Goal: Information Seeking & Learning: Learn about a topic

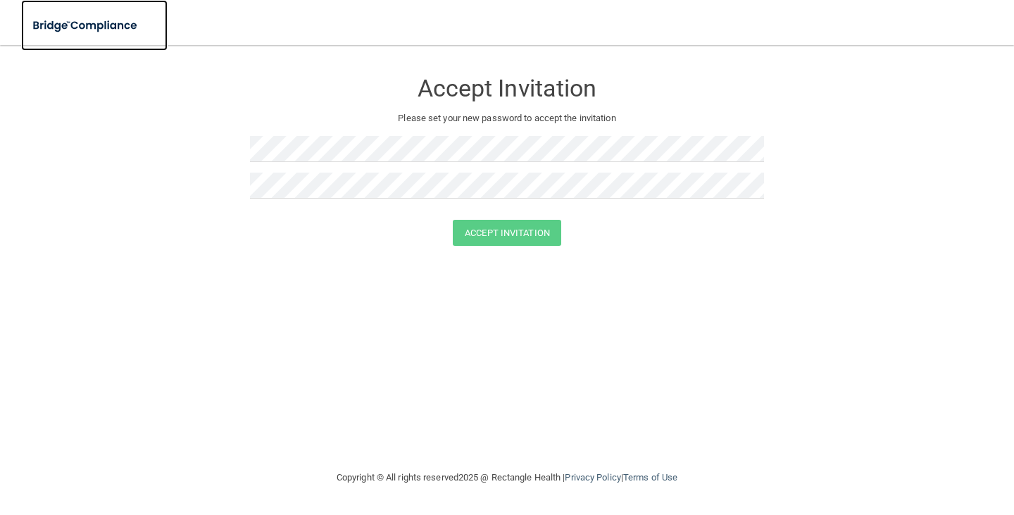
click at [85, 21] on img at bounding box center [86, 25] width 130 height 29
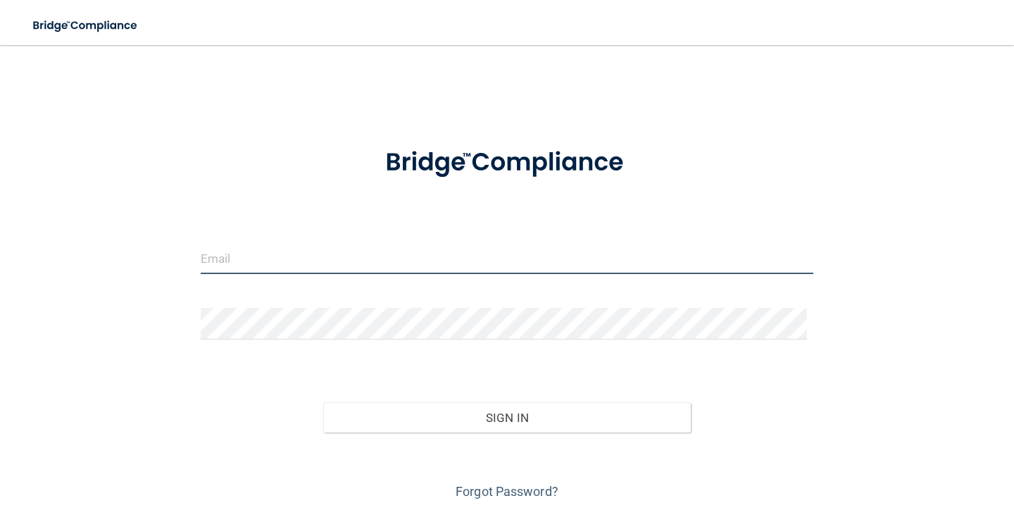
click at [353, 255] on input "email" at bounding box center [507, 258] width 612 height 32
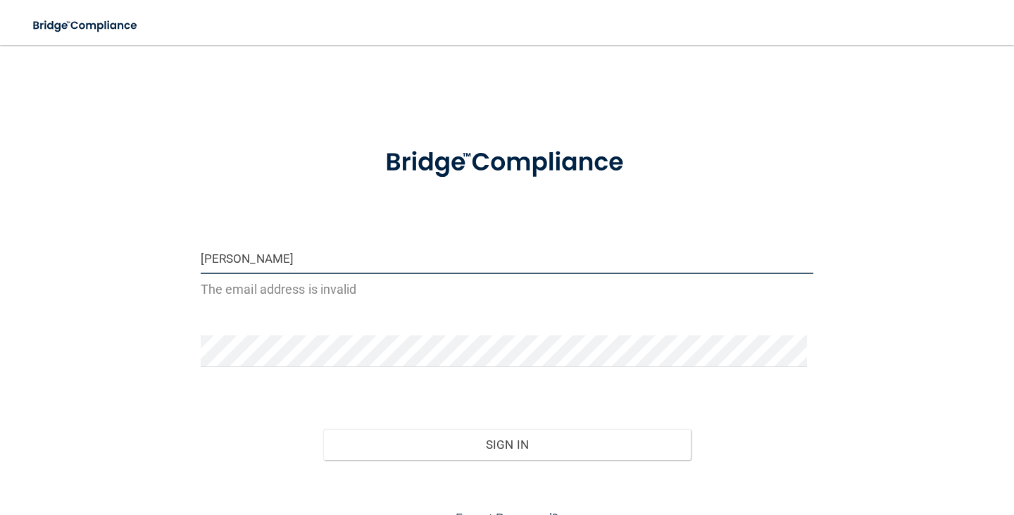
type input "[EMAIL_ADDRESS][DOMAIN_NAME]"
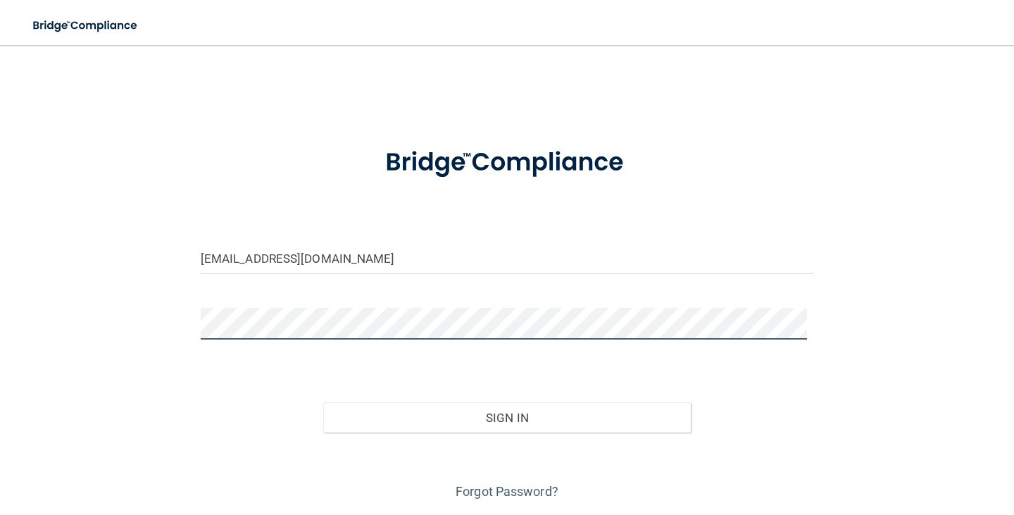
click at [323, 402] on button "Sign In" at bounding box center [506, 417] width 367 height 31
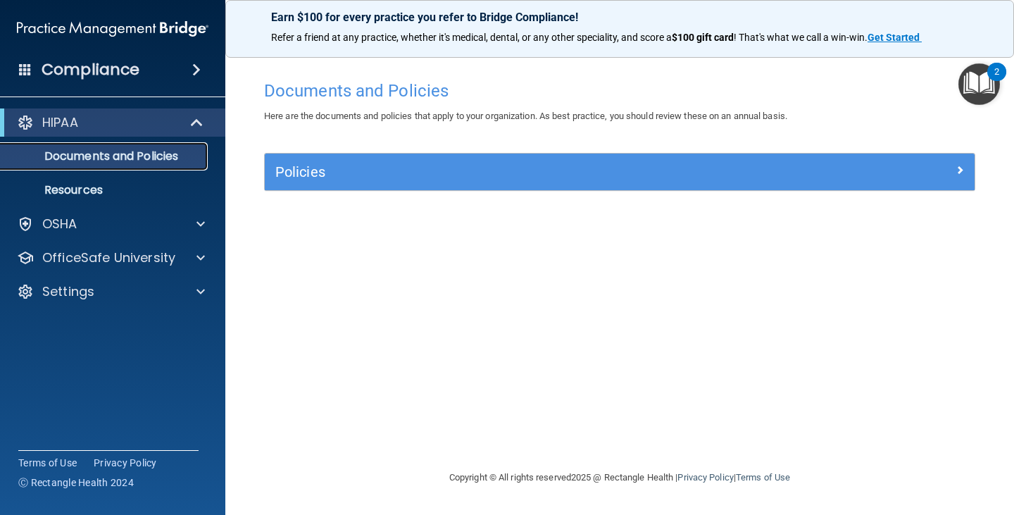
click at [152, 152] on p "Documents and Policies" at bounding box center [105, 156] width 192 height 14
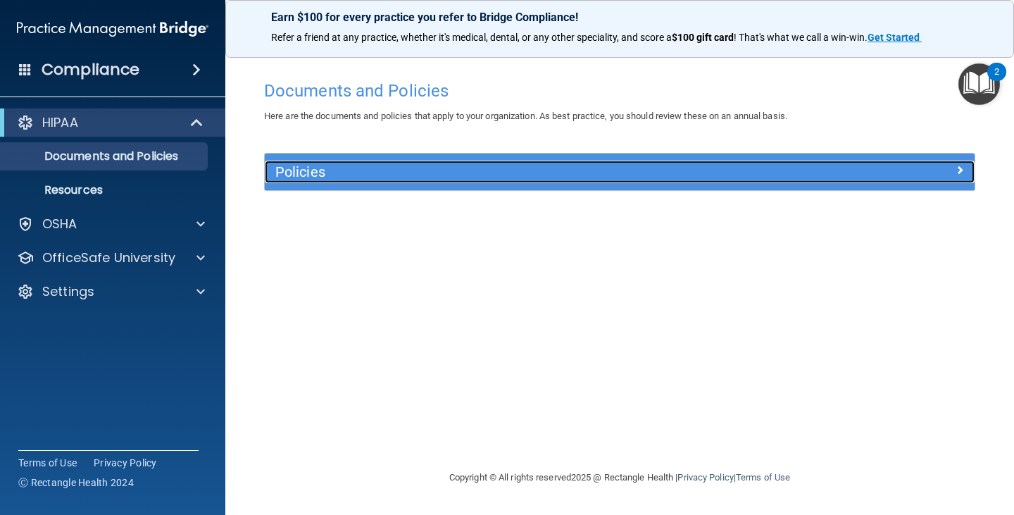
click at [327, 165] on h5 "Policies" at bounding box center [530, 171] width 511 height 15
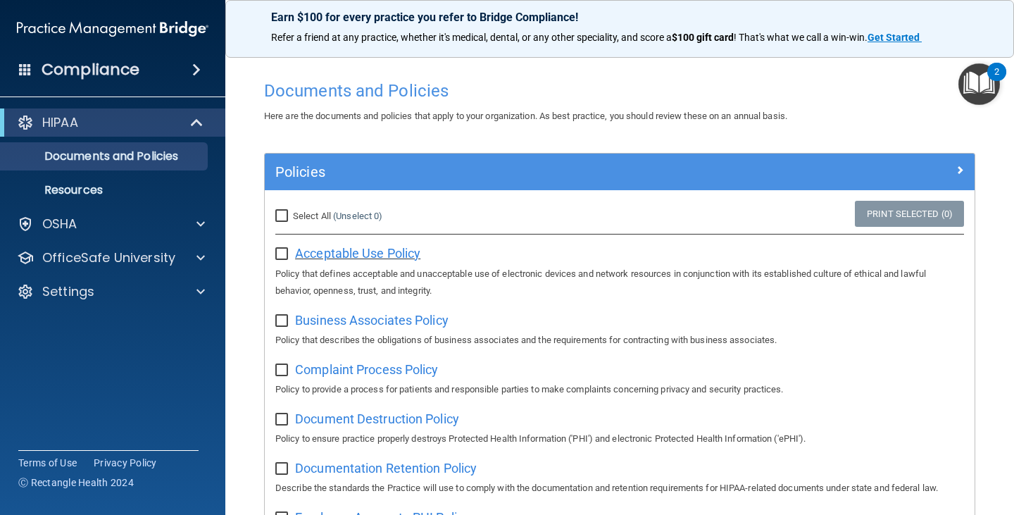
click at [403, 248] on span "Acceptable Use Policy" at bounding box center [357, 253] width 125 height 15
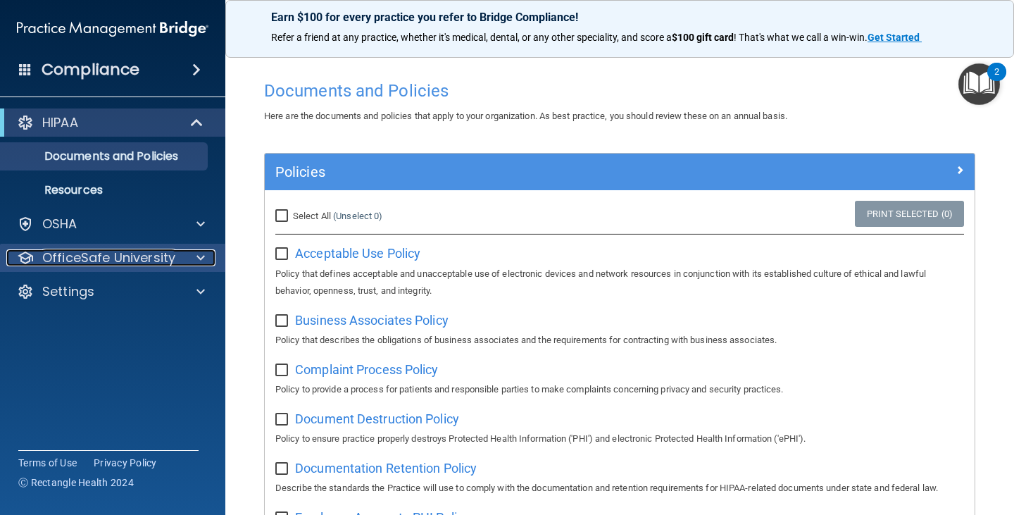
click at [201, 258] on span at bounding box center [200, 257] width 8 height 17
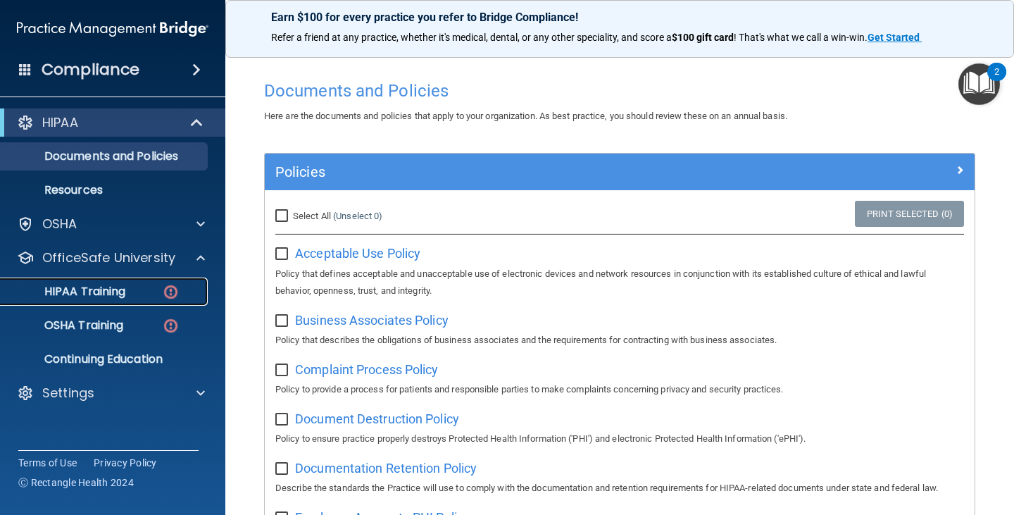
click at [164, 295] on img at bounding box center [171, 292] width 18 height 18
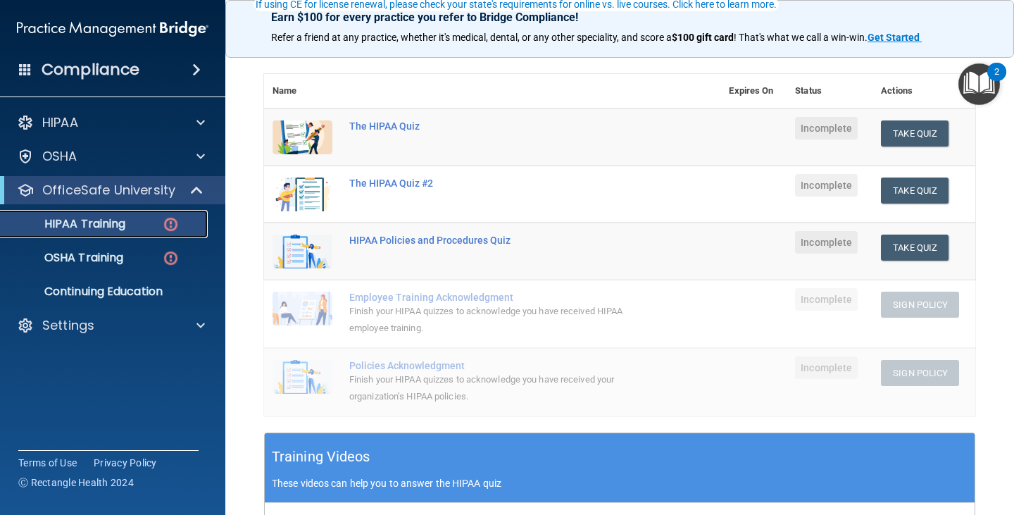
scroll to position [141, 0]
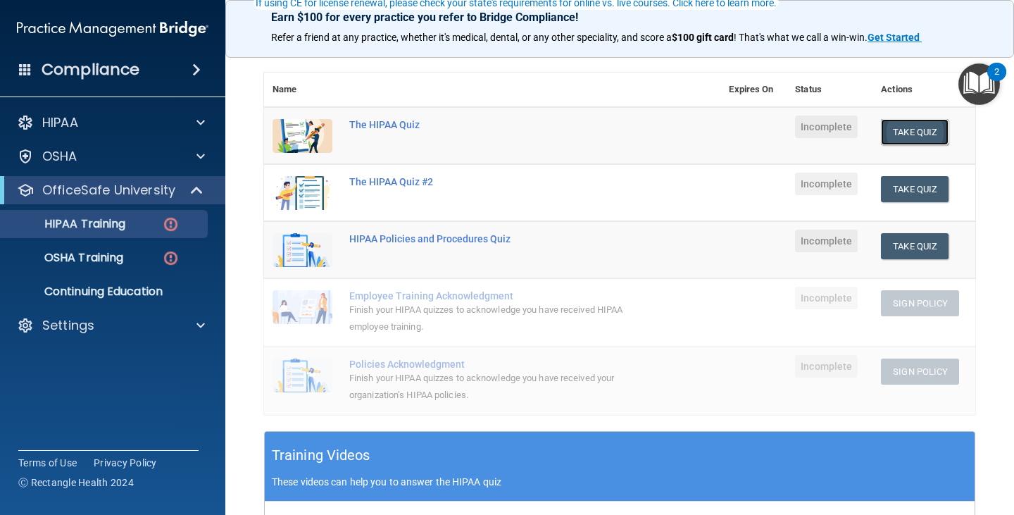
click at [908, 130] on button "Take Quiz" at bounding box center [915, 132] width 68 height 26
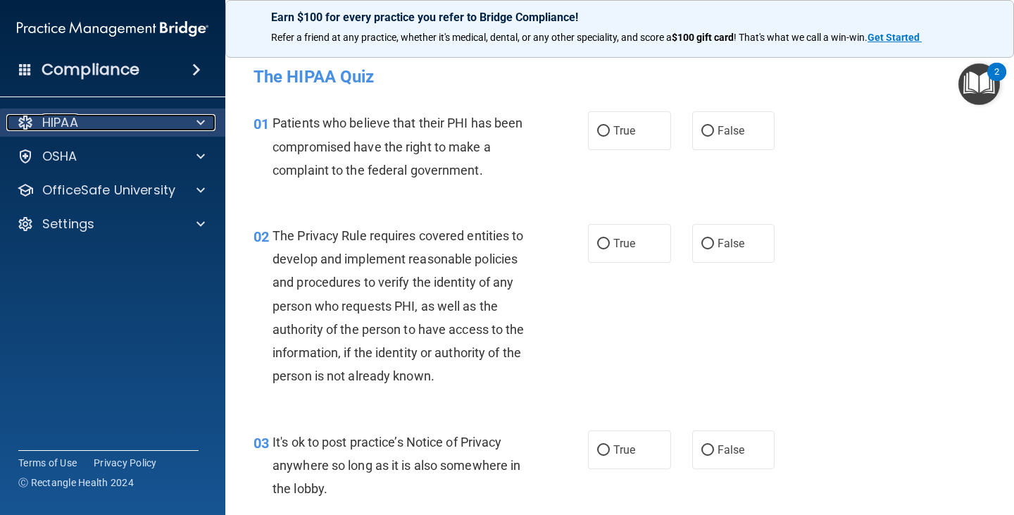
click at [163, 126] on div "HIPAA" at bounding box center [93, 122] width 175 height 17
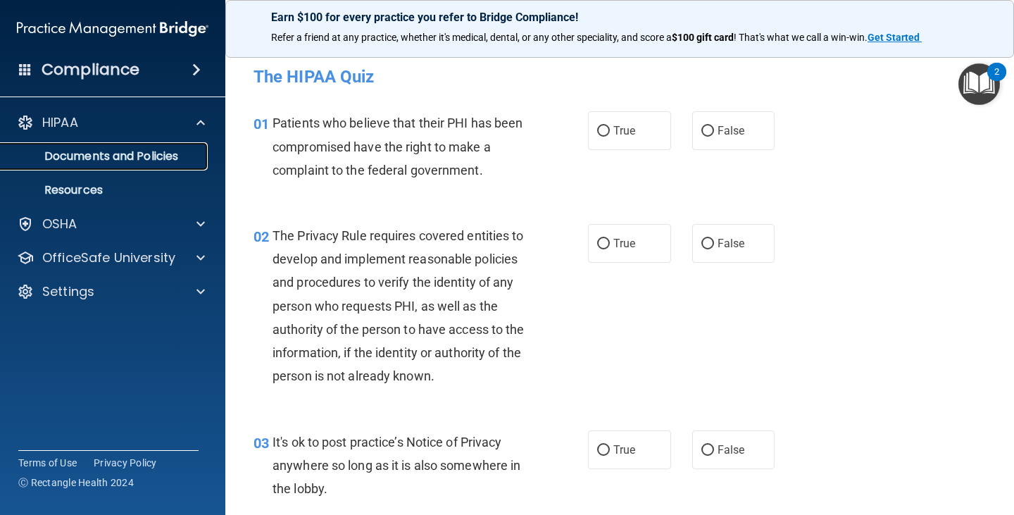
click at [118, 154] on p "Documents and Policies" at bounding box center [105, 156] width 192 height 14
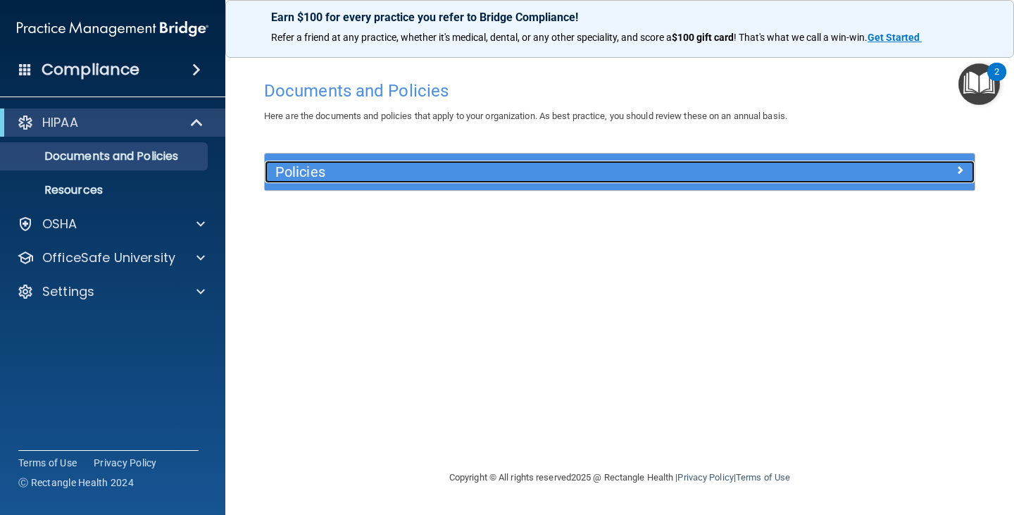
click at [897, 181] on div "Policies" at bounding box center [620, 171] width 710 height 23
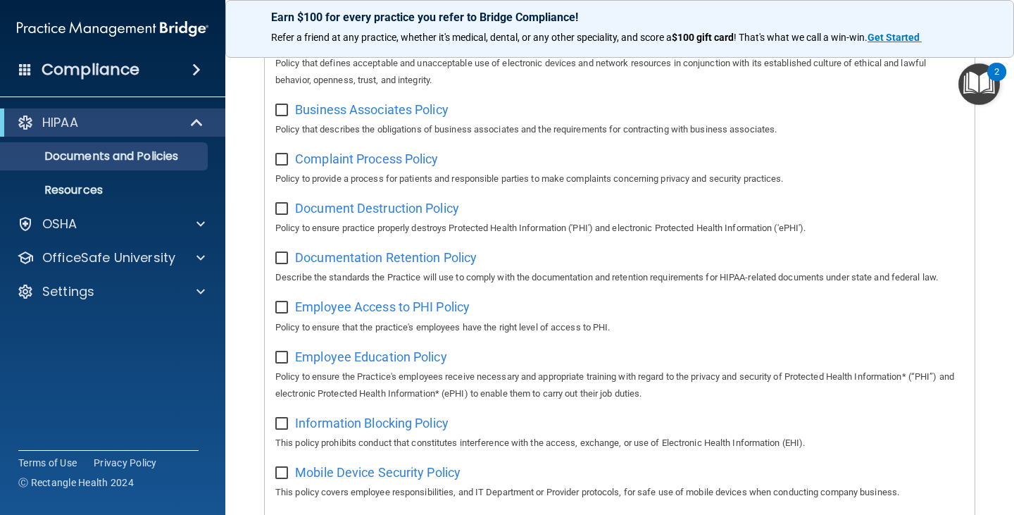
scroll to position [211, 0]
click at [427, 313] on span "Employee Access to PHI Policy" at bounding box center [382, 305] width 175 height 15
click at [186, 256] on div at bounding box center [198, 257] width 35 height 17
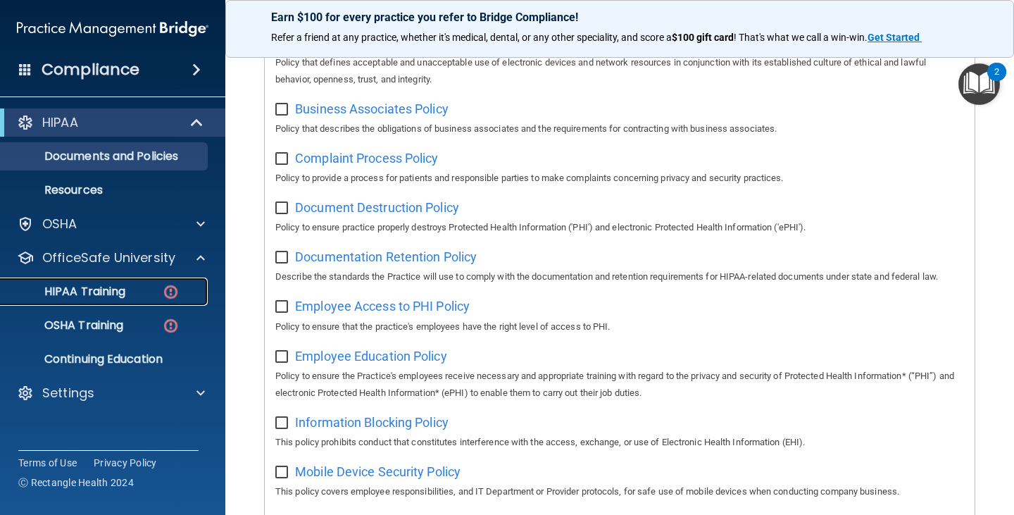
click at [160, 293] on div "HIPAA Training" at bounding box center [105, 291] width 192 height 14
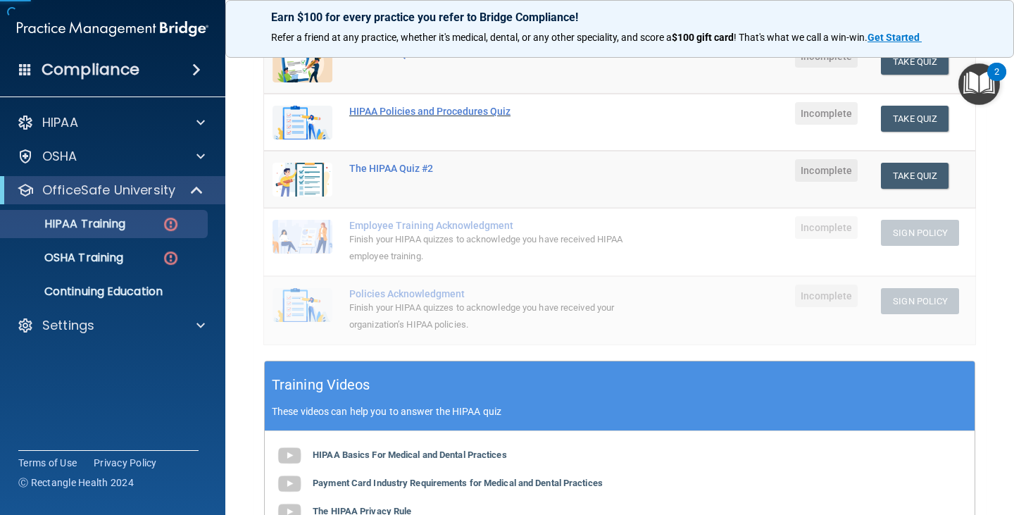
click at [463, 110] on div "HIPAA Policies and Procedures Quiz" at bounding box center [499, 111] width 301 height 11
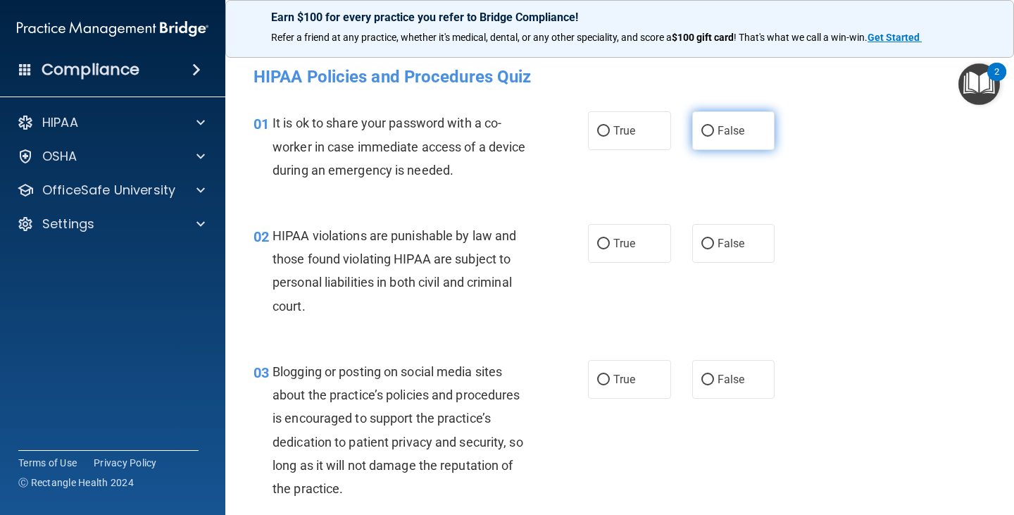
click at [713, 141] on label "False" at bounding box center [733, 130] width 83 height 39
click at [713, 137] on input "False" at bounding box center [707, 131] width 13 height 11
radio input "true"
click at [626, 248] on span "True" at bounding box center [624, 243] width 22 height 13
click at [610, 248] on input "True" at bounding box center [603, 244] width 13 height 11
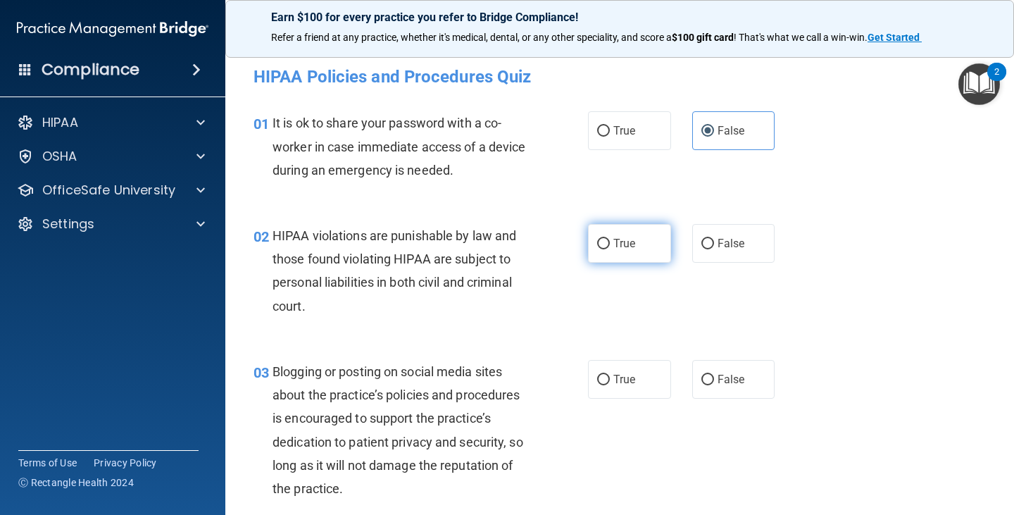
radio input "true"
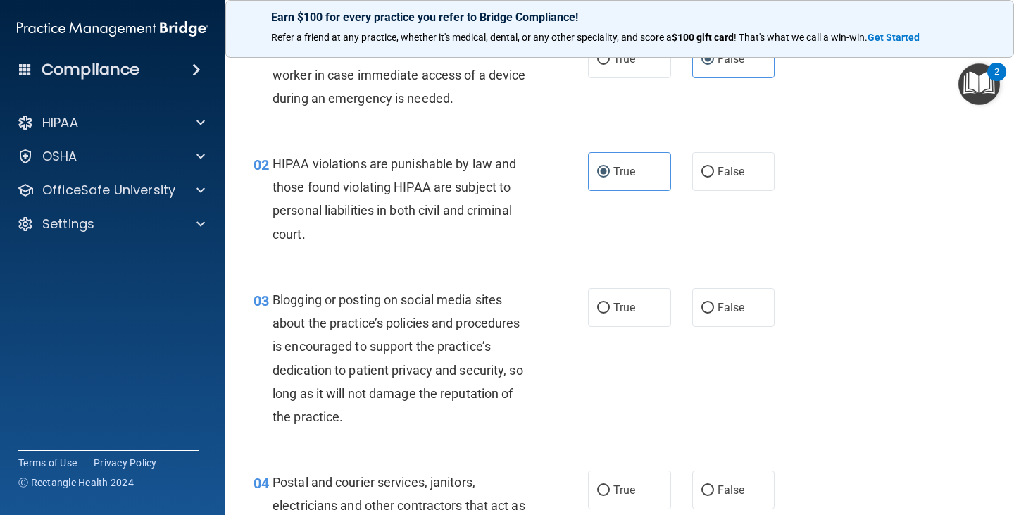
scroll to position [141, 0]
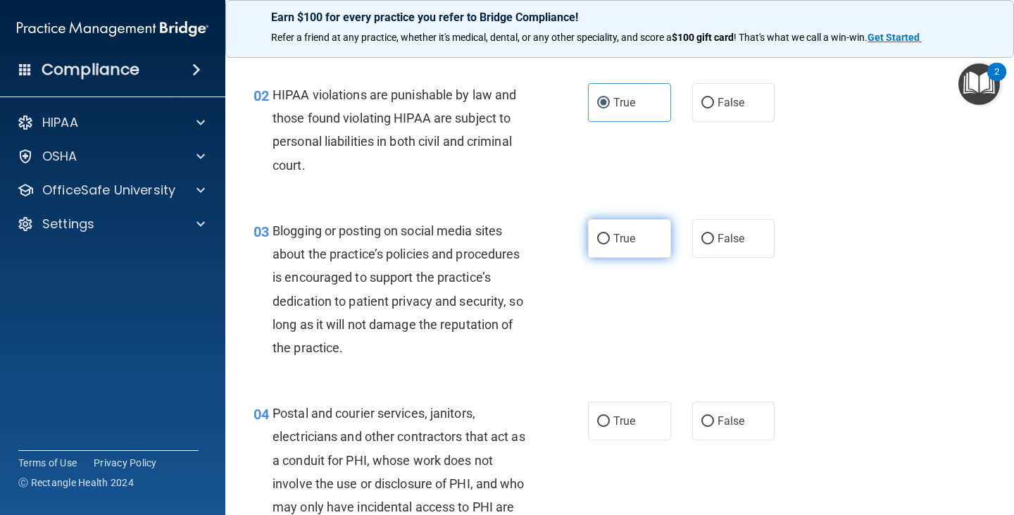
click at [601, 251] on label "True" at bounding box center [629, 238] width 83 height 39
click at [601, 244] on input "True" at bounding box center [603, 239] width 13 height 11
radio input "true"
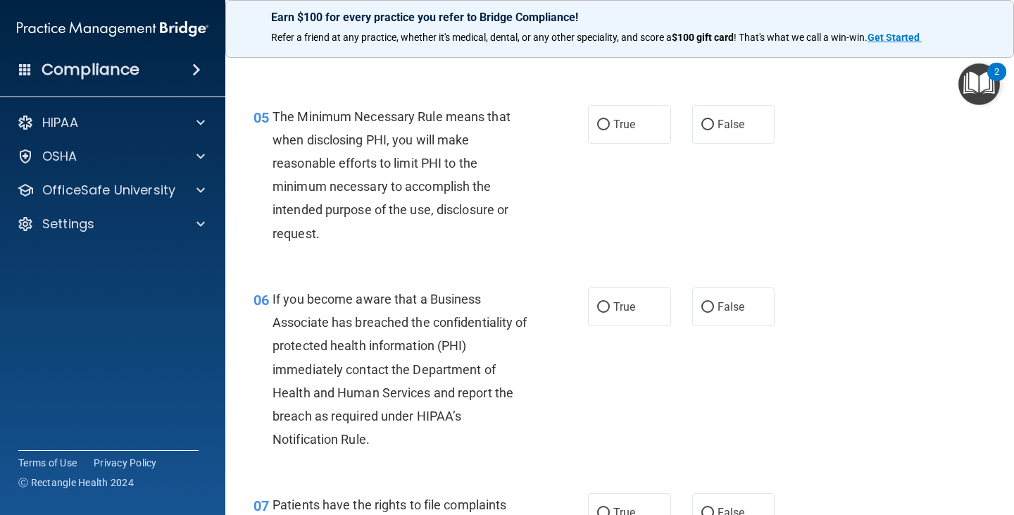
scroll to position [633, 0]
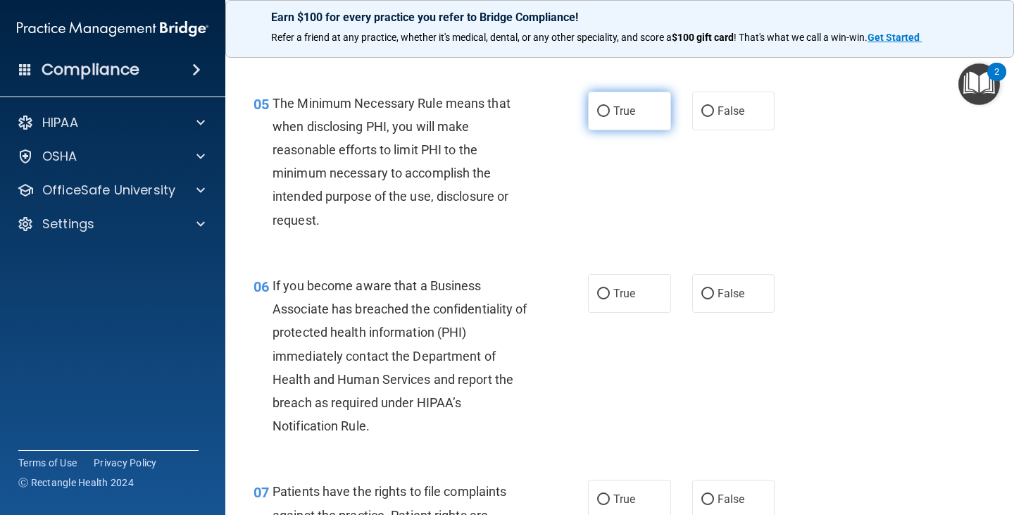
click at [600, 107] on input "True" at bounding box center [603, 111] width 13 height 11
radio input "true"
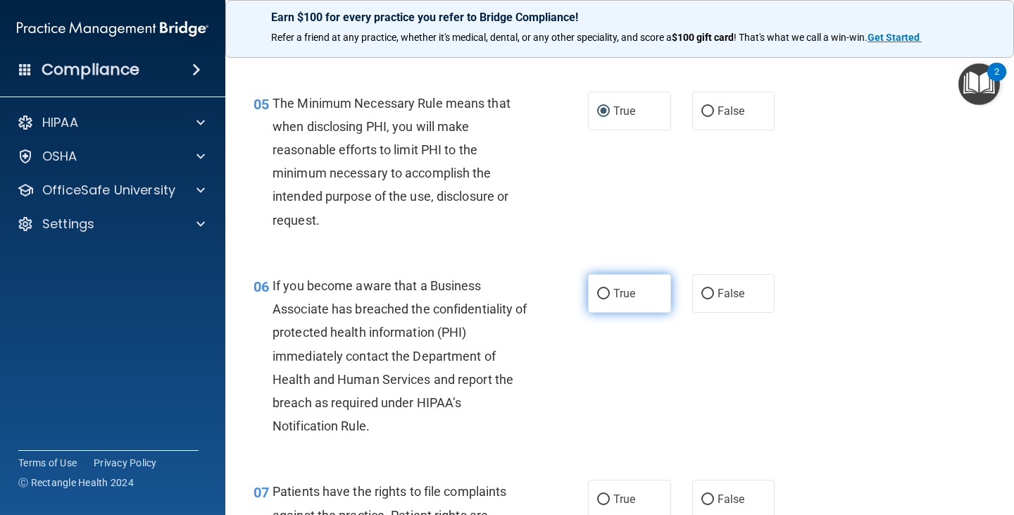
click at [622, 289] on span "True" at bounding box center [624, 292] width 22 height 13
click at [610, 289] on input "True" at bounding box center [603, 294] width 13 height 11
radio input "true"
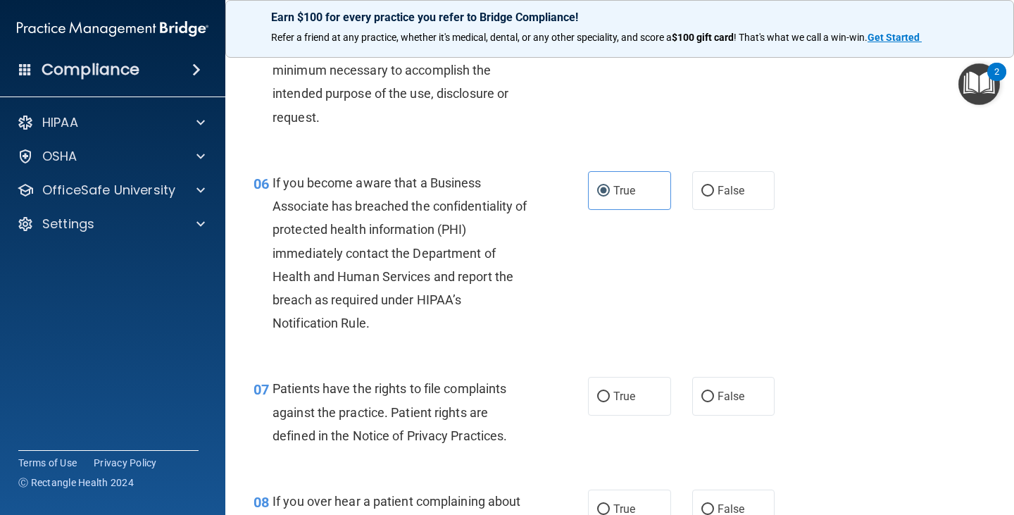
scroll to position [845, 0]
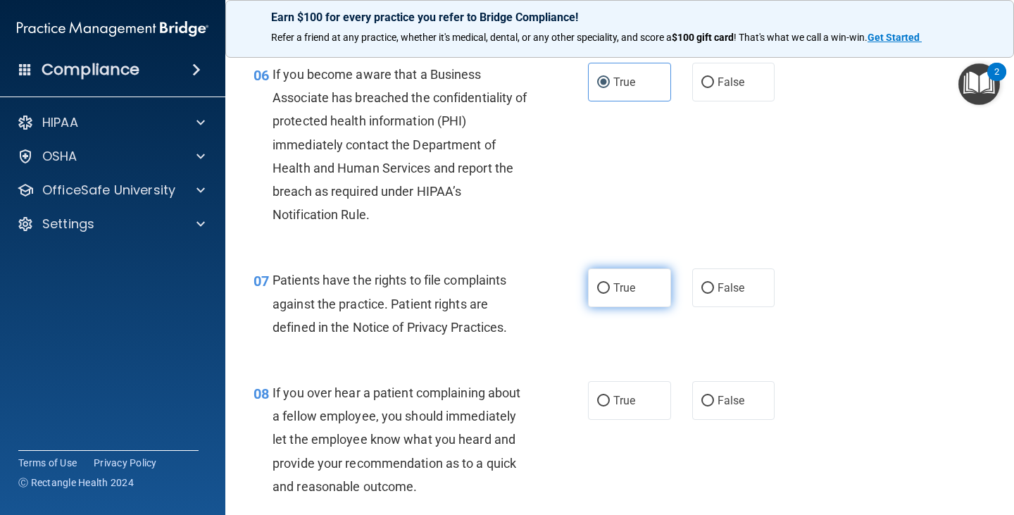
click at [614, 290] on span "True" at bounding box center [624, 287] width 22 height 13
click at [610, 290] on input "True" at bounding box center [603, 288] width 13 height 11
radio input "true"
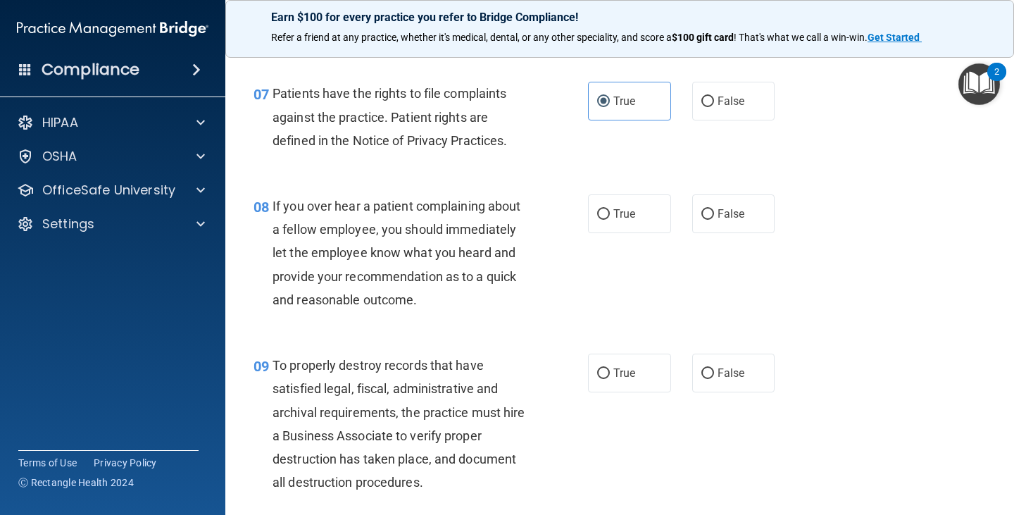
scroll to position [1056, 0]
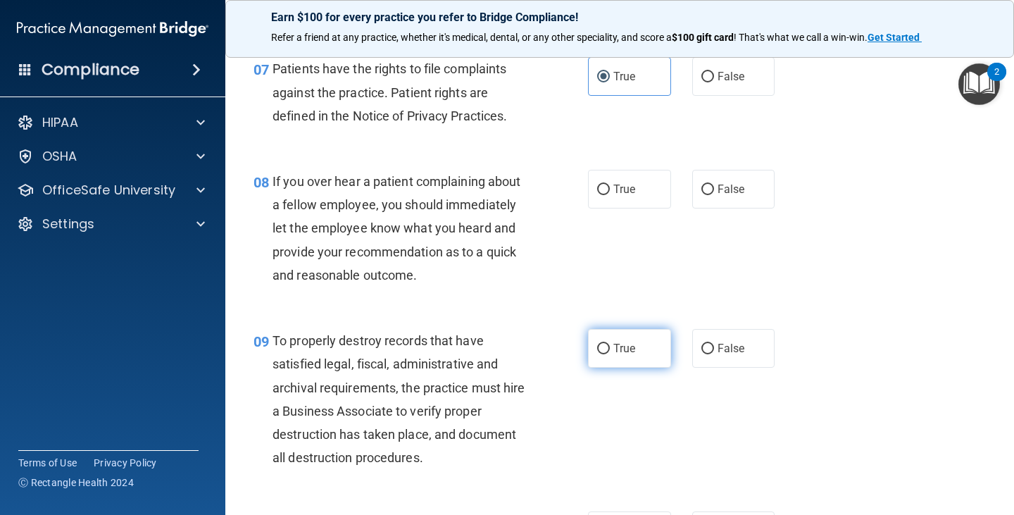
click at [598, 365] on label "True" at bounding box center [629, 348] width 83 height 39
click at [598, 354] on input "True" at bounding box center [603, 348] width 13 height 11
radio input "true"
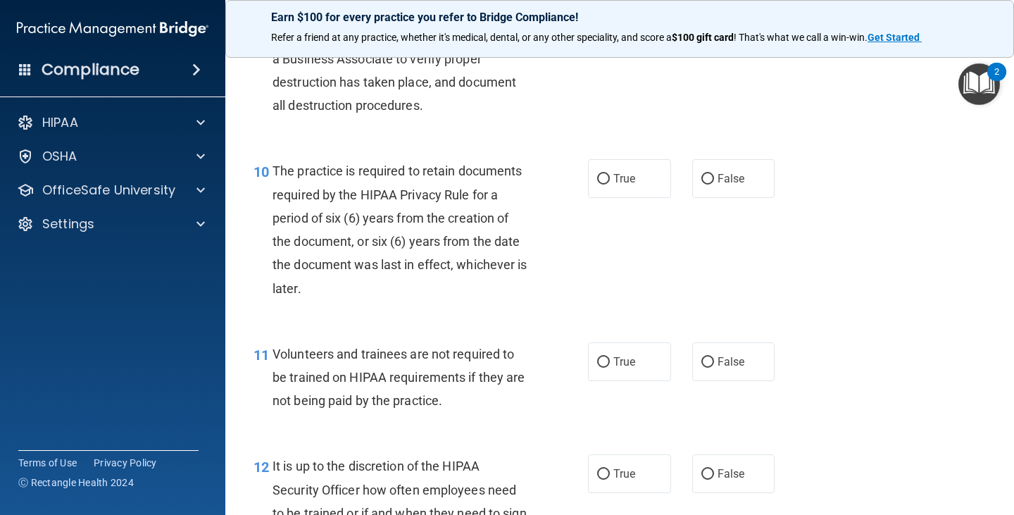
scroll to position [1478, 0]
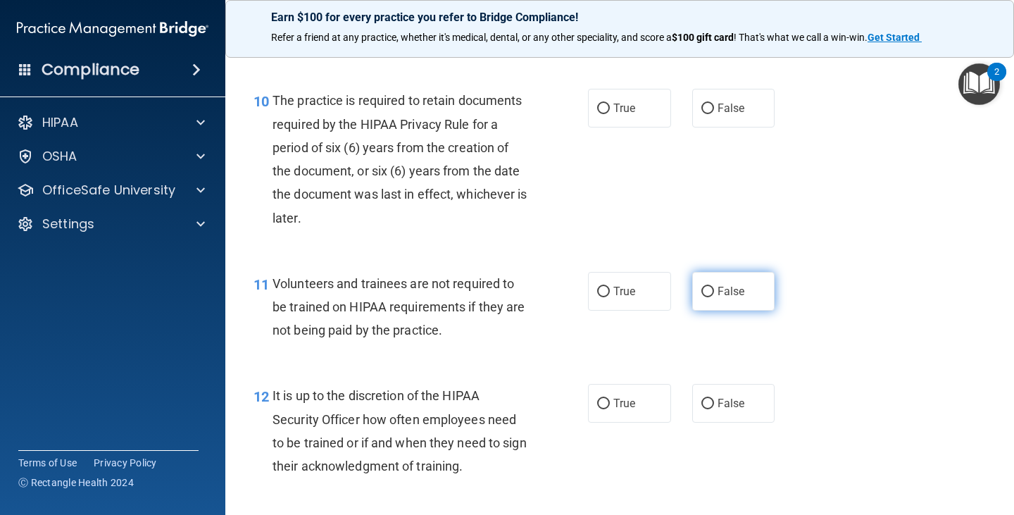
click at [722, 290] on span "False" at bounding box center [730, 290] width 27 height 13
click at [714, 290] on input "False" at bounding box center [707, 291] width 13 height 11
radio input "true"
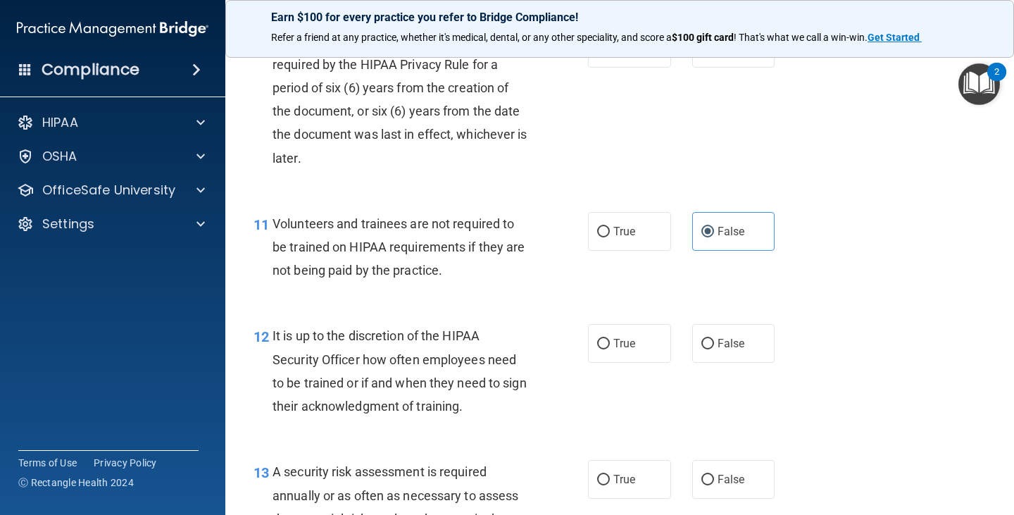
scroll to position [1619, 0]
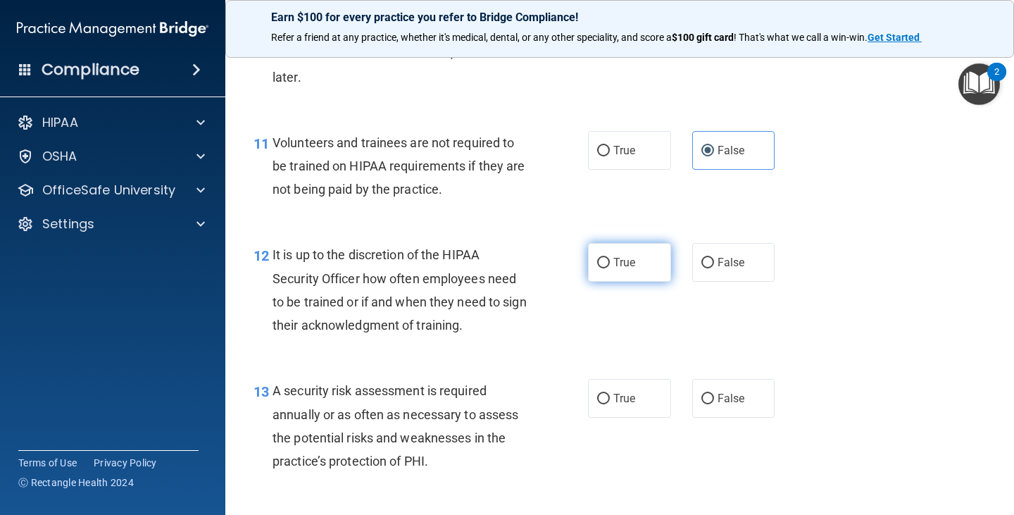
click at [613, 262] on span "True" at bounding box center [624, 262] width 22 height 13
click at [610, 262] on input "True" at bounding box center [603, 263] width 13 height 11
radio input "true"
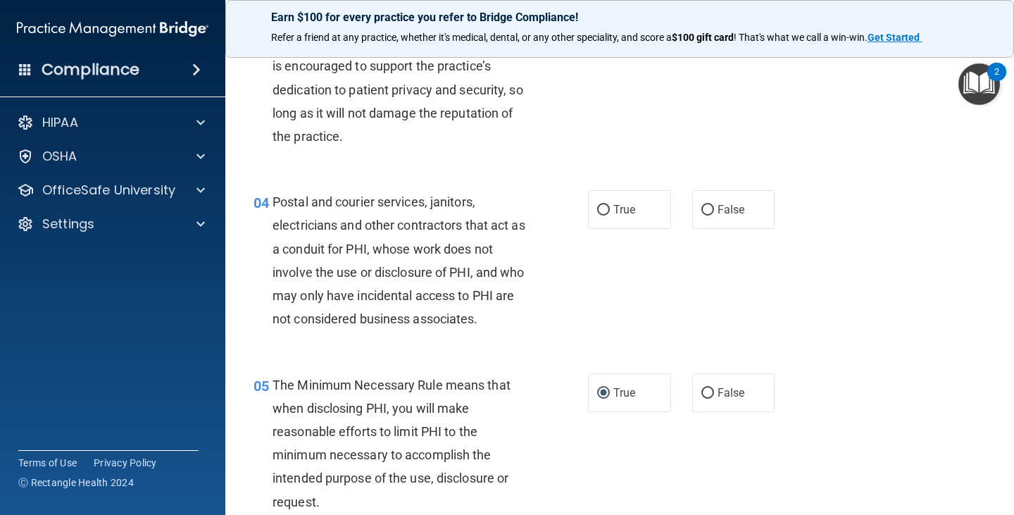
scroll to position [0, 0]
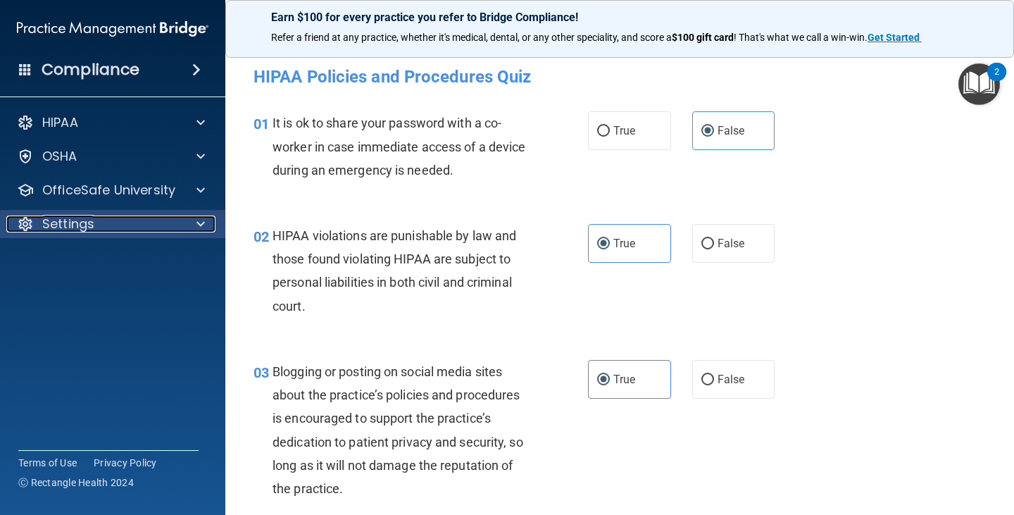
click at [163, 217] on div "Settings" at bounding box center [93, 223] width 175 height 17
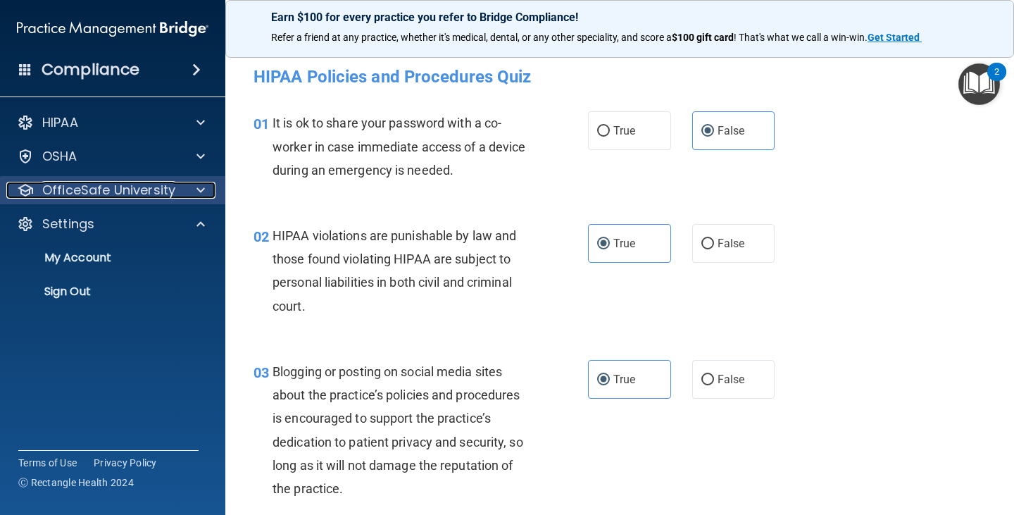
click at [203, 187] on span at bounding box center [200, 190] width 8 height 17
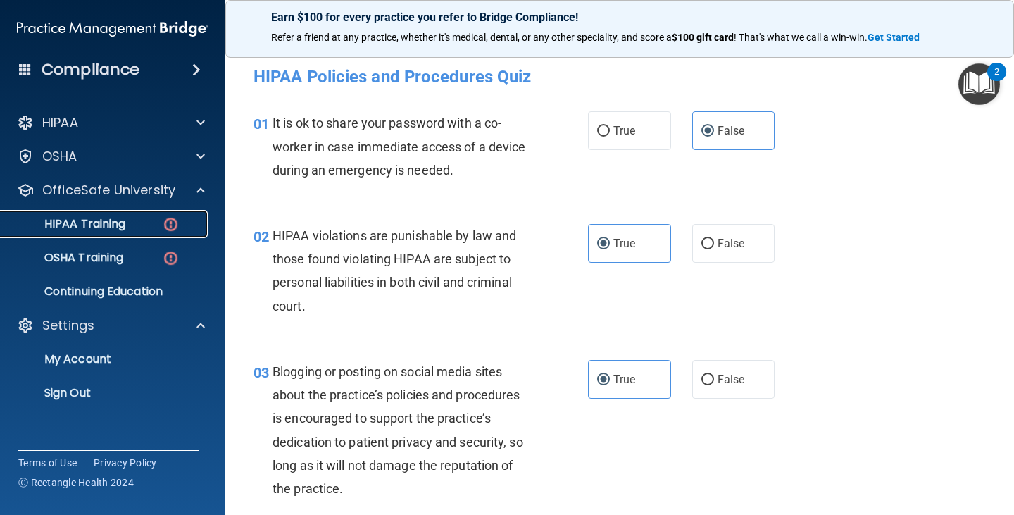
click at [169, 225] on img at bounding box center [171, 224] width 18 height 18
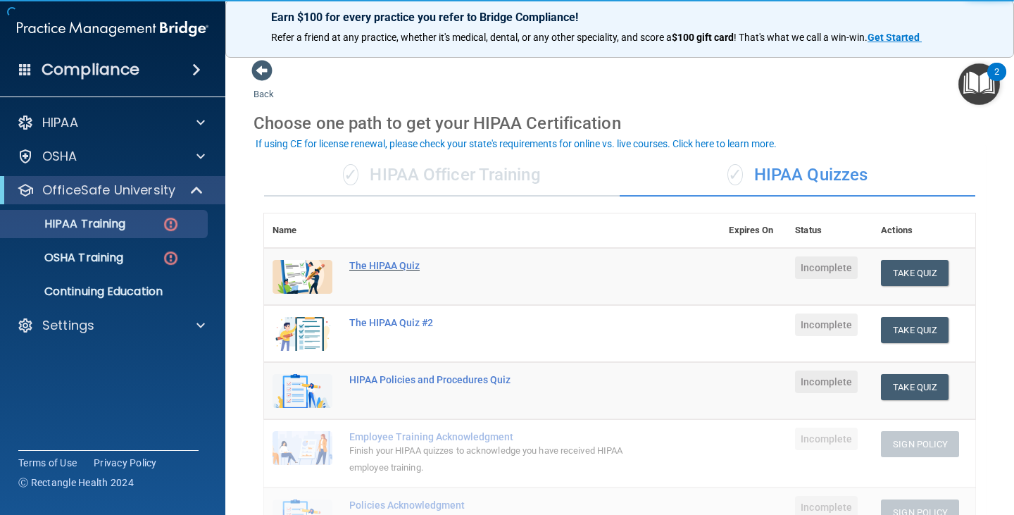
click at [410, 261] on div "The HIPAA Quiz" at bounding box center [499, 265] width 301 height 11
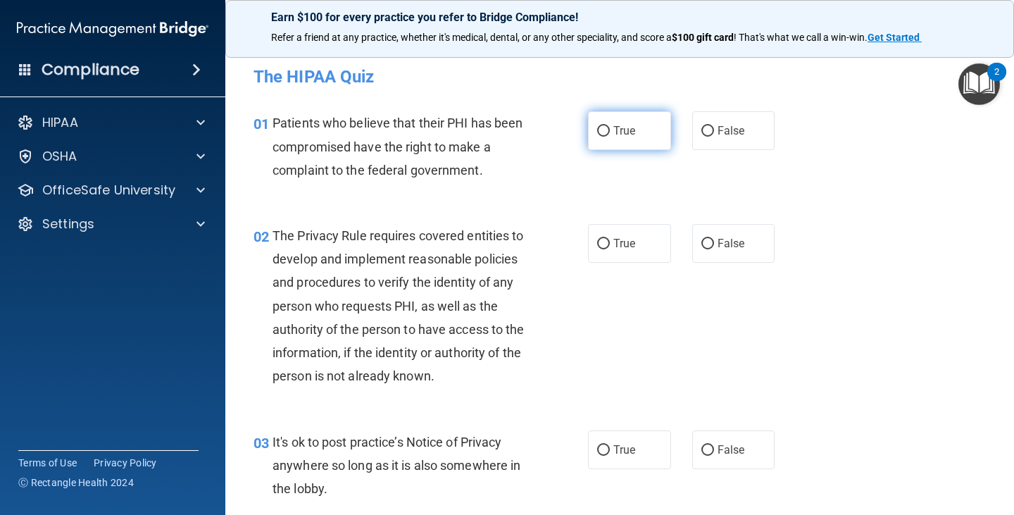
click at [618, 126] on span "True" at bounding box center [624, 130] width 22 height 13
click at [610, 126] on input "True" at bounding box center [603, 131] width 13 height 11
radio input "true"
click at [967, 83] on img "Open Resource Center, 2 new notifications" at bounding box center [979, 84] width 42 height 42
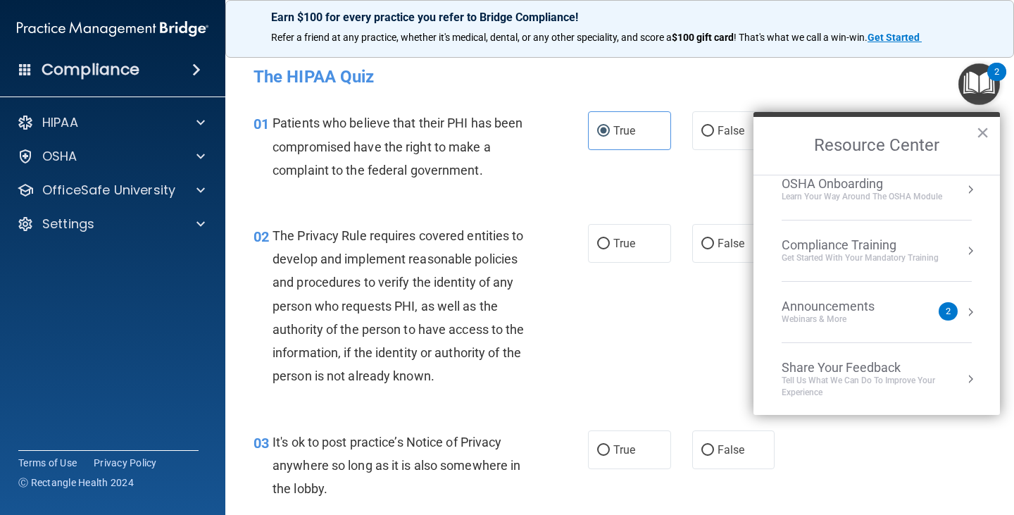
scroll to position [79, 0]
click at [963, 306] on button "Resource Center" at bounding box center [970, 310] width 14 height 14
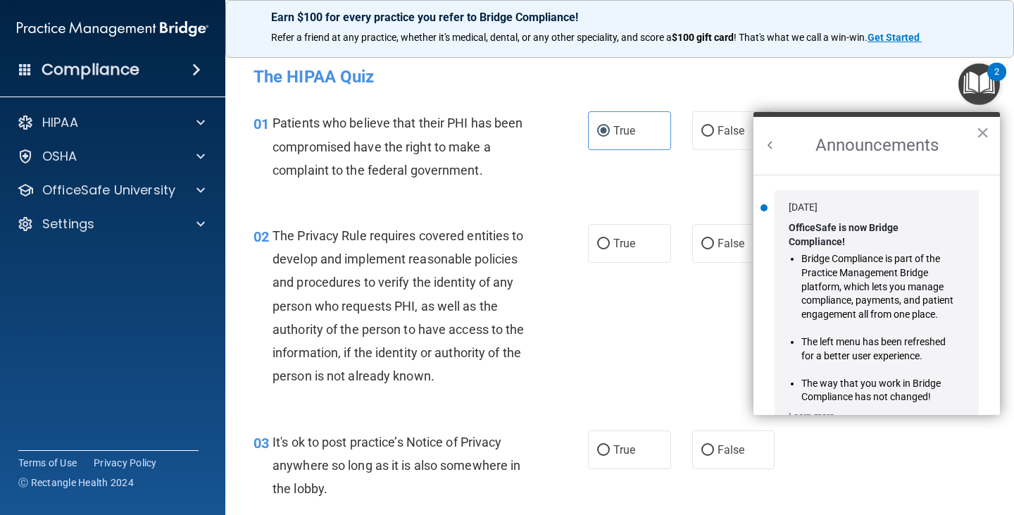
scroll to position [0, 0]
click at [983, 129] on button "×" at bounding box center [982, 132] width 13 height 23
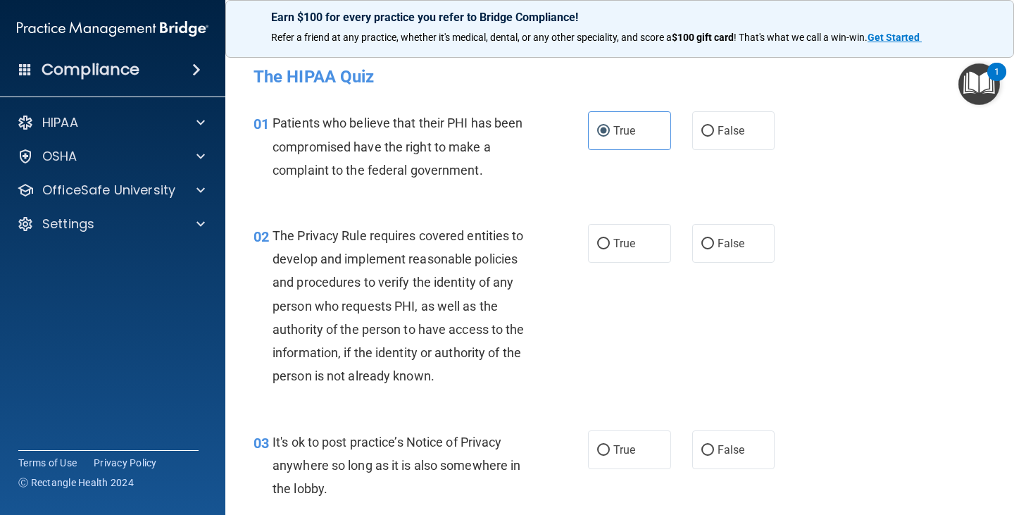
click at [981, 94] on img "Open Resource Center, 1 new notification" at bounding box center [979, 84] width 42 height 42
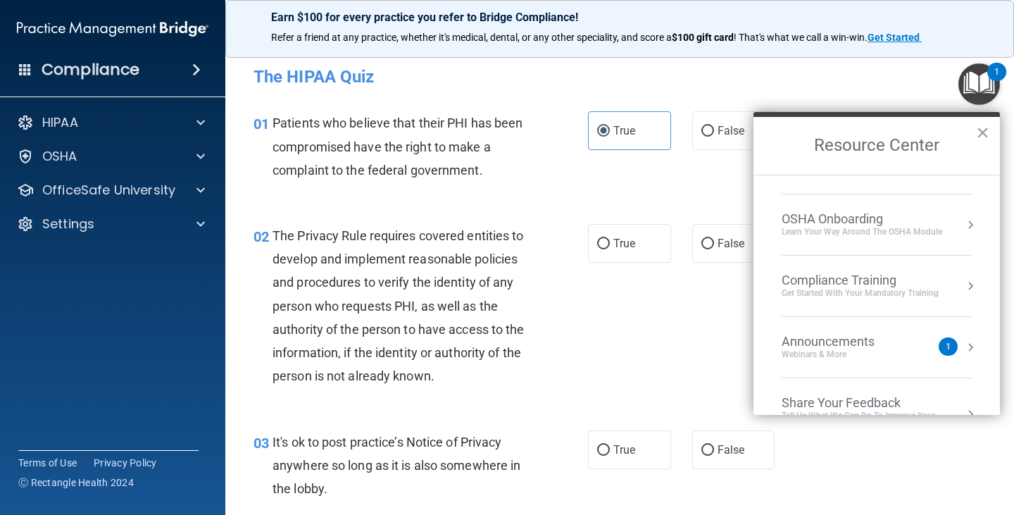
scroll to position [79, 0]
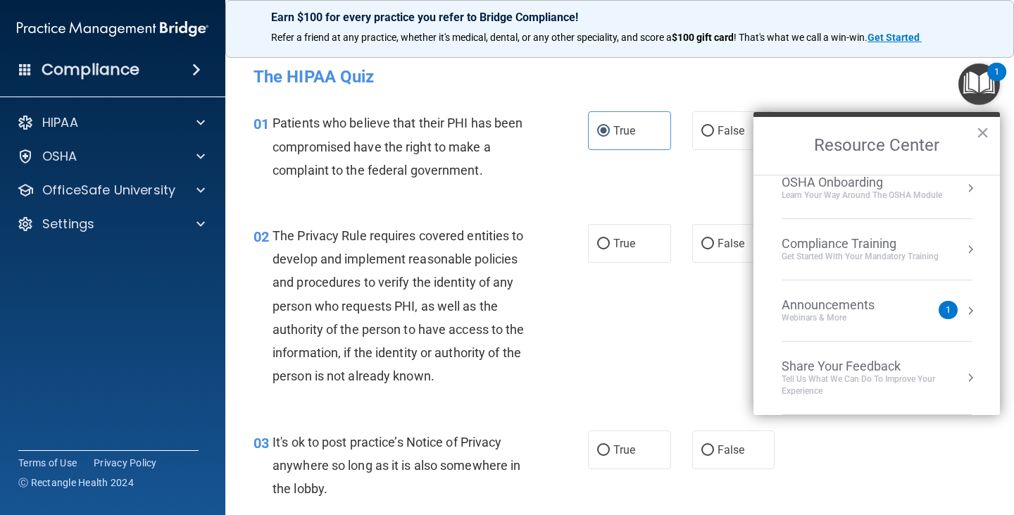
click at [951, 298] on div "Announcements Webinars & More 1" at bounding box center [876, 310] width 190 height 27
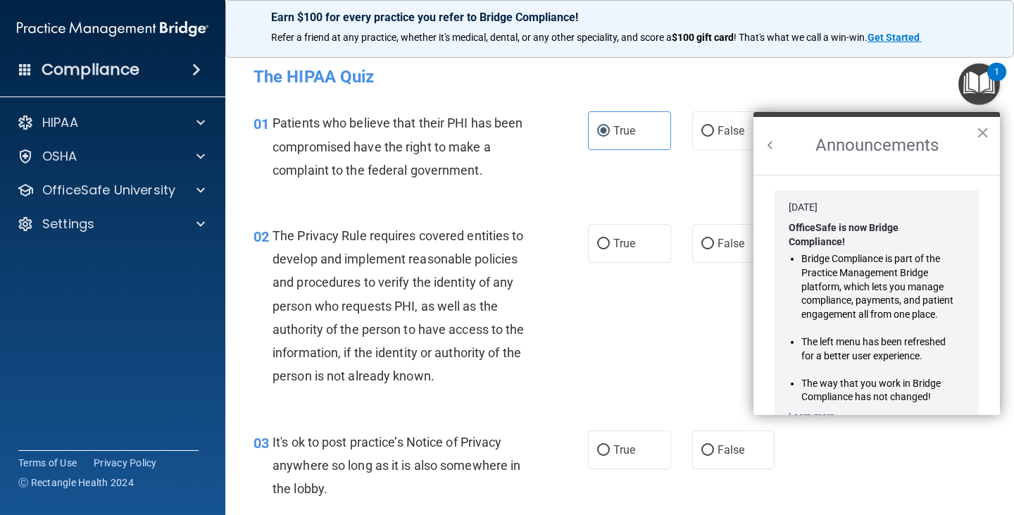
scroll to position [0, 0]
click at [987, 136] on button "×" at bounding box center [982, 132] width 13 height 23
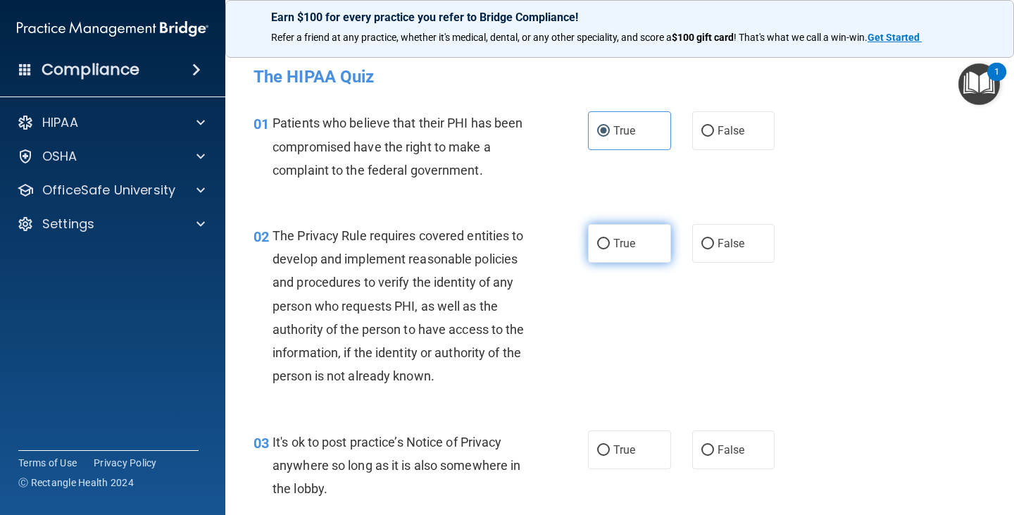
click at [621, 239] on span "True" at bounding box center [624, 243] width 22 height 13
click at [610, 239] on input "True" at bounding box center [603, 244] width 13 height 11
radio input "true"
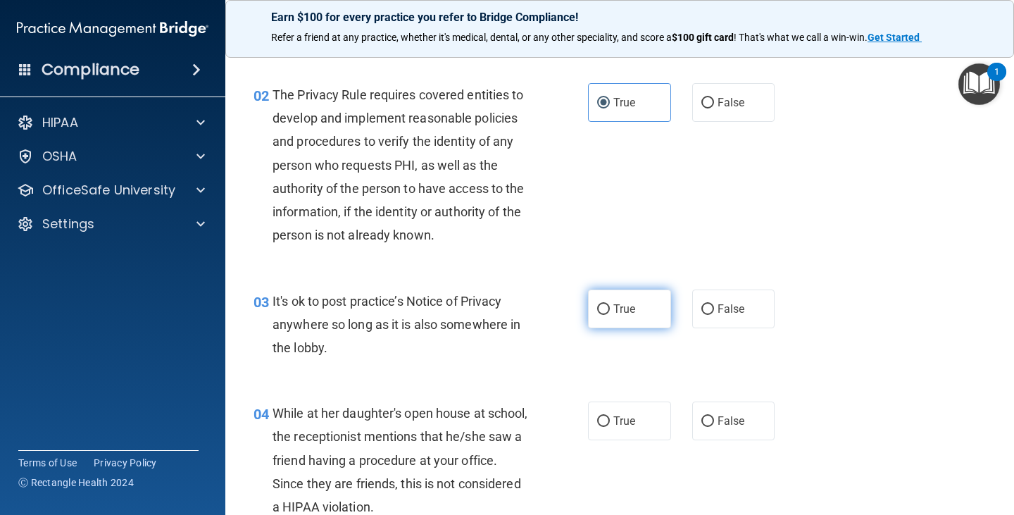
click at [607, 309] on label "True" at bounding box center [629, 308] width 83 height 39
click at [607, 309] on input "True" at bounding box center [603, 309] width 13 height 11
radio input "true"
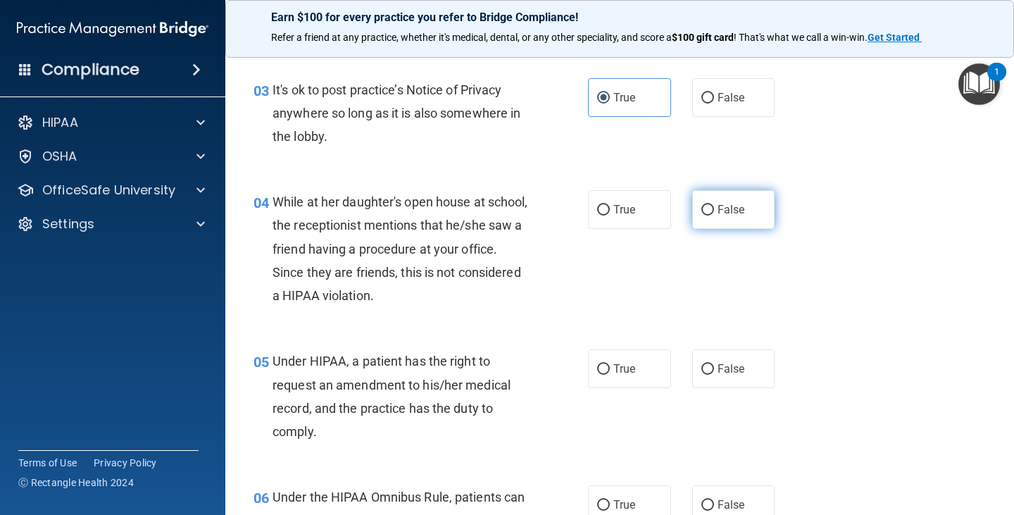
click at [729, 217] on label "False" at bounding box center [733, 209] width 83 height 39
click at [714, 215] on input "False" at bounding box center [707, 210] width 13 height 11
radio input "true"
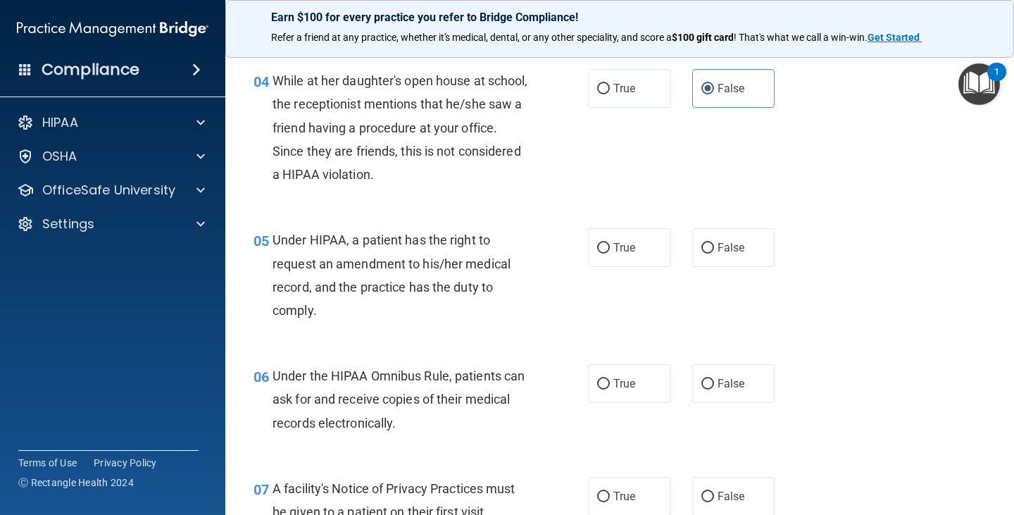
scroll to position [493, 0]
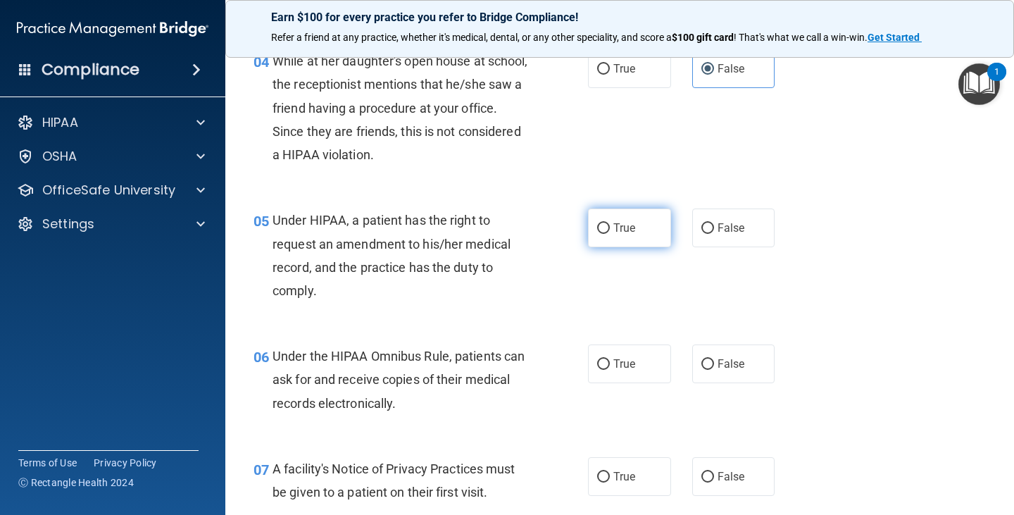
click at [613, 225] on span "True" at bounding box center [624, 227] width 22 height 13
click at [610, 225] on input "True" at bounding box center [603, 228] width 13 height 11
radio input "true"
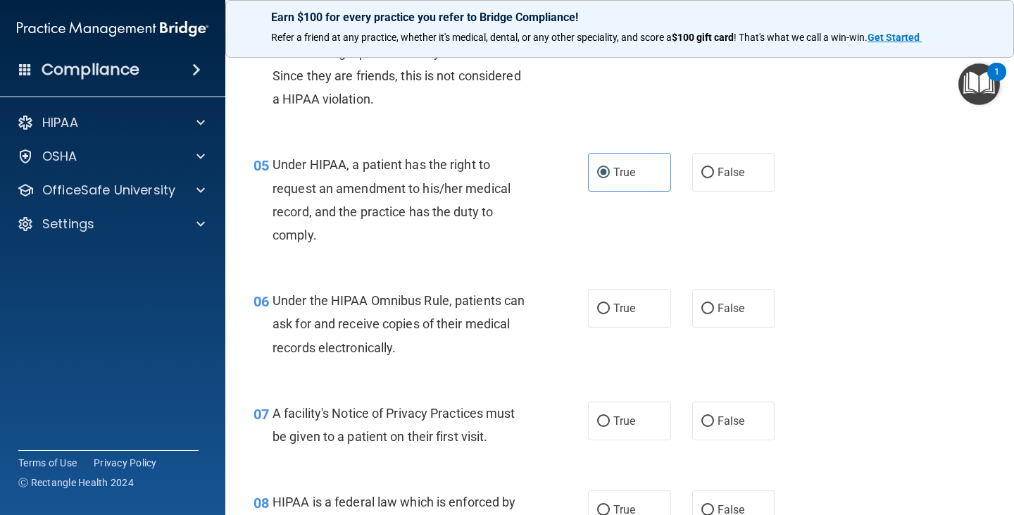
scroll to position [633, 0]
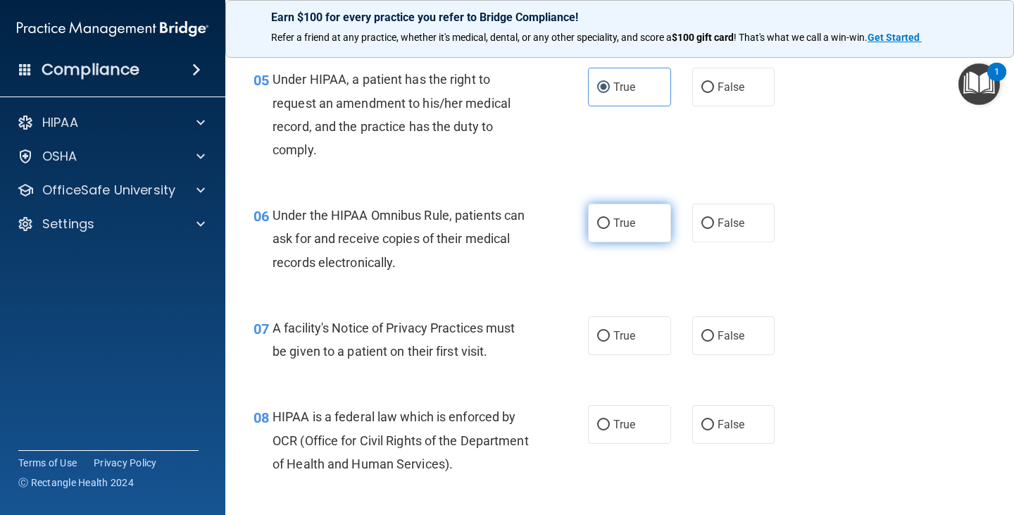
click at [620, 220] on span "True" at bounding box center [624, 222] width 22 height 13
click at [610, 220] on input "True" at bounding box center [603, 223] width 13 height 11
radio input "true"
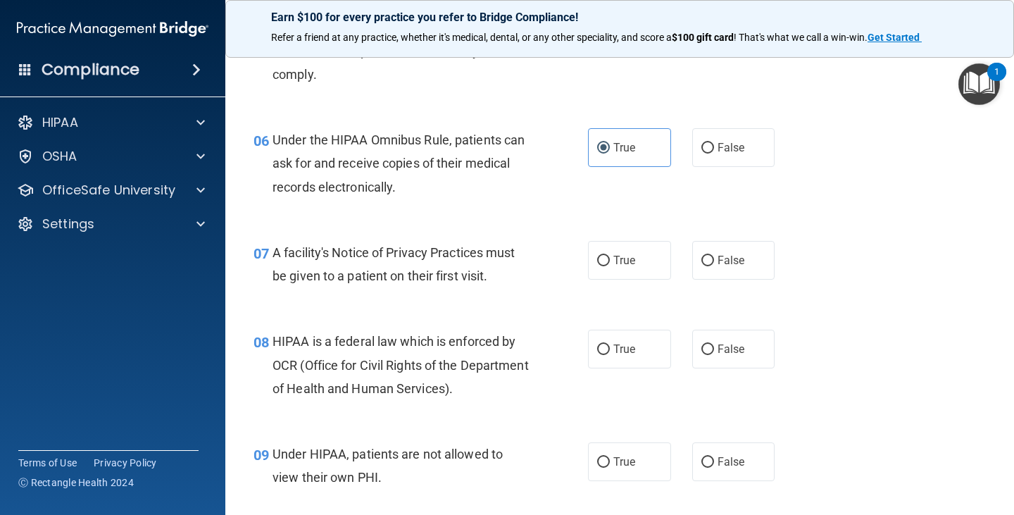
scroll to position [845, 0]
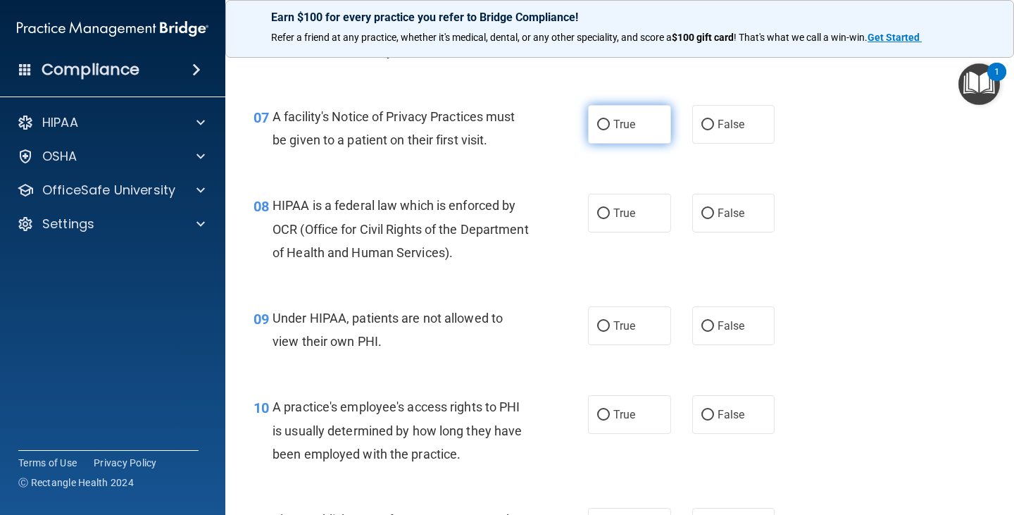
click at [605, 121] on label "True" at bounding box center [629, 124] width 83 height 39
click at [605, 121] on input "True" at bounding box center [603, 125] width 13 height 11
radio input "true"
click at [625, 217] on span "True" at bounding box center [624, 212] width 22 height 13
click at [610, 217] on input "True" at bounding box center [603, 213] width 13 height 11
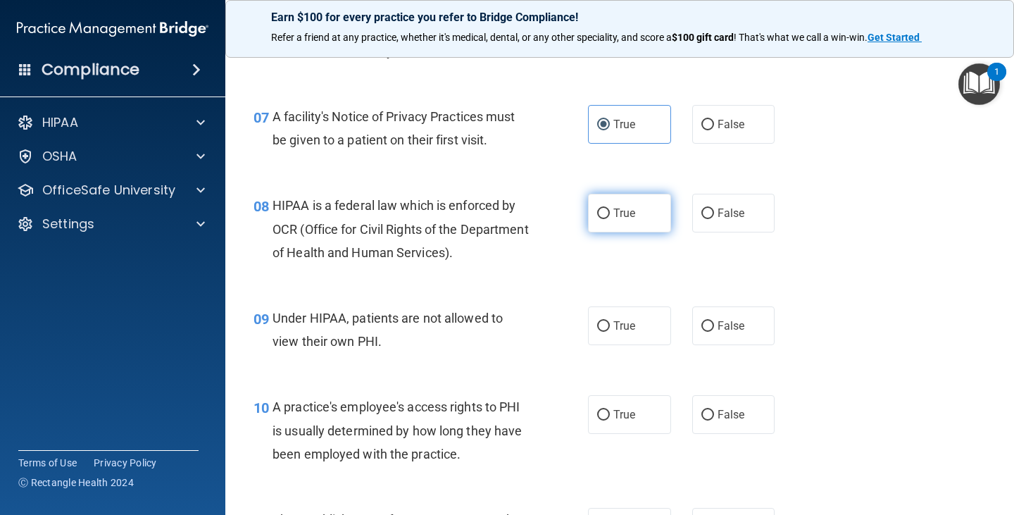
radio input "true"
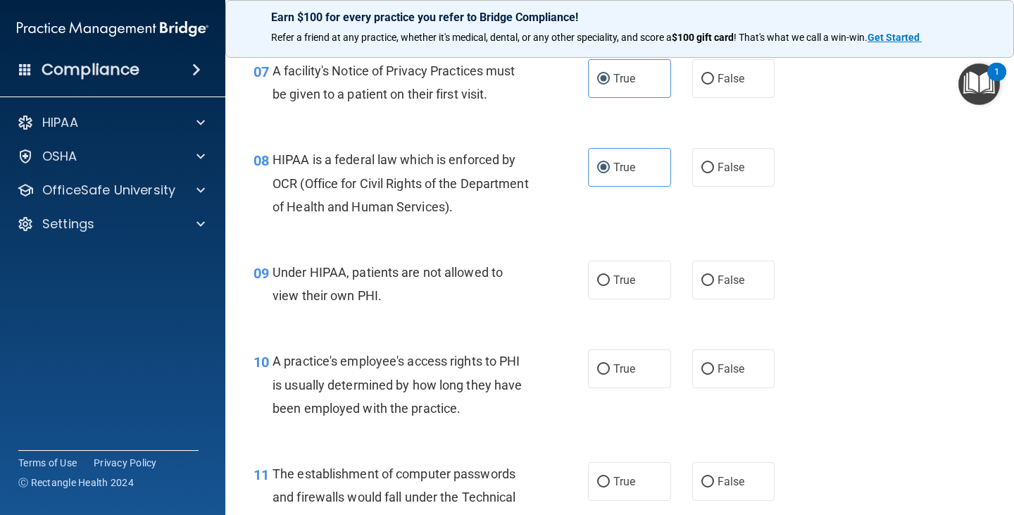
scroll to position [915, 0]
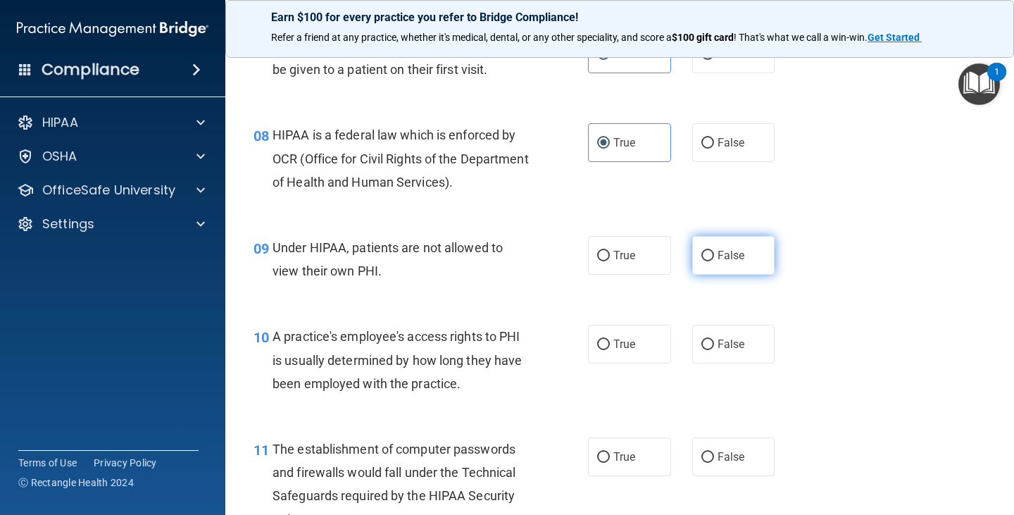
click at [701, 251] on input "False" at bounding box center [707, 256] width 13 height 11
radio input "true"
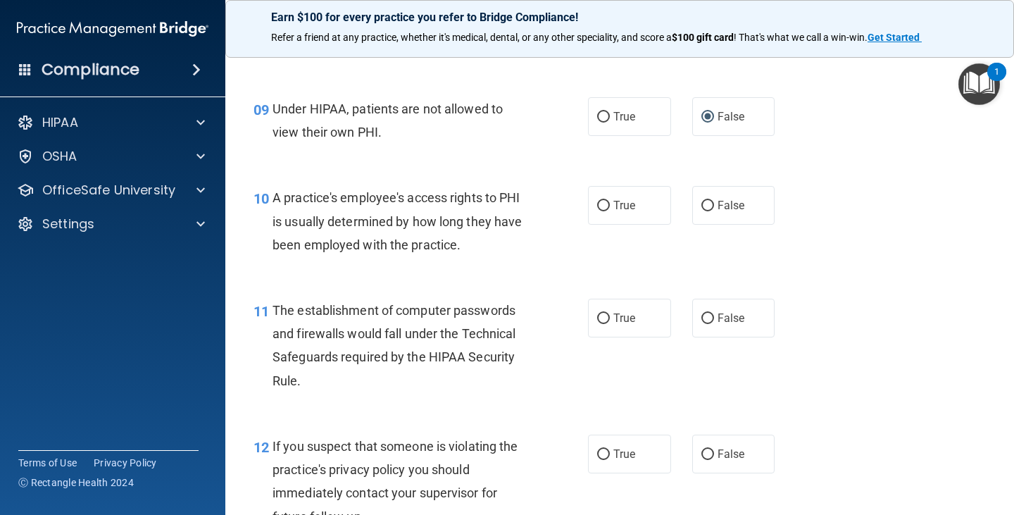
scroll to position [1056, 0]
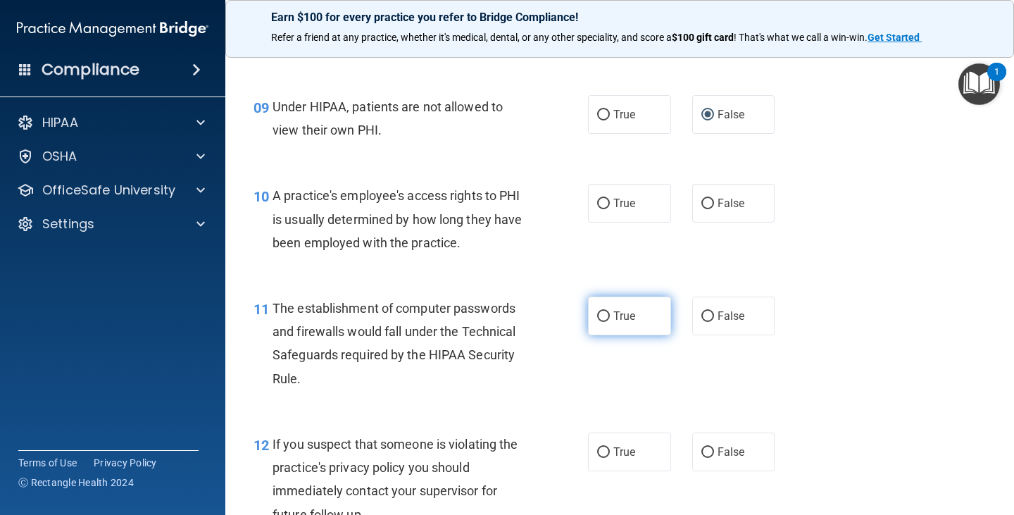
click at [610, 328] on label "True" at bounding box center [629, 315] width 83 height 39
click at [610, 322] on input "True" at bounding box center [603, 316] width 13 height 11
radio input "true"
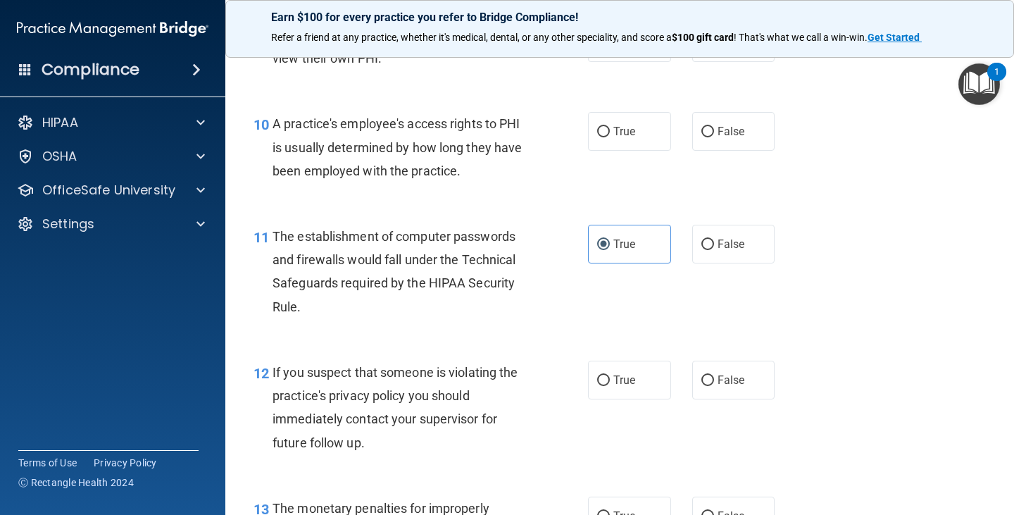
scroll to position [1197, 0]
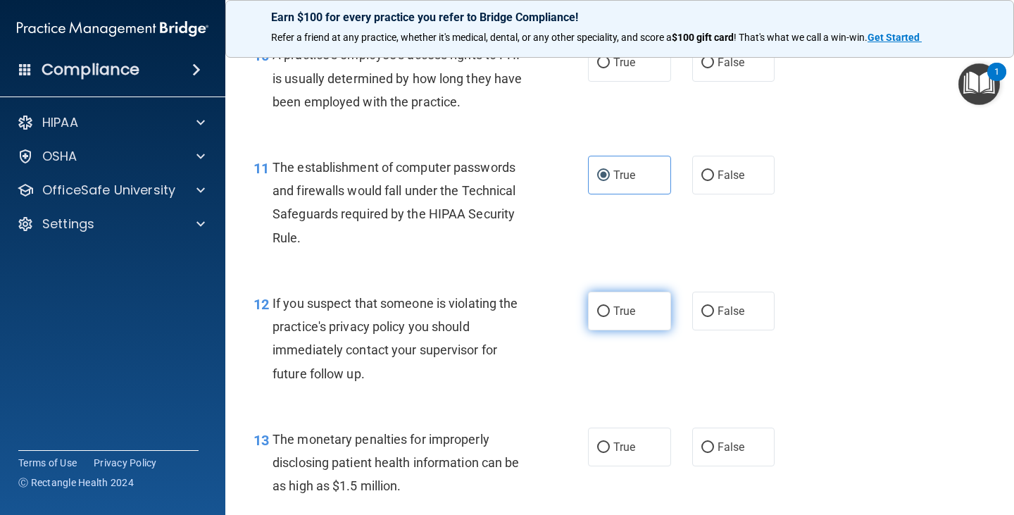
click at [588, 314] on label "True" at bounding box center [629, 310] width 83 height 39
click at [597, 314] on input "True" at bounding box center [603, 311] width 13 height 11
radio input "true"
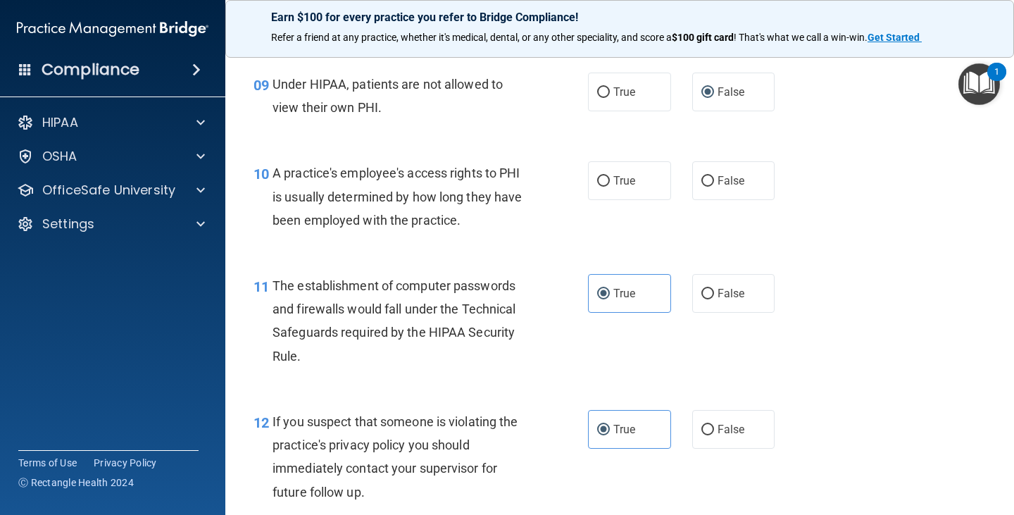
scroll to position [1056, 0]
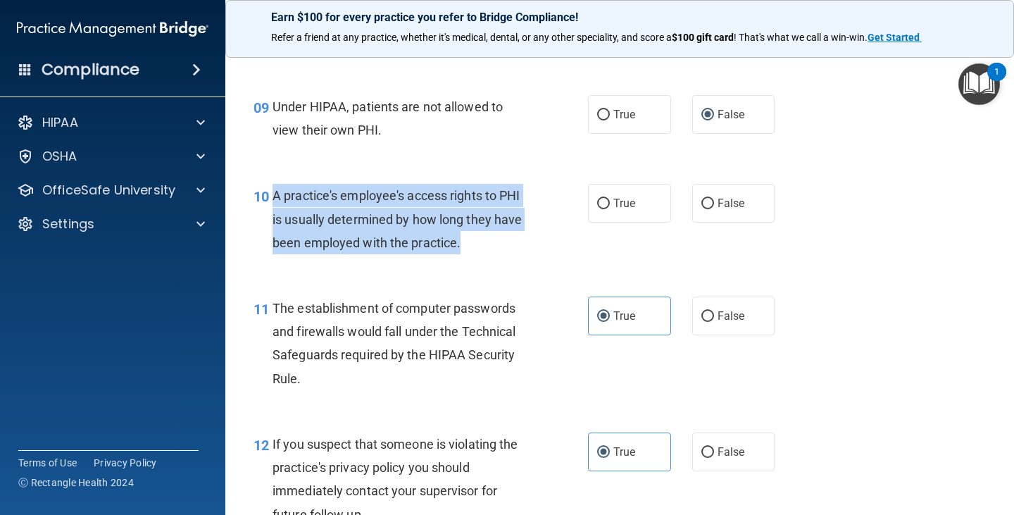
drag, startPoint x: 275, startPoint y: 198, endPoint x: 476, endPoint y: 241, distance: 205.7
click at [476, 241] on div "A practice's employee's access rights to PHI is usually determined by how long …" at bounding box center [405, 219] width 267 height 70
copy span "A practice's employee's access rights to PHI is usually determined by how long …"
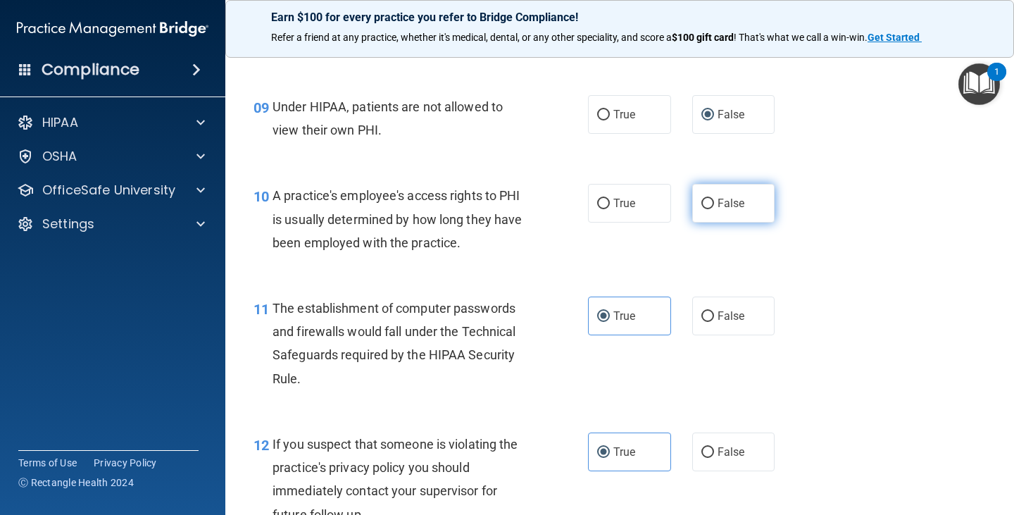
click at [717, 203] on span "False" at bounding box center [730, 202] width 27 height 13
click at [713, 203] on input "False" at bounding box center [707, 203] width 13 height 11
radio input "true"
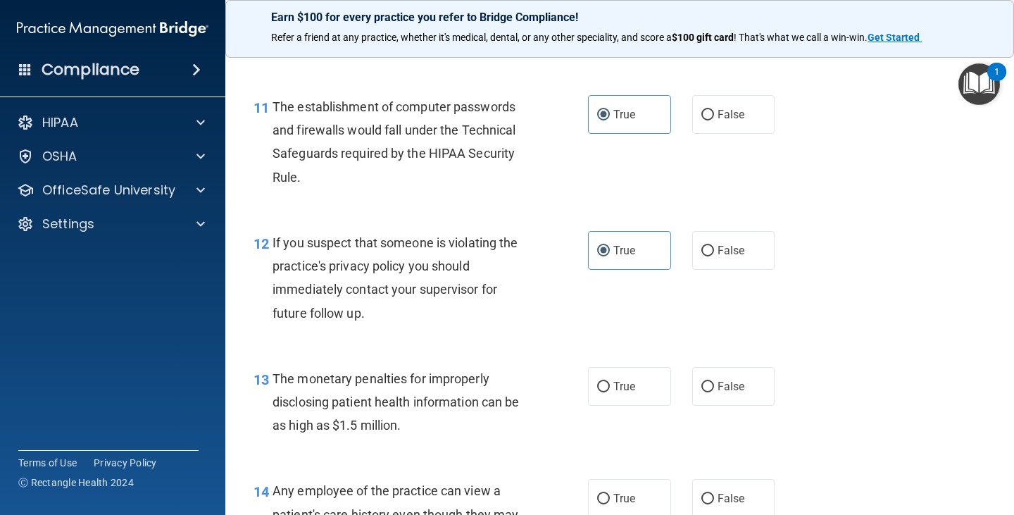
scroll to position [1337, 0]
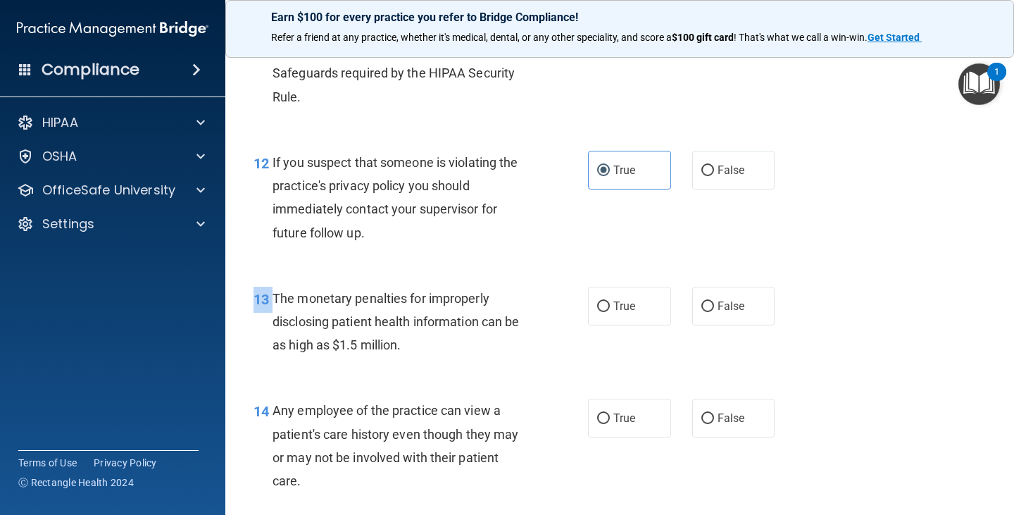
drag, startPoint x: 274, startPoint y: 297, endPoint x: 448, endPoint y: 377, distance: 191.2
click at [448, 377] on div "13 The monetary penalties for improperly disclosing patient health information …" at bounding box center [619, 325] width 753 height 113
click at [285, 300] on span "The monetary penalties for improperly disclosing patient health information can…" at bounding box center [395, 321] width 246 height 61
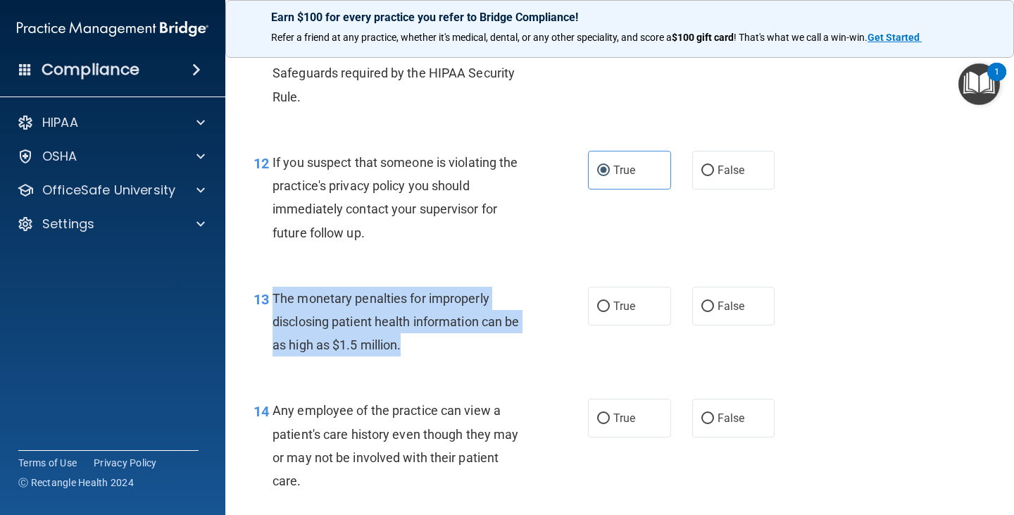
drag, startPoint x: 275, startPoint y: 299, endPoint x: 416, endPoint y: 343, distance: 148.3
click at [416, 343] on div "The monetary penalties for improperly disclosing patient health information can…" at bounding box center [405, 321] width 267 height 70
copy span "The monetary penalties for improperly disclosing patient health information can…"
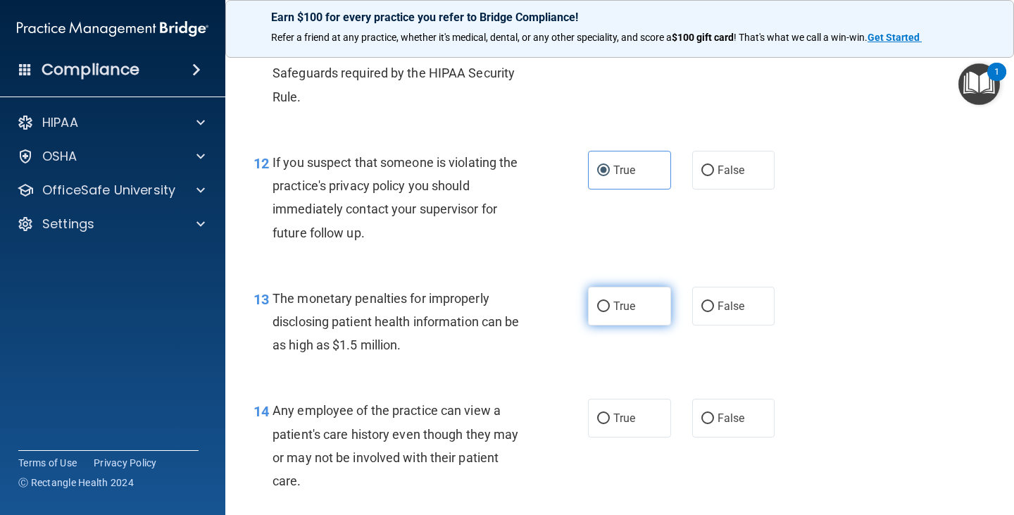
click at [620, 303] on span "True" at bounding box center [624, 305] width 22 height 13
click at [610, 303] on input "True" at bounding box center [603, 306] width 13 height 11
radio input "true"
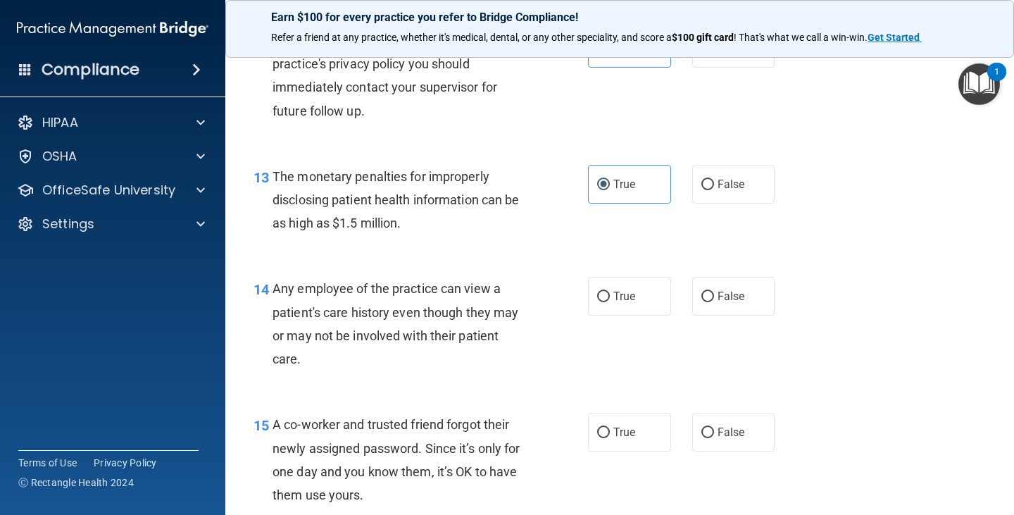
scroll to position [1478, 0]
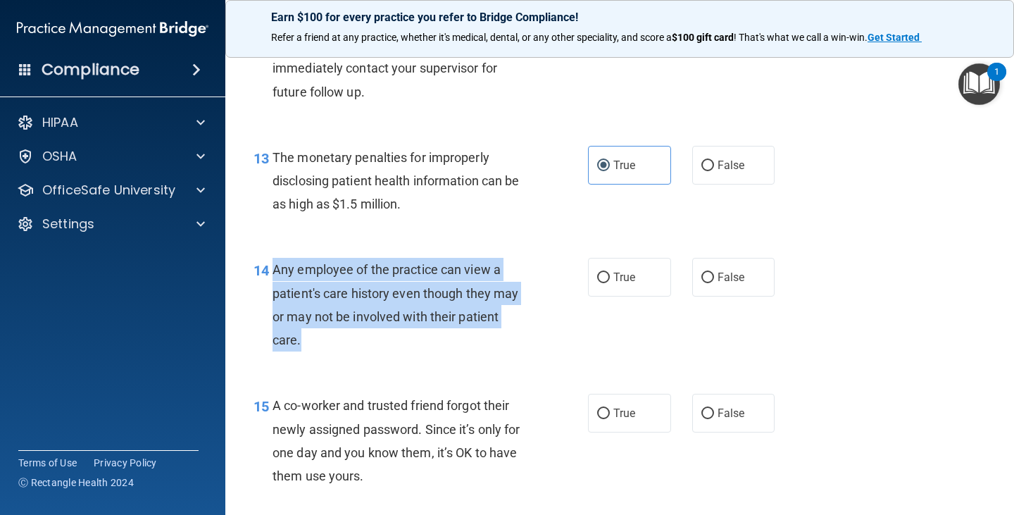
drag, startPoint x: 273, startPoint y: 270, endPoint x: 380, endPoint y: 324, distance: 119.6
click at [367, 343] on div "Any employee of the practice can view a patient's care history even though they…" at bounding box center [405, 305] width 267 height 94
copy span "Any employee of the practice can view a patient's care history even though they…"
click at [704, 280] on input "False" at bounding box center [707, 277] width 13 height 11
radio input "true"
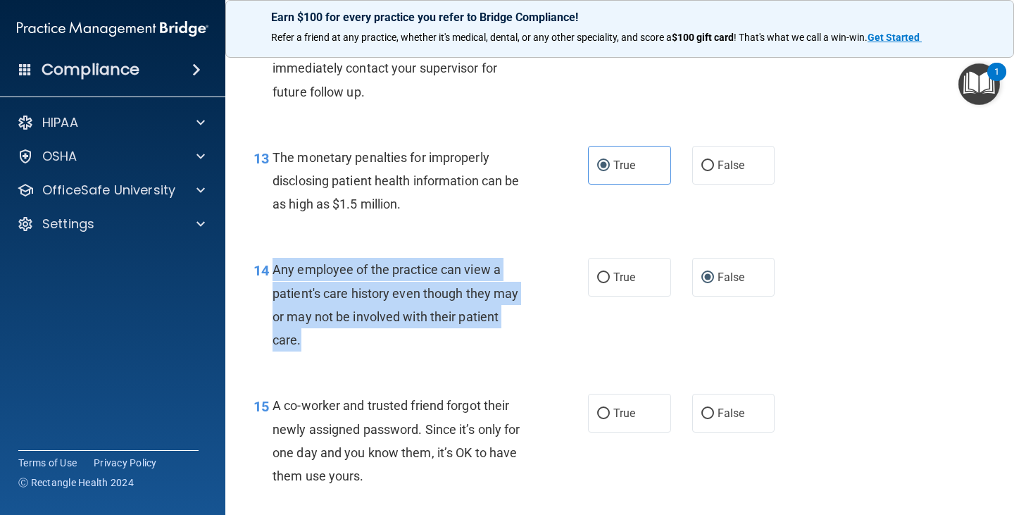
click at [571, 312] on div "14 Any employee of the practice can view a patient's care history even though t…" at bounding box center [420, 308] width 377 height 101
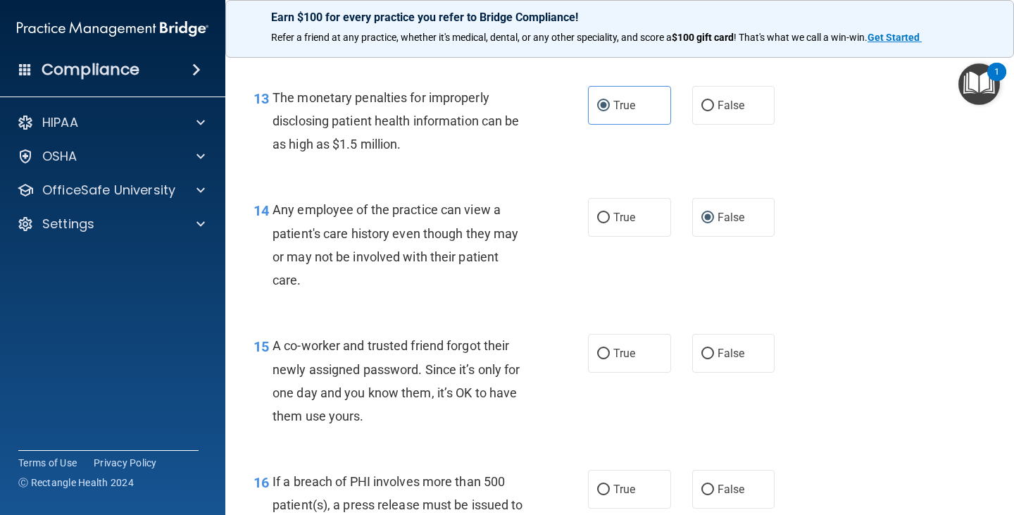
scroll to position [1619, 0]
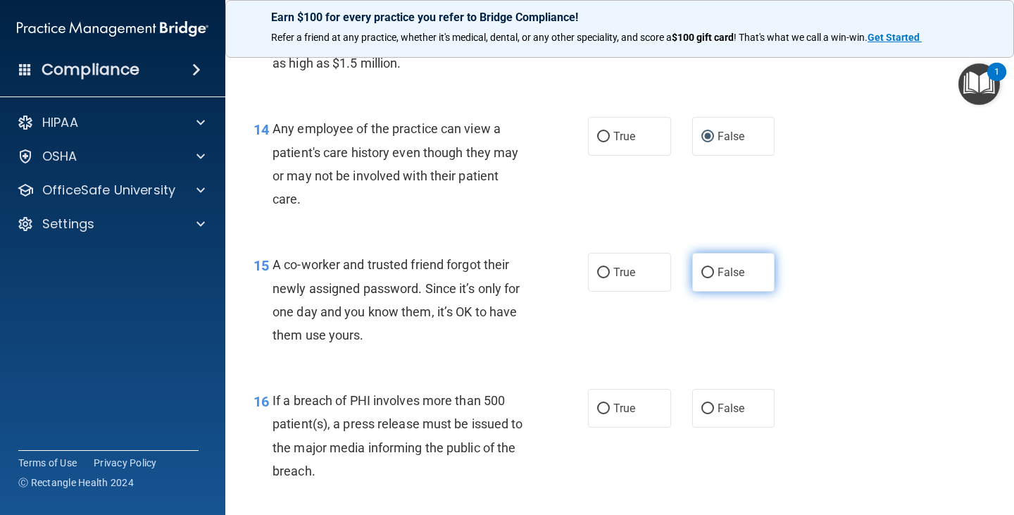
click at [702, 277] on input "False" at bounding box center [707, 272] width 13 height 11
radio input "true"
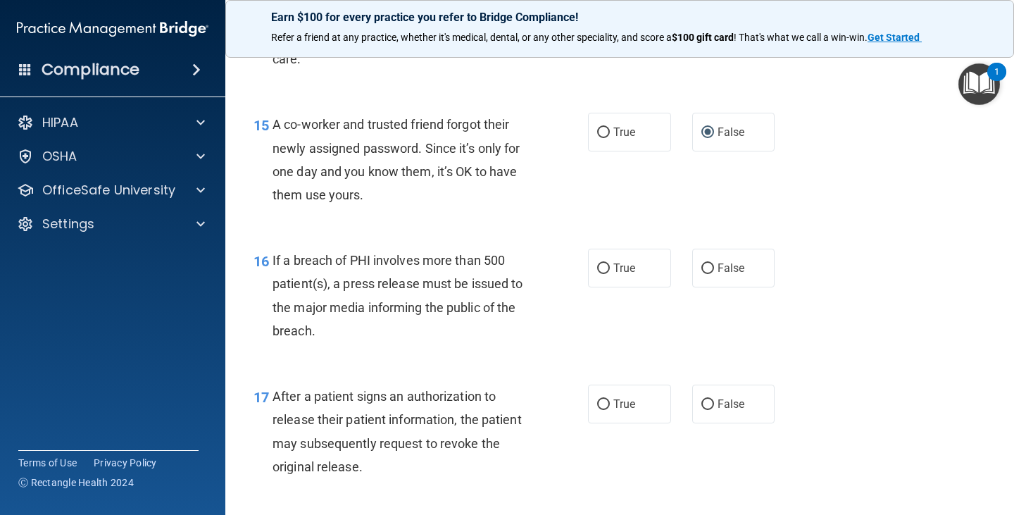
scroll to position [1760, 0]
click at [617, 266] on span "True" at bounding box center [624, 266] width 22 height 13
click at [610, 266] on input "True" at bounding box center [603, 268] width 13 height 11
radio input "true"
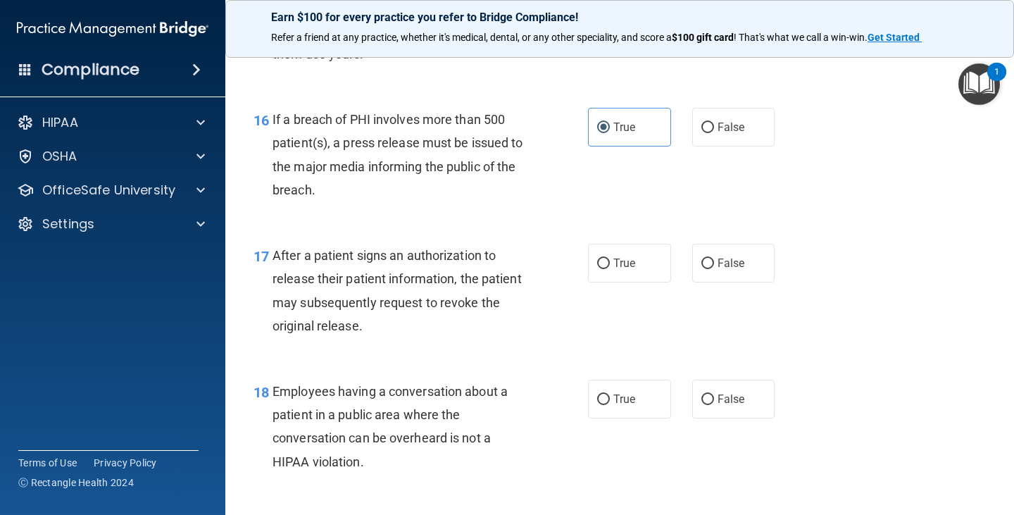
scroll to position [1900, 0]
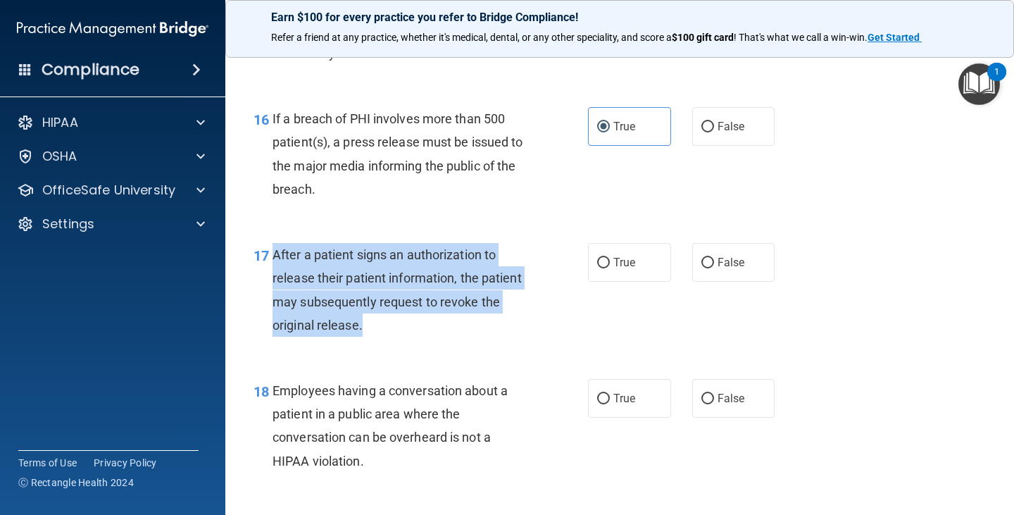
drag, startPoint x: 274, startPoint y: 251, endPoint x: 372, endPoint y: 329, distance: 126.2
click at [372, 329] on div "After a patient signs an authorization to release their patient information, th…" at bounding box center [405, 290] width 267 height 94
copy span "After a patient signs an authorization to release their patient information, th…"
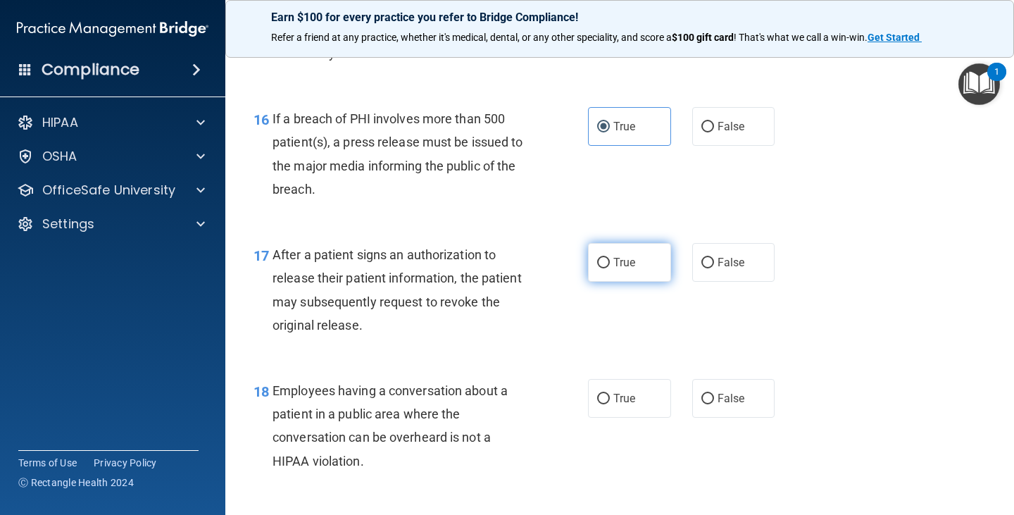
click at [588, 258] on label "True" at bounding box center [629, 262] width 83 height 39
click at [597, 258] on input "True" at bounding box center [603, 263] width 13 height 11
radio input "true"
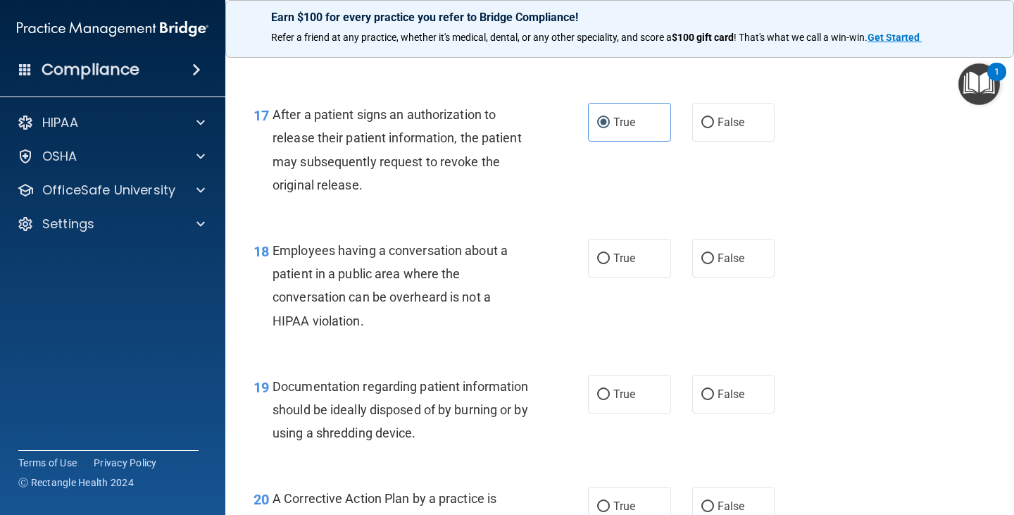
scroll to position [2041, 0]
click at [729, 263] on span "False" at bounding box center [730, 257] width 27 height 13
click at [714, 263] on input "False" at bounding box center [707, 258] width 13 height 11
radio input "true"
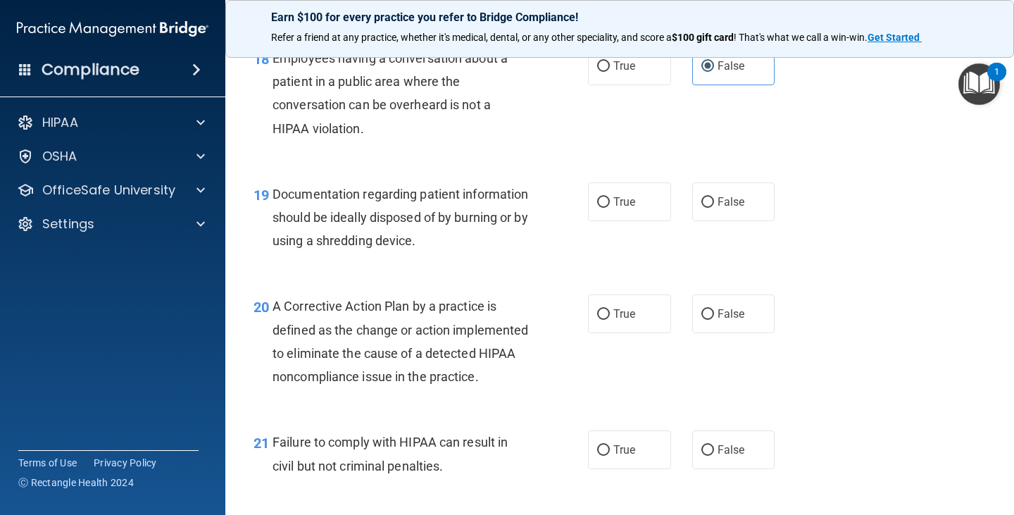
scroll to position [2252, 0]
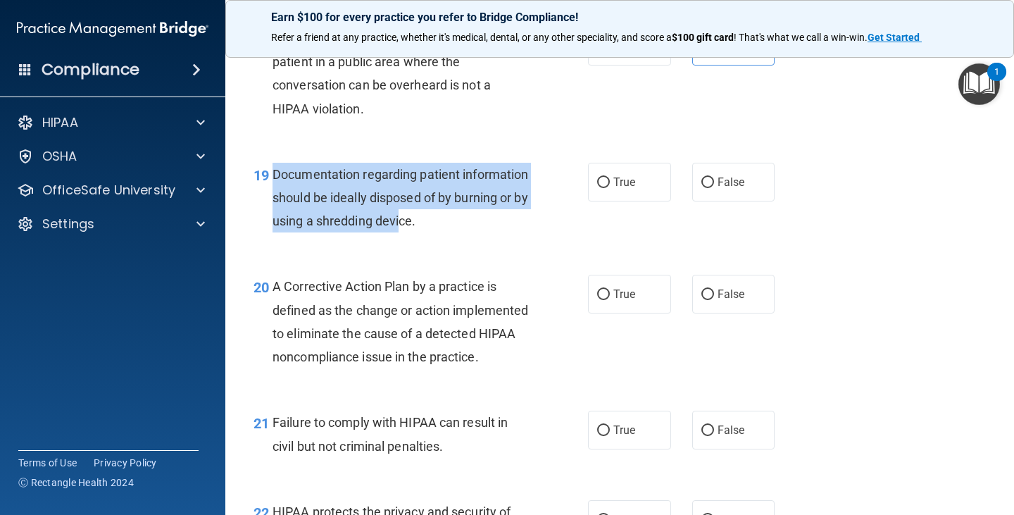
drag, startPoint x: 272, startPoint y: 170, endPoint x: 479, endPoint y: 236, distance: 216.4
click at [479, 236] on div "19 Documentation regarding patient information should be ideally disposed of by…" at bounding box center [420, 201] width 377 height 77
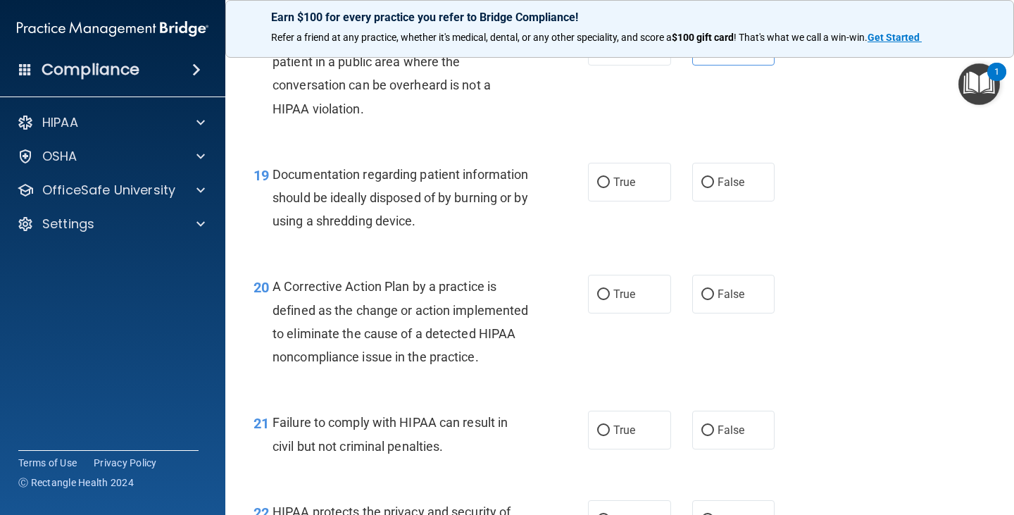
click at [487, 226] on span "Documentation regarding patient information should be ideally disposed of by bu…" at bounding box center [400, 197] width 256 height 61
click at [495, 225] on div "Documentation regarding patient information should be ideally disposed of by bu…" at bounding box center [405, 198] width 267 height 70
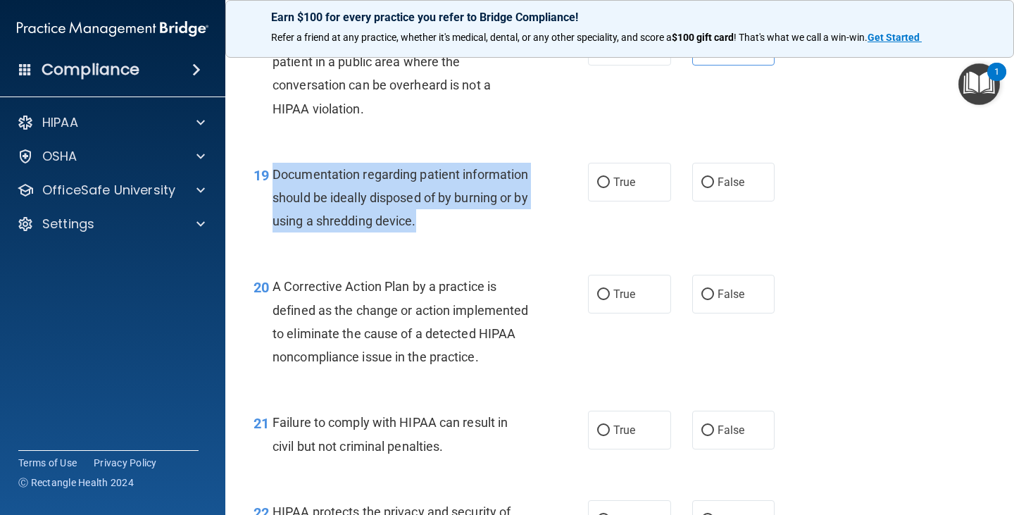
drag, startPoint x: 493, startPoint y: 220, endPoint x: 273, endPoint y: 177, distance: 223.8
click at [273, 177] on span "Documentation regarding patient information should be ideally disposed of by bu…" at bounding box center [400, 197] width 256 height 61
copy span "Documentation regarding patient information should be ideally disposed of by bu…"
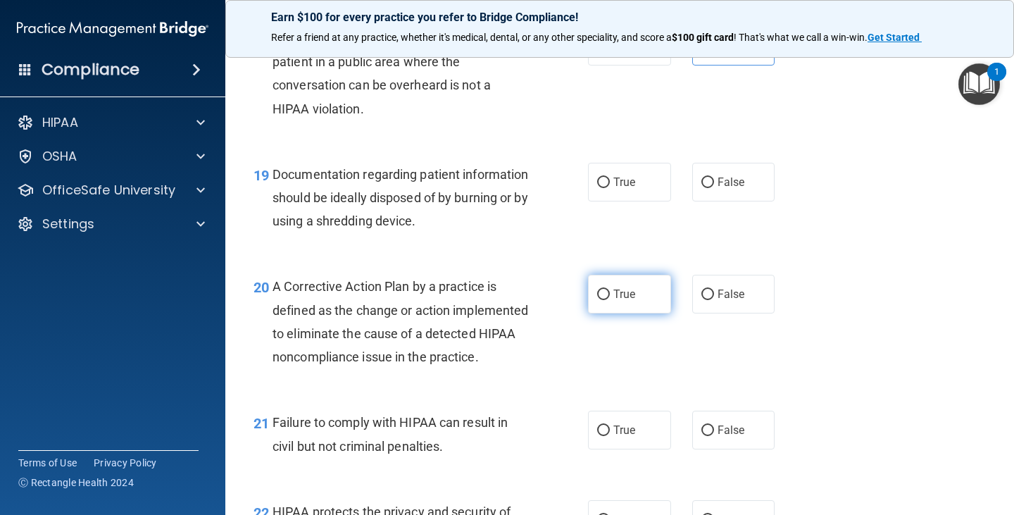
click at [605, 289] on label "True" at bounding box center [629, 294] width 83 height 39
click at [605, 289] on input "True" at bounding box center [603, 294] width 13 height 11
radio input "true"
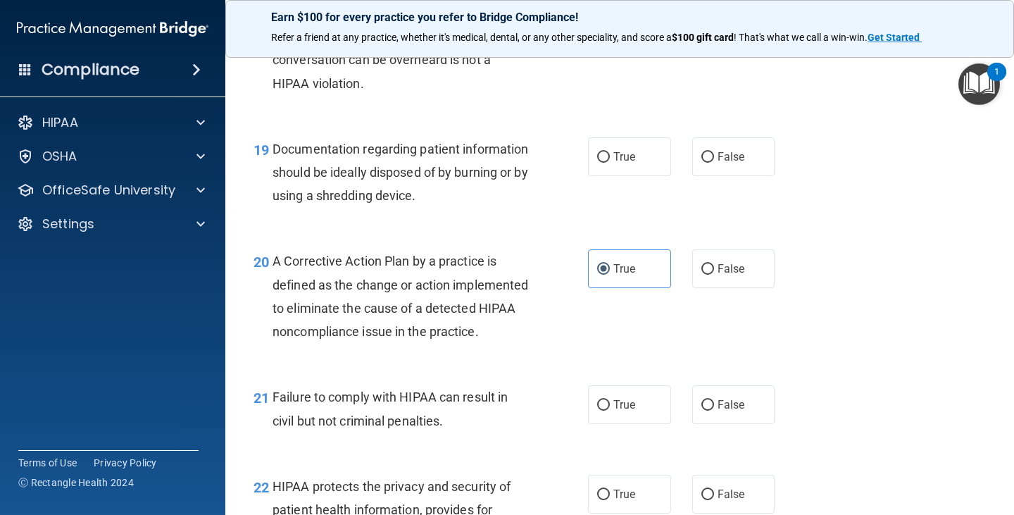
scroll to position [2323, 0]
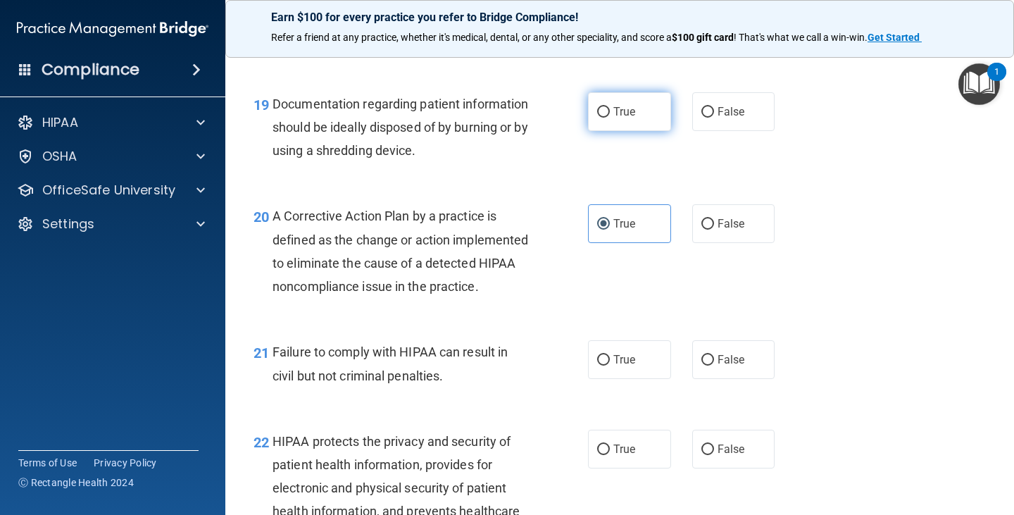
click at [593, 118] on label "True" at bounding box center [629, 111] width 83 height 39
click at [597, 118] on input "True" at bounding box center [603, 112] width 13 height 11
radio input "true"
click at [599, 222] on input "True" at bounding box center [603, 224] width 13 height 11
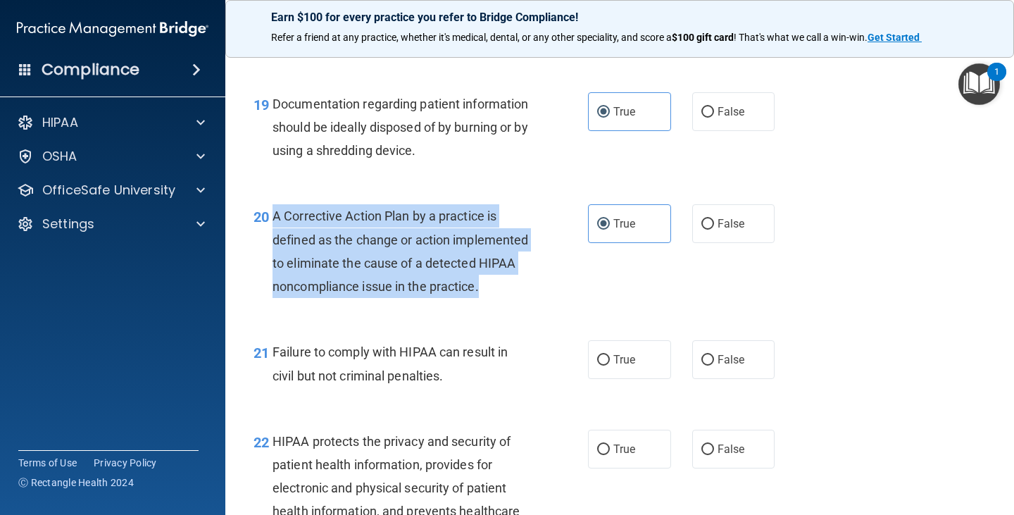
drag, startPoint x: 275, startPoint y: 215, endPoint x: 386, endPoint y: 281, distance: 129.4
click at [369, 298] on div "A Corrective Action Plan by a practice is defined as the change or action imple…" at bounding box center [405, 251] width 267 height 94
copy span "A Corrective Action Plan by a practice is defined as the change or action imple…"
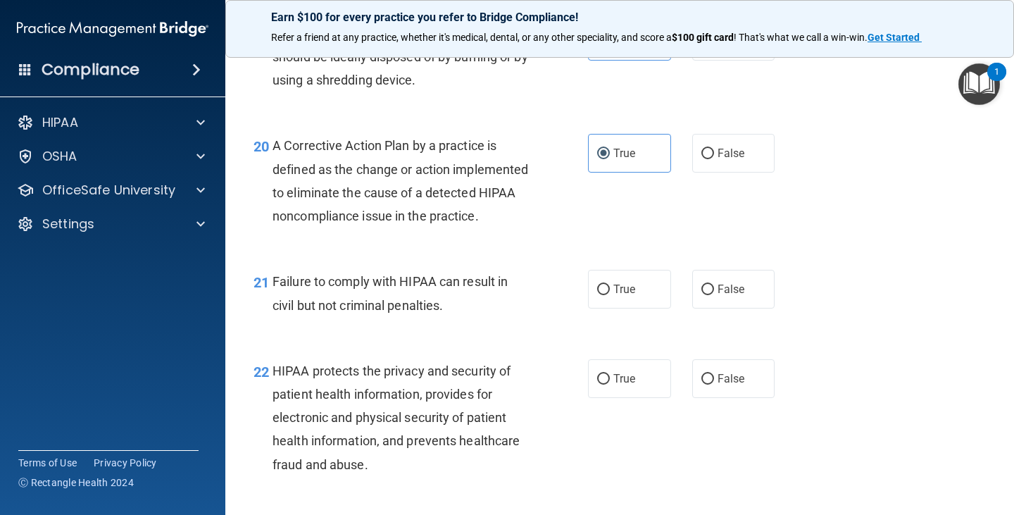
click at [446, 316] on div "Failure to comply with HIPAA can result in civil but not criminal penalties." at bounding box center [405, 293] width 267 height 46
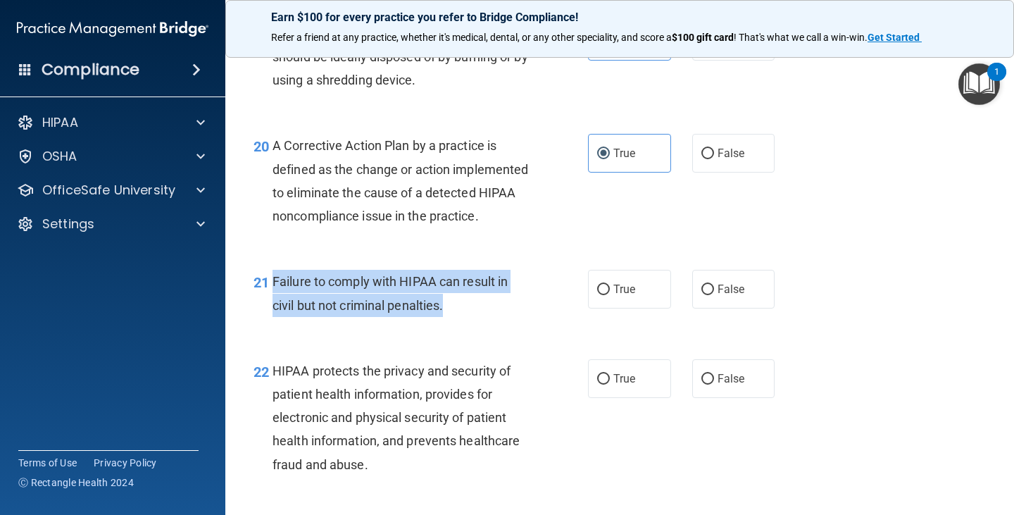
drag, startPoint x: 445, startPoint y: 332, endPoint x: 274, endPoint y: 304, distance: 173.2
click at [274, 304] on span "Failure to comply with HIPAA can result in civil but not criminal penalties." at bounding box center [389, 293] width 235 height 38
copy span "Failure to comply with HIPAA can result in civil but not criminal penalties."
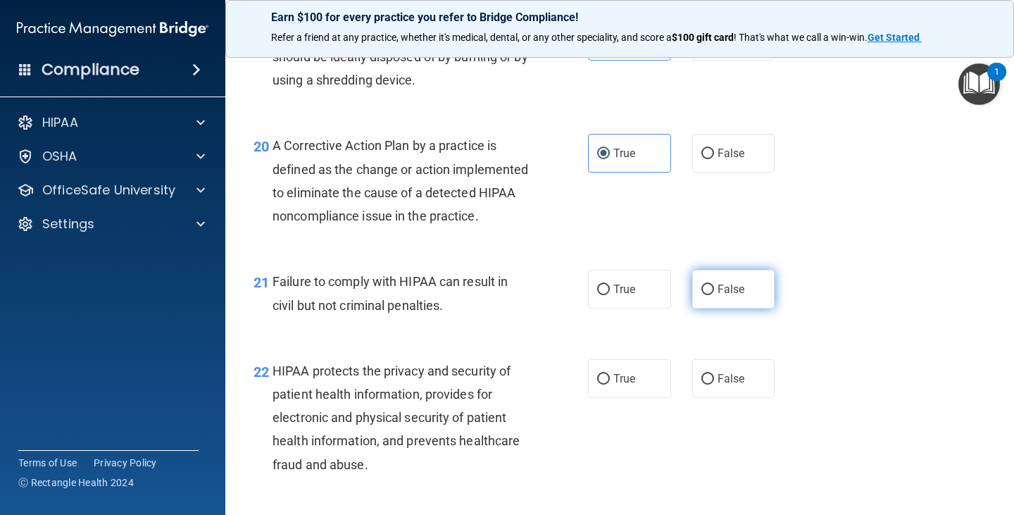
click at [702, 305] on label "False" at bounding box center [733, 289] width 83 height 39
click at [702, 295] on input "False" at bounding box center [707, 289] width 13 height 11
radio input "true"
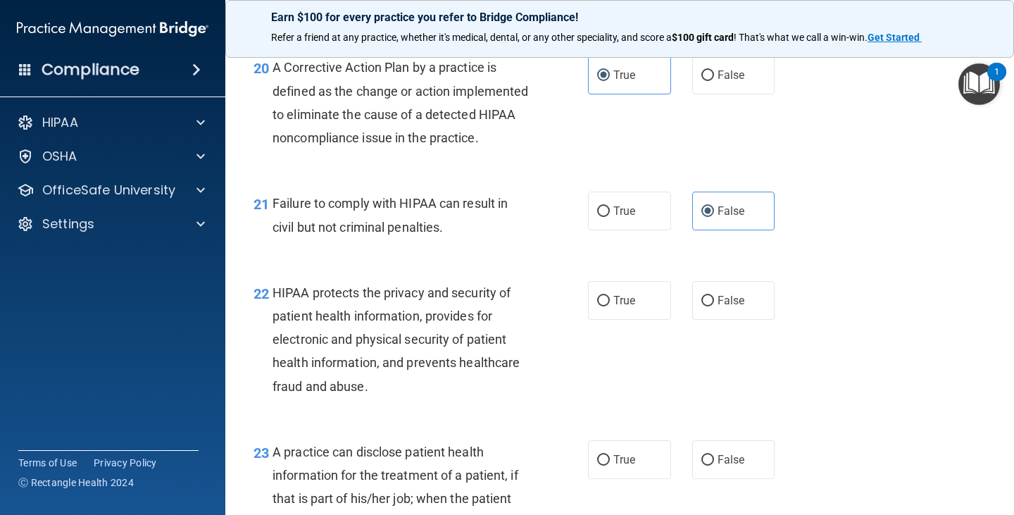
scroll to position [2604, 0]
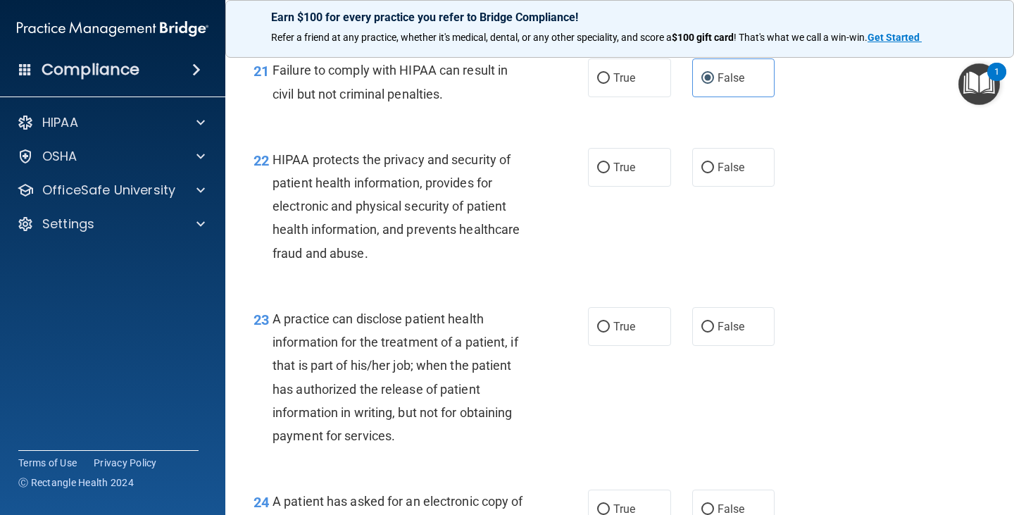
click at [471, 289] on div "22 HIPAA protects the privacy and security of patient health information, provi…" at bounding box center [619, 209] width 753 height 159
drag, startPoint x: 606, startPoint y: 187, endPoint x: 605, endPoint y: 199, distance: 12.7
click at [606, 187] on label "True" at bounding box center [629, 167] width 83 height 39
click at [606, 173] on input "True" at bounding box center [603, 168] width 13 height 11
radio input "true"
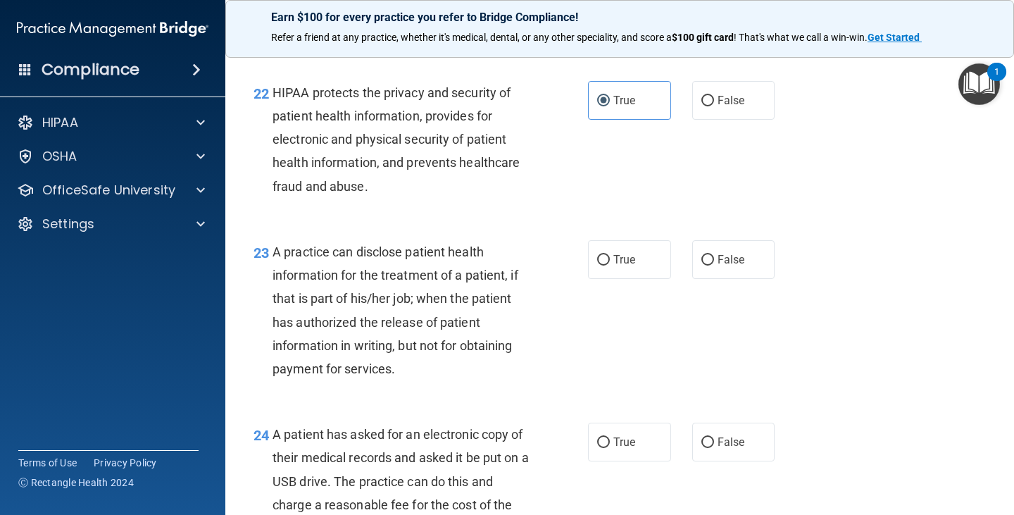
scroll to position [2745, 0]
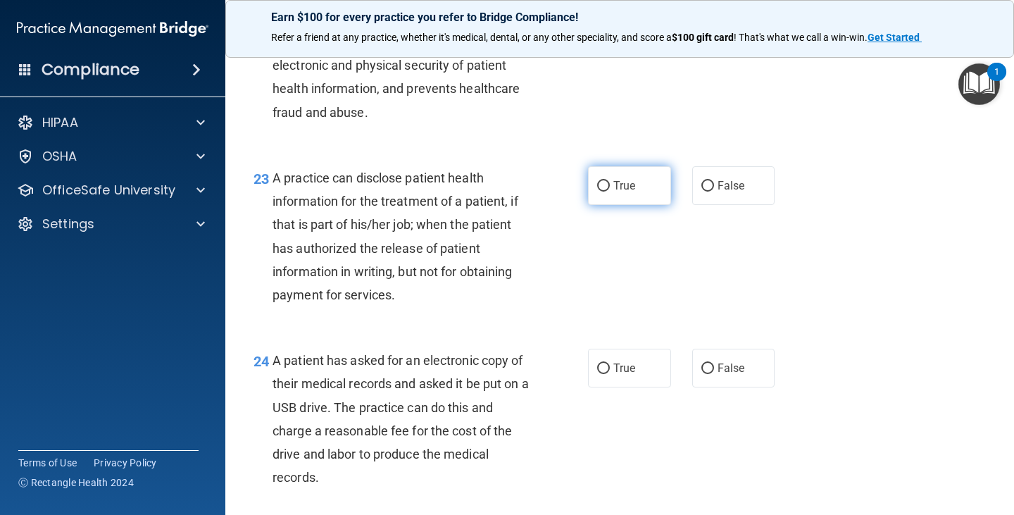
click at [598, 191] on input "True" at bounding box center [603, 186] width 13 height 11
radio input "true"
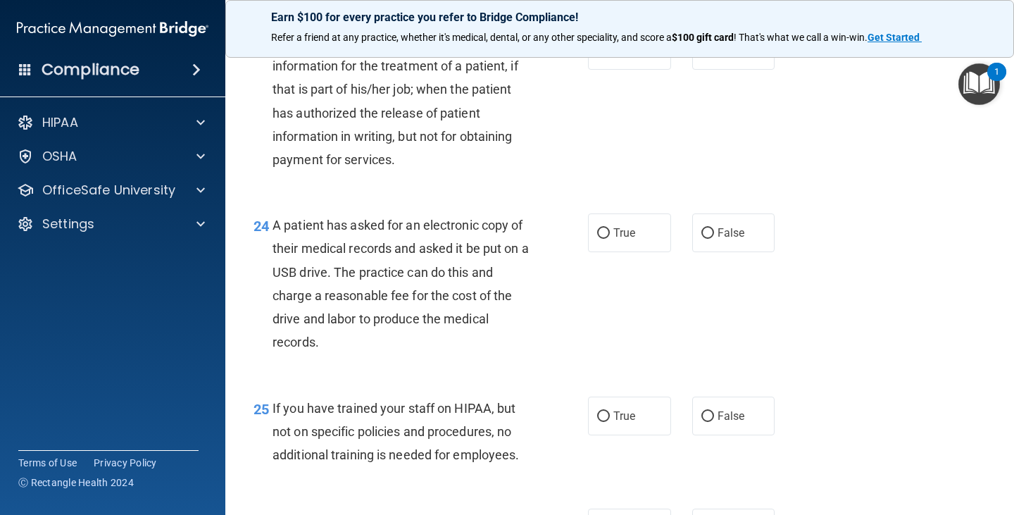
scroll to position [2886, 0]
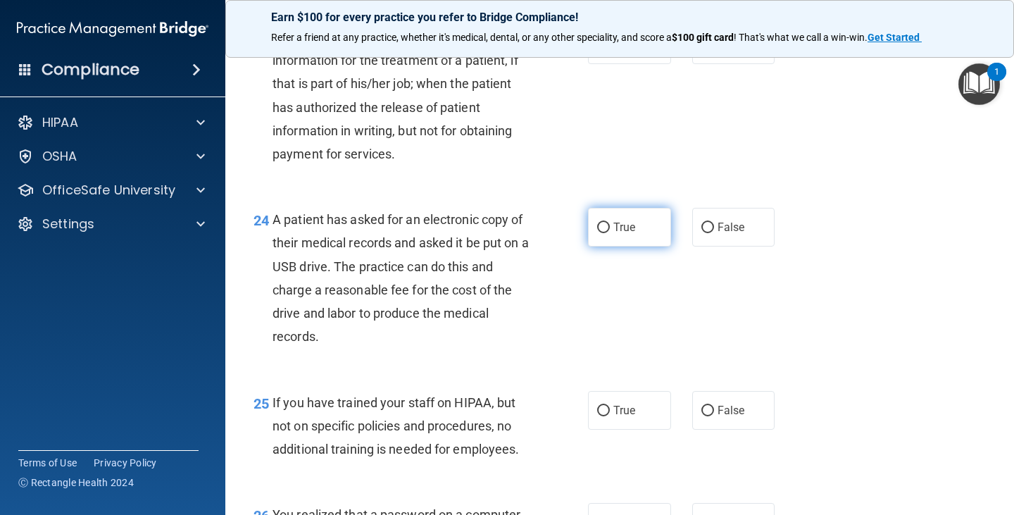
click at [596, 246] on label "True" at bounding box center [629, 227] width 83 height 39
click at [597, 233] on input "True" at bounding box center [603, 227] width 13 height 11
radio input "true"
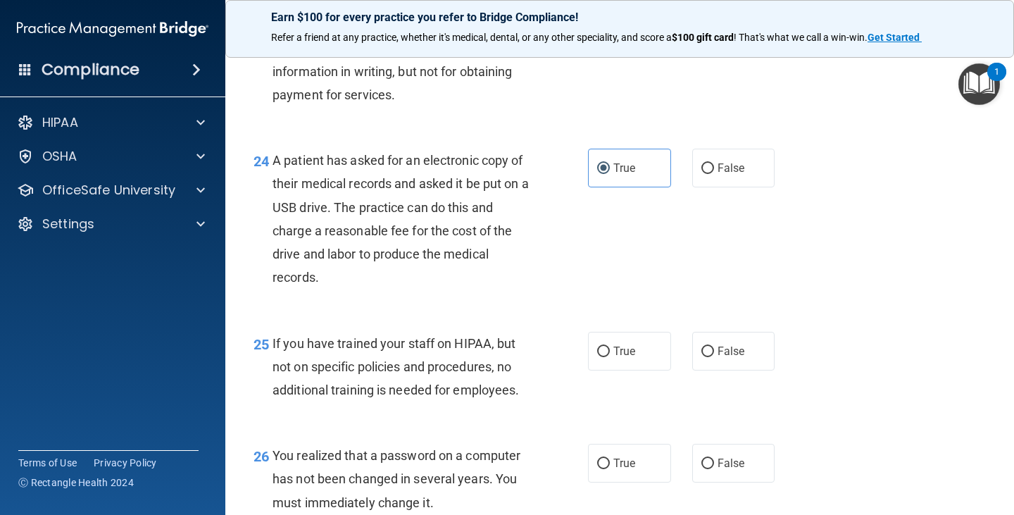
scroll to position [3027, 0]
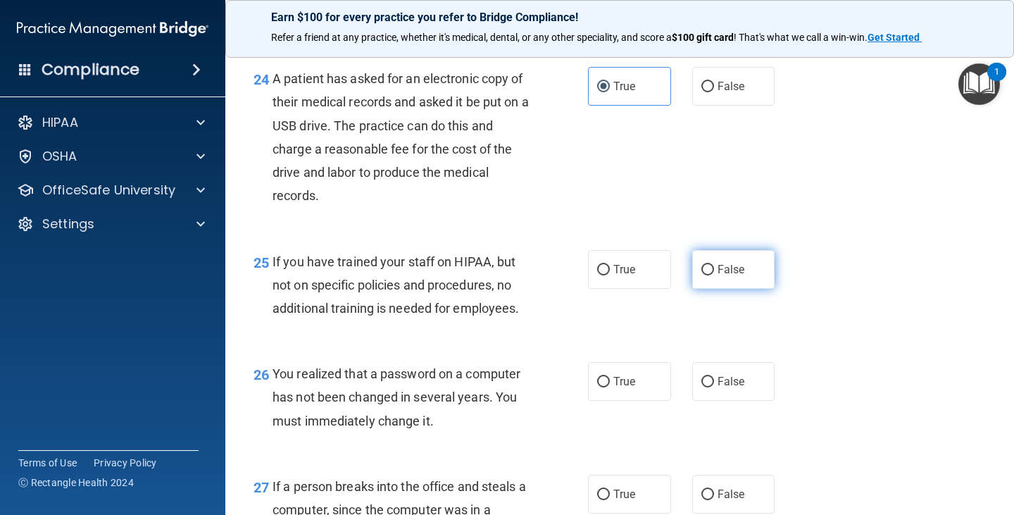
click at [703, 275] on input "False" at bounding box center [707, 270] width 13 height 11
radio input "true"
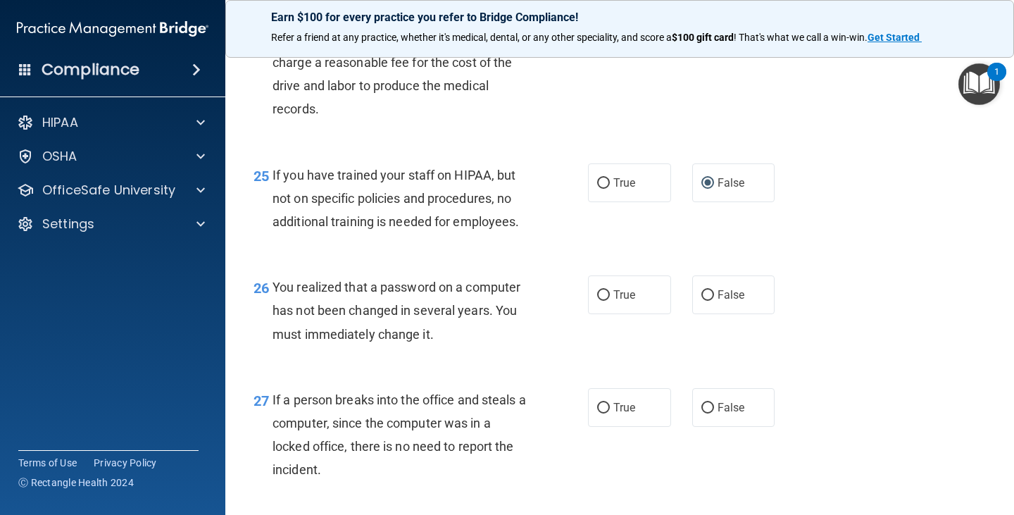
scroll to position [3238, 0]
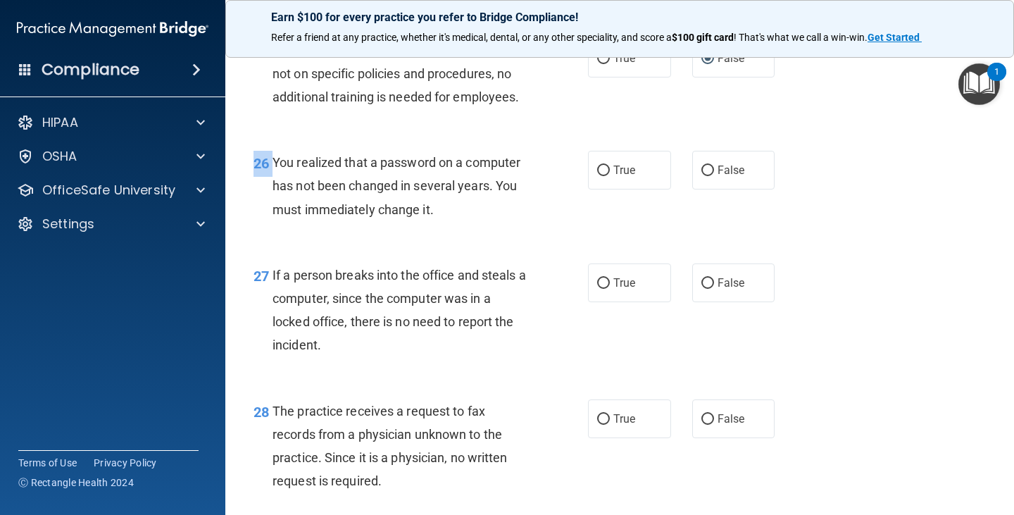
drag, startPoint x: 272, startPoint y: 185, endPoint x: 448, endPoint y: 253, distance: 189.2
click at [448, 246] on div "26 You realized that a password on a computer has not been changed in several y…" at bounding box center [619, 189] width 753 height 113
drag, startPoint x: 322, startPoint y: 191, endPoint x: 304, endPoint y: 190, distance: 18.4
click at [322, 191] on span "You realized that a password on a computer has not been changed in several year…" at bounding box center [396, 185] width 248 height 61
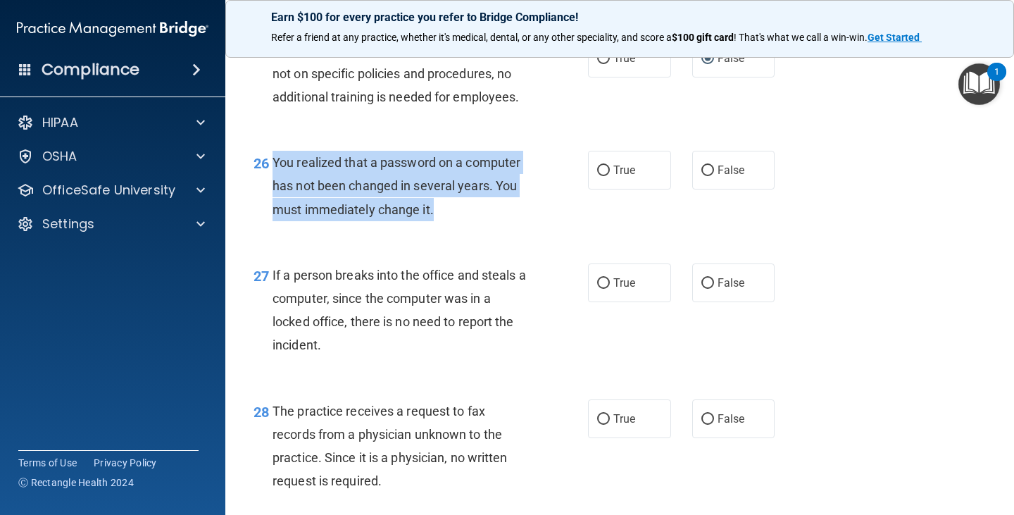
drag, startPoint x: 272, startPoint y: 183, endPoint x: 454, endPoint y: 237, distance: 189.3
click at [454, 221] on div "You realized that a password on a computer has not been changed in several year…" at bounding box center [405, 186] width 267 height 70
copy span "You realized that a password on a computer has not been changed in several year…"
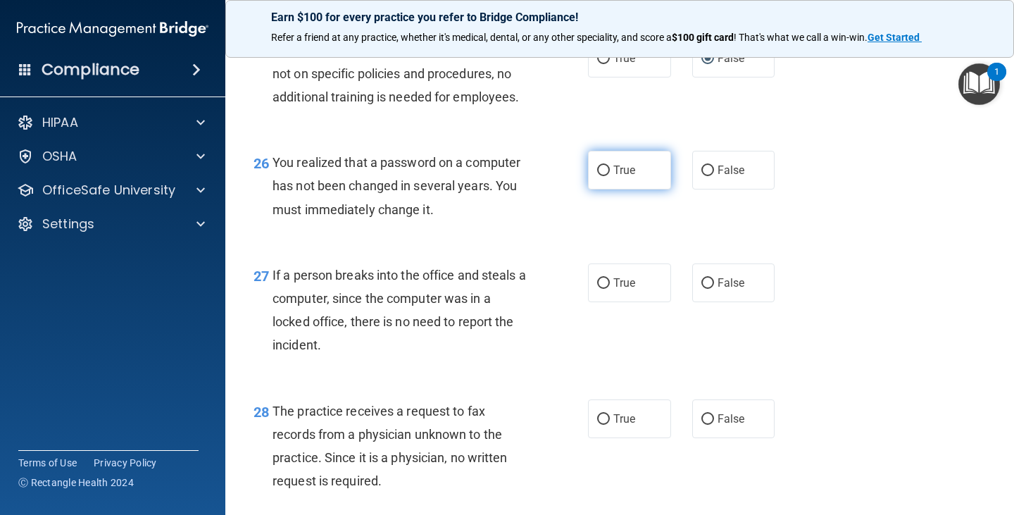
click at [590, 189] on label "True" at bounding box center [629, 170] width 83 height 39
click at [597, 176] on input "True" at bounding box center [603, 170] width 13 height 11
radio input "true"
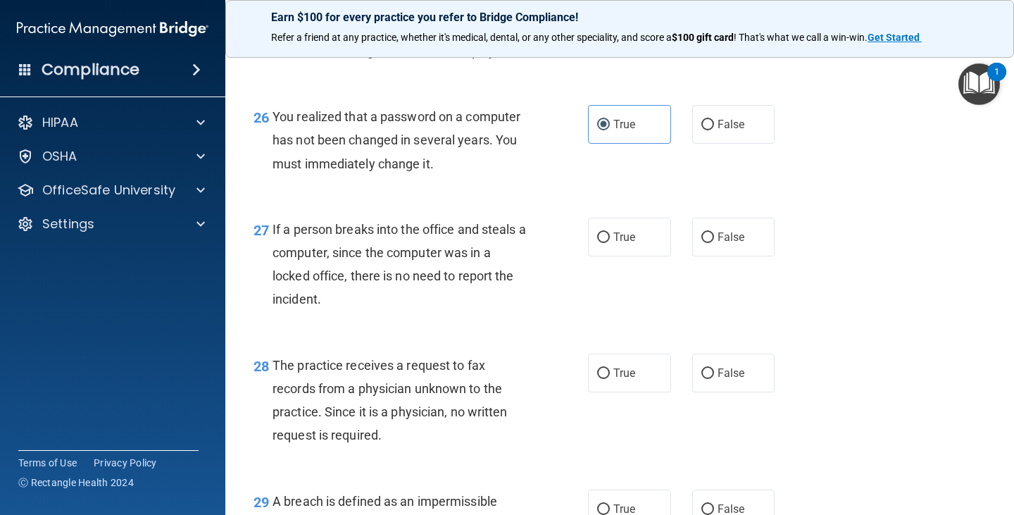
scroll to position [3308, 0]
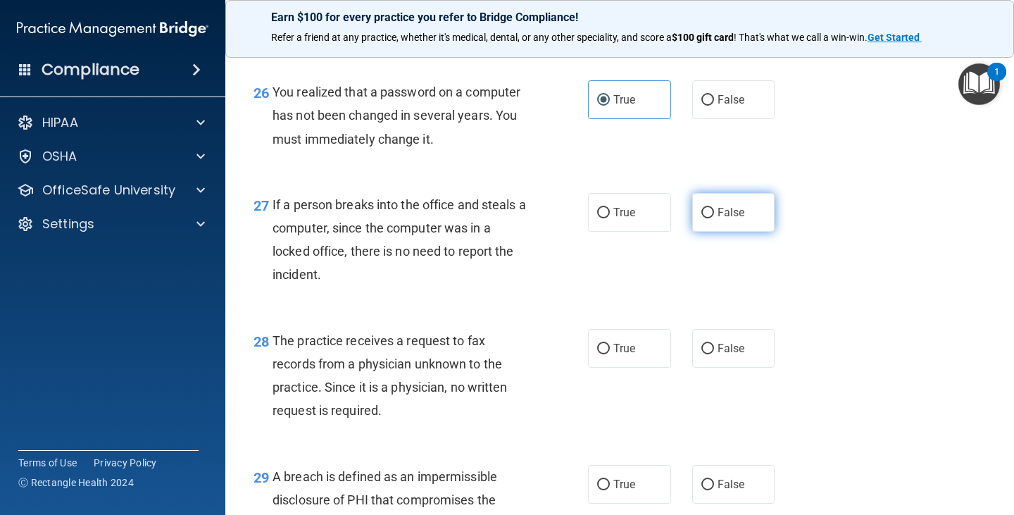
click at [717, 219] on span "False" at bounding box center [730, 212] width 27 height 13
click at [711, 218] on input "False" at bounding box center [707, 213] width 13 height 11
radio input "true"
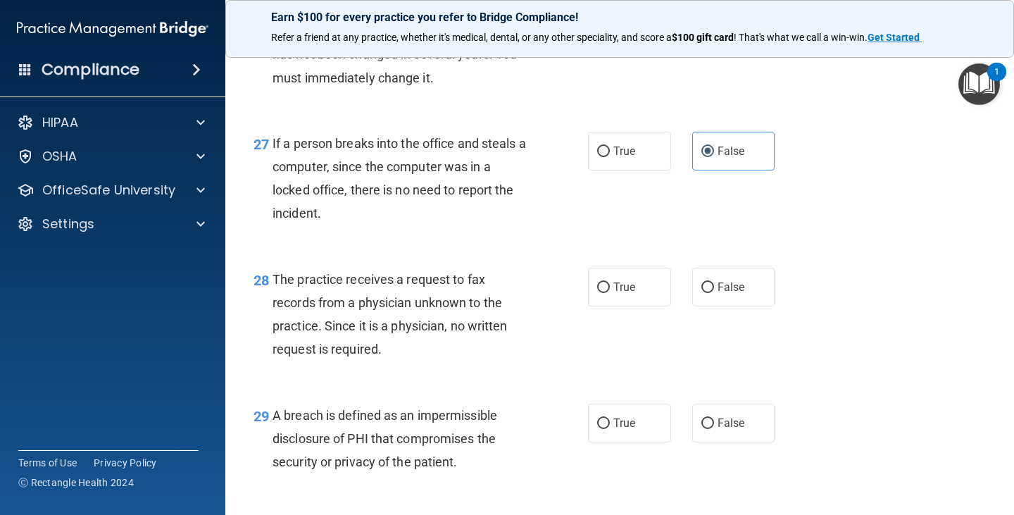
scroll to position [3449, 0]
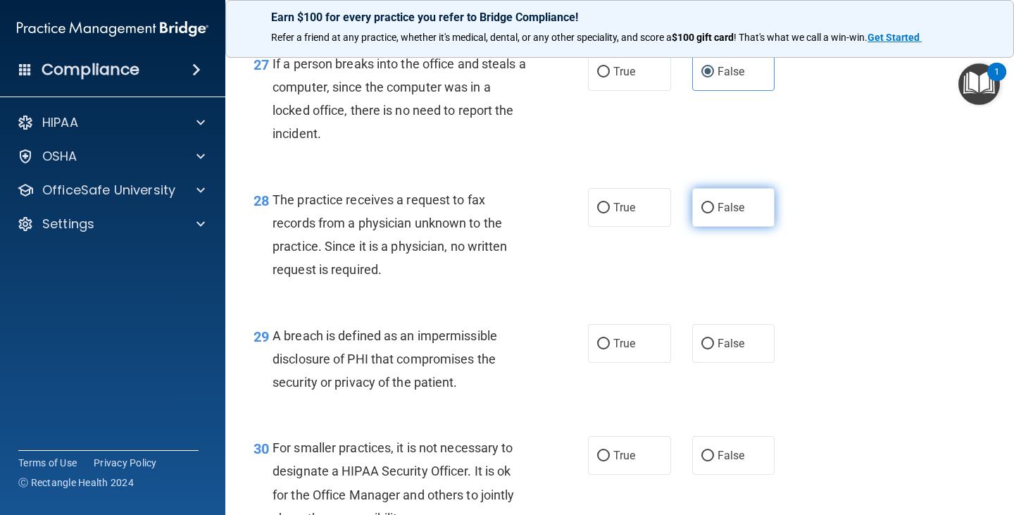
click at [701, 213] on input "False" at bounding box center [707, 208] width 13 height 11
radio input "true"
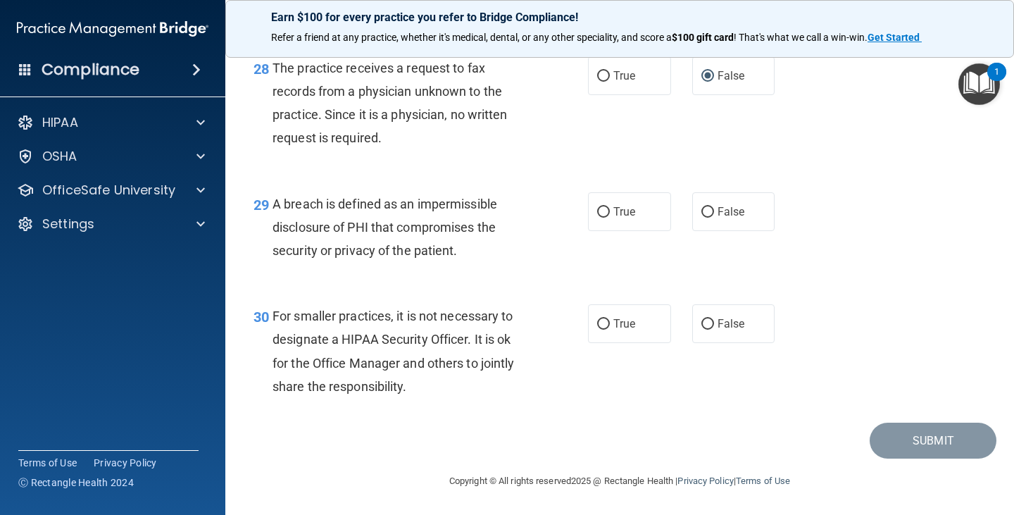
scroll to position [3604, 0]
click at [613, 210] on span "True" at bounding box center [624, 211] width 22 height 13
click at [608, 210] on input "True" at bounding box center [603, 212] width 13 height 11
radio input "true"
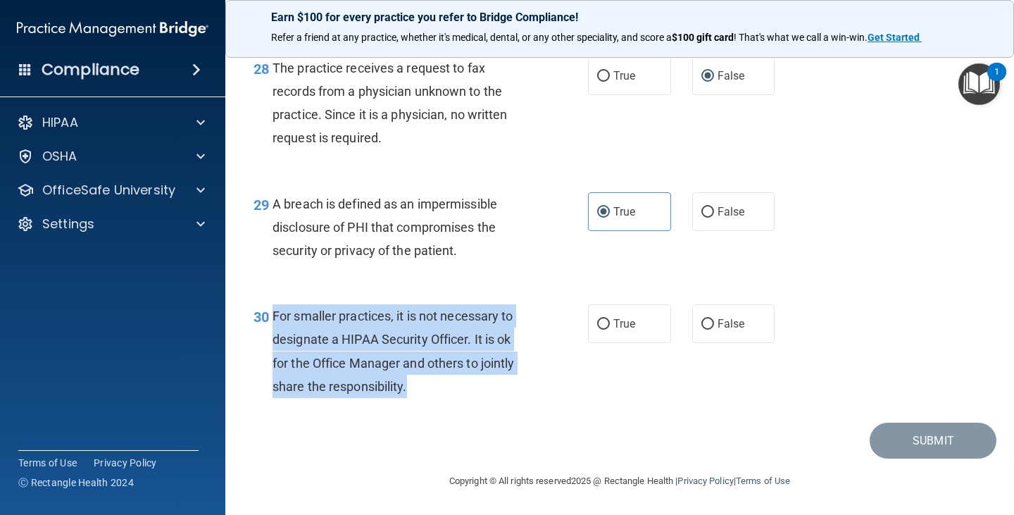
drag, startPoint x: 273, startPoint y: 312, endPoint x: 425, endPoint y: 399, distance: 175.3
click at [425, 399] on div "30 For smaller practices, it is not necessary to designate a HIPAA Security Off…" at bounding box center [420, 354] width 377 height 101
copy span "For smaller practices, it is not necessary to designate a HIPAA Security Office…"
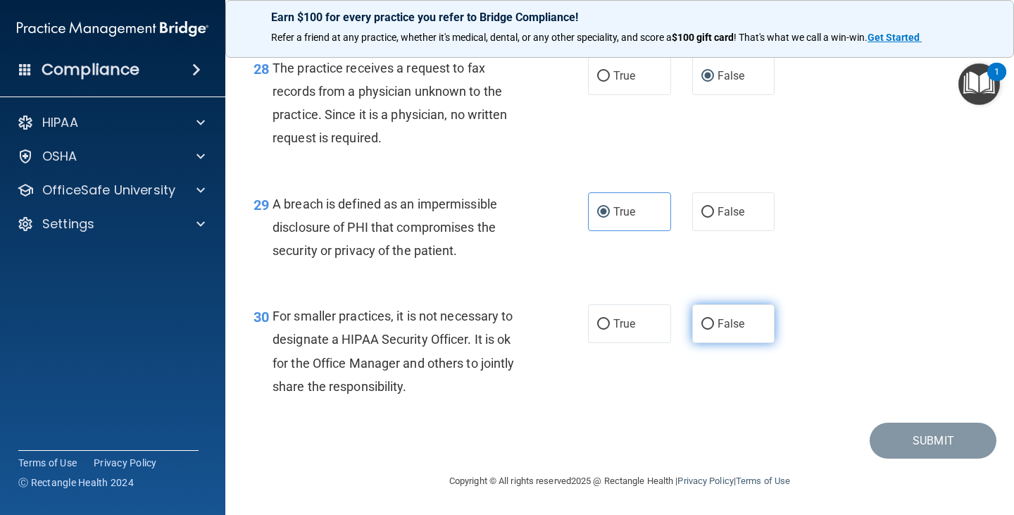
click at [719, 321] on span "False" at bounding box center [730, 323] width 27 height 13
click at [701, 320] on input "False" at bounding box center [707, 324] width 13 height 11
radio input "true"
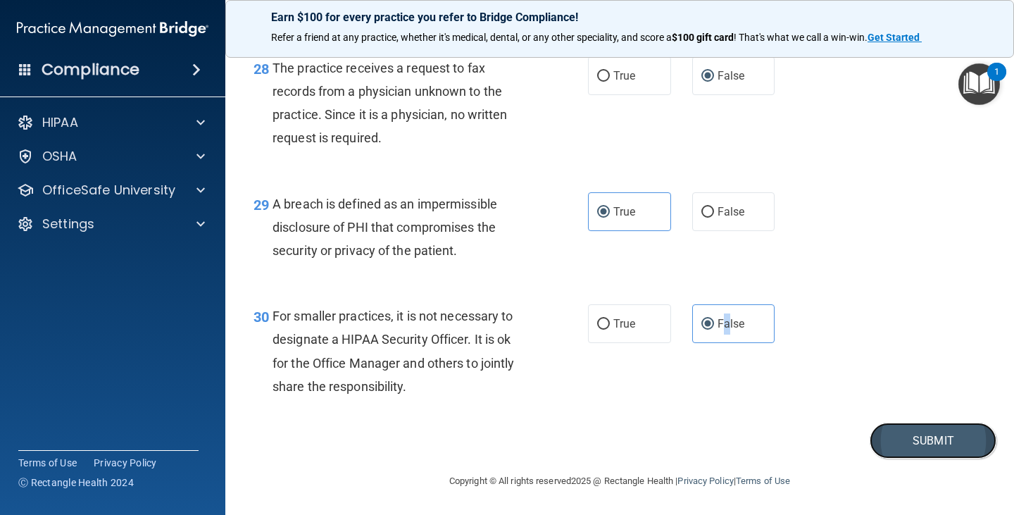
click at [931, 436] on button "Submit" at bounding box center [932, 440] width 127 height 36
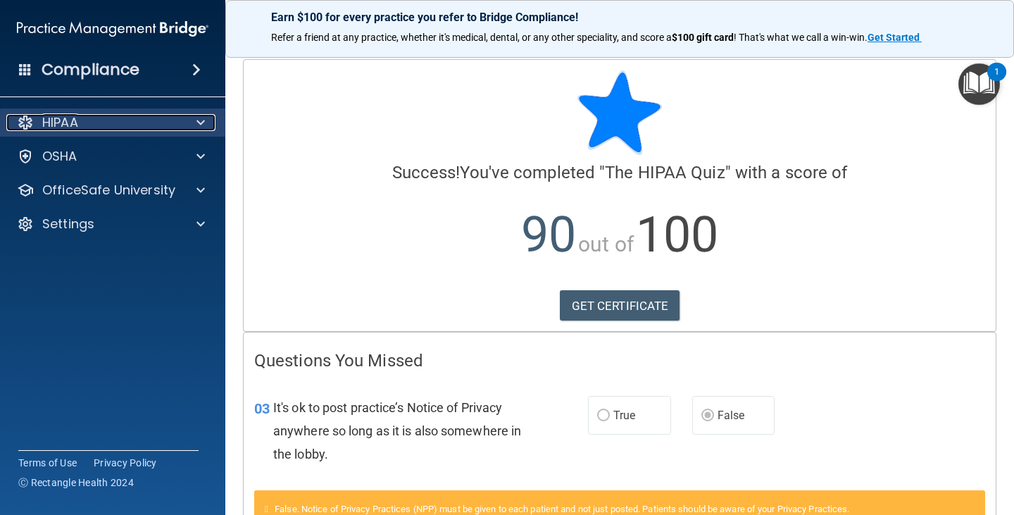
click at [191, 116] on div at bounding box center [198, 122] width 35 height 17
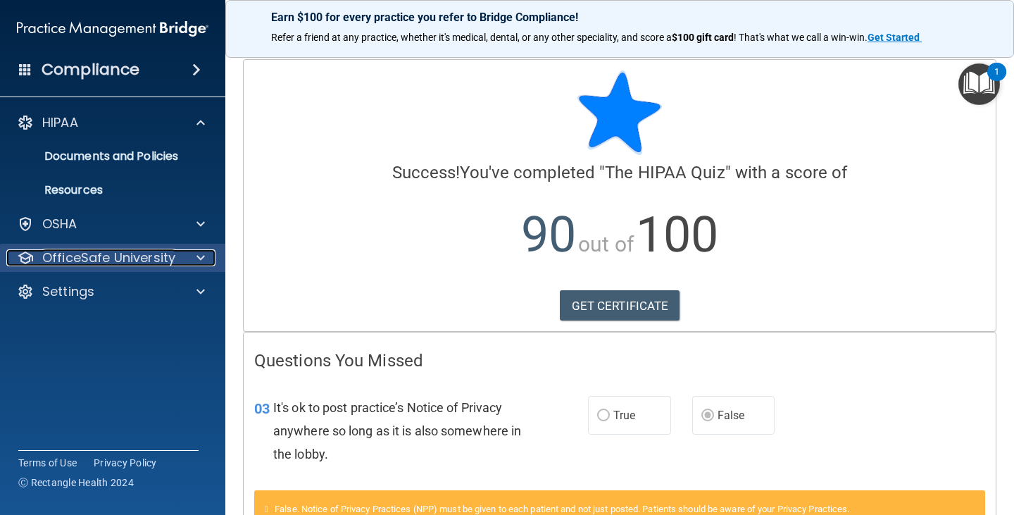
click at [198, 255] on span at bounding box center [200, 257] width 8 height 17
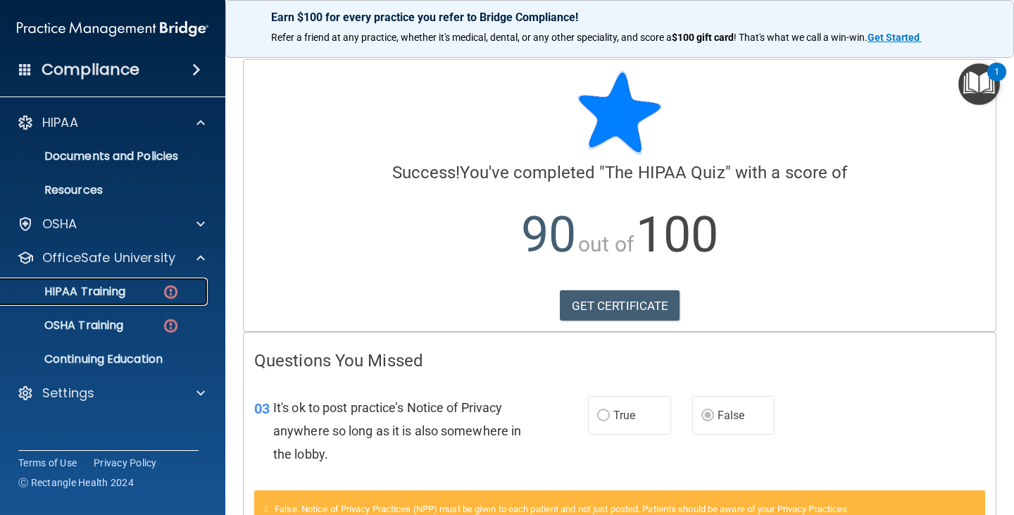
click at [170, 287] on img at bounding box center [171, 292] width 18 height 18
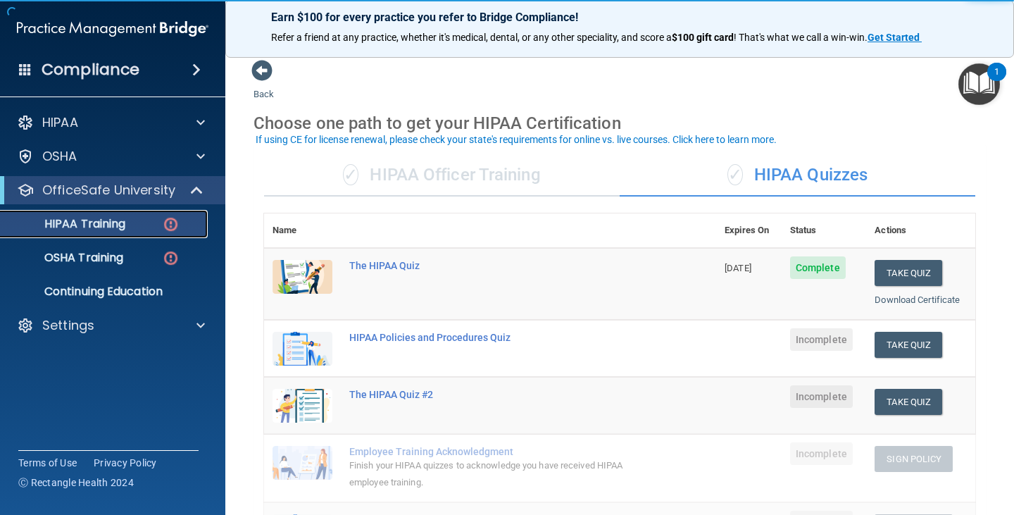
scroll to position [70, 0]
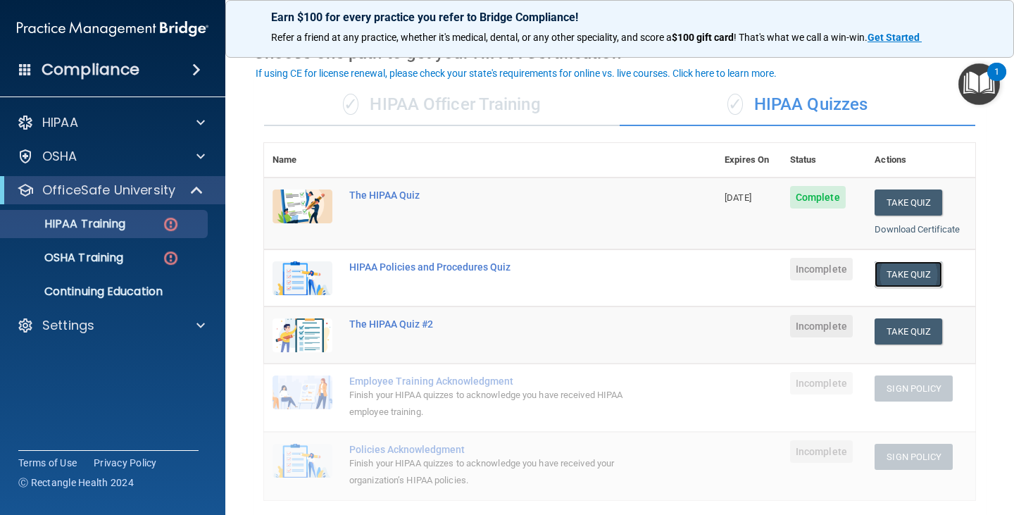
click at [890, 272] on button "Take Quiz" at bounding box center [908, 274] width 68 height 26
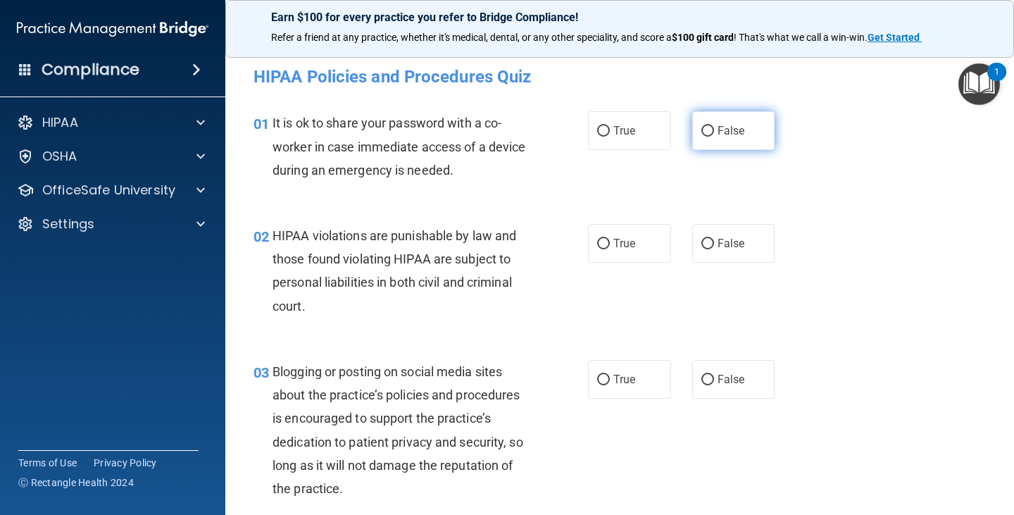
click at [717, 126] on span "False" at bounding box center [730, 130] width 27 height 13
click at [711, 126] on input "False" at bounding box center [707, 131] width 13 height 11
radio input "true"
click at [597, 241] on input "True" at bounding box center [603, 244] width 13 height 11
radio input "true"
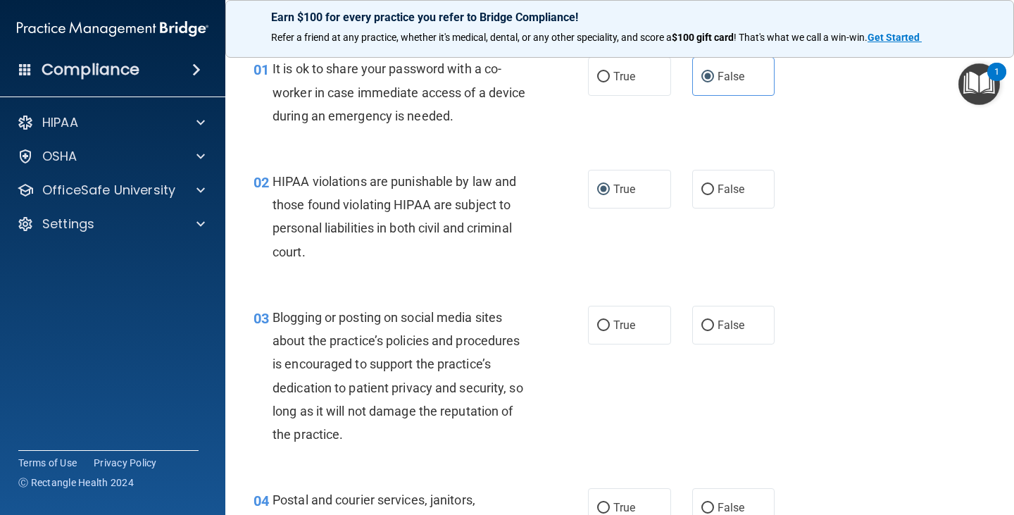
scroll to position [141, 0]
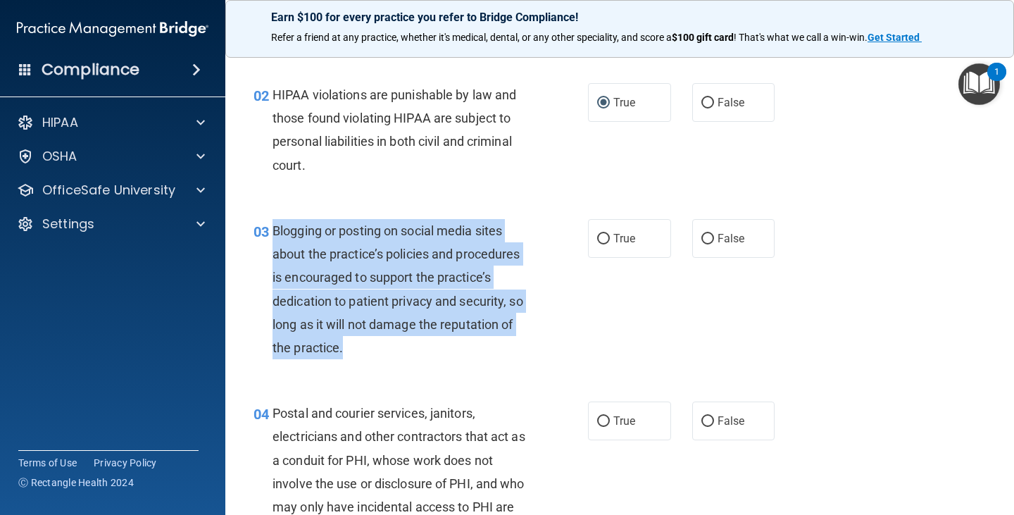
drag, startPoint x: 273, startPoint y: 226, endPoint x: 452, endPoint y: 351, distance: 217.9
click at [452, 351] on div "Blogging or posting on social media sites about the practice’s policies and pro…" at bounding box center [405, 289] width 267 height 140
copy span "Blogging or posting on social media sites about the practice’s policies and pro…"
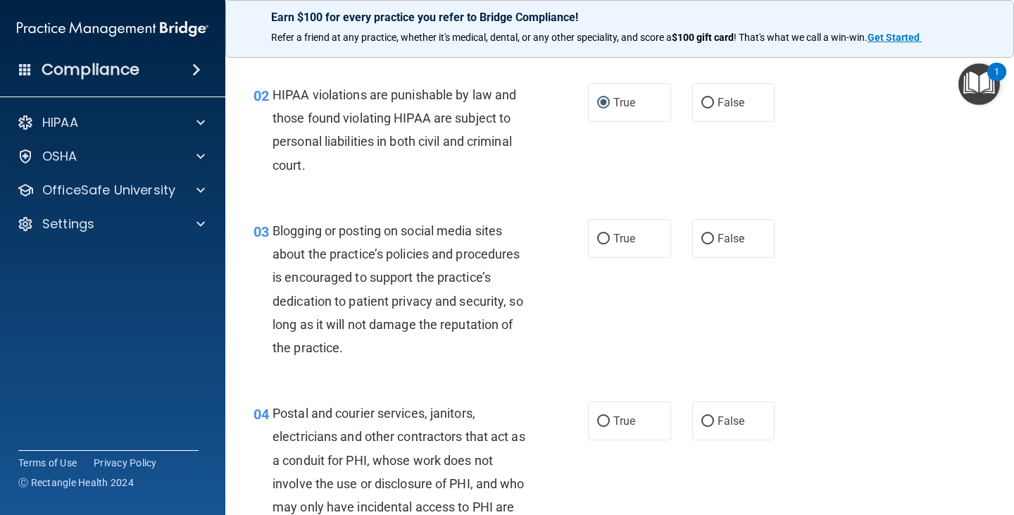
click at [786, 328] on div "03 Blogging or posting on social media sites about the practice’s policies and …" at bounding box center [619, 292] width 753 height 182
click at [620, 244] on span "True" at bounding box center [624, 238] width 22 height 13
click at [610, 244] on input "True" at bounding box center [603, 239] width 13 height 11
radio input "true"
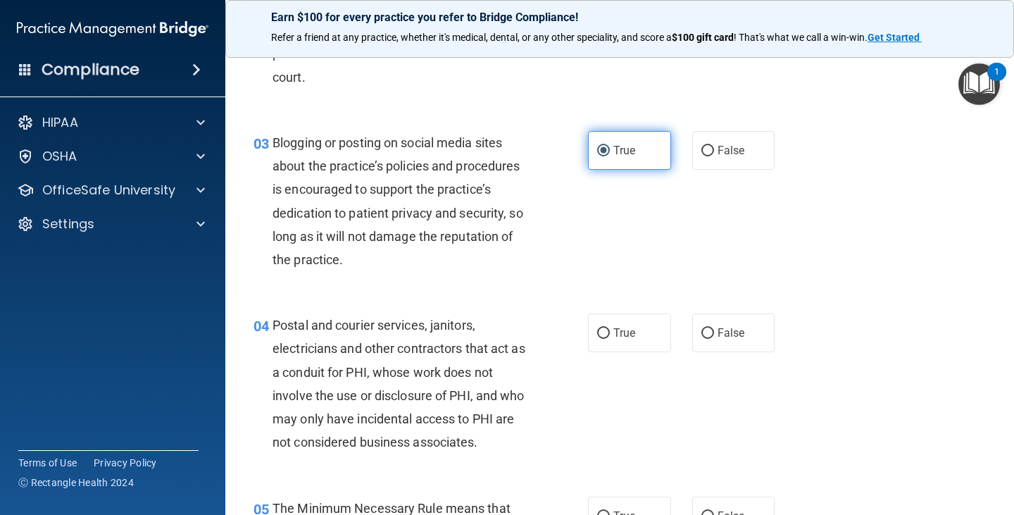
scroll to position [352, 0]
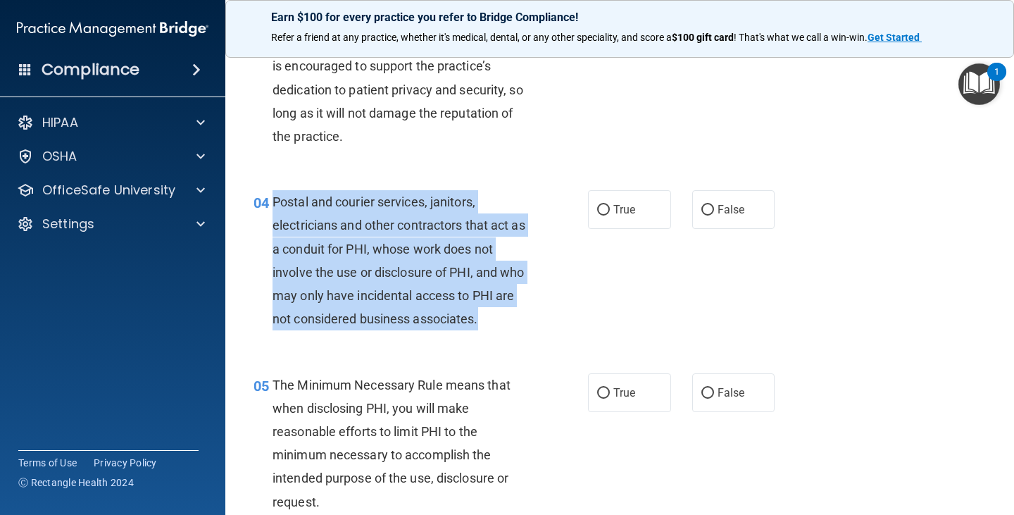
drag, startPoint x: 274, startPoint y: 201, endPoint x: 507, endPoint y: 313, distance: 258.8
click at [507, 313] on div "Postal and courier services, janitors, electricians and other contractors that …" at bounding box center [405, 260] width 267 height 140
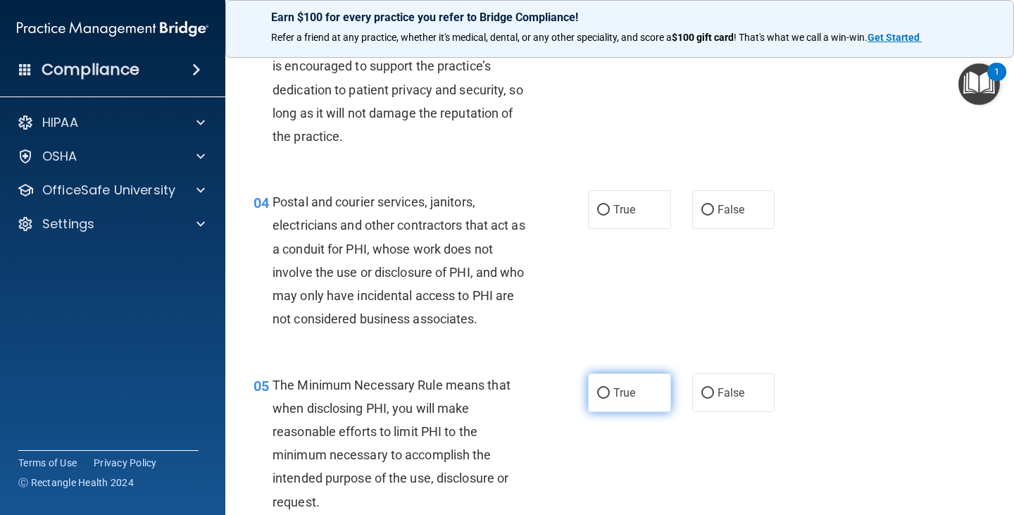
click at [605, 396] on label "True" at bounding box center [629, 392] width 83 height 39
click at [605, 396] on input "True" at bounding box center [603, 393] width 13 height 11
radio input "true"
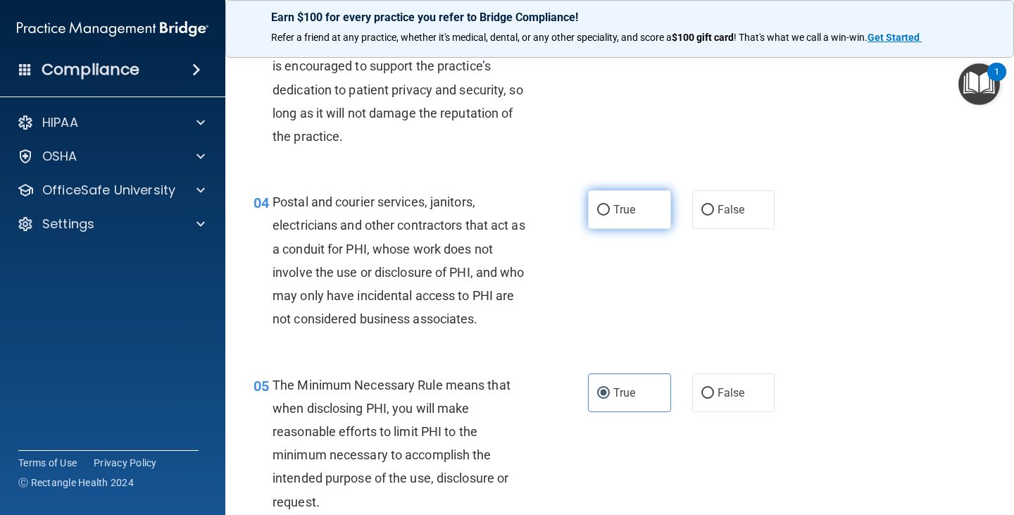
click at [603, 210] on input "True" at bounding box center [603, 210] width 13 height 11
radio input "true"
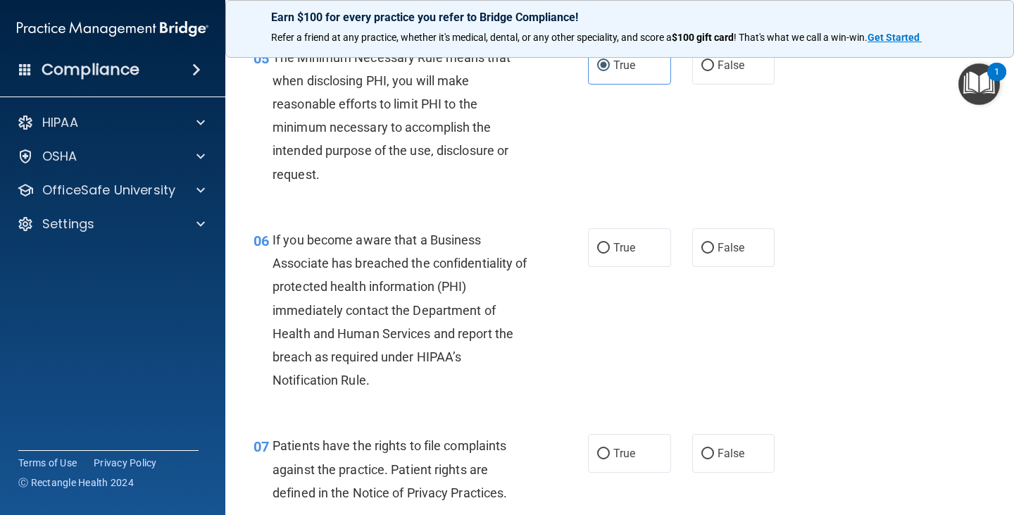
scroll to position [704, 0]
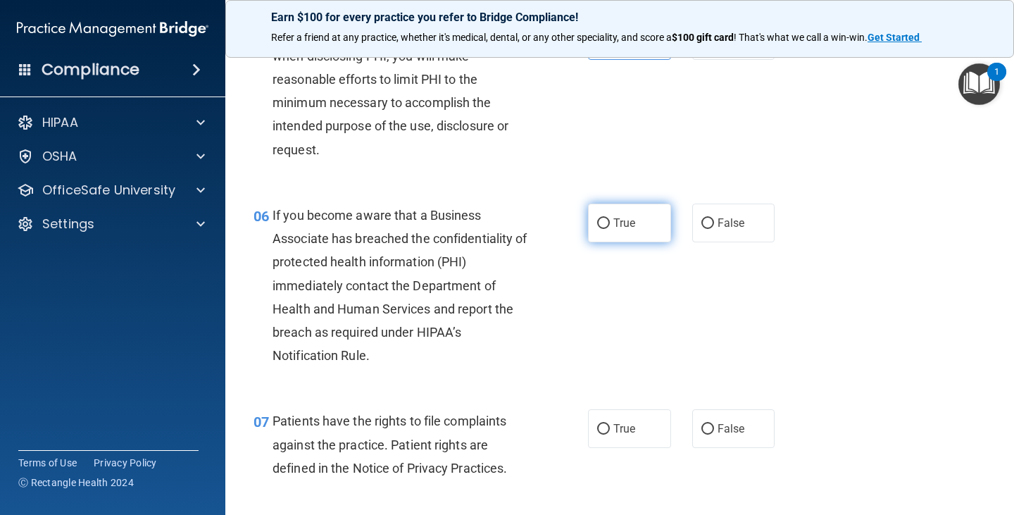
click at [600, 221] on input "True" at bounding box center [603, 223] width 13 height 11
radio input "true"
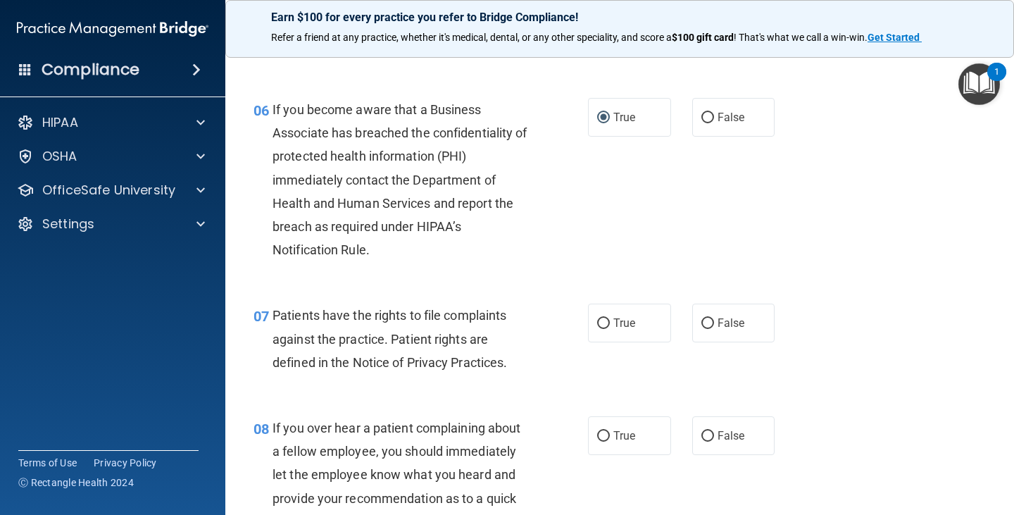
scroll to position [915, 0]
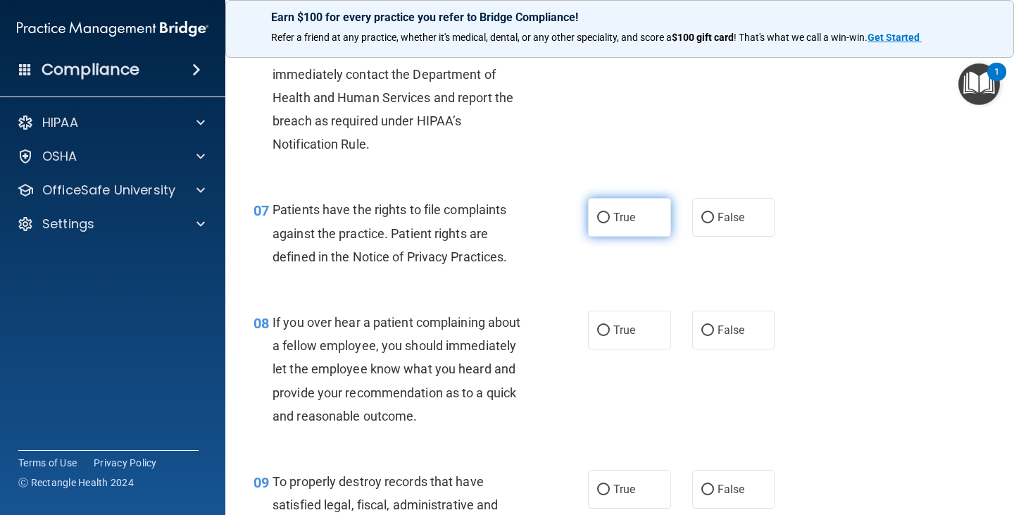
click at [626, 225] on label "True" at bounding box center [629, 217] width 83 height 39
click at [610, 223] on input "True" at bounding box center [603, 218] width 13 height 11
radio input "true"
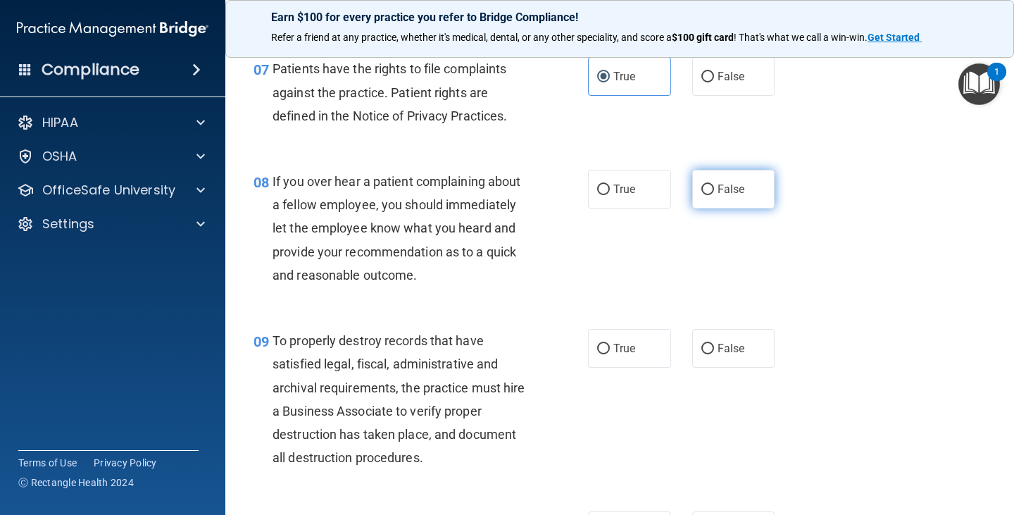
click at [729, 194] on span "False" at bounding box center [730, 188] width 27 height 13
click at [714, 194] on input "False" at bounding box center [707, 189] width 13 height 11
radio input "true"
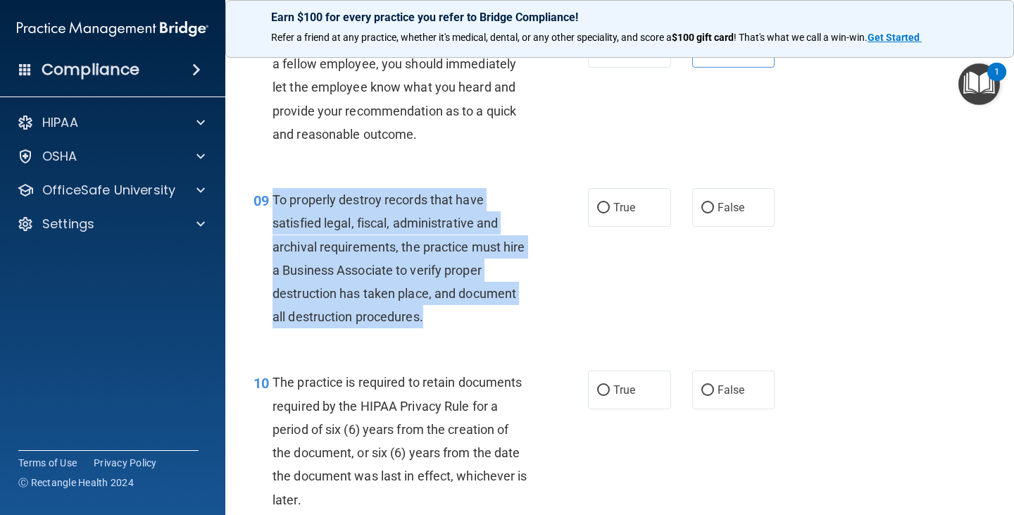
drag, startPoint x: 274, startPoint y: 199, endPoint x: 459, endPoint y: 320, distance: 220.8
click at [459, 320] on div "To properly destroy records that have satisfied legal, fiscal, administrative a…" at bounding box center [405, 258] width 267 height 140
click at [546, 278] on div "09 To properly destroy records that have satisfied legal, fiscal, administrativ…" at bounding box center [420, 261] width 377 height 147
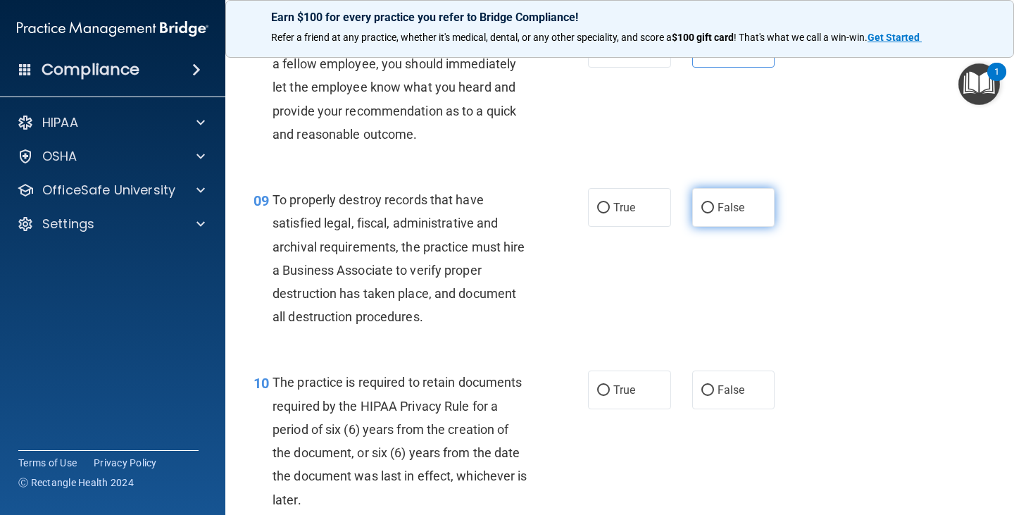
click at [719, 208] on span "False" at bounding box center [730, 207] width 27 height 13
click at [714, 208] on input "False" at bounding box center [707, 208] width 13 height 11
radio input "true"
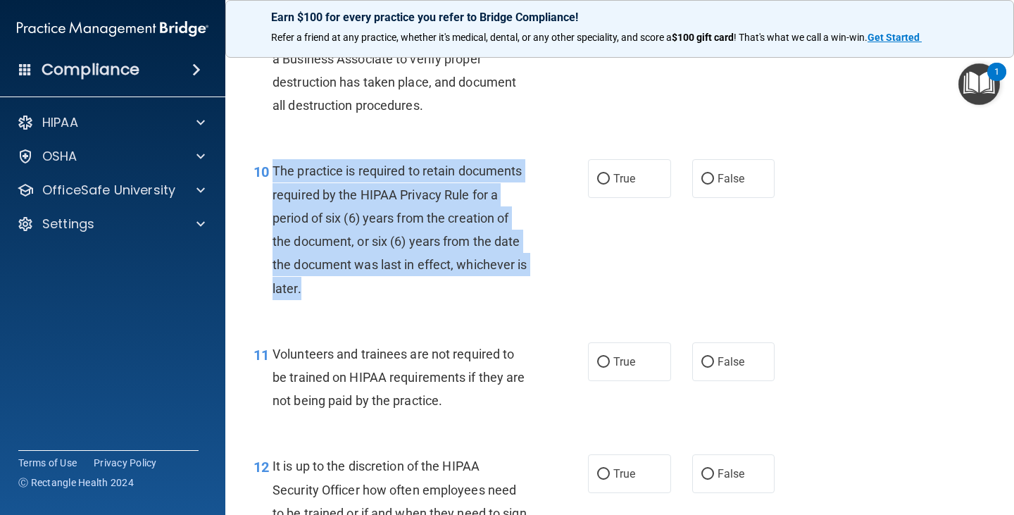
drag, startPoint x: 272, startPoint y: 168, endPoint x: 481, endPoint y: 277, distance: 235.8
click at [481, 277] on div "The practice is required to retain documents required by the HIPAA Privacy Rule…" at bounding box center [405, 229] width 267 height 140
click at [600, 182] on input "True" at bounding box center [603, 179] width 13 height 11
radio input "true"
click at [507, 290] on div "The practice is required to retain documents required by the HIPAA Privacy Rule…" at bounding box center [405, 229] width 267 height 140
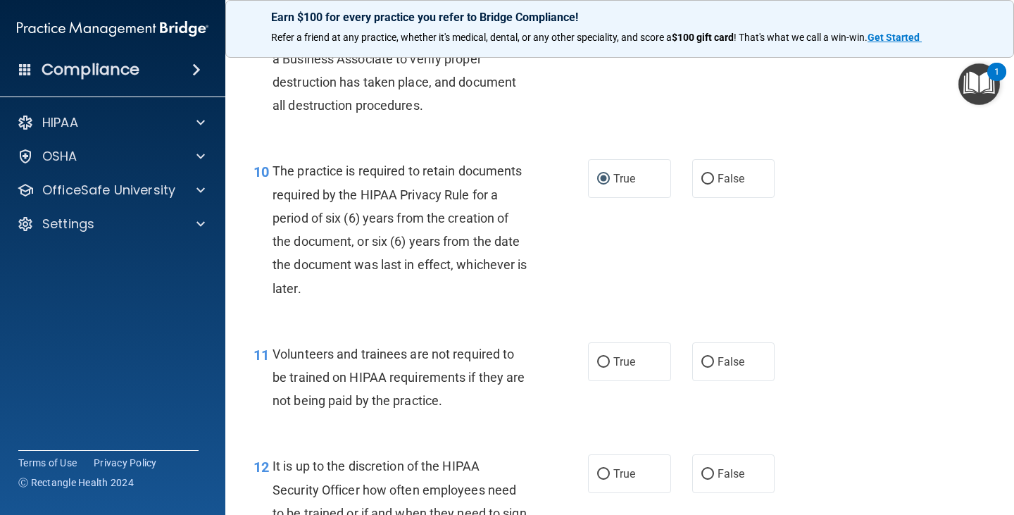
click at [469, 365] on div "Volunteers and trainees are not required to be trained on HIPAA requirements if…" at bounding box center [405, 377] width 267 height 70
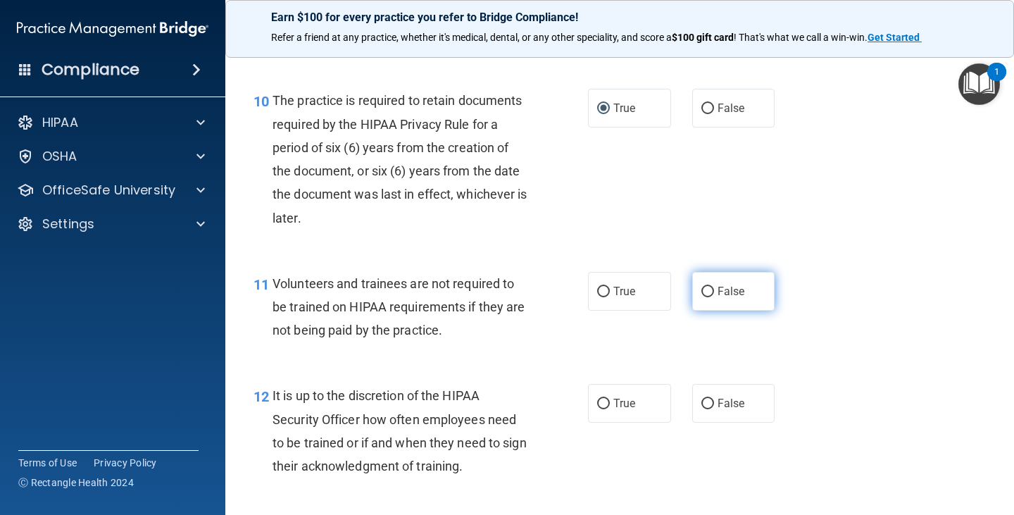
click at [701, 286] on input "False" at bounding box center [707, 291] width 13 height 11
radio input "true"
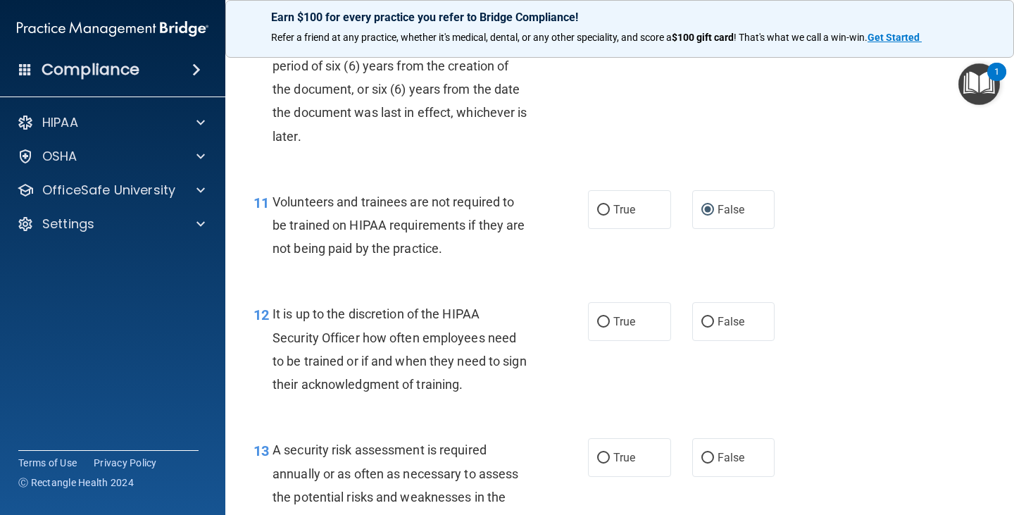
scroll to position [1689, 0]
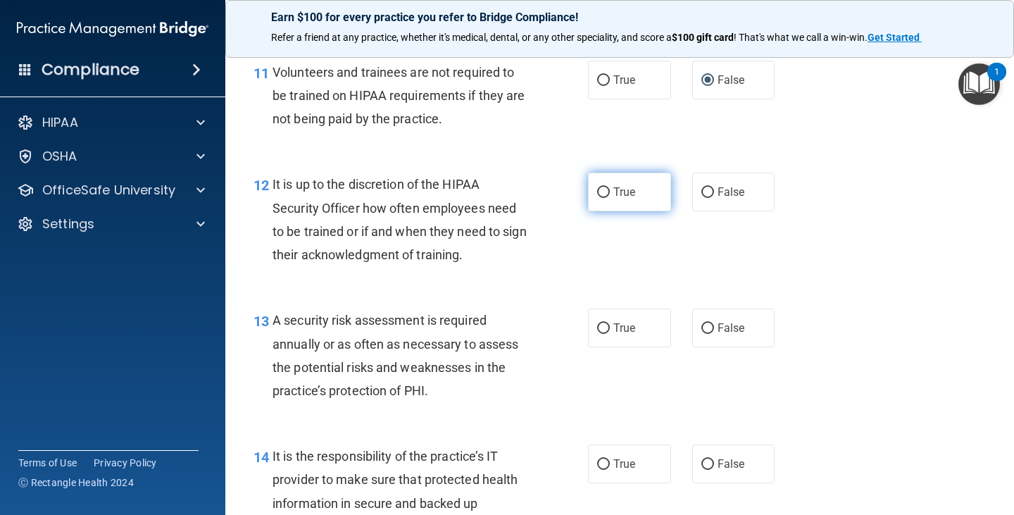
click at [598, 203] on label "True" at bounding box center [629, 191] width 83 height 39
click at [598, 198] on input "True" at bounding box center [603, 192] width 13 height 11
radio input "true"
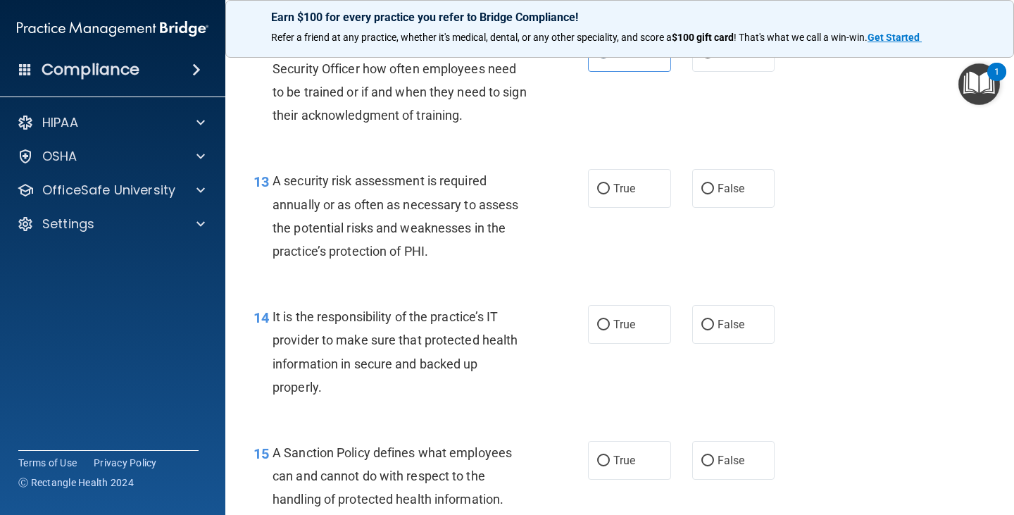
scroll to position [1830, 0]
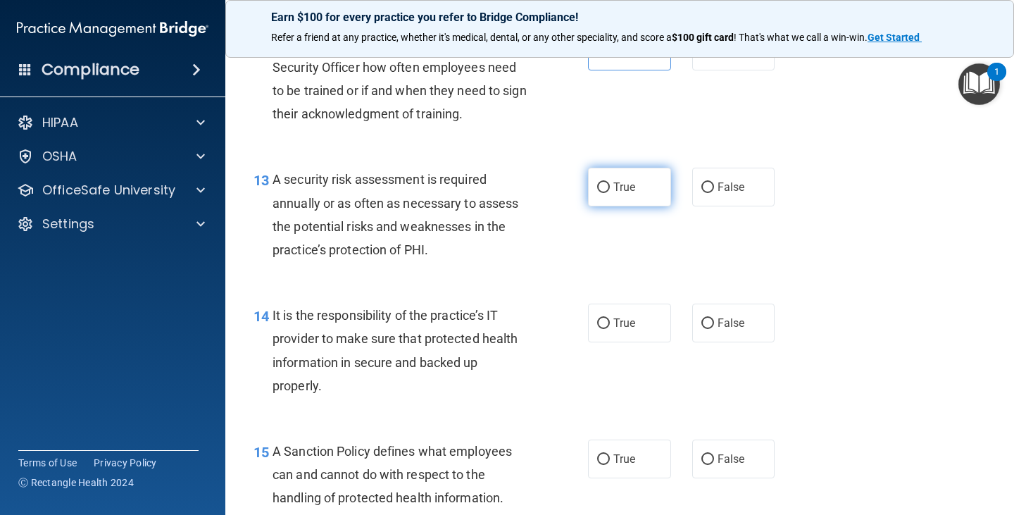
click at [597, 191] on input "True" at bounding box center [603, 187] width 13 height 11
radio input "true"
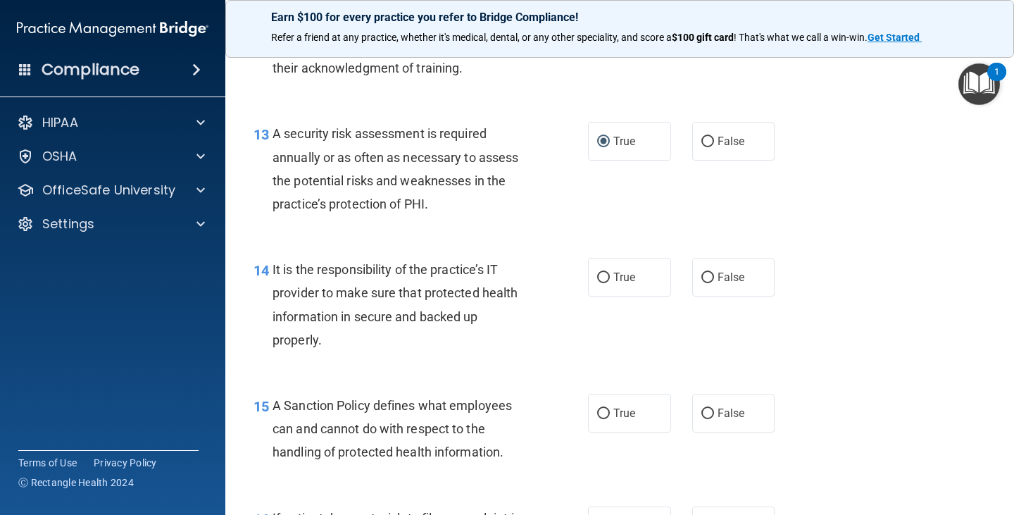
scroll to position [1900, 0]
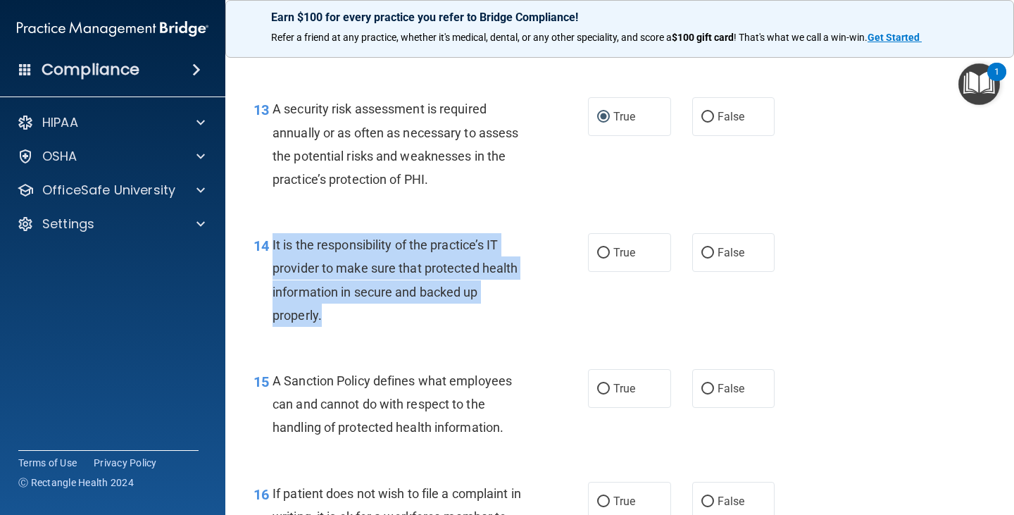
drag, startPoint x: 273, startPoint y: 243, endPoint x: 399, endPoint y: 318, distance: 146.8
click at [399, 318] on div "It is the responsibility of the practice’s IT provider to make sure that protec…" at bounding box center [405, 280] width 267 height 94
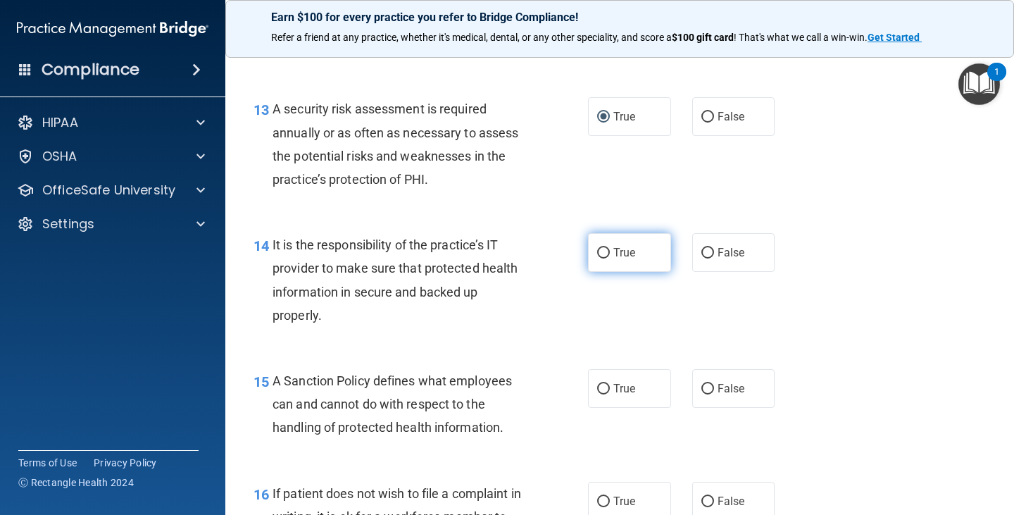
click at [622, 257] on span "True" at bounding box center [624, 252] width 22 height 13
click at [610, 257] on input "True" at bounding box center [603, 253] width 13 height 11
radio input "true"
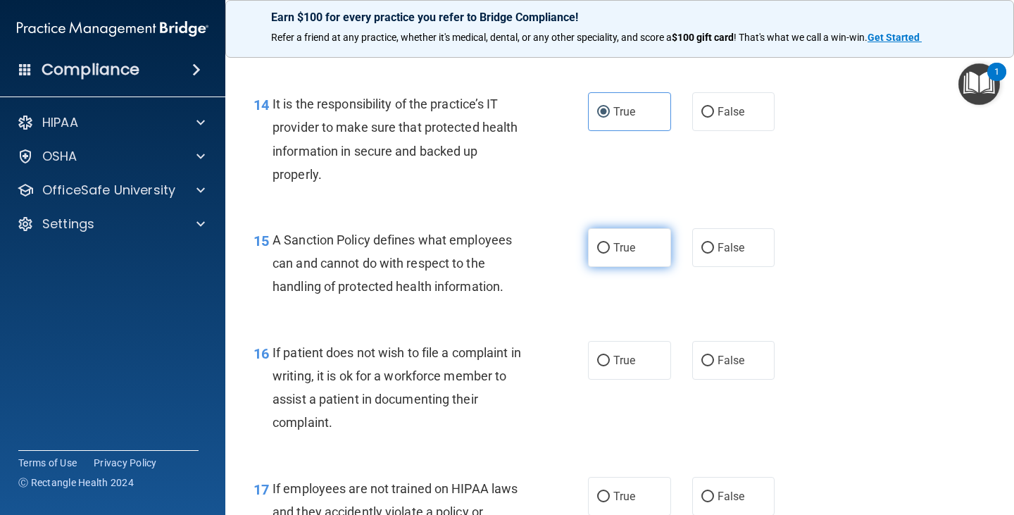
click at [626, 253] on span "True" at bounding box center [624, 247] width 22 height 13
click at [610, 253] on input "True" at bounding box center [603, 248] width 13 height 11
radio input "true"
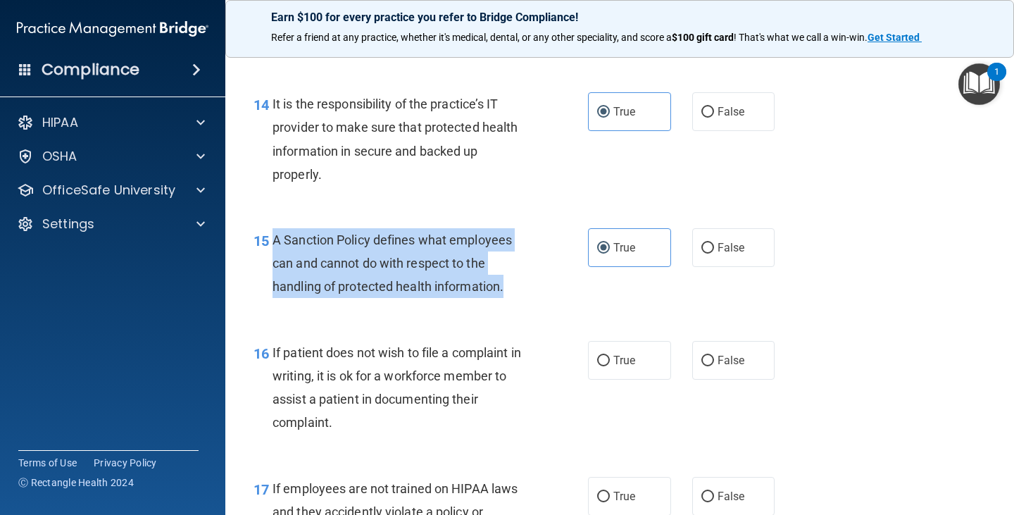
drag, startPoint x: 273, startPoint y: 237, endPoint x: 512, endPoint y: 300, distance: 246.7
click at [512, 300] on div "15 A Sanction Policy defines what employees can and cannot do with respect to t…" at bounding box center [420, 266] width 377 height 77
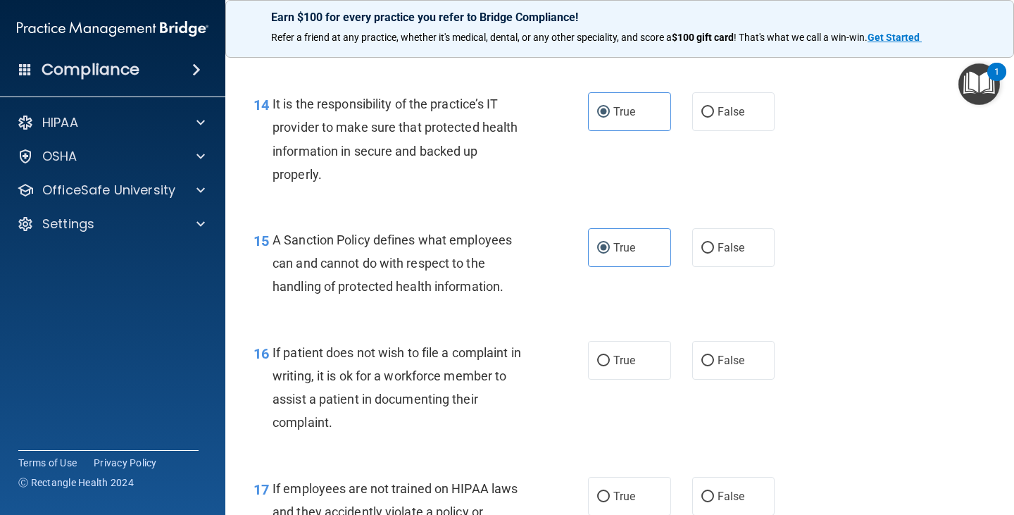
click at [452, 351] on span "If patient does not wish to file a complaint in writing, it is ok for a workfor…" at bounding box center [396, 387] width 248 height 85
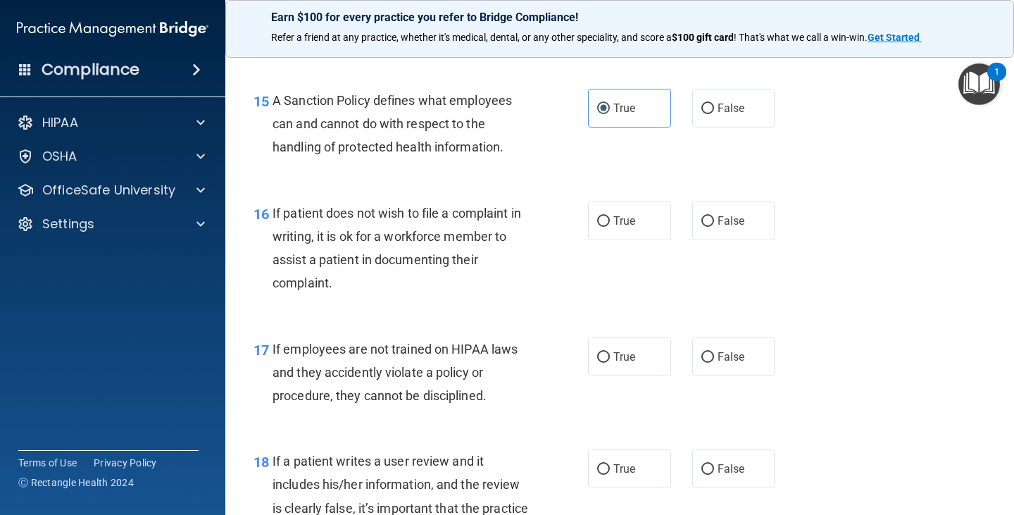
scroll to position [2182, 0]
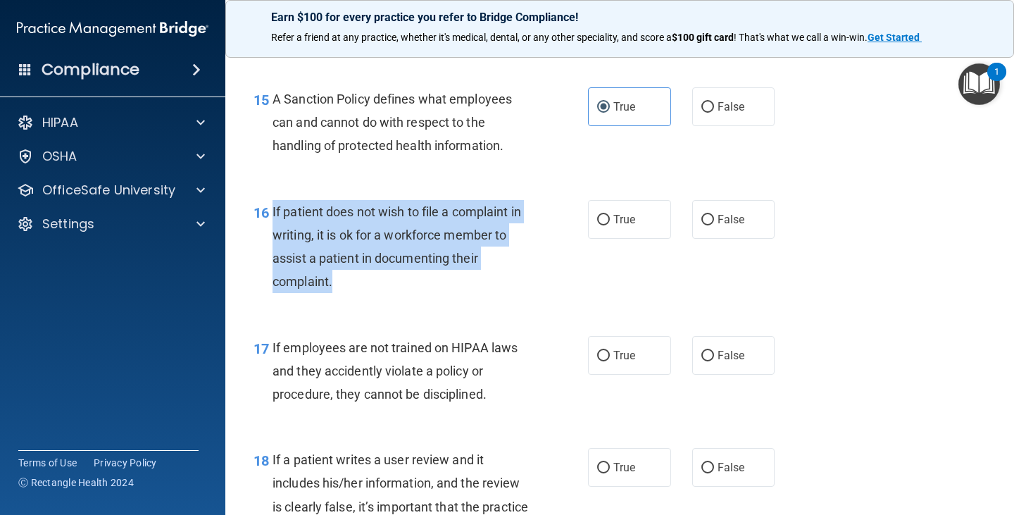
drag, startPoint x: 272, startPoint y: 213, endPoint x: 423, endPoint y: 294, distance: 170.7
click at [423, 294] on div "16 If patient does not wish to file a complaint in writing, it is ok for a work…" at bounding box center [420, 250] width 377 height 101
click at [597, 220] on input "True" at bounding box center [603, 220] width 13 height 11
radio input "true"
click at [533, 276] on div "If patient does not wish to file a complaint in writing, it is ok for a workfor…" at bounding box center [405, 247] width 267 height 94
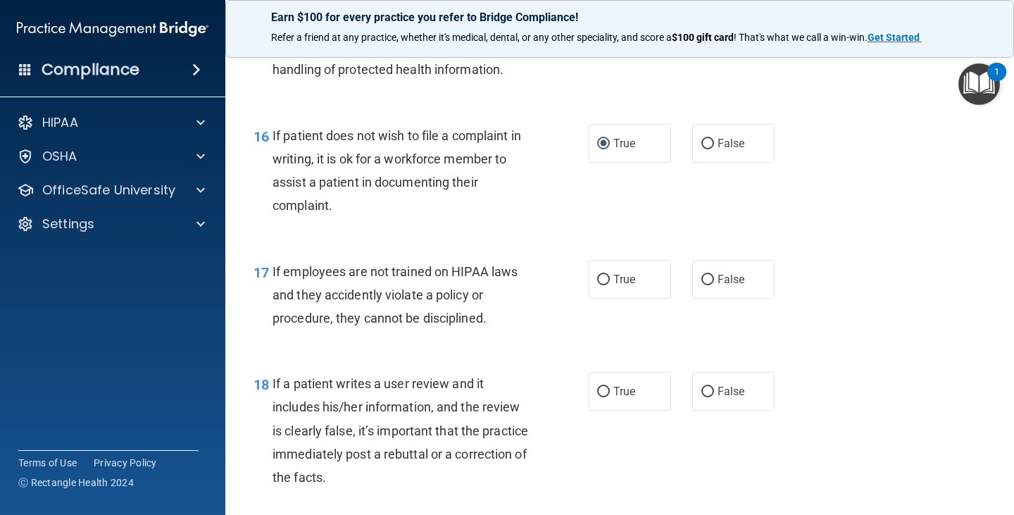
scroll to position [2323, 0]
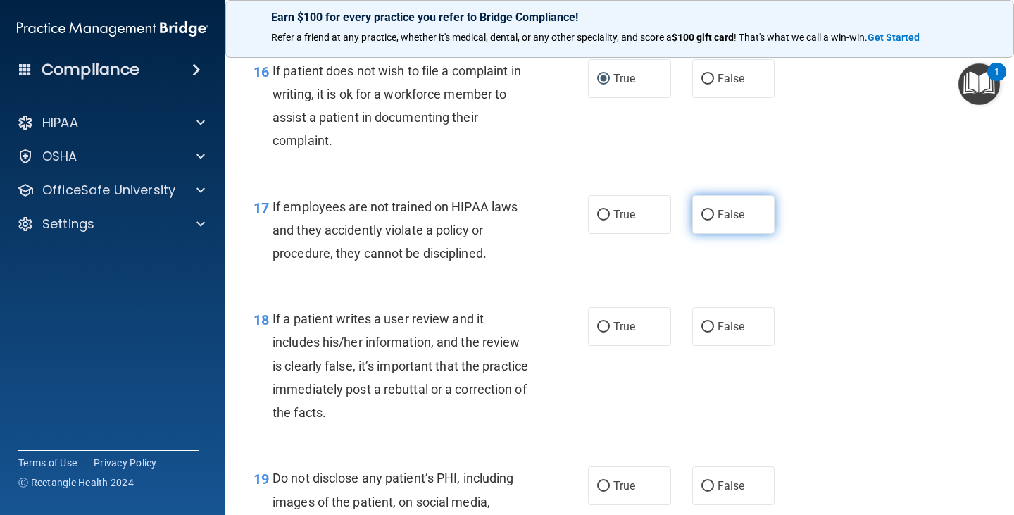
click at [709, 217] on label "False" at bounding box center [733, 214] width 83 height 39
click at [709, 217] on input "False" at bounding box center [707, 215] width 13 height 11
radio input "true"
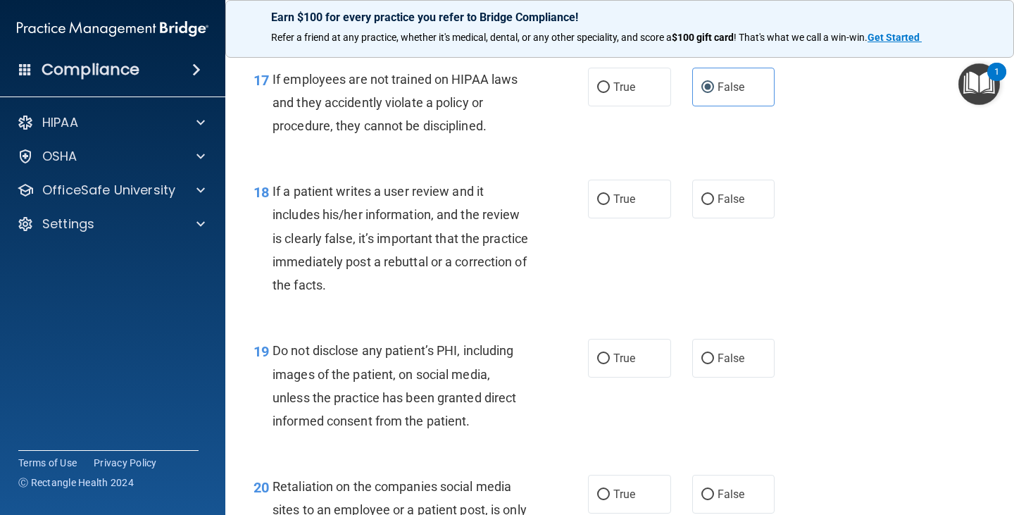
scroll to position [2464, 0]
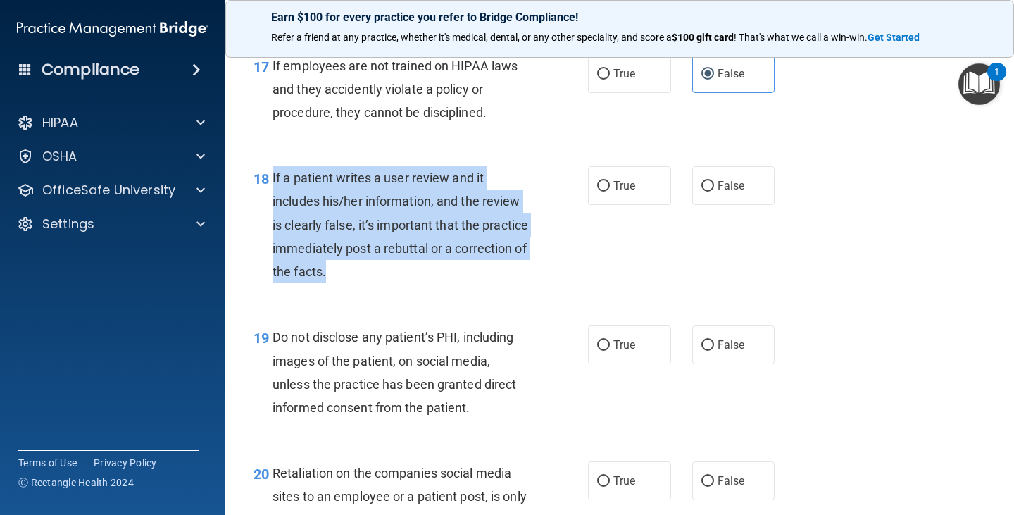
drag, startPoint x: 273, startPoint y: 180, endPoint x: 414, endPoint y: 270, distance: 167.1
click at [414, 270] on div "If a patient writes a user review and it includes his/her information, and the …" at bounding box center [405, 224] width 267 height 117
click at [701, 182] on input "False" at bounding box center [707, 186] width 13 height 11
radio input "true"
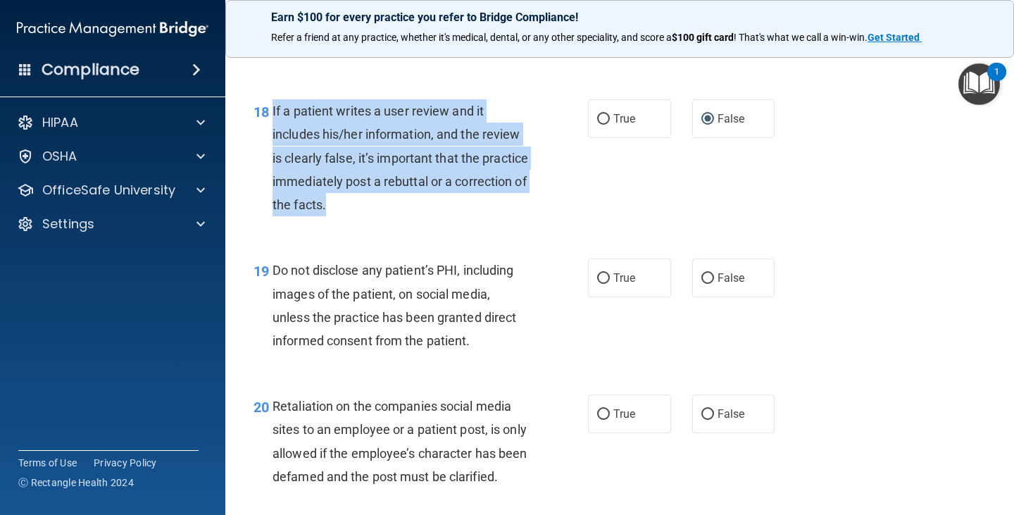
scroll to position [2604, 0]
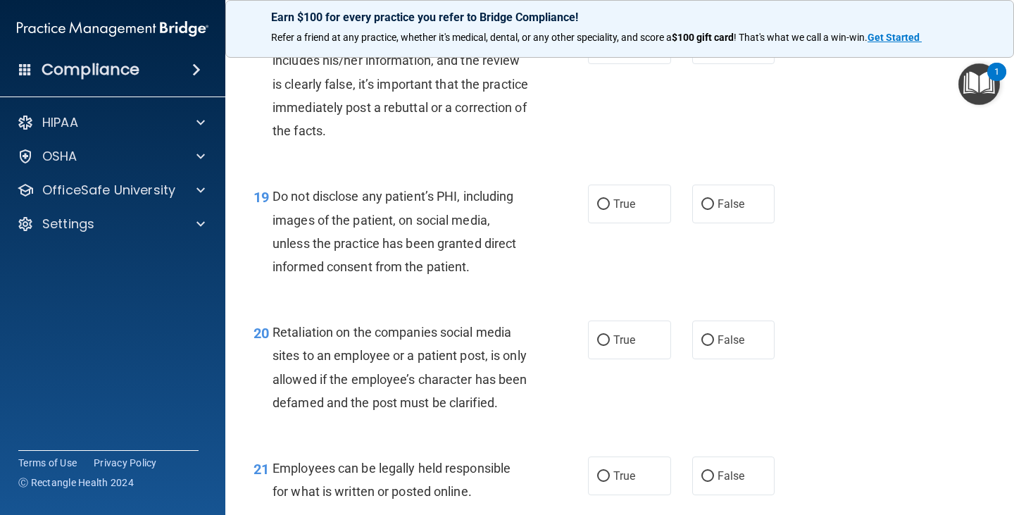
click at [470, 251] on div "Do not disclose any patient’s PHI, including images of the patient, on social m…" at bounding box center [405, 231] width 267 height 94
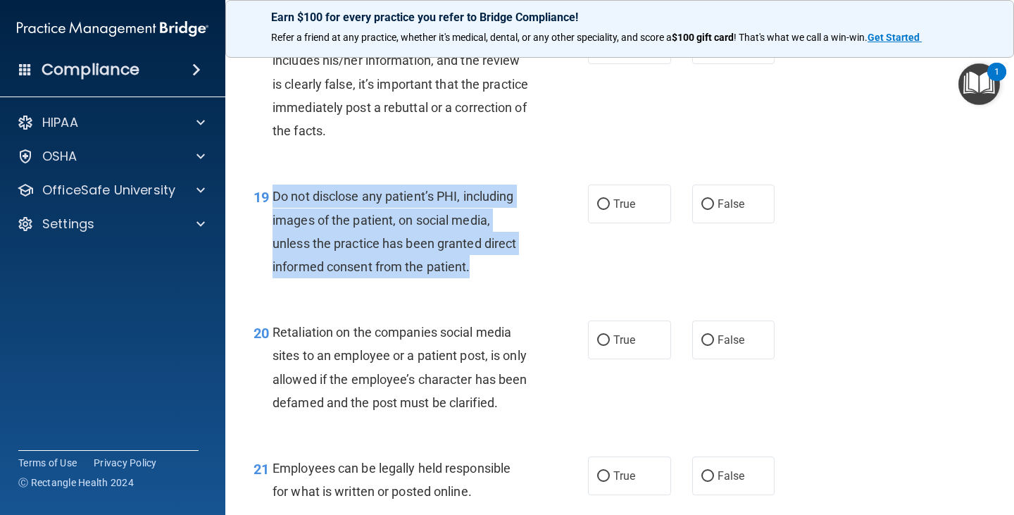
drag, startPoint x: 273, startPoint y: 194, endPoint x: 490, endPoint y: 268, distance: 229.0
click at [490, 268] on div "Do not disclose any patient’s PHI, including images of the patient, on social m…" at bounding box center [405, 231] width 267 height 94
click at [465, 243] on span "Do not disclose any patient’s PHI, including images of the patient, on social m…" at bounding box center [394, 231] width 244 height 85
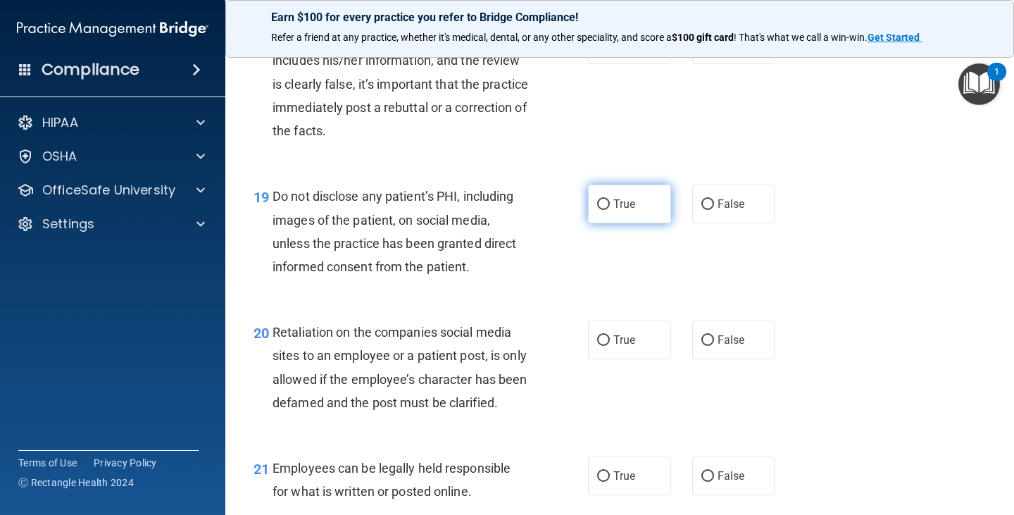
click at [607, 207] on label "True" at bounding box center [629, 203] width 83 height 39
click at [607, 207] on input "True" at bounding box center [603, 204] width 13 height 11
radio input "true"
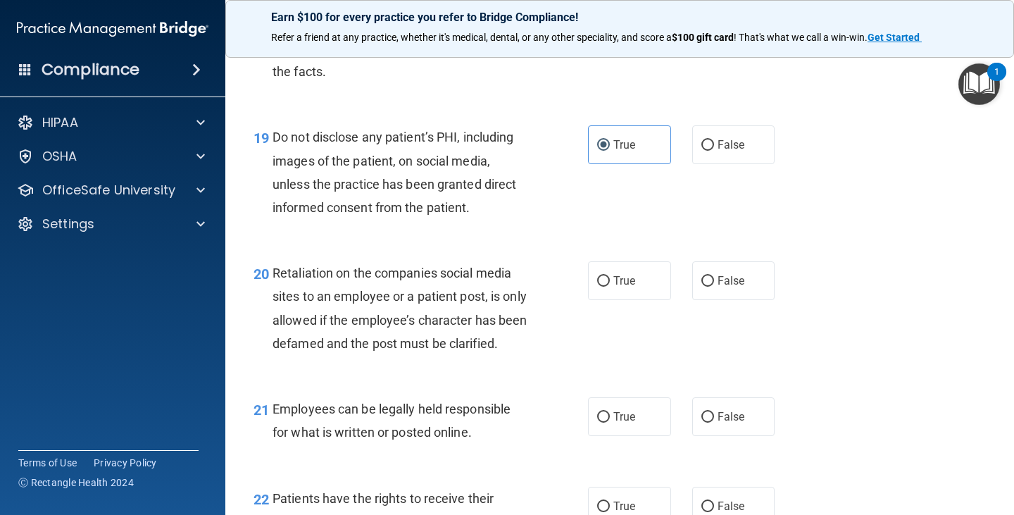
scroll to position [2745, 0]
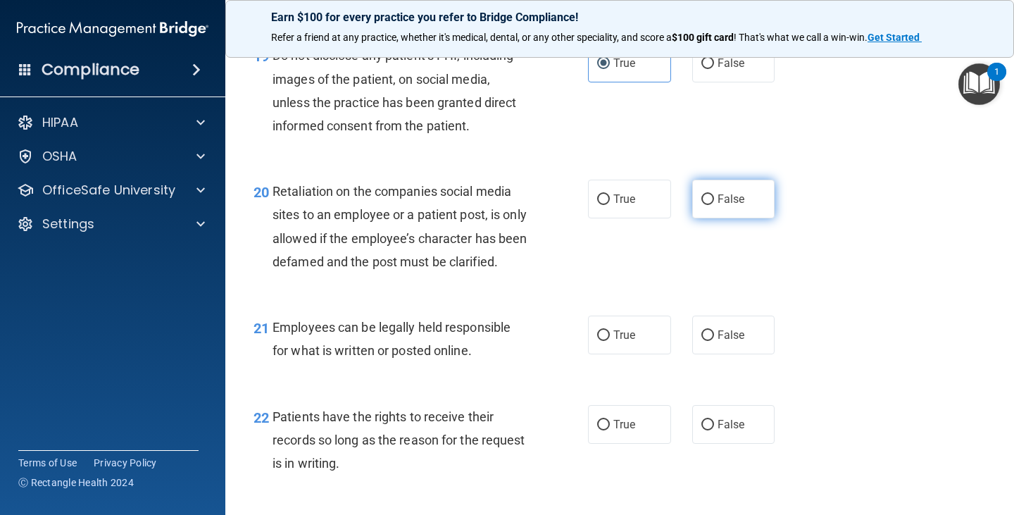
click at [717, 196] on span "False" at bounding box center [730, 198] width 27 height 13
click at [714, 196] on input "False" at bounding box center [707, 199] width 13 height 11
radio input "true"
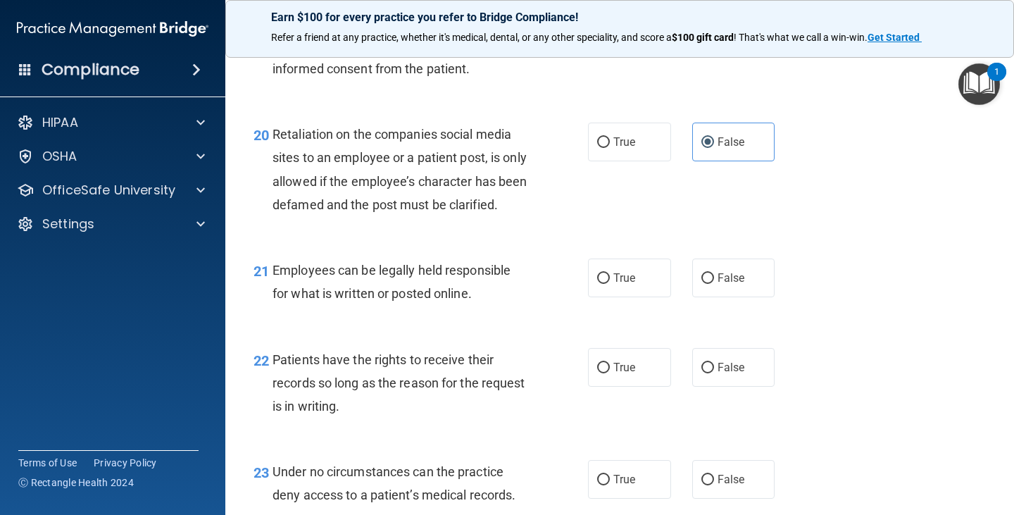
scroll to position [2886, 0]
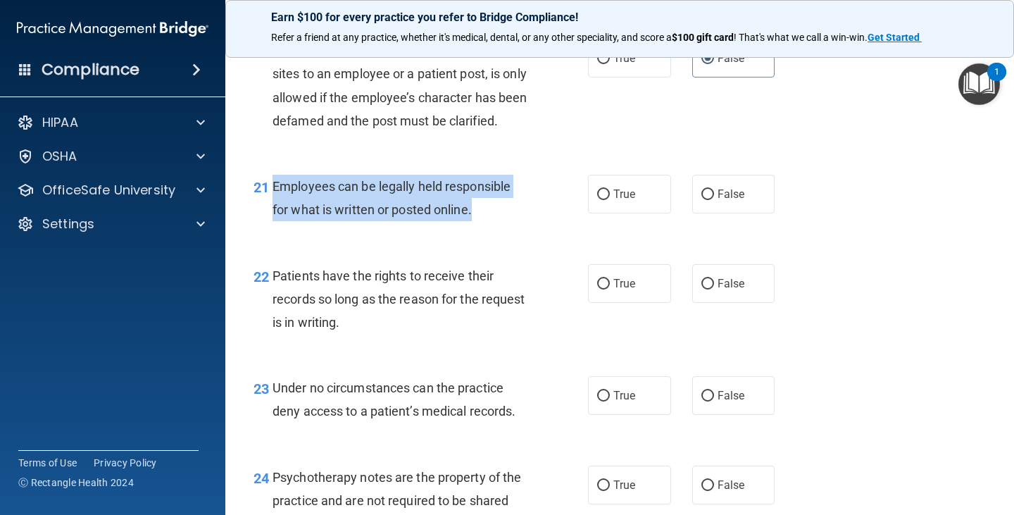
drag, startPoint x: 272, startPoint y: 208, endPoint x: 497, endPoint y: 239, distance: 227.3
click at [497, 221] on div "Employees can be legally held responsible for what is written or posted online." at bounding box center [405, 198] width 267 height 46
click at [603, 200] on input "True" at bounding box center [603, 194] width 13 height 11
radio input "true"
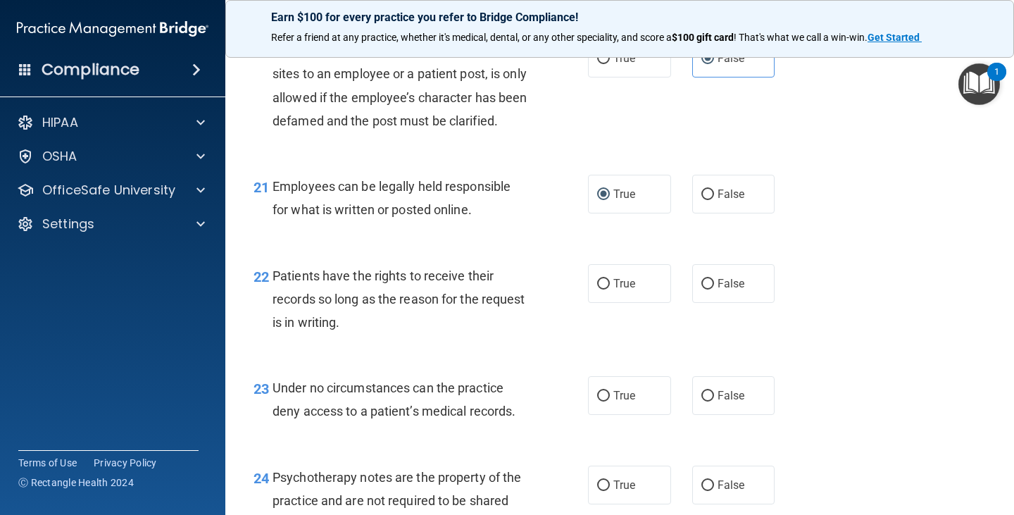
click at [554, 246] on div "21 Employees can be legally held responsible for what is written or posted onli…" at bounding box center [619, 201] width 753 height 89
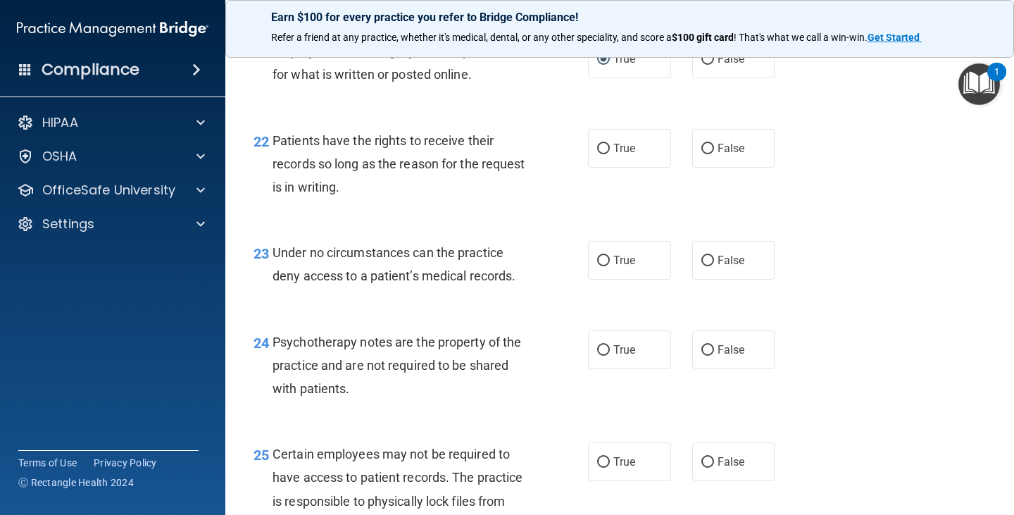
scroll to position [3027, 0]
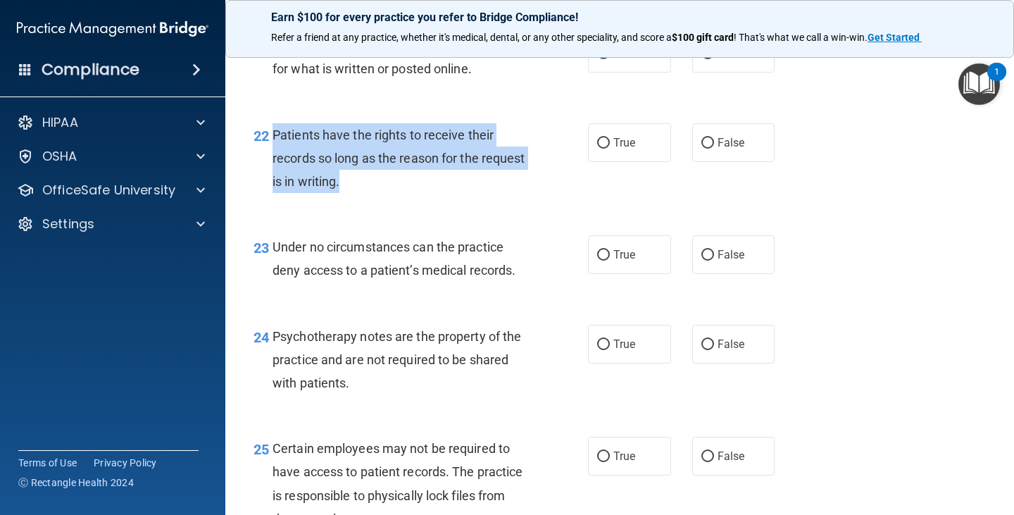
drag, startPoint x: 273, startPoint y: 156, endPoint x: 420, endPoint y: 211, distance: 157.3
click at [420, 194] on div "Patients have the rights to receive their records so long as the reason for the…" at bounding box center [405, 158] width 267 height 70
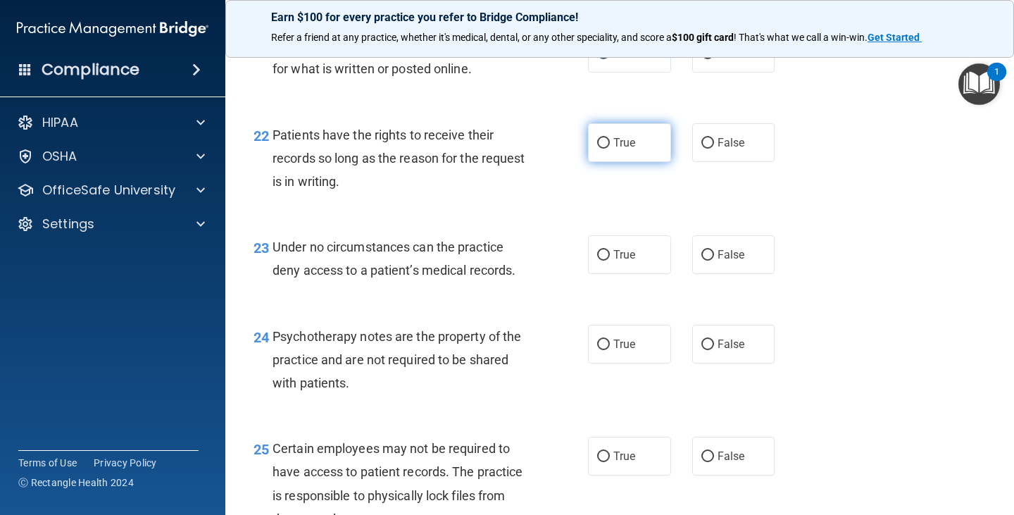
click at [605, 162] on label "True" at bounding box center [629, 142] width 83 height 39
click at [605, 149] on input "True" at bounding box center [603, 143] width 13 height 11
radio input "true"
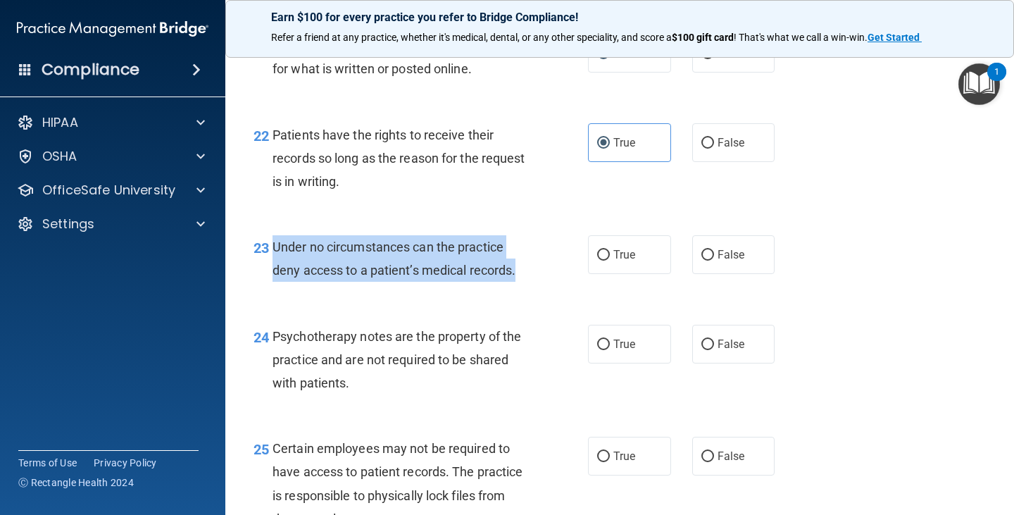
drag, startPoint x: 272, startPoint y: 266, endPoint x: 529, endPoint y: 300, distance: 259.8
click at [534, 282] on div "Under no circumstances can the practice deny access to a patient’s medical reco…" at bounding box center [405, 258] width 267 height 46
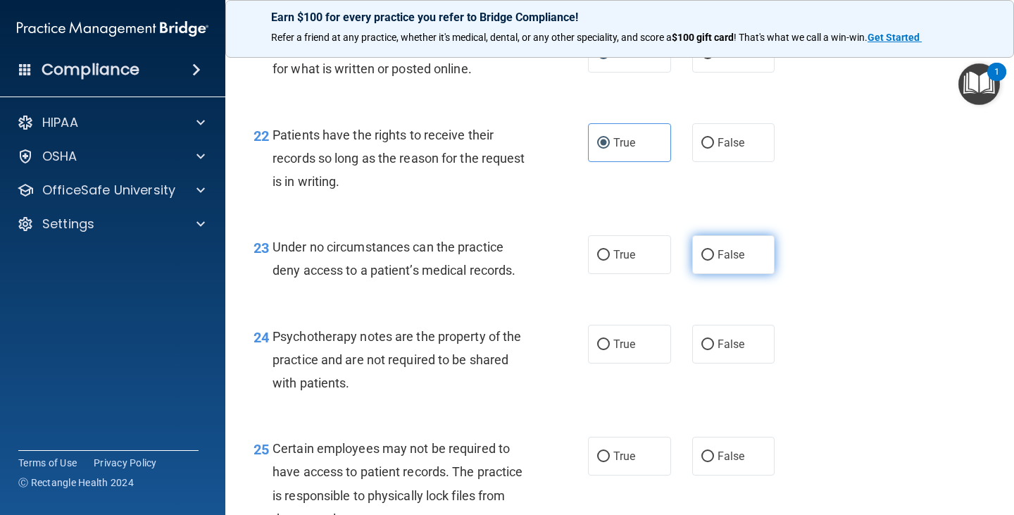
click at [719, 261] on span "False" at bounding box center [730, 254] width 27 height 13
click at [714, 260] on input "False" at bounding box center [707, 255] width 13 height 11
radio input "true"
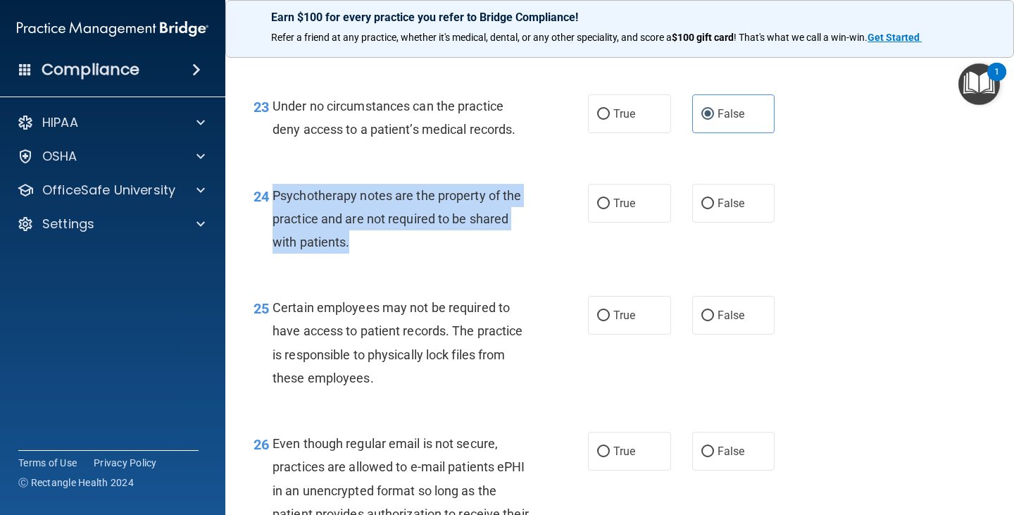
drag, startPoint x: 273, startPoint y: 221, endPoint x: 386, endPoint y: 273, distance: 124.1
click at [386, 254] on div "Psychotherapy notes are the property of the practice and are not required to be…" at bounding box center [405, 219] width 267 height 70
click at [417, 238] on span "Psychotherapy notes are the property of the practice and are not required to be…" at bounding box center [396, 218] width 248 height 61
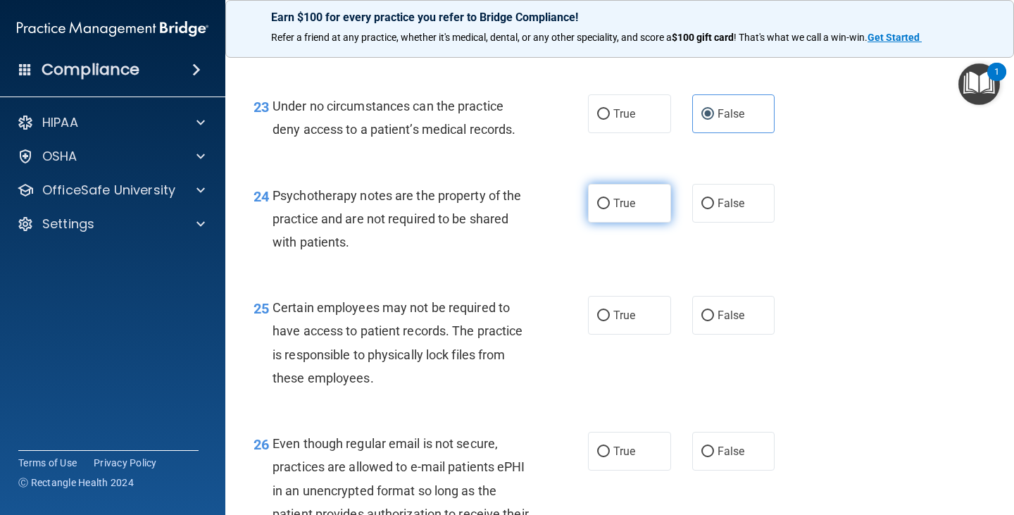
click at [613, 210] on span "True" at bounding box center [624, 202] width 22 height 13
click at [610, 209] on input "True" at bounding box center [603, 203] width 13 height 11
radio input "true"
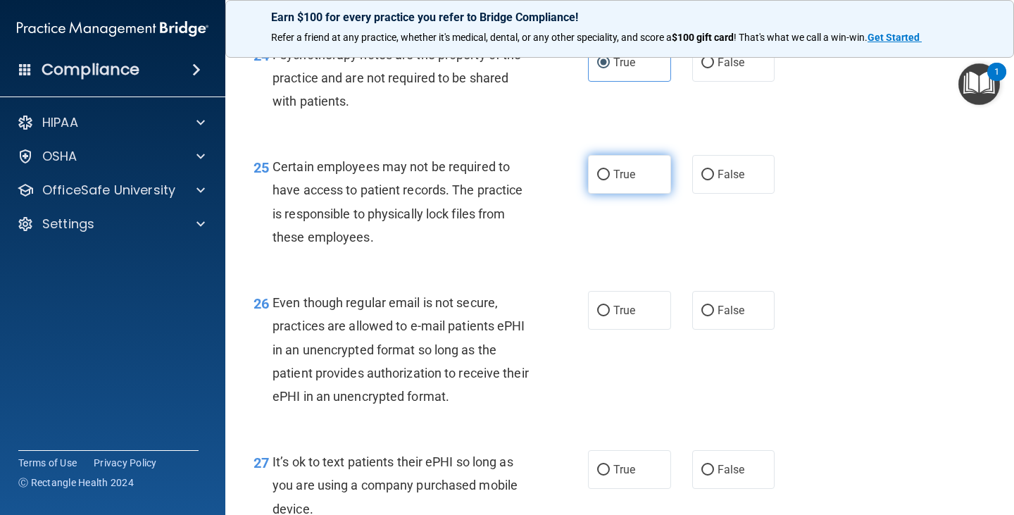
click at [613, 181] on span "True" at bounding box center [624, 174] width 22 height 13
click at [610, 180] on input "True" at bounding box center [603, 175] width 13 height 11
radio input "true"
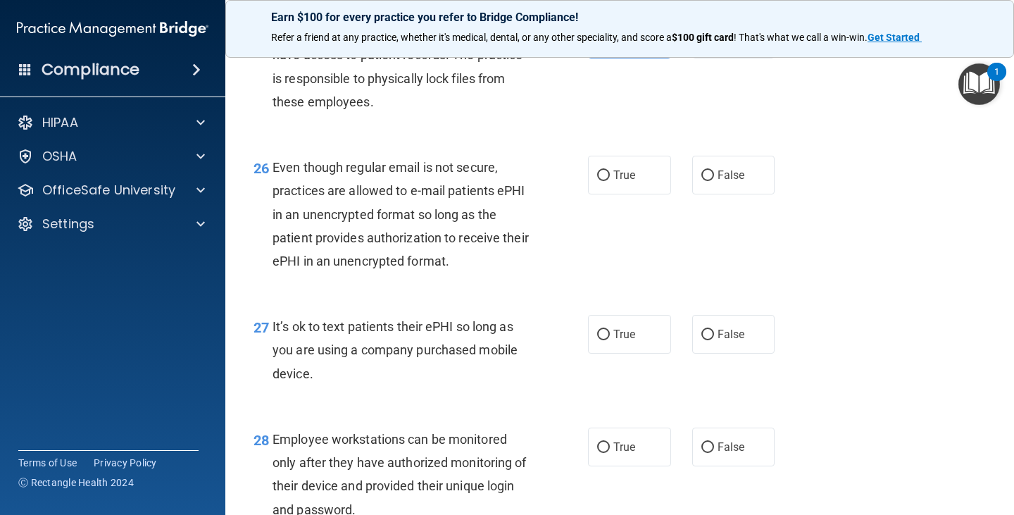
scroll to position [3449, 0]
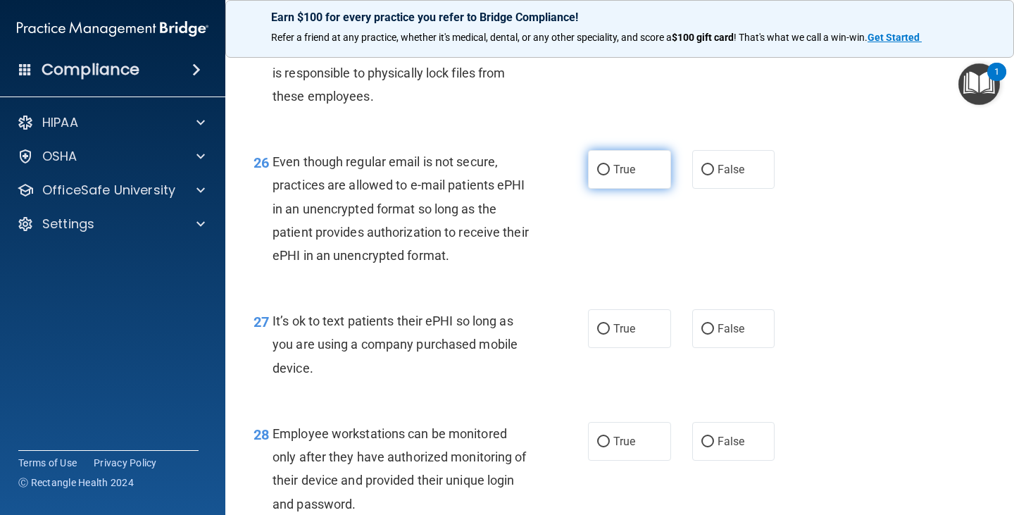
click at [603, 175] on input "True" at bounding box center [603, 170] width 13 height 11
radio input "true"
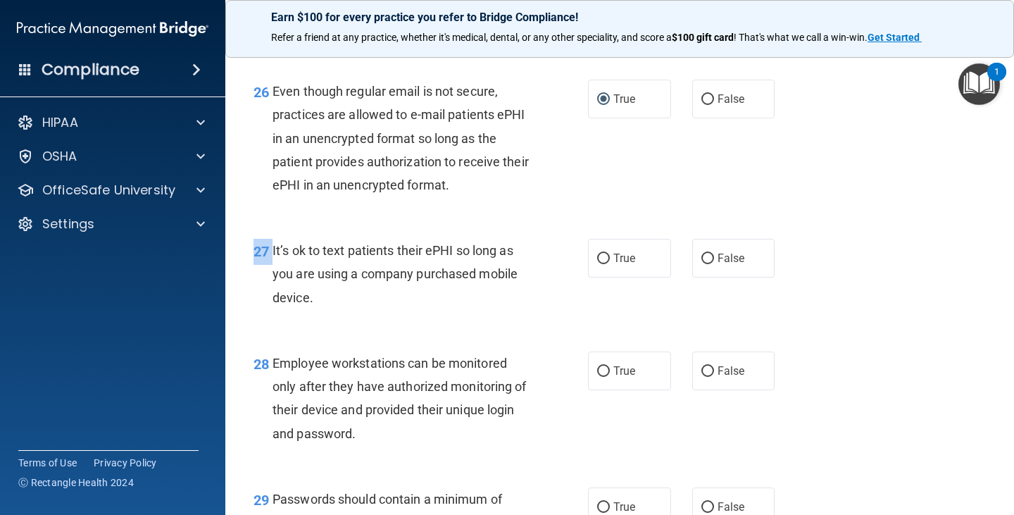
drag, startPoint x: 272, startPoint y: 271, endPoint x: 459, endPoint y: 353, distance: 203.9
click at [459, 334] on div "27 It’s ok to text patients their ePHI so long as you are using a company purch…" at bounding box center [619, 277] width 753 height 113
click at [297, 276] on span "It’s ok to text patients their ePHI so long as you are using a company purchase…" at bounding box center [394, 273] width 245 height 61
drag, startPoint x: 273, startPoint y: 270, endPoint x: 419, endPoint y: 316, distance: 152.7
click at [419, 309] on div "It’s ok to text patients their ePHI so long as you are using a company purchase…" at bounding box center [405, 274] width 267 height 70
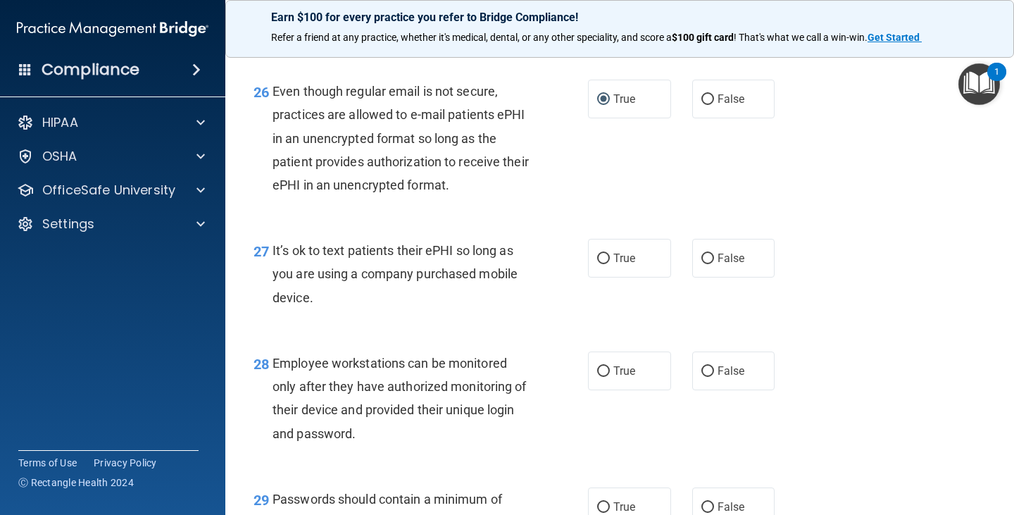
click at [500, 309] on div "It’s ok to text patients their ePHI so long as you are using a company purchase…" at bounding box center [405, 274] width 267 height 70
click at [622, 265] on span "True" at bounding box center [624, 257] width 22 height 13
click at [610, 264] on input "True" at bounding box center [603, 258] width 13 height 11
radio input "true"
click at [602, 377] on input "True" at bounding box center [603, 371] width 13 height 11
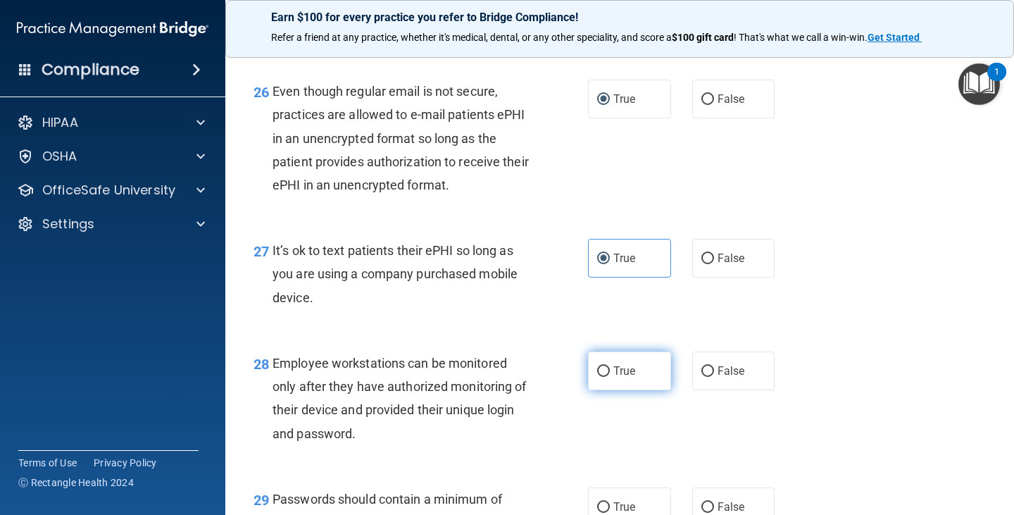
radio input "true"
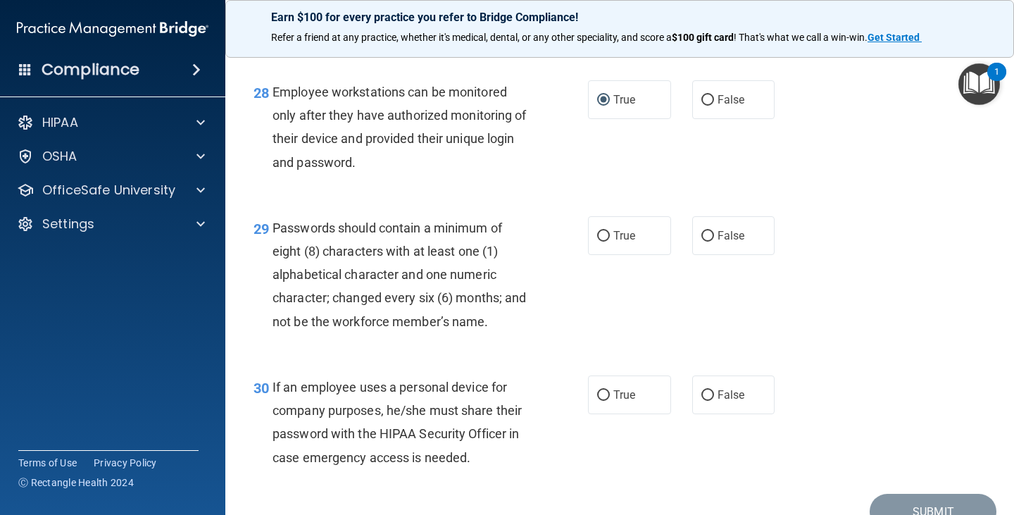
scroll to position [3871, 0]
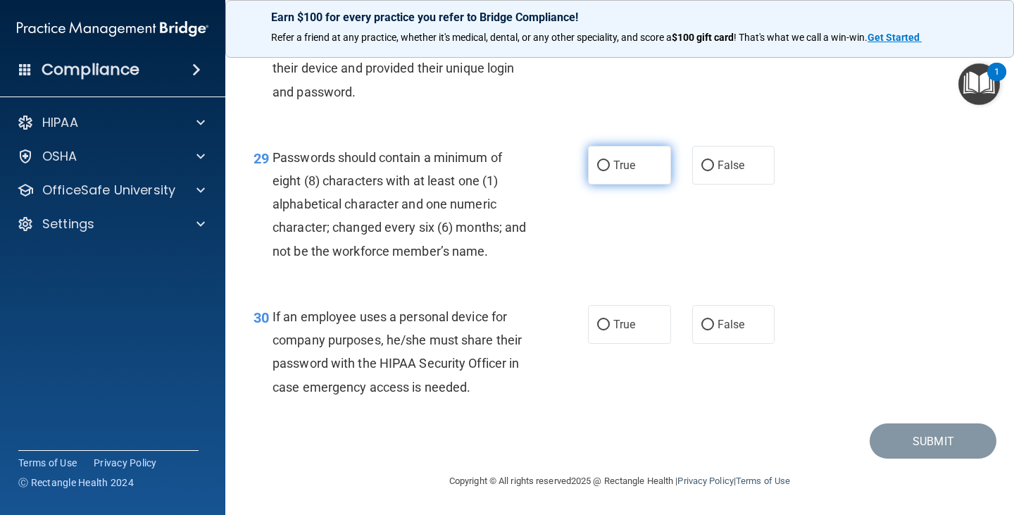
click at [613, 172] on span "True" at bounding box center [624, 164] width 22 height 13
click at [610, 171] on input "True" at bounding box center [603, 165] width 13 height 11
radio input "true"
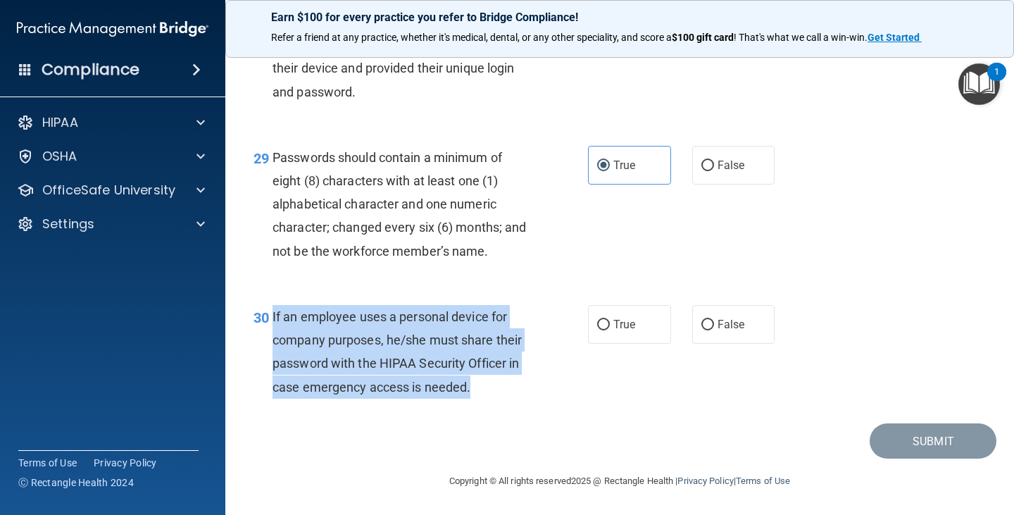
drag, startPoint x: 273, startPoint y: 329, endPoint x: 478, endPoint y: 392, distance: 214.4
click at [478, 392] on div "If an employee uses a personal device for company purposes, he/she must share t…" at bounding box center [405, 352] width 267 height 94
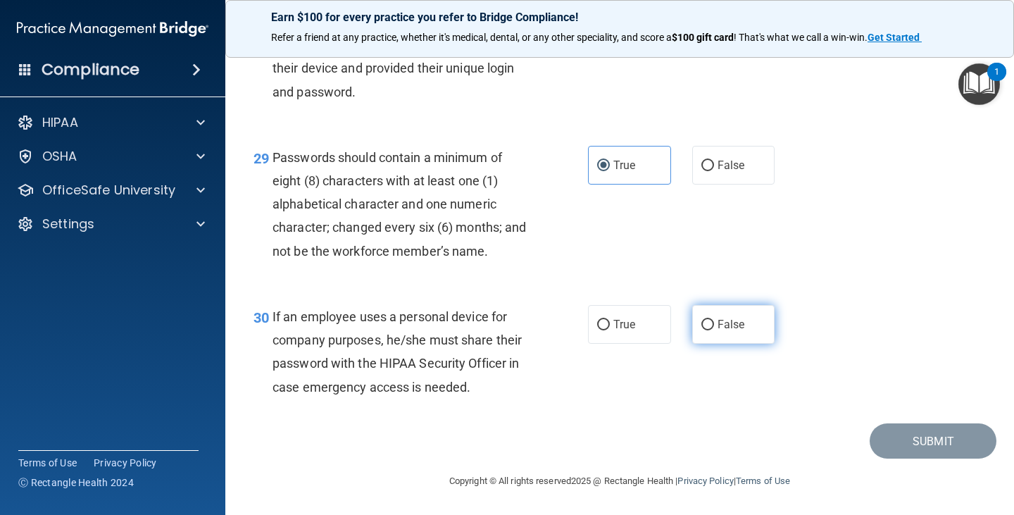
click at [720, 319] on label "False" at bounding box center [733, 324] width 83 height 39
click at [714, 320] on input "False" at bounding box center [707, 325] width 13 height 11
radio input "true"
click at [720, 325] on label "False" at bounding box center [733, 324] width 83 height 39
click at [714, 325] on input "False" at bounding box center [707, 325] width 13 height 11
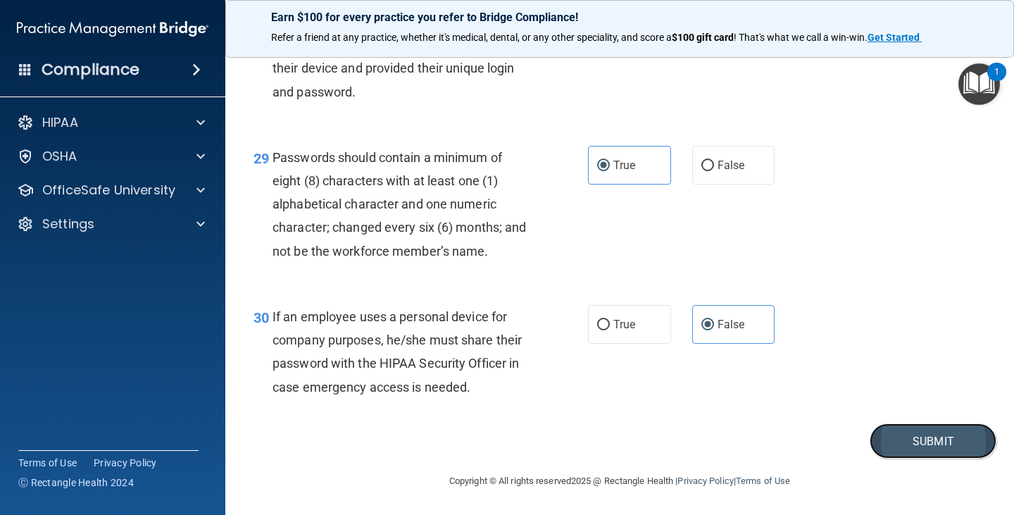
click at [903, 448] on button "Submit" at bounding box center [932, 441] width 127 height 36
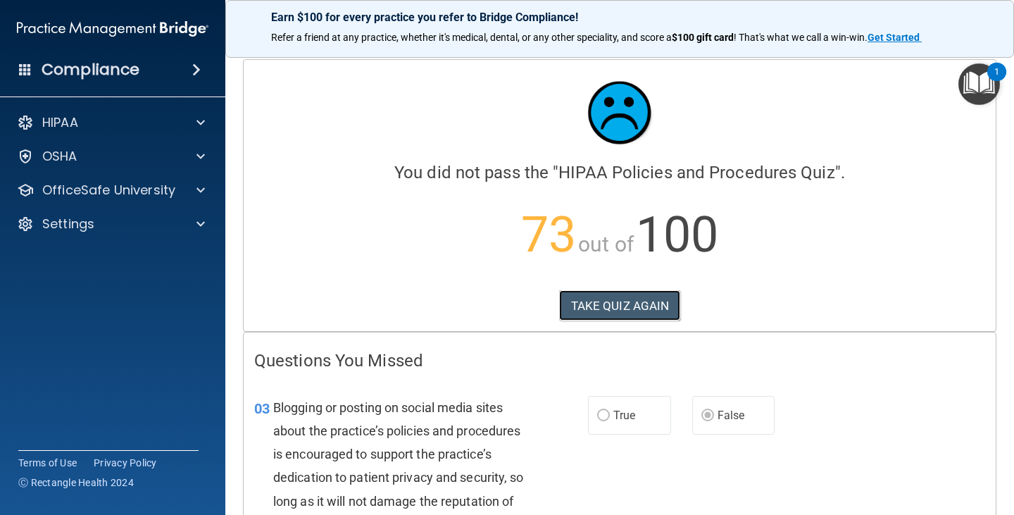
drag, startPoint x: 615, startPoint y: 315, endPoint x: 615, endPoint y: 326, distance: 10.6
click at [615, 317] on button "TAKE QUIZ AGAIN" at bounding box center [620, 305] width 122 height 31
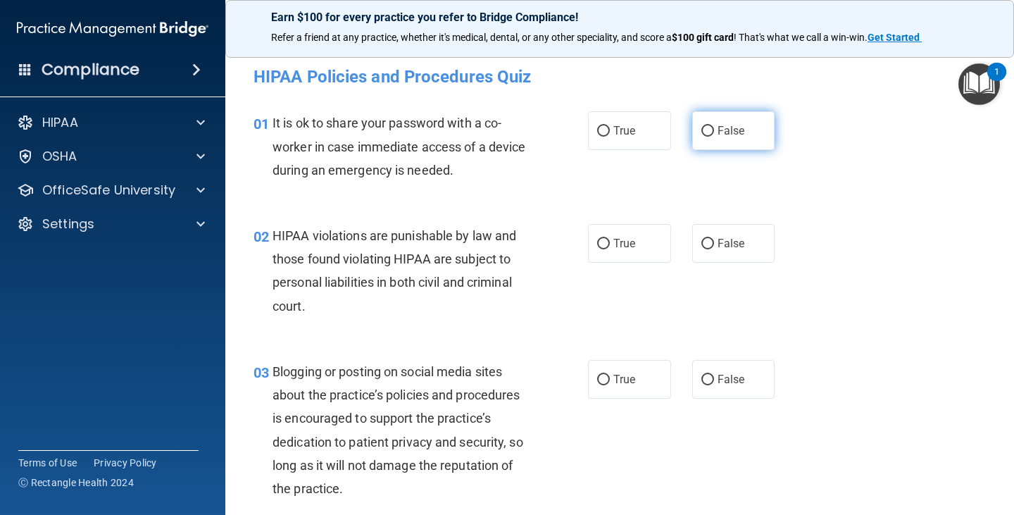
click at [710, 125] on label "False" at bounding box center [733, 130] width 83 height 39
click at [710, 126] on input "False" at bounding box center [707, 131] width 13 height 11
radio input "true"
click at [635, 248] on label "True" at bounding box center [629, 243] width 83 height 39
click at [610, 248] on input "True" at bounding box center [603, 244] width 13 height 11
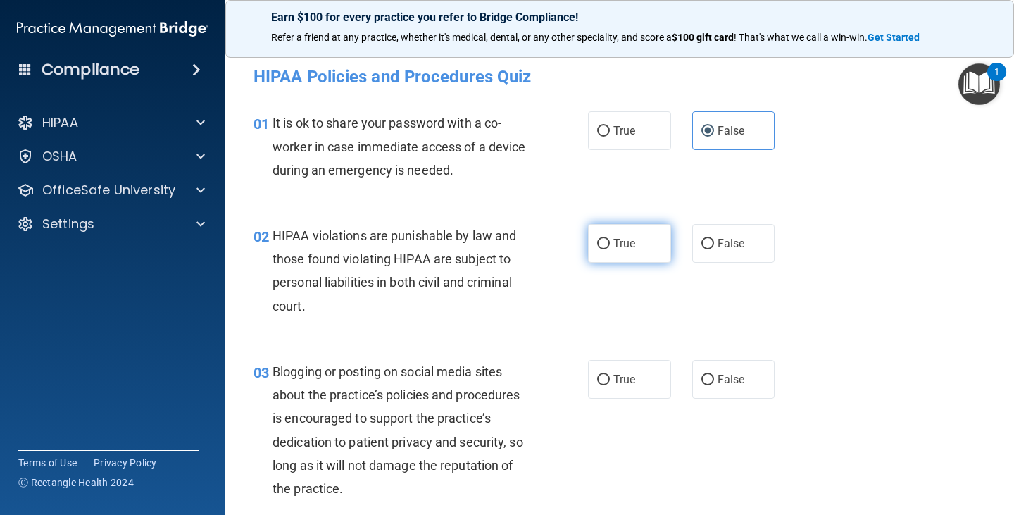
radio input "true"
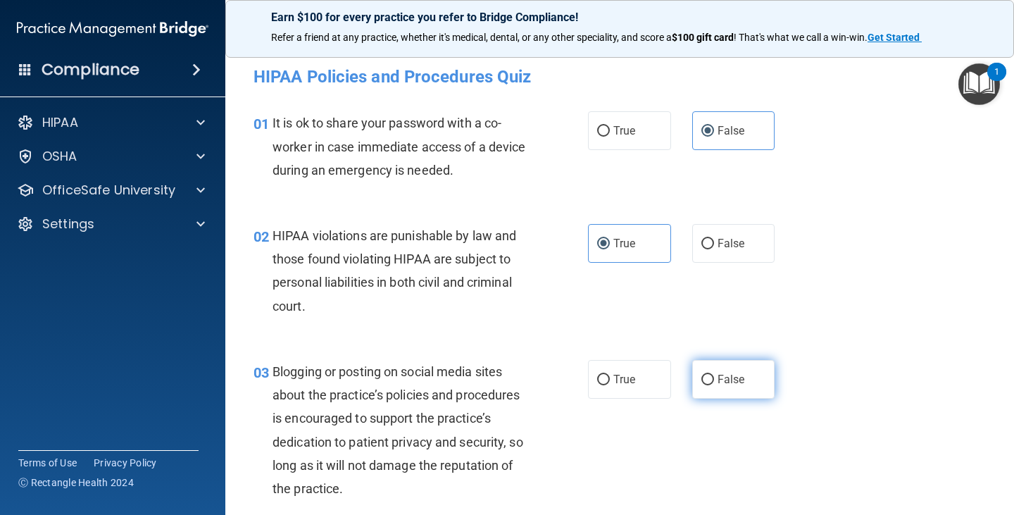
click at [708, 374] on label "False" at bounding box center [733, 379] width 83 height 39
click at [708, 374] on input "False" at bounding box center [707, 379] width 13 height 11
radio input "true"
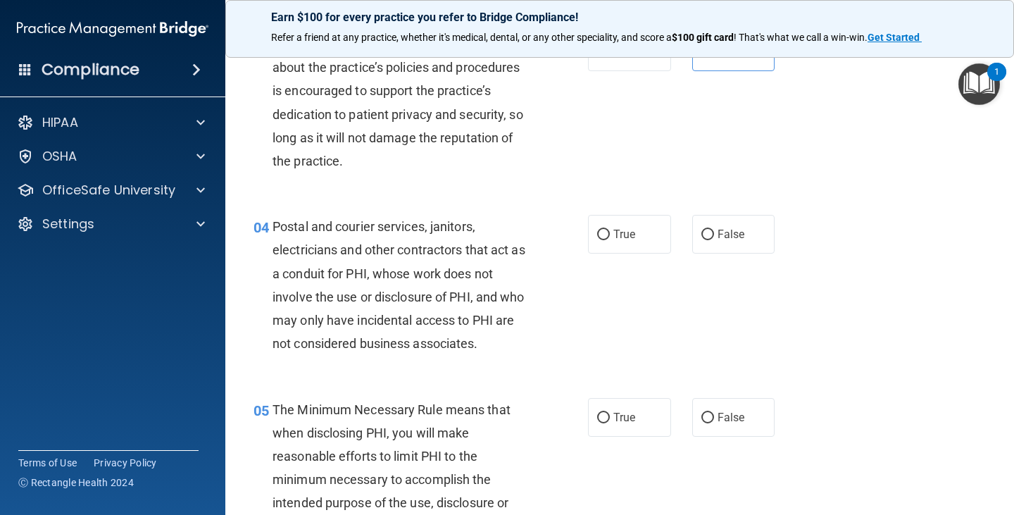
scroll to position [352, 0]
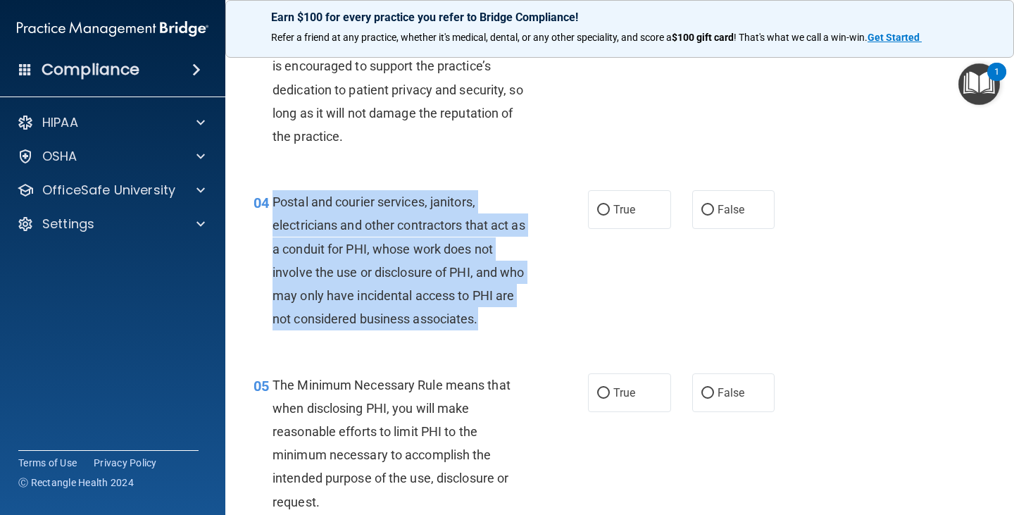
drag, startPoint x: 273, startPoint y: 198, endPoint x: 517, endPoint y: 331, distance: 278.1
click at [517, 331] on div "04 Postal and courier services, janitors, electricians and other contractors th…" at bounding box center [420, 263] width 377 height 147
click at [601, 212] on input "True" at bounding box center [603, 210] width 13 height 11
radio input "true"
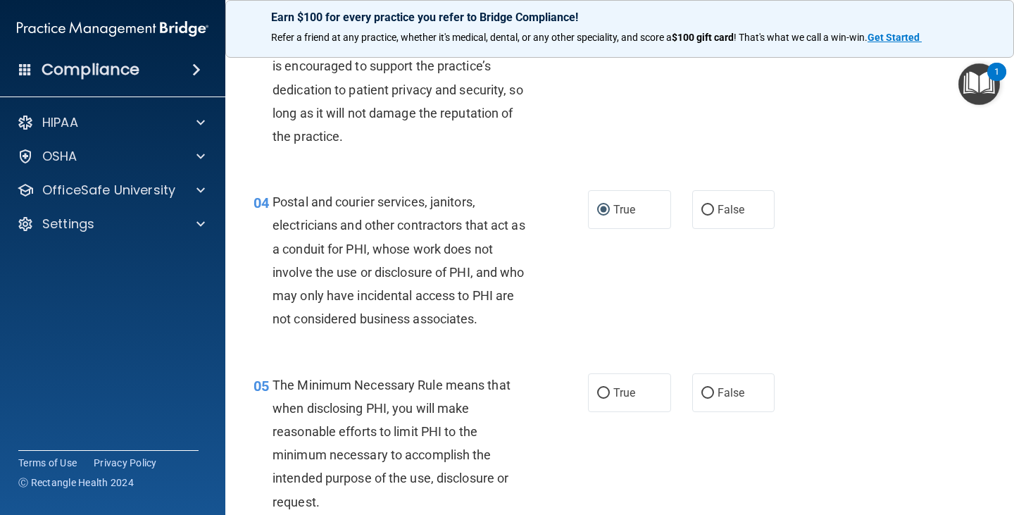
click at [819, 327] on div "04 Postal and courier services, janitors, electricians and other contractors th…" at bounding box center [619, 263] width 753 height 182
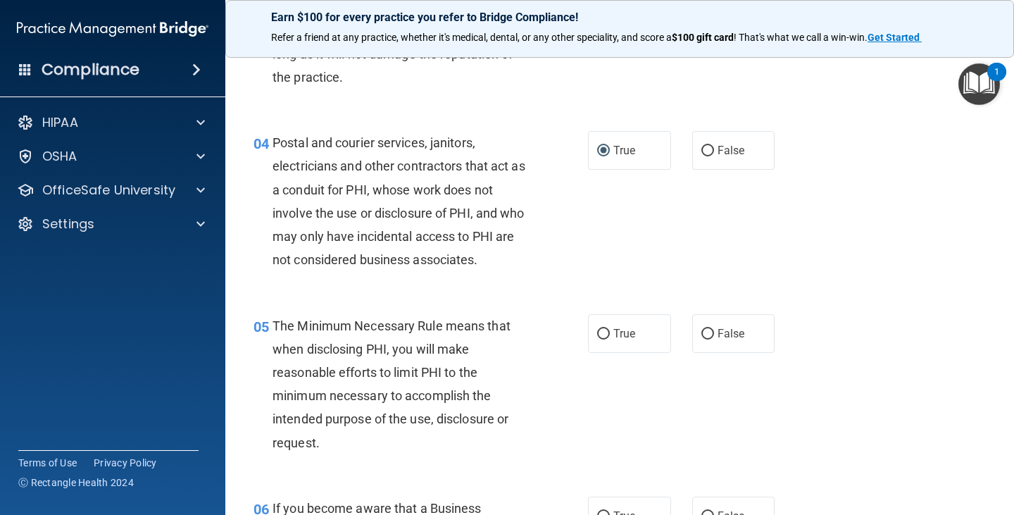
scroll to position [493, 0]
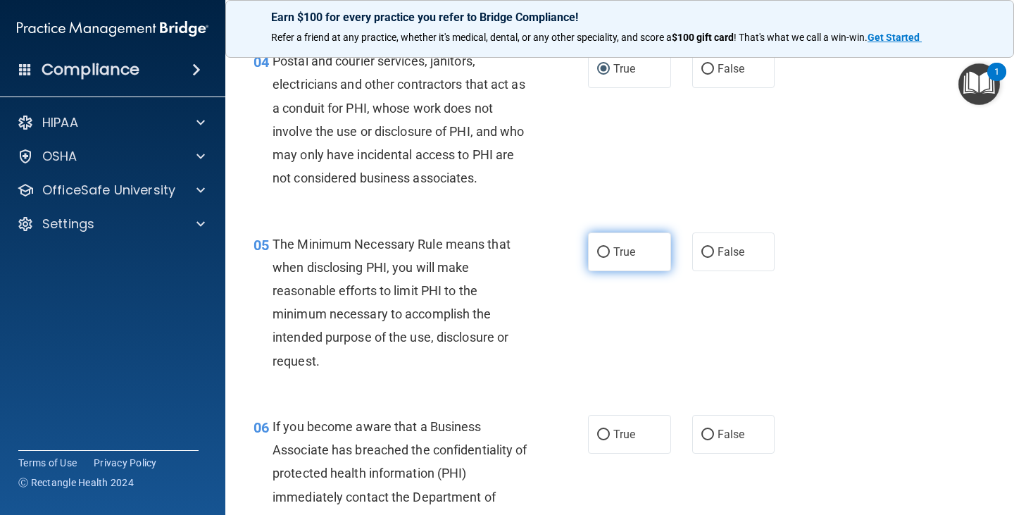
click at [613, 257] on span "True" at bounding box center [624, 251] width 22 height 13
click at [610, 257] on input "True" at bounding box center [603, 252] width 13 height 11
radio input "true"
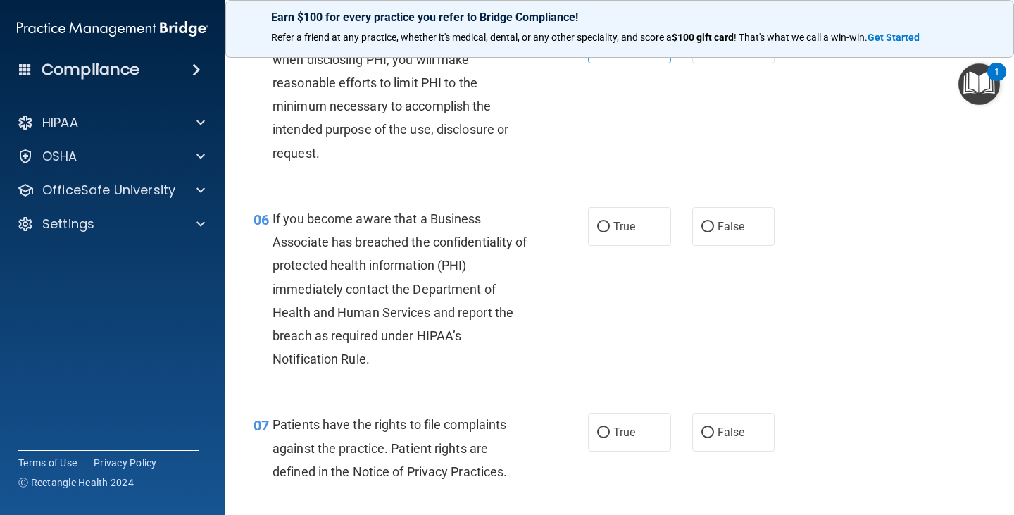
scroll to position [704, 0]
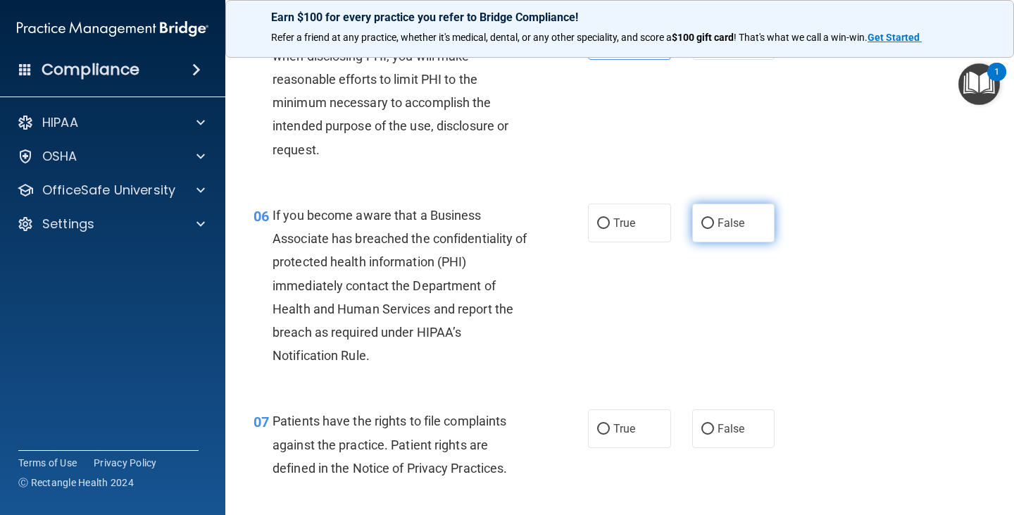
click at [706, 221] on input "False" at bounding box center [707, 223] width 13 height 11
radio input "true"
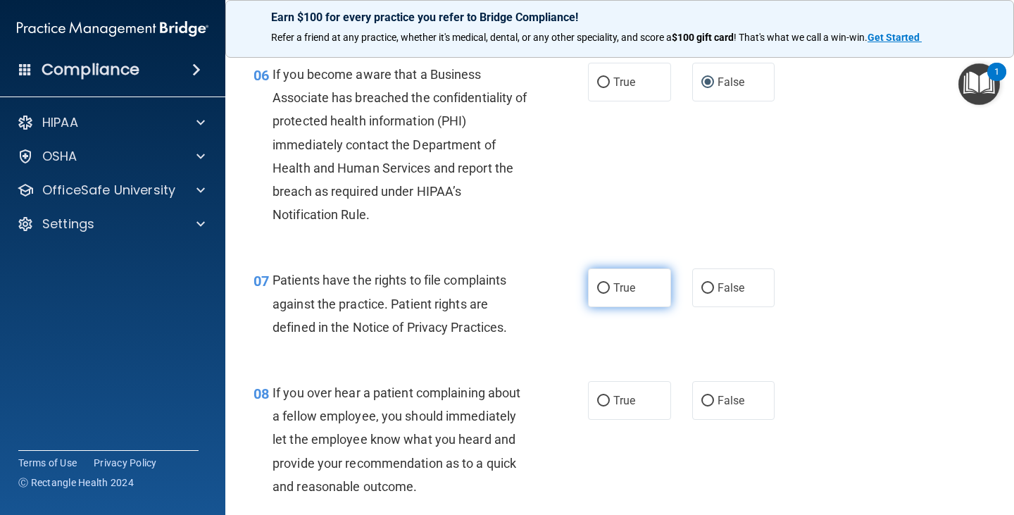
click at [616, 289] on span "True" at bounding box center [624, 287] width 22 height 13
click at [610, 289] on input "True" at bounding box center [603, 288] width 13 height 11
radio input "true"
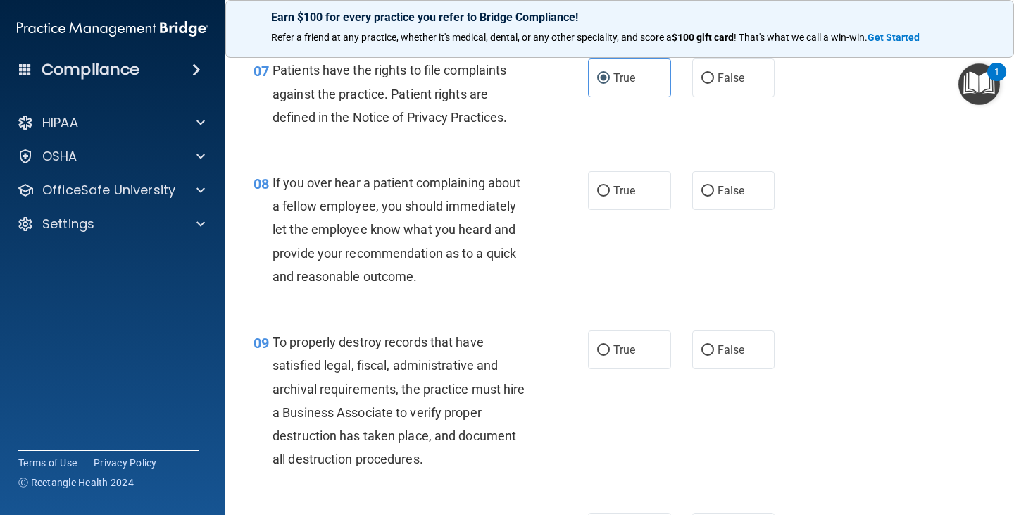
scroll to position [1056, 0]
click at [704, 197] on label "False" at bounding box center [733, 189] width 83 height 39
click at [704, 195] on input "False" at bounding box center [707, 189] width 13 height 11
radio input "true"
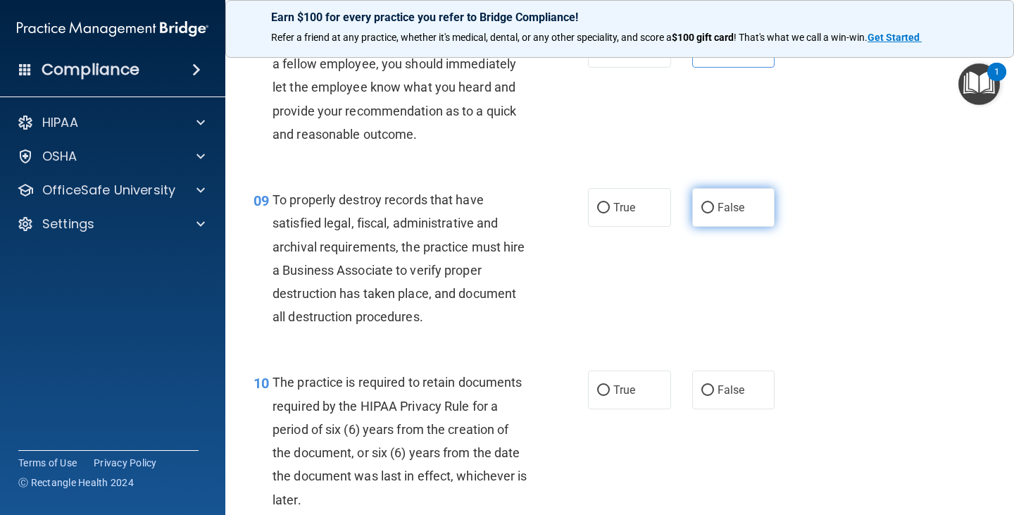
click at [701, 203] on input "False" at bounding box center [707, 208] width 13 height 11
radio input "true"
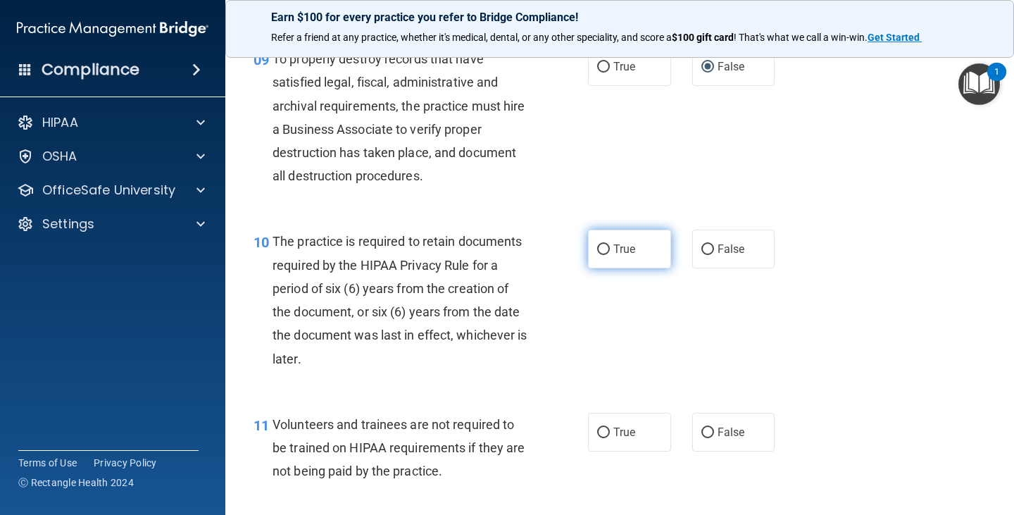
click at [613, 251] on span "True" at bounding box center [624, 248] width 22 height 13
click at [608, 251] on input "True" at bounding box center [603, 249] width 13 height 11
radio input "true"
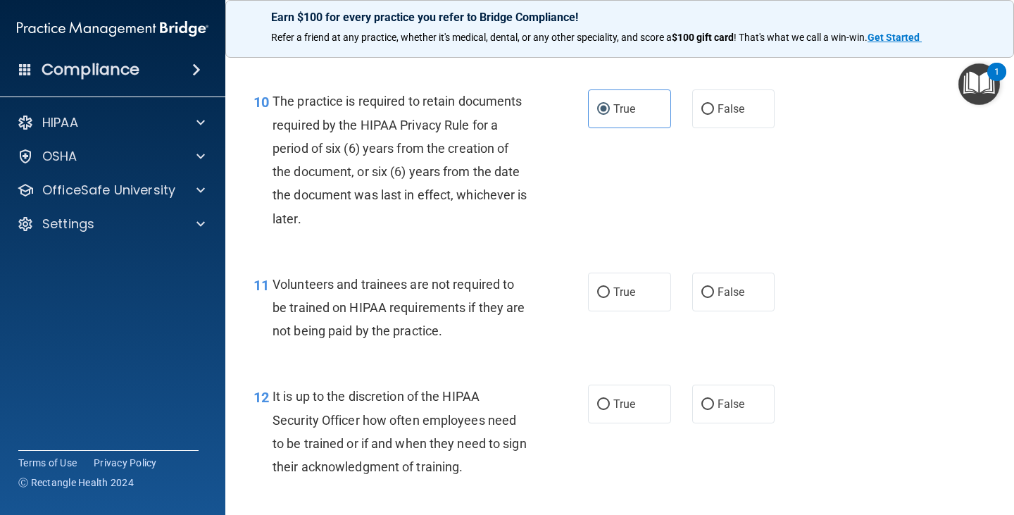
scroll to position [1478, 0]
click at [702, 297] on label "False" at bounding box center [733, 291] width 83 height 39
click at [702, 297] on input "False" at bounding box center [707, 291] width 13 height 11
radio input "true"
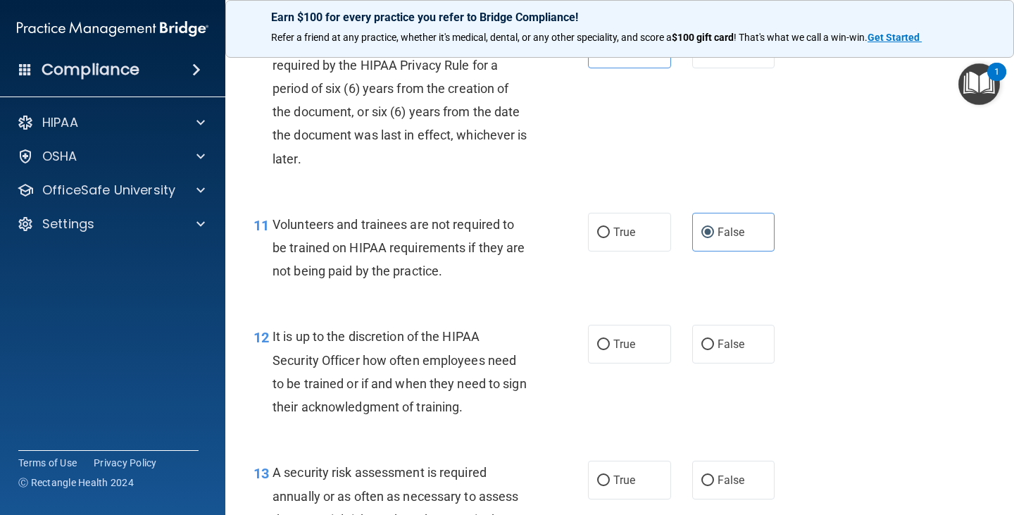
scroll to position [1619, 0]
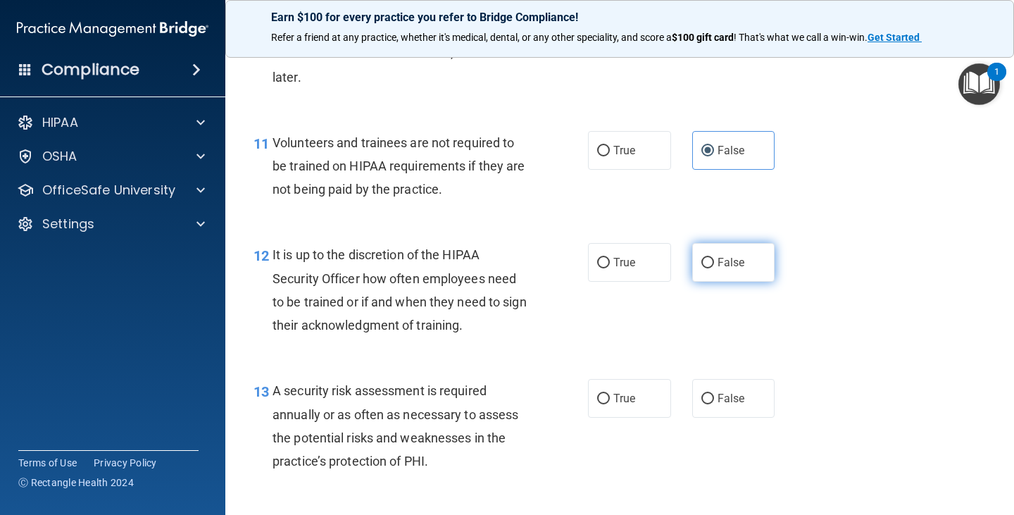
click at [734, 262] on span "False" at bounding box center [730, 262] width 27 height 13
click at [714, 262] on input "False" at bounding box center [707, 263] width 13 height 11
radio input "true"
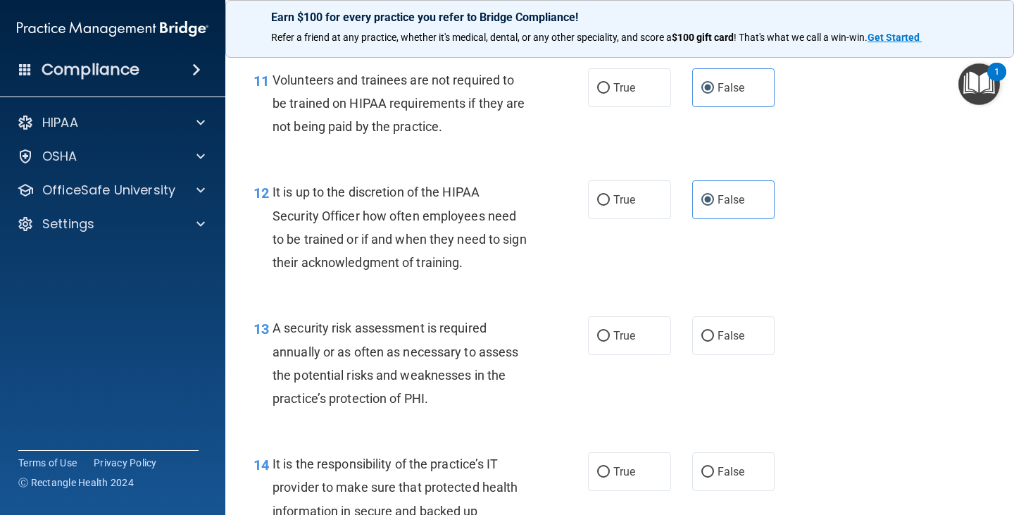
scroll to position [1760, 0]
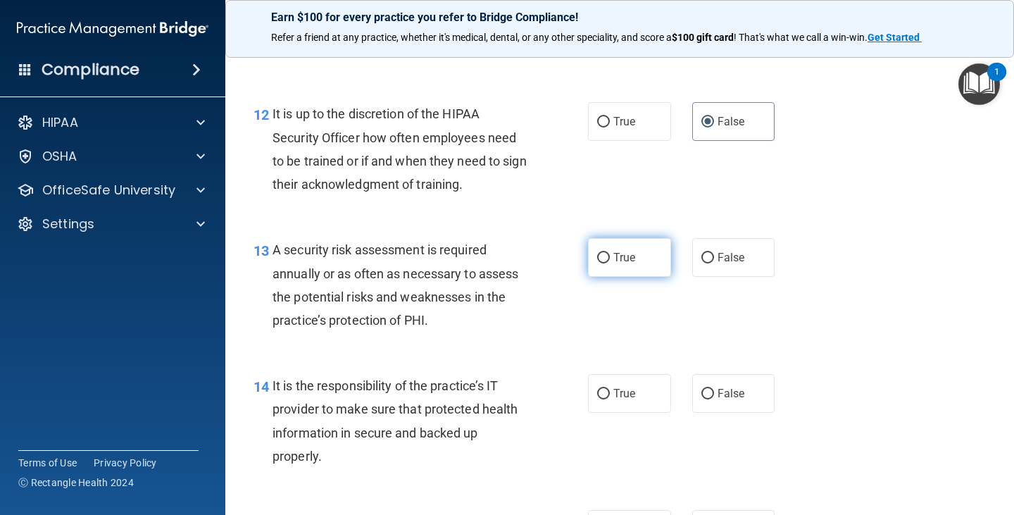
click at [614, 258] on span "True" at bounding box center [624, 257] width 22 height 13
click at [610, 258] on input "True" at bounding box center [603, 258] width 13 height 11
radio input "true"
click at [705, 395] on input "False" at bounding box center [707, 394] width 13 height 11
radio input "true"
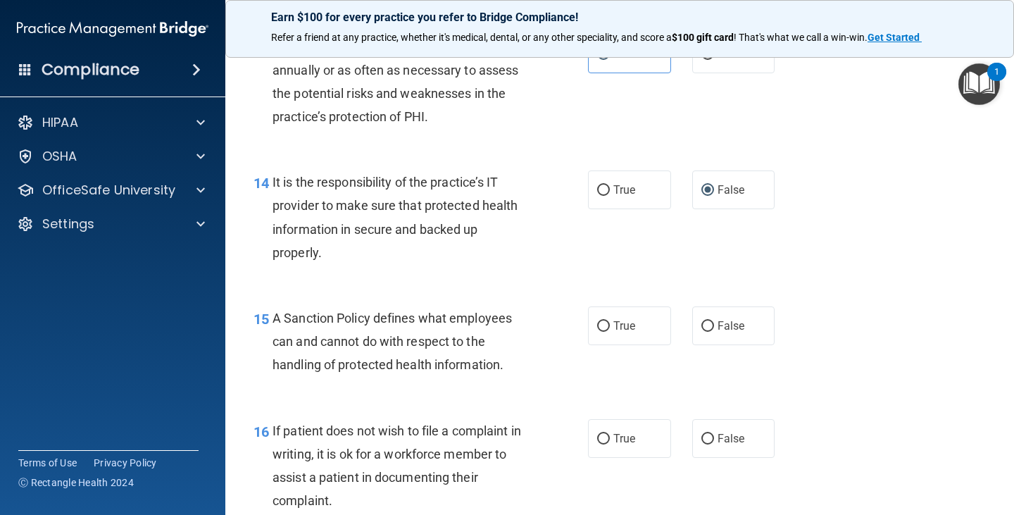
scroll to position [1971, 0]
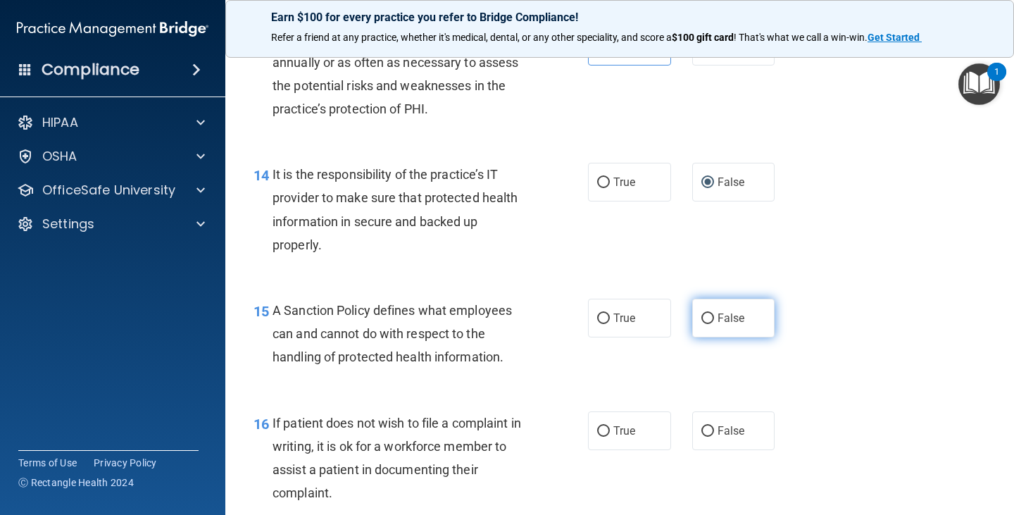
click at [705, 314] on input "False" at bounding box center [707, 318] width 13 height 11
radio input "true"
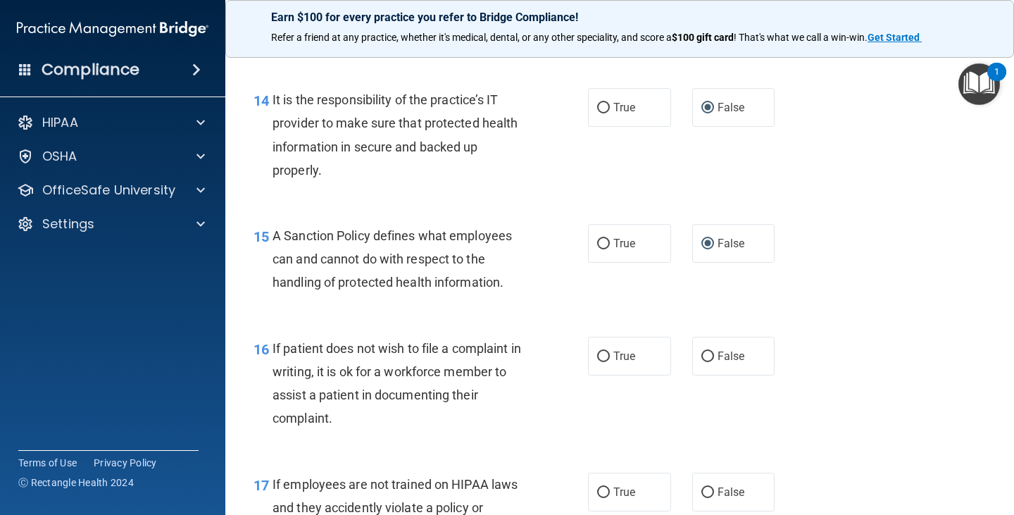
scroll to position [2112, 0]
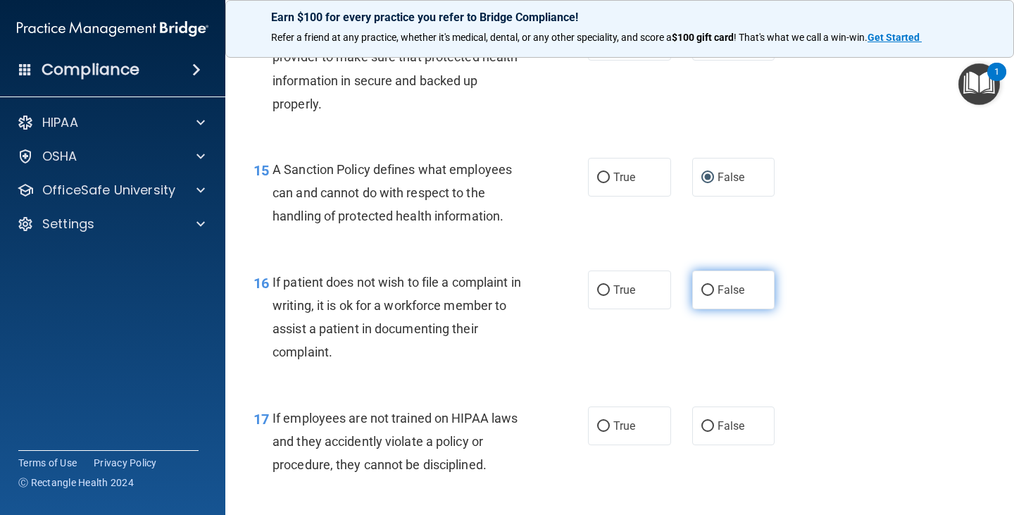
click at [729, 288] on span "False" at bounding box center [730, 289] width 27 height 13
click at [714, 288] on input "False" at bounding box center [707, 290] width 13 height 11
radio input "true"
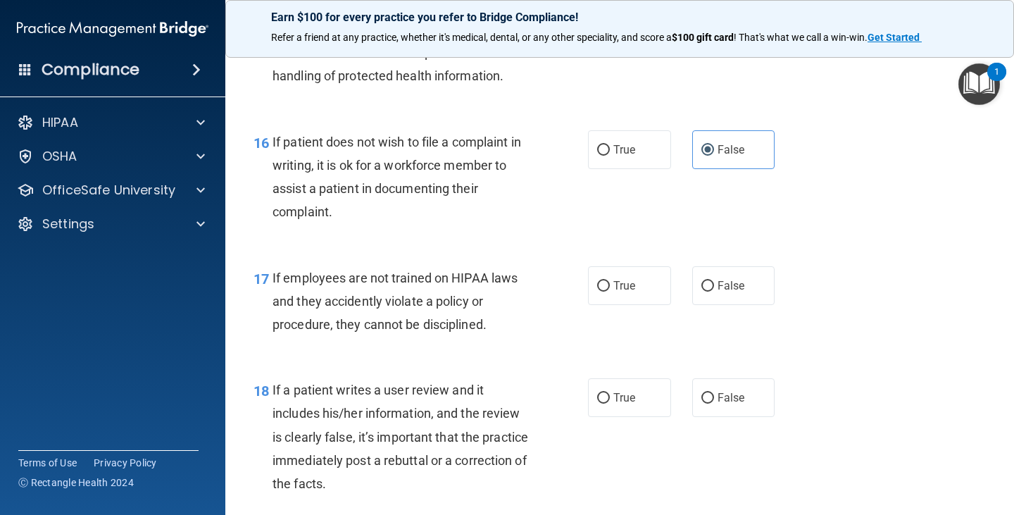
scroll to position [2252, 0]
click at [717, 275] on label "False" at bounding box center [733, 284] width 83 height 39
click at [714, 280] on input "False" at bounding box center [707, 285] width 13 height 11
radio input "true"
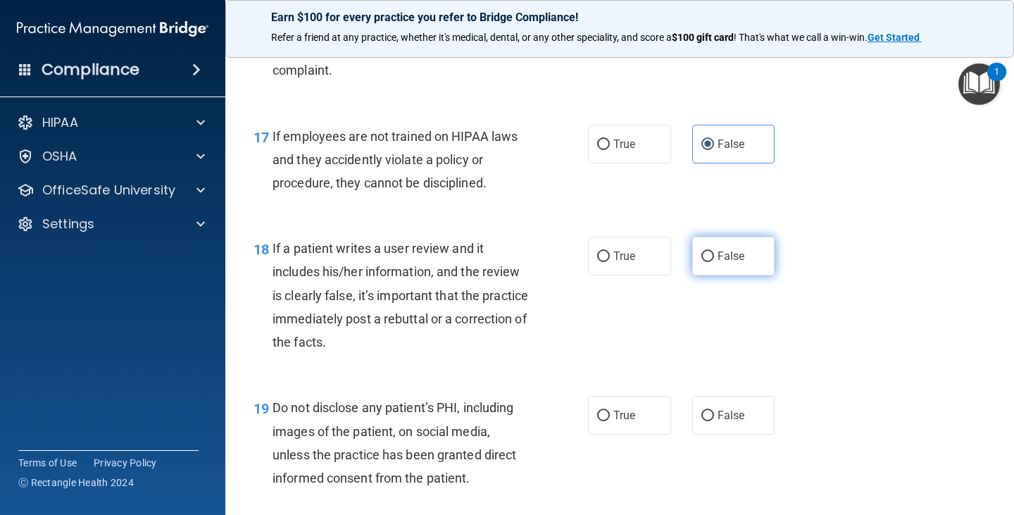
click at [718, 256] on span "False" at bounding box center [730, 255] width 27 height 13
click at [714, 256] on input "False" at bounding box center [707, 256] width 13 height 11
radio input "true"
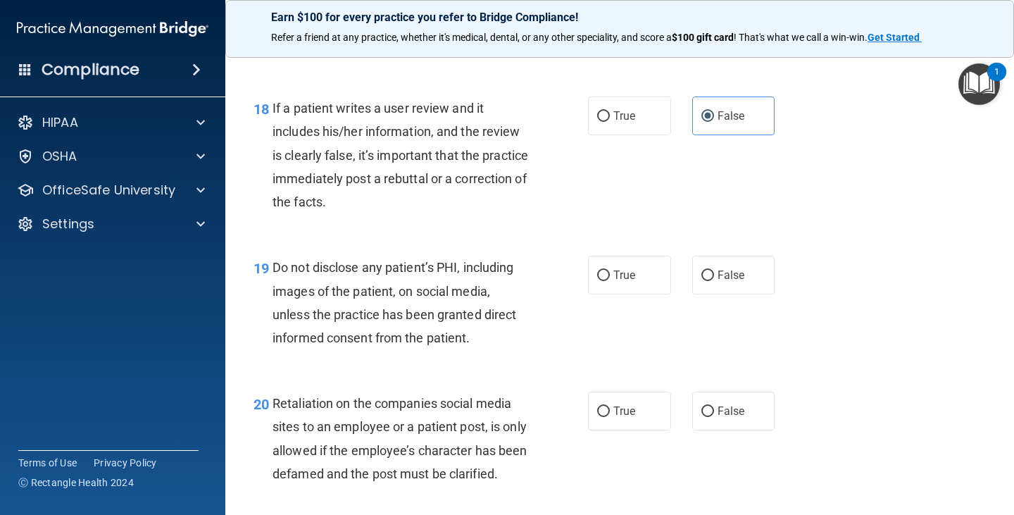
scroll to position [2534, 0]
click at [619, 279] on span "True" at bounding box center [624, 273] width 22 height 13
click at [610, 279] on input "True" at bounding box center [603, 275] width 13 height 11
radio input "true"
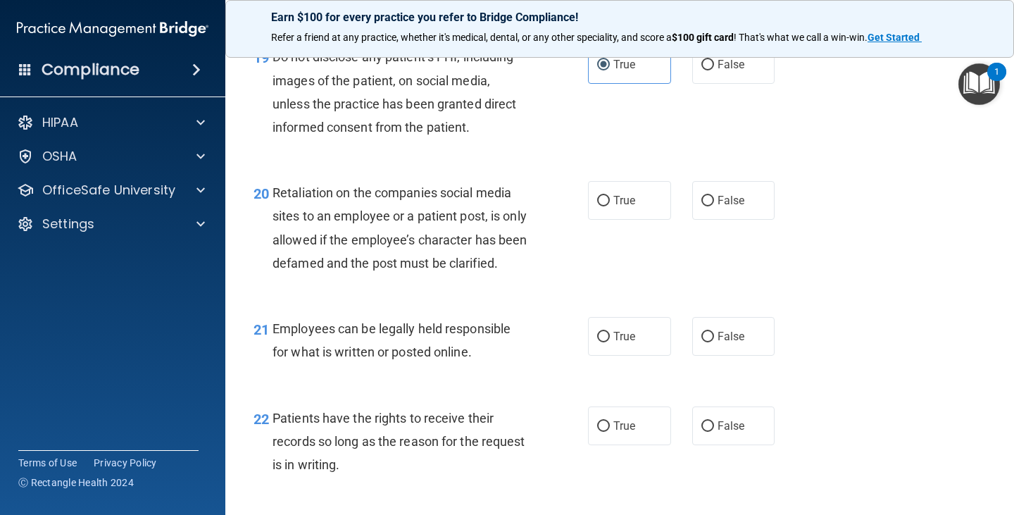
scroll to position [2745, 0]
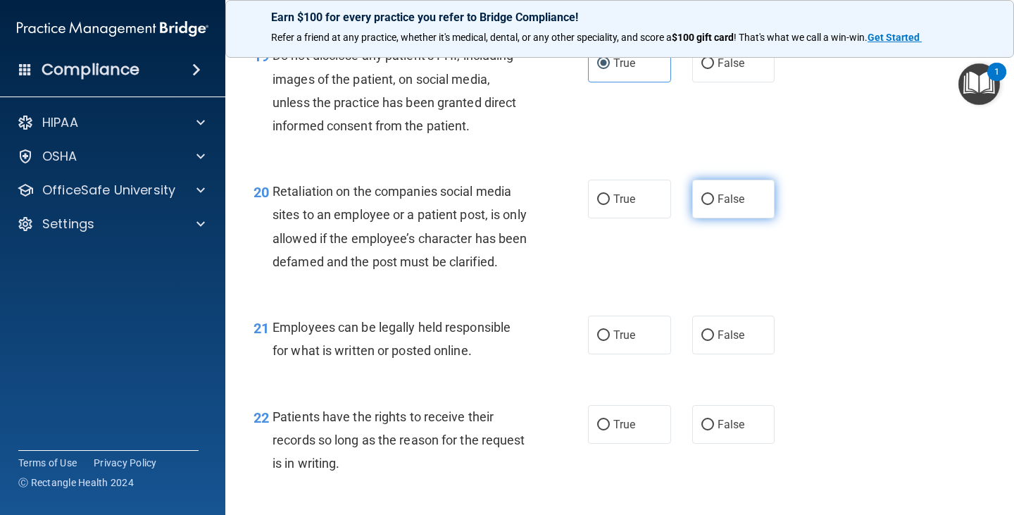
click at [721, 202] on span "False" at bounding box center [730, 198] width 27 height 13
click at [714, 202] on input "False" at bounding box center [707, 199] width 13 height 11
radio input "true"
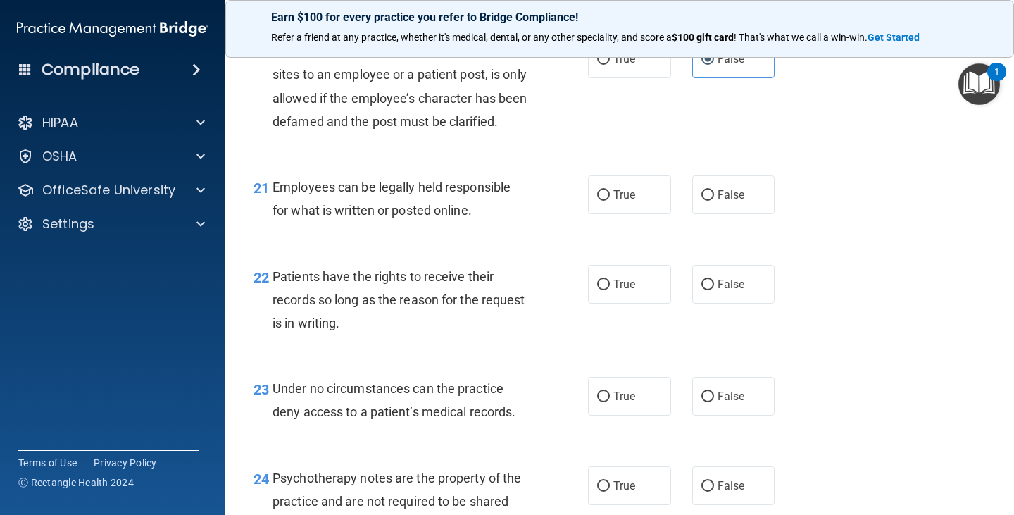
scroll to position [2886, 0]
click at [617, 201] on span "True" at bounding box center [624, 193] width 22 height 13
click at [610, 200] on input "True" at bounding box center [603, 194] width 13 height 11
radio input "true"
click at [607, 303] on label "True" at bounding box center [629, 283] width 83 height 39
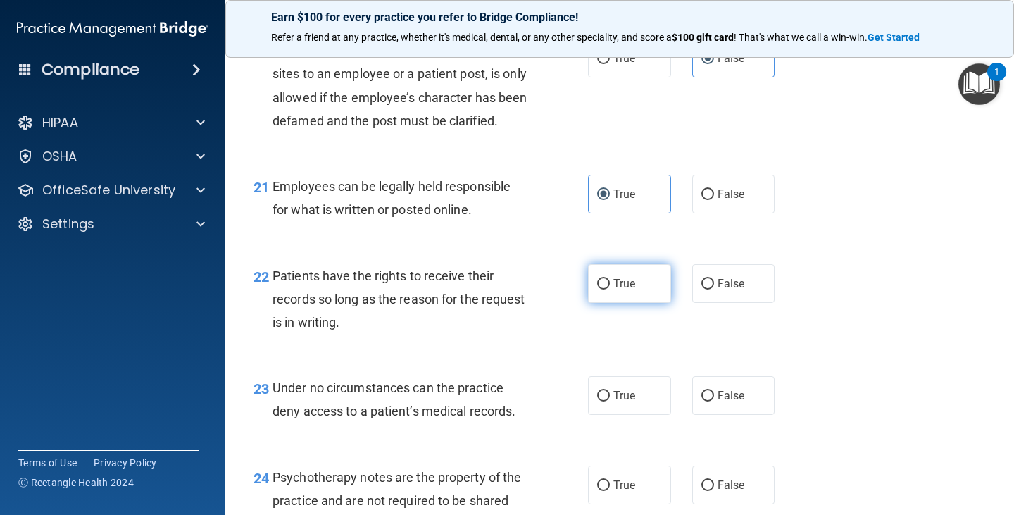
click at [607, 289] on input "True" at bounding box center [603, 284] width 13 height 11
radio input "true"
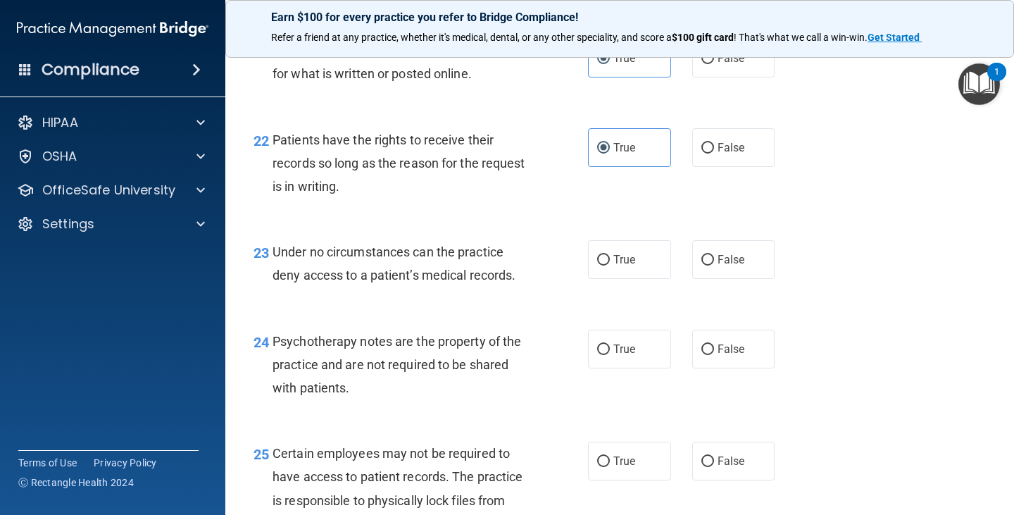
scroll to position [3027, 0]
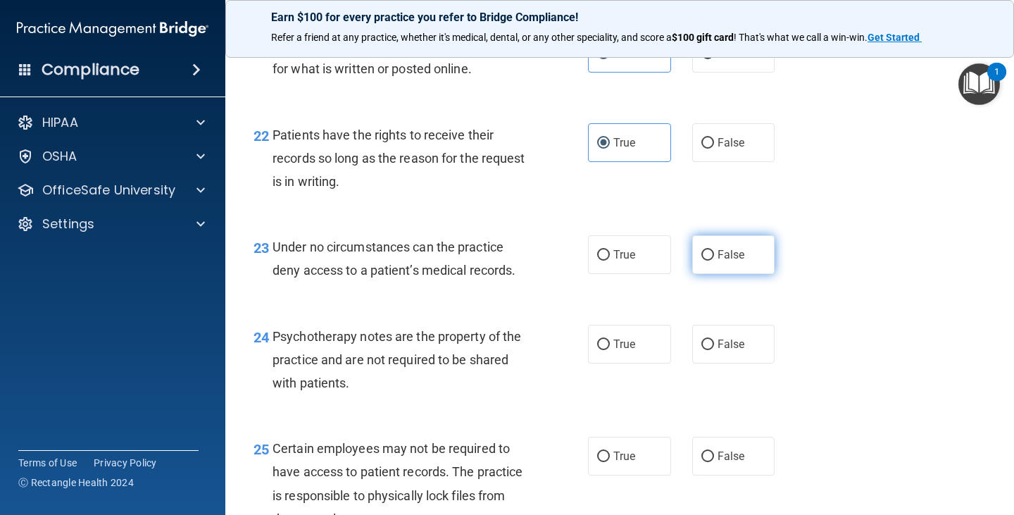
click at [701, 260] on input "False" at bounding box center [707, 255] width 13 height 11
radio input "true"
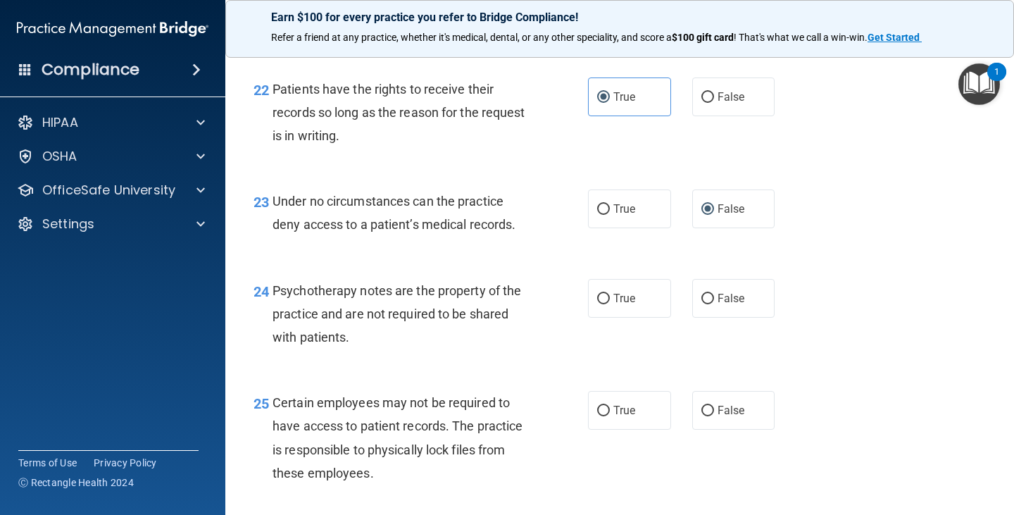
scroll to position [3097, 0]
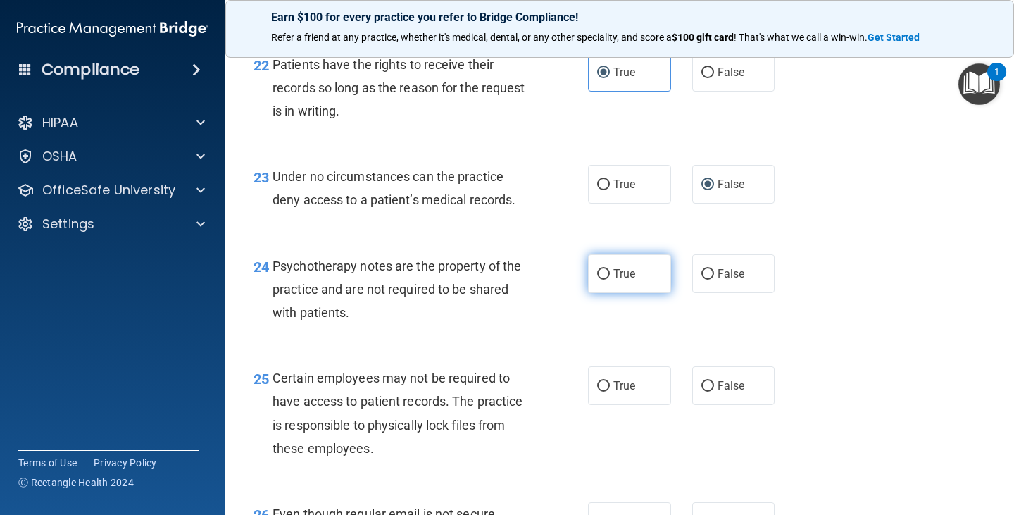
click at [604, 279] on input "True" at bounding box center [603, 274] width 13 height 11
radio input "true"
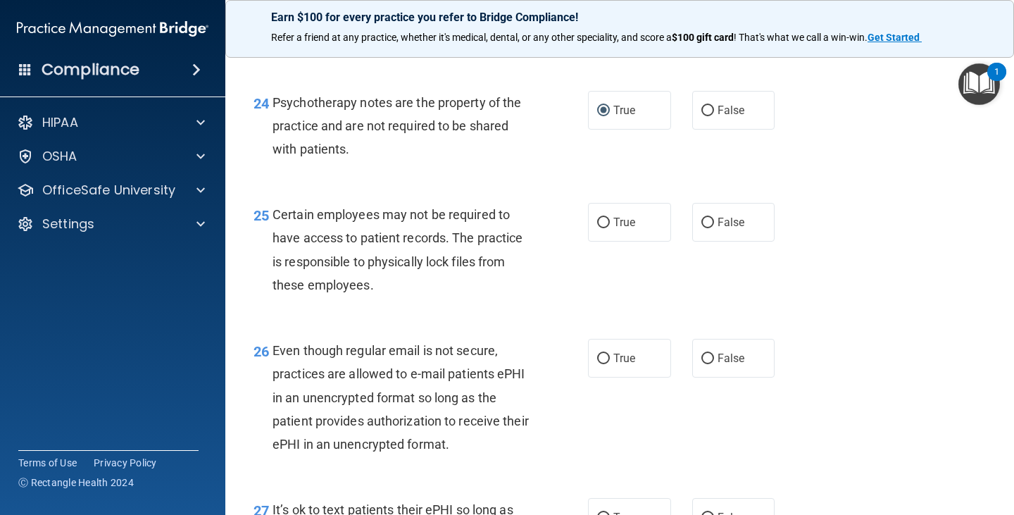
scroll to position [3308, 0]
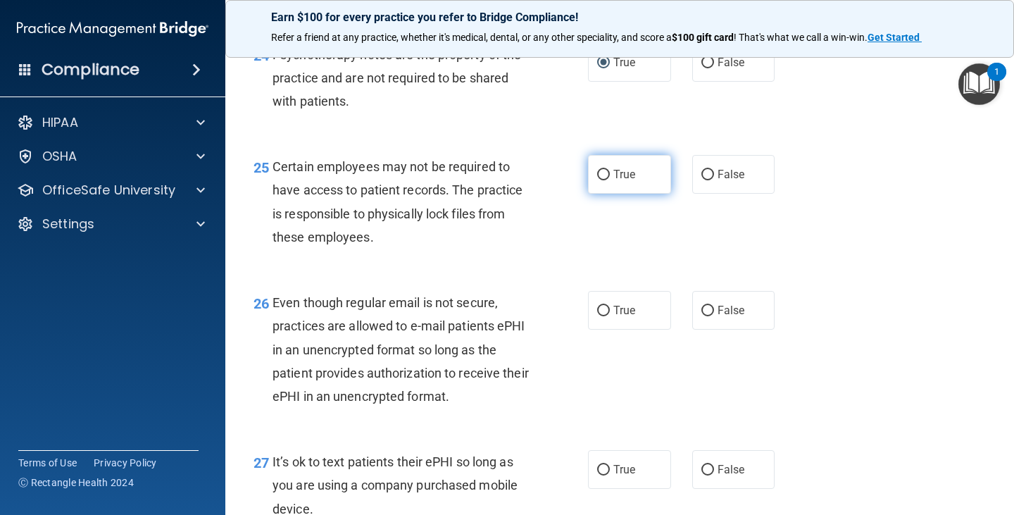
click at [607, 194] on label "True" at bounding box center [629, 174] width 83 height 39
click at [607, 180] on input "True" at bounding box center [603, 175] width 13 height 11
radio input "true"
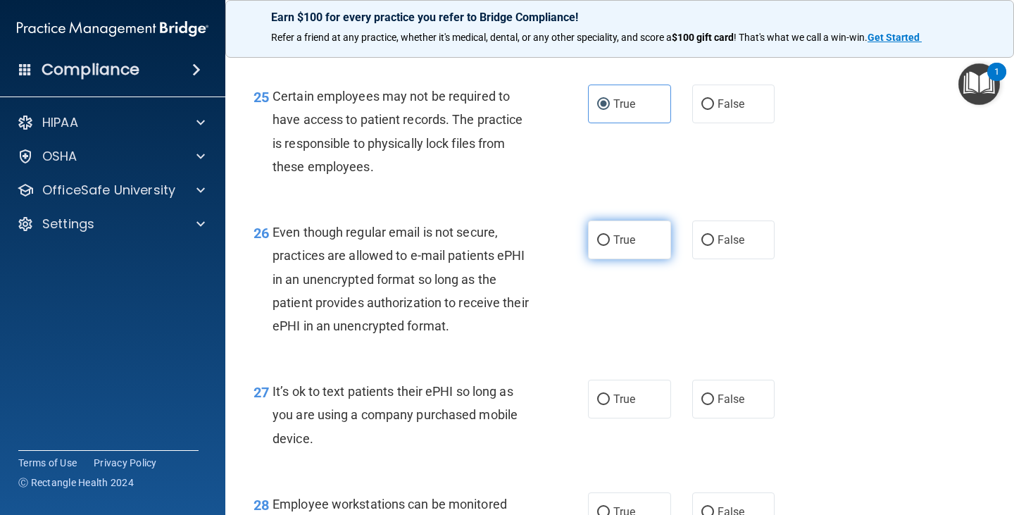
click at [613, 246] on span "True" at bounding box center [624, 239] width 22 height 13
click at [610, 246] on input "True" at bounding box center [603, 240] width 13 height 11
radio input "true"
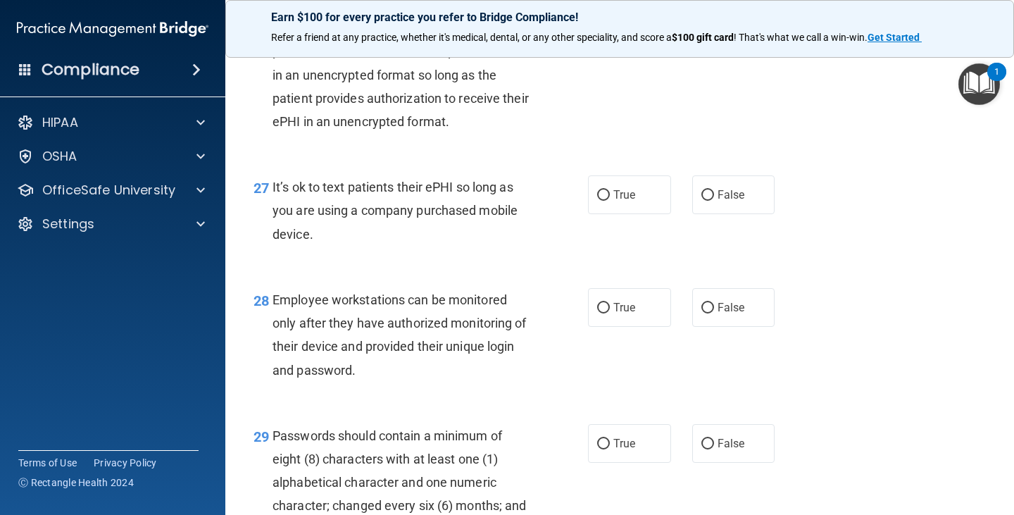
scroll to position [3590, 0]
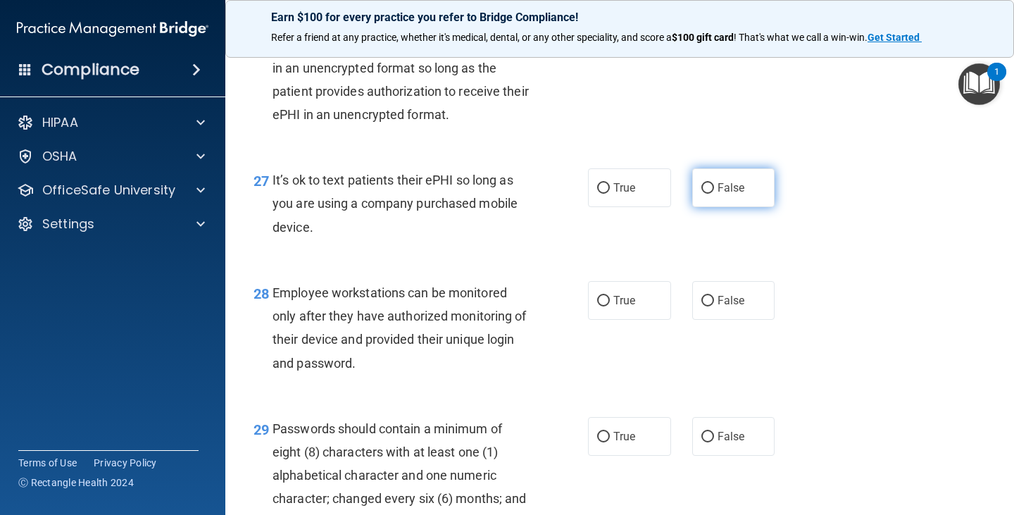
click at [717, 194] on span "False" at bounding box center [730, 187] width 27 height 13
click at [714, 194] on input "False" at bounding box center [707, 188] width 13 height 11
radio input "true"
click at [708, 320] on label "False" at bounding box center [733, 300] width 83 height 39
click at [708, 306] on input "False" at bounding box center [707, 301] width 13 height 11
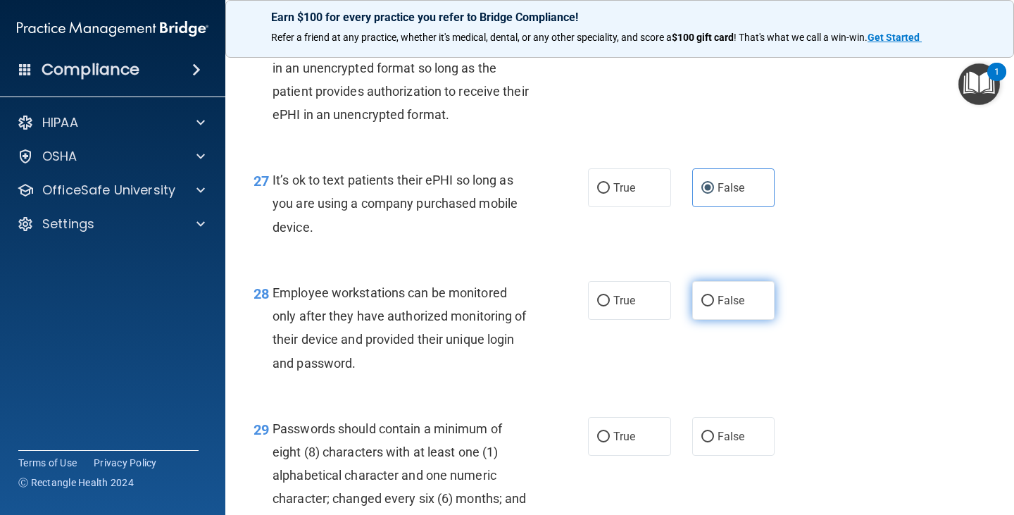
radio input "true"
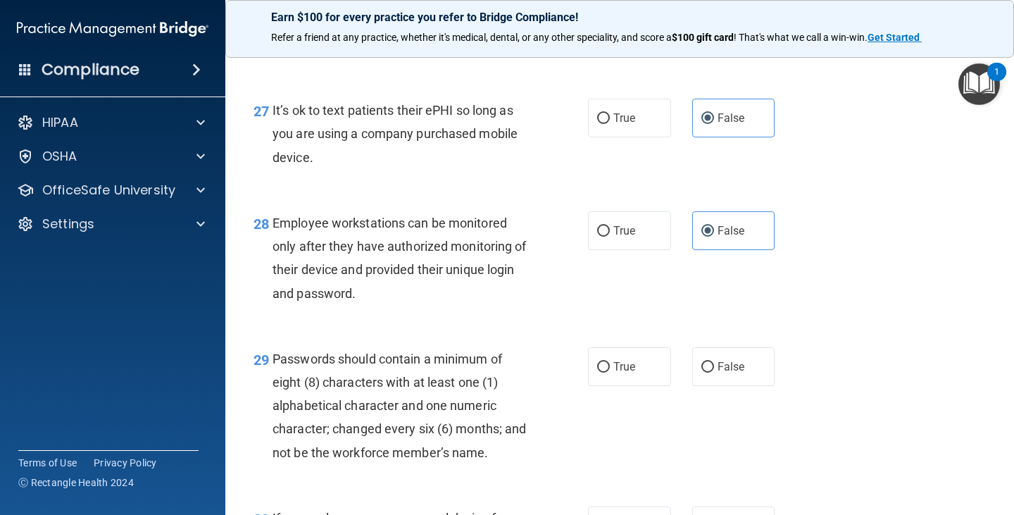
scroll to position [3871, 0]
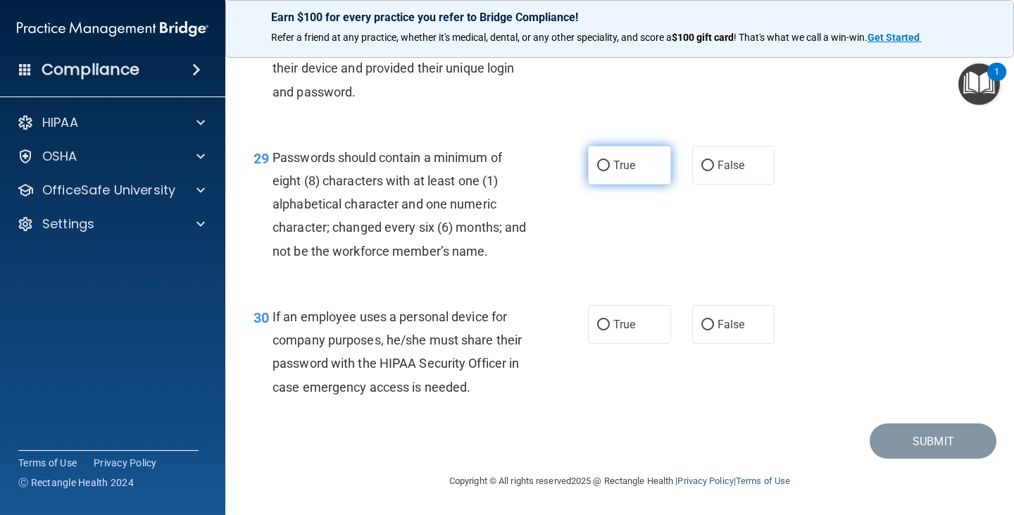
click at [603, 171] on input "True" at bounding box center [603, 165] width 13 height 11
radio input "true"
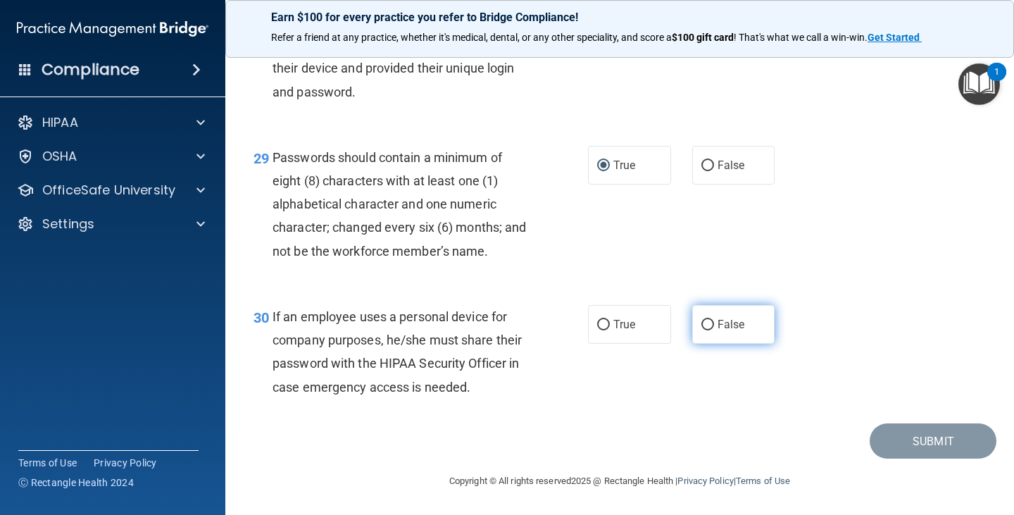
click at [726, 343] on label "False" at bounding box center [733, 324] width 83 height 39
click at [714, 330] on input "False" at bounding box center [707, 325] width 13 height 11
radio input "true"
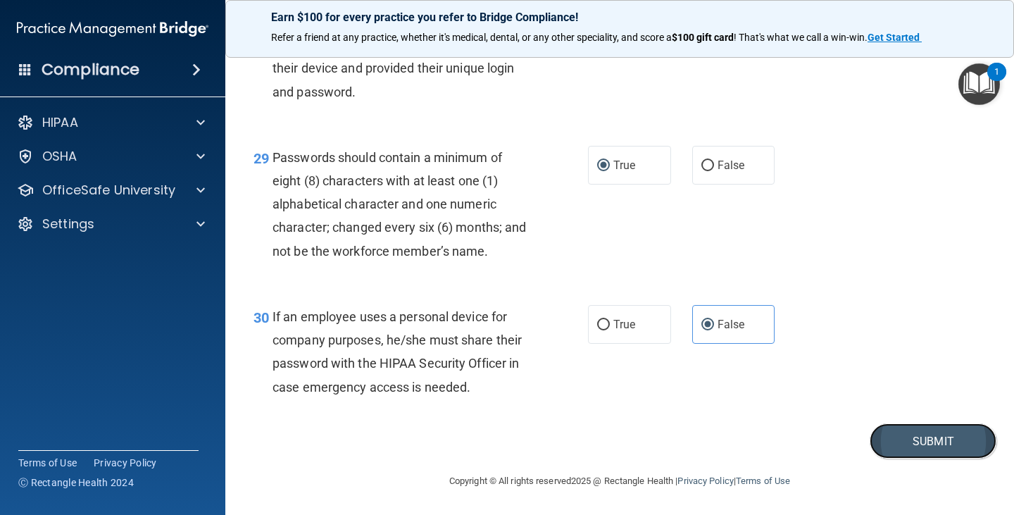
click at [926, 455] on button "Submit" at bounding box center [932, 441] width 127 height 36
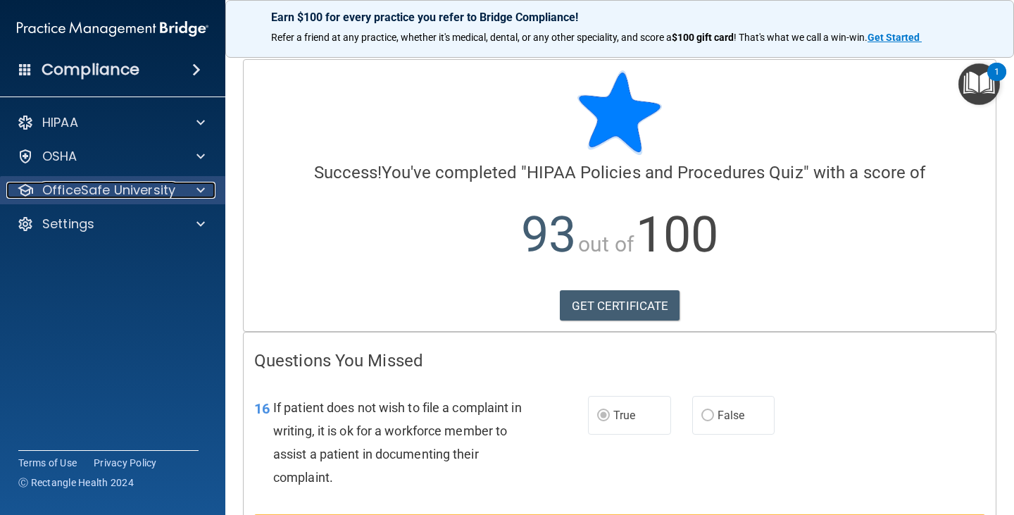
click at [194, 192] on div at bounding box center [198, 190] width 35 height 17
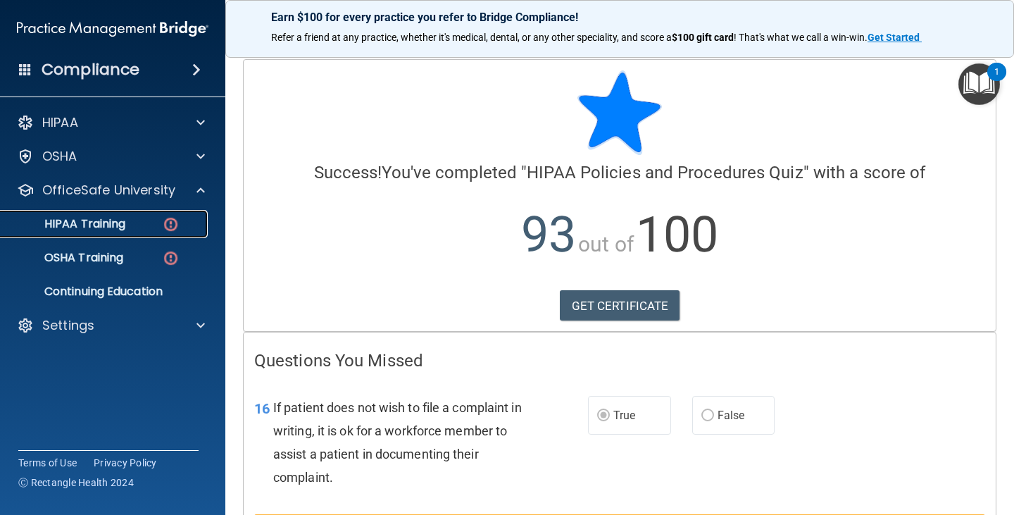
click at [168, 225] on img at bounding box center [171, 224] width 18 height 18
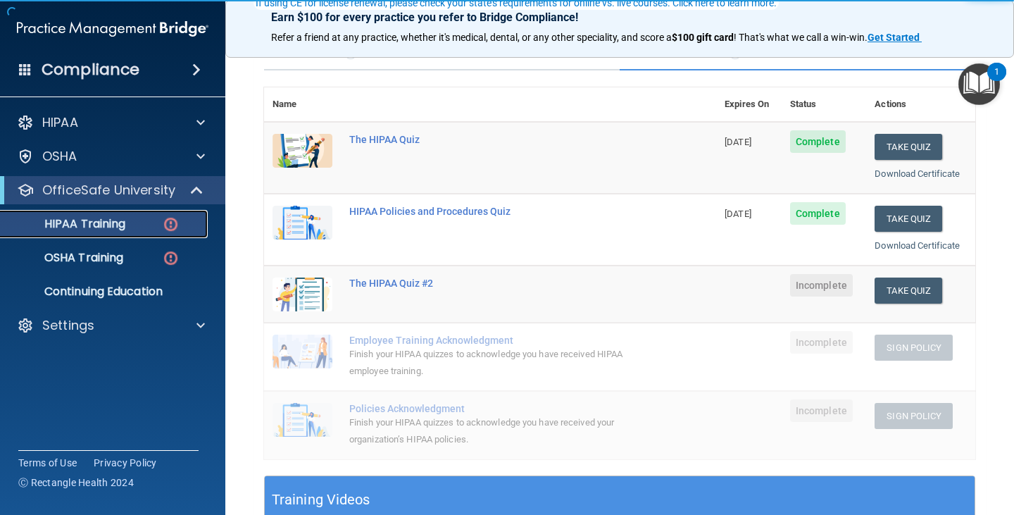
scroll to position [141, 0]
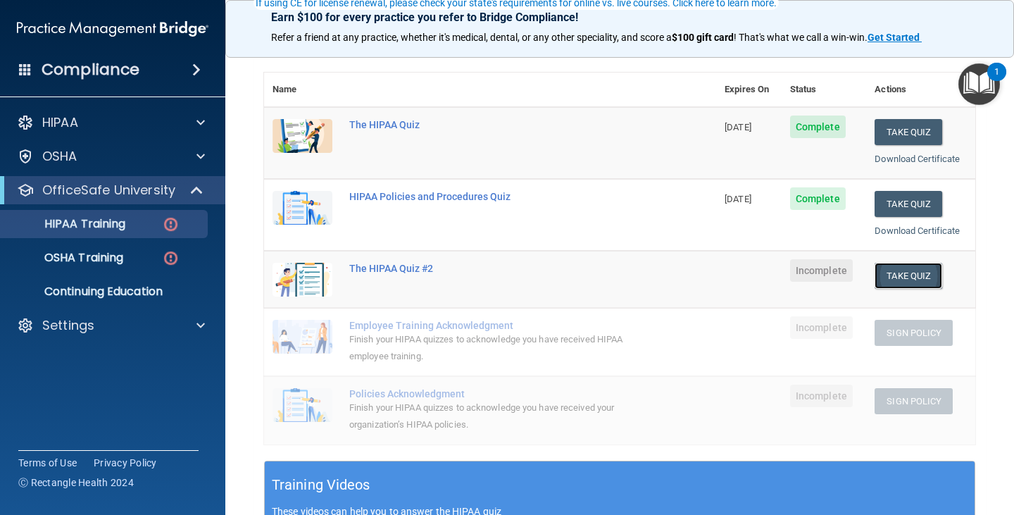
click at [890, 271] on button "Take Quiz" at bounding box center [908, 276] width 68 height 26
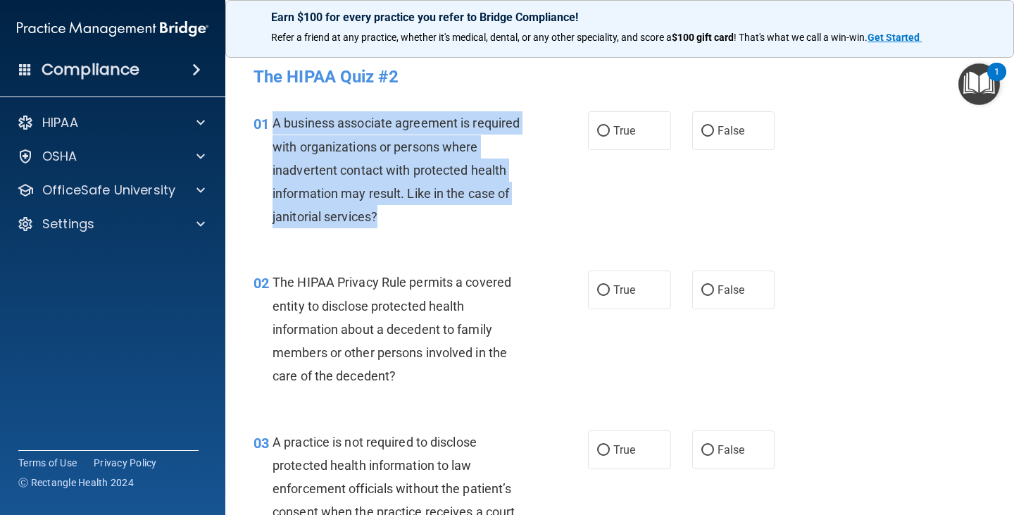
drag, startPoint x: 272, startPoint y: 119, endPoint x: 402, endPoint y: 214, distance: 160.6
click at [402, 214] on div "A business associate agreement is required with organizations or persons where …" at bounding box center [405, 169] width 267 height 117
click at [490, 222] on div "A business associate agreement is required with organizations or persons where …" at bounding box center [405, 169] width 267 height 117
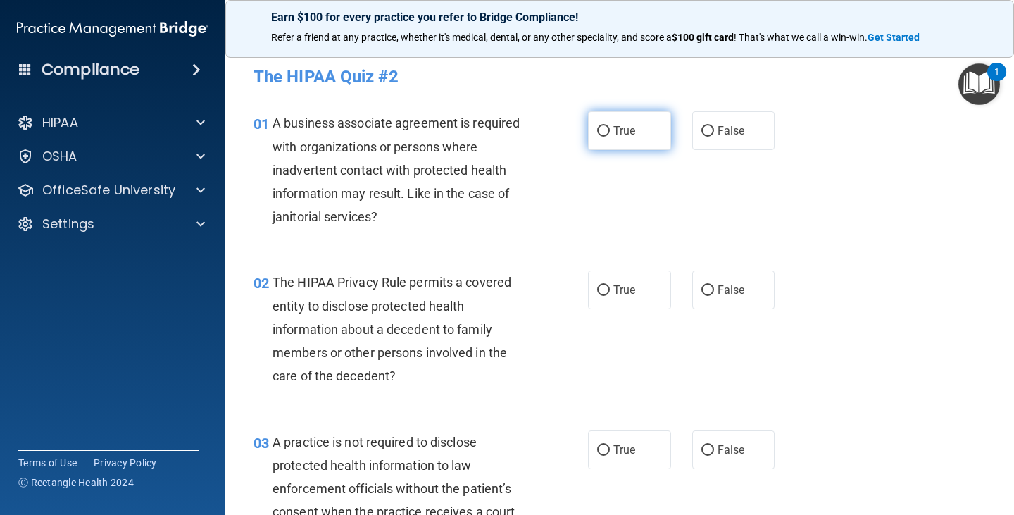
click at [637, 132] on label "True" at bounding box center [629, 130] width 83 height 39
click at [610, 132] on input "True" at bounding box center [603, 131] width 13 height 11
radio input "true"
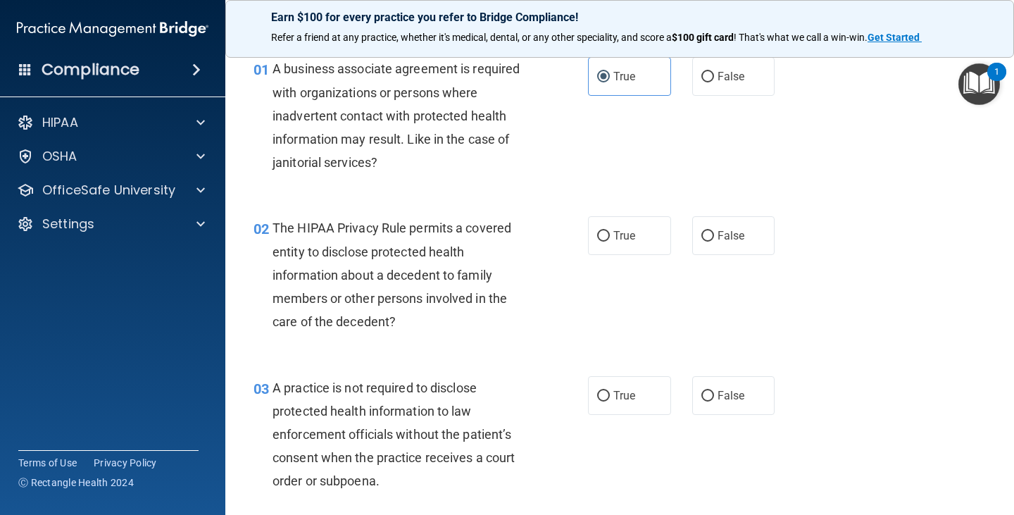
scroll to position [141, 0]
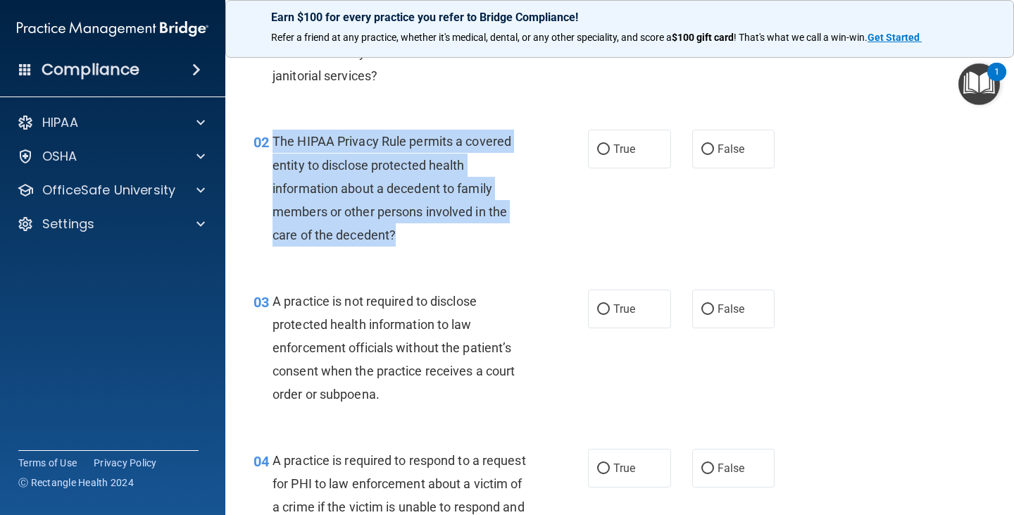
drag, startPoint x: 272, startPoint y: 139, endPoint x: 465, endPoint y: 234, distance: 214.7
click at [465, 234] on div "The HIPAA Privacy Rule permits a covered entity to disclose protected health in…" at bounding box center [405, 188] width 267 height 117
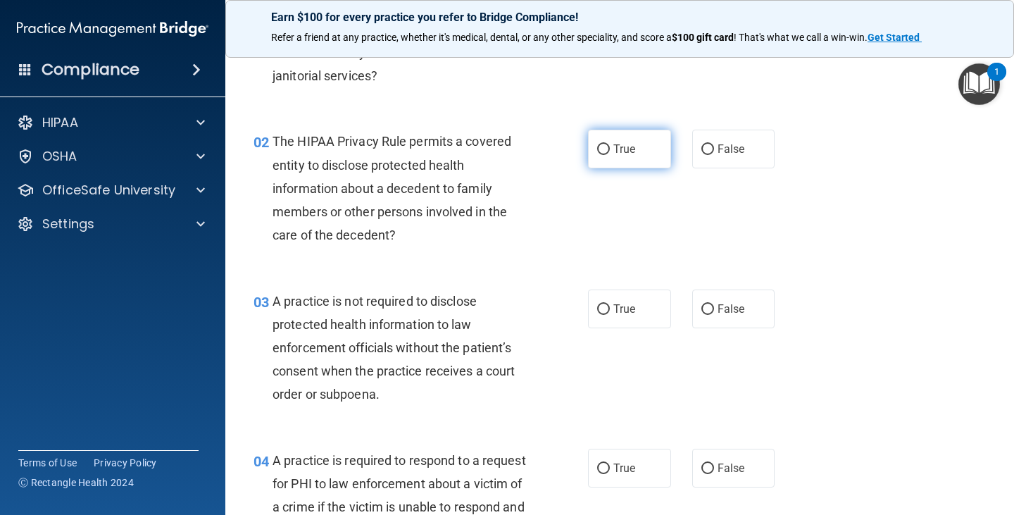
click at [613, 152] on span "True" at bounding box center [624, 148] width 22 height 13
click at [610, 152] on input "True" at bounding box center [603, 149] width 13 height 11
radio input "true"
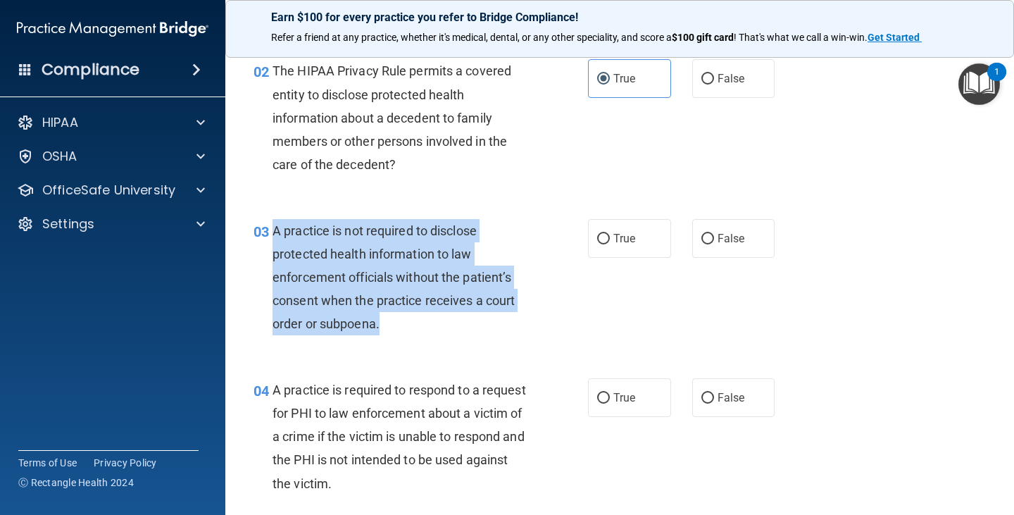
drag, startPoint x: 273, startPoint y: 225, endPoint x: 380, endPoint y: 317, distance: 141.2
click at [379, 317] on span "A practice is not required to disclose protected health information to law enfo…" at bounding box center [393, 277] width 242 height 108
click at [456, 250] on span "A practice is not required to disclose protected health information to law enfo…" at bounding box center [393, 277] width 242 height 108
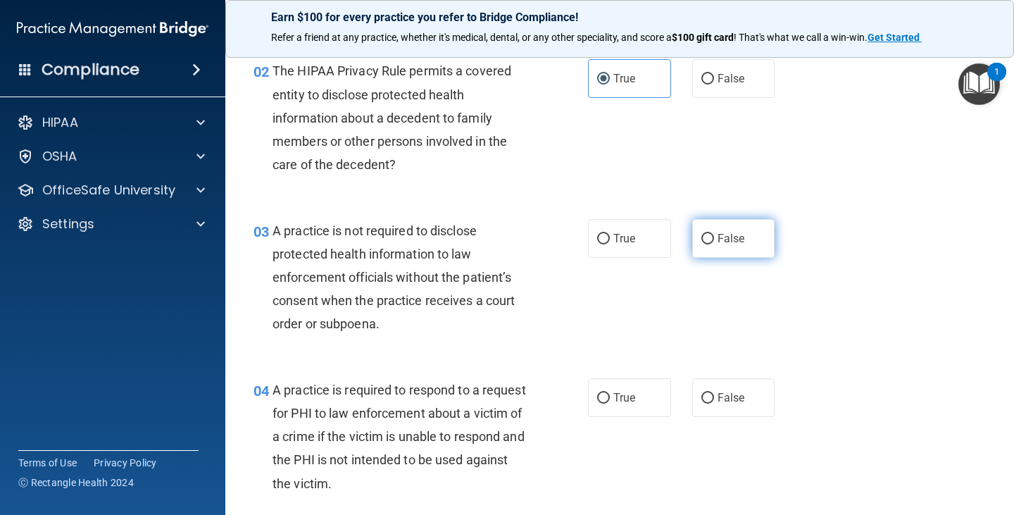
click at [717, 237] on span "False" at bounding box center [730, 238] width 27 height 13
click at [714, 237] on input "False" at bounding box center [707, 239] width 13 height 11
radio input "true"
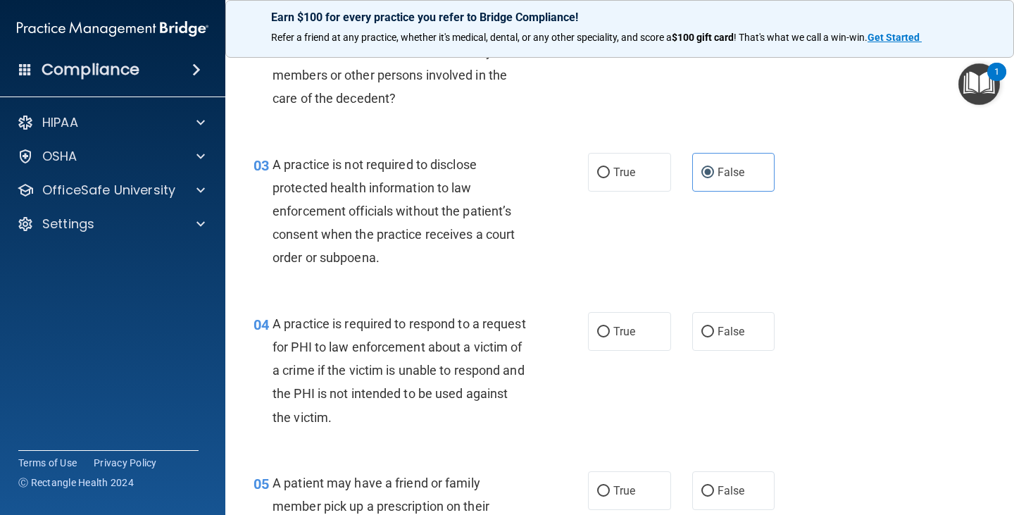
scroll to position [352, 0]
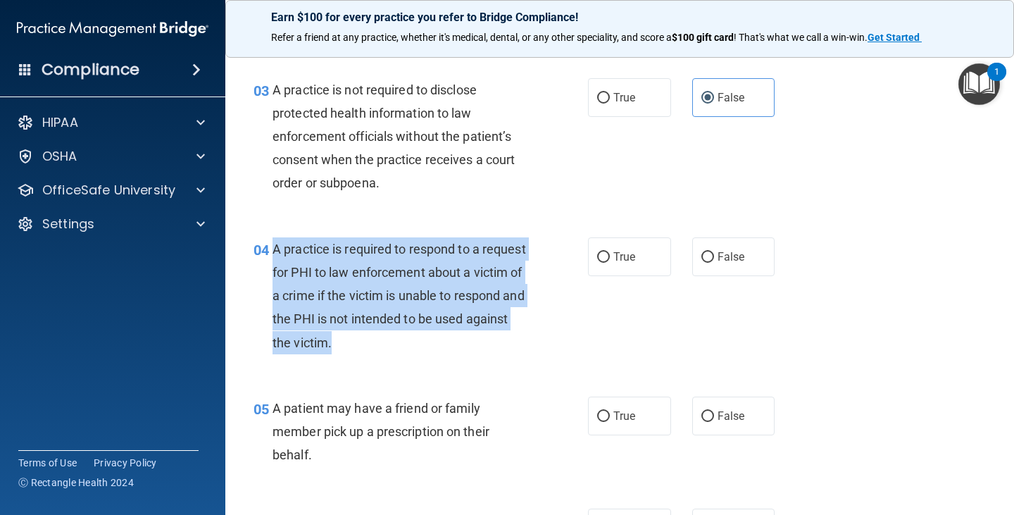
drag, startPoint x: 274, startPoint y: 247, endPoint x: 409, endPoint y: 339, distance: 163.2
click at [409, 341] on div "A practice is required to respond to a request for PHI to law enforcement about…" at bounding box center [405, 295] width 267 height 117
click at [488, 317] on span "A practice is required to respond to a request for PHI to law enforcement about…" at bounding box center [398, 295] width 253 height 108
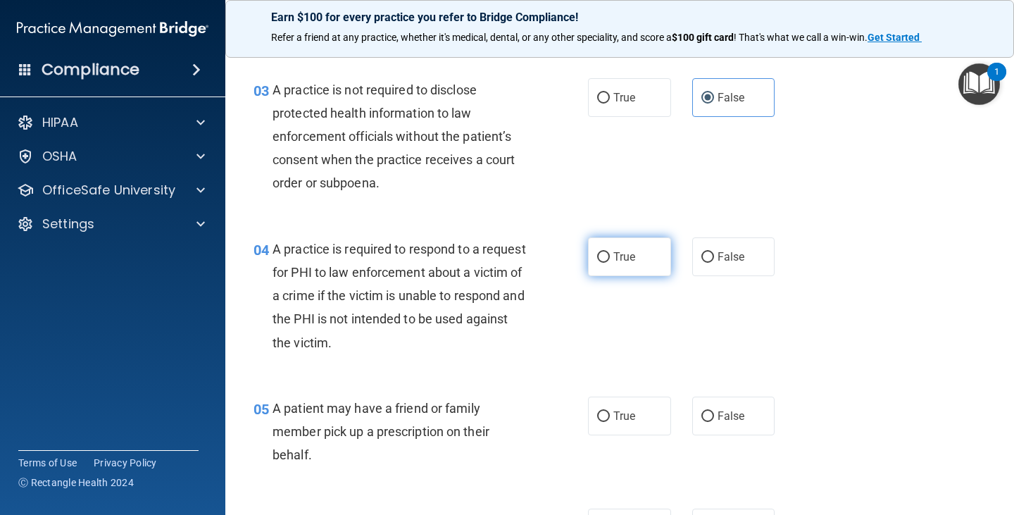
click at [617, 265] on label "True" at bounding box center [629, 256] width 83 height 39
click at [610, 263] on input "True" at bounding box center [603, 257] width 13 height 11
radio input "true"
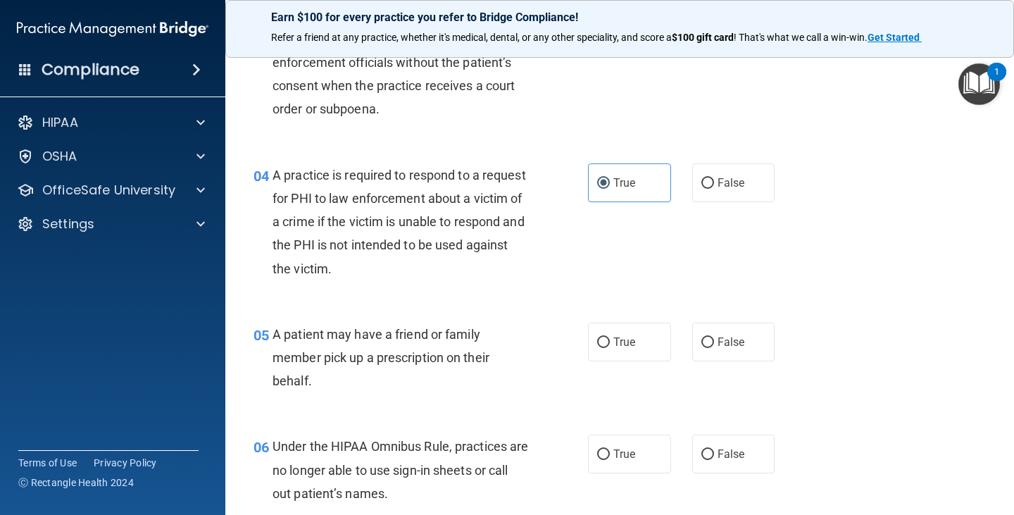
scroll to position [493, 0]
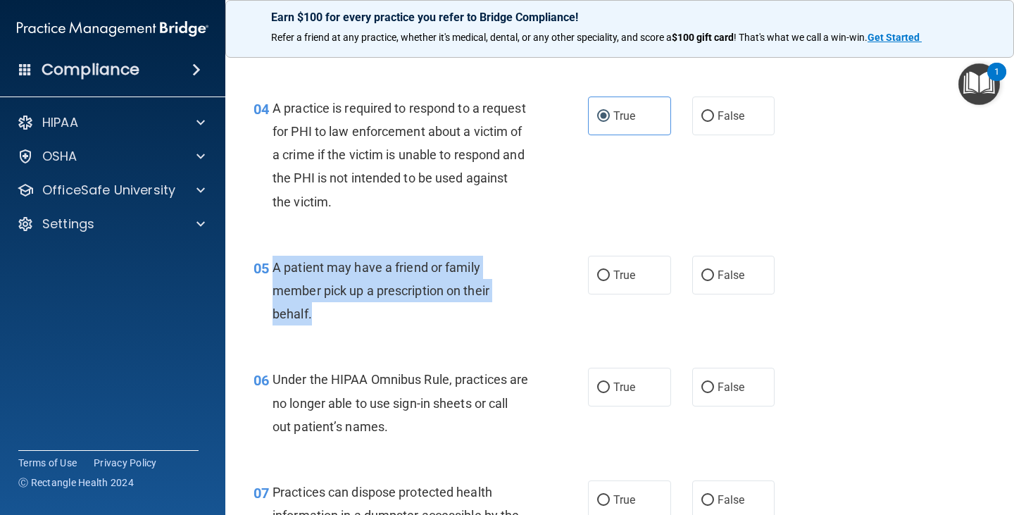
drag, startPoint x: 275, startPoint y: 267, endPoint x: 355, endPoint y: 318, distance: 94.7
click at [355, 318] on div "A patient may have a friend or family member pick up a prescription on their be…" at bounding box center [405, 291] width 267 height 70
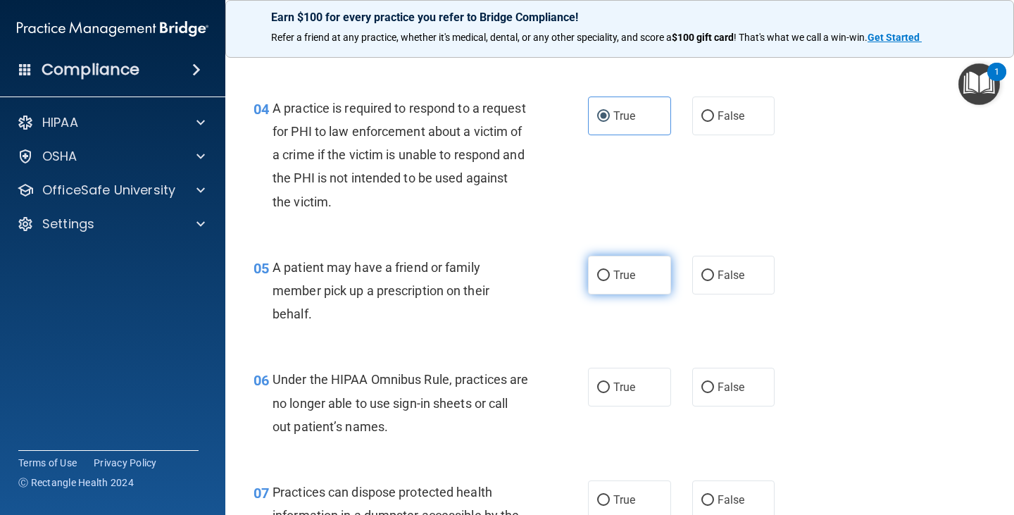
click at [627, 280] on span "True" at bounding box center [624, 274] width 22 height 13
click at [610, 280] on input "True" at bounding box center [603, 275] width 13 height 11
radio input "true"
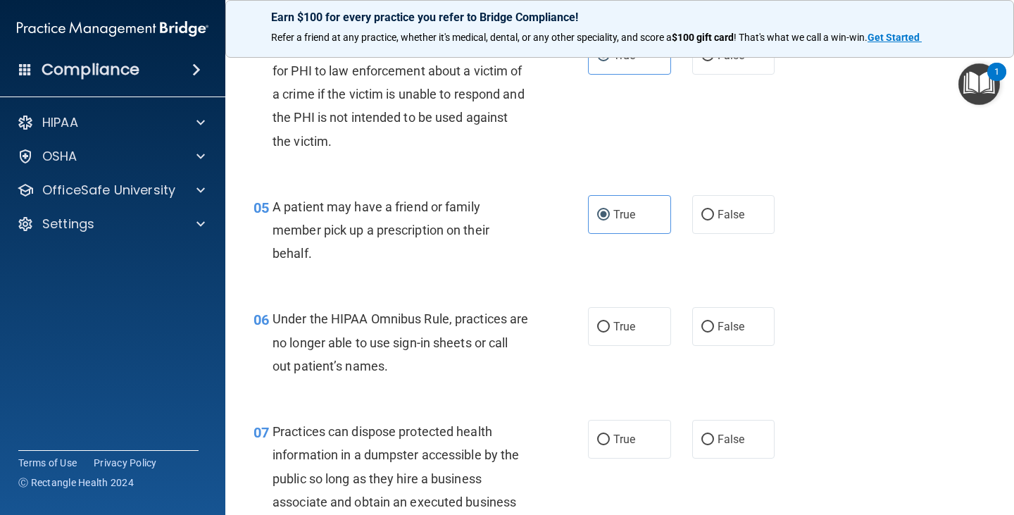
scroll to position [633, 0]
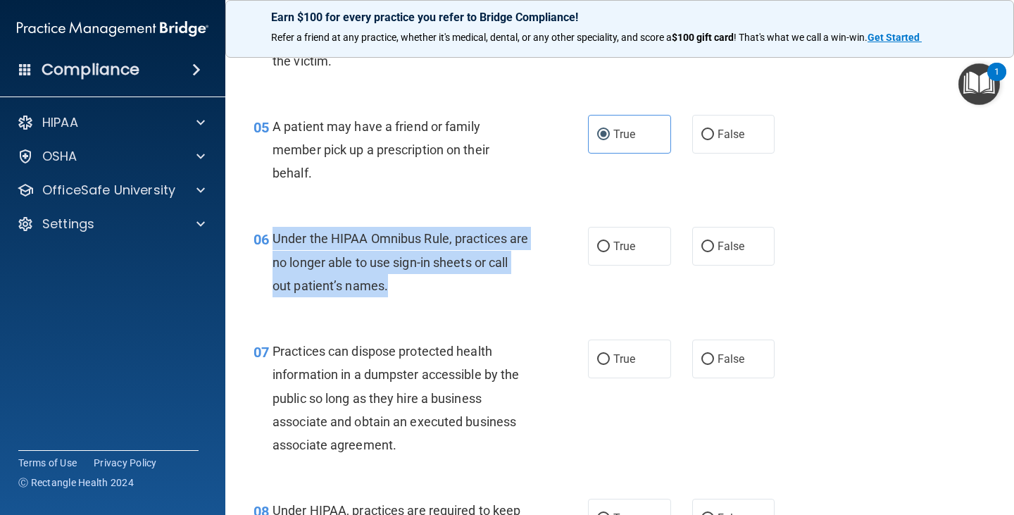
drag, startPoint x: 274, startPoint y: 236, endPoint x: 438, endPoint y: 301, distance: 176.6
click at [438, 301] on div "06 Under the HIPAA Omnibus Rule, practices are no longer able to use sign-in sh…" at bounding box center [420, 265] width 377 height 77
click at [706, 251] on input "False" at bounding box center [707, 246] width 13 height 11
radio input "true"
click at [553, 284] on div "06 Under the HIPAA Omnibus Rule, practices are no longer able to use sign-in sh…" at bounding box center [420, 265] width 377 height 77
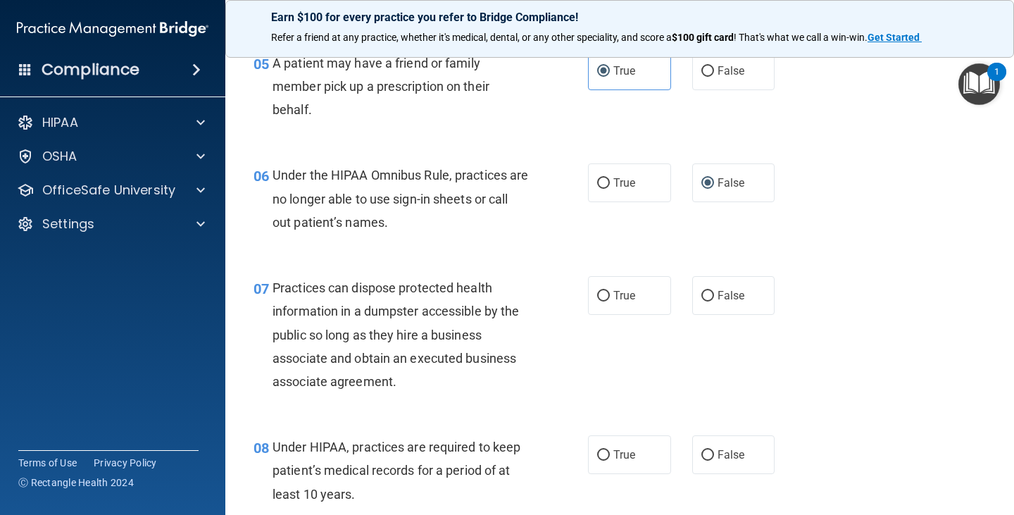
scroll to position [774, 0]
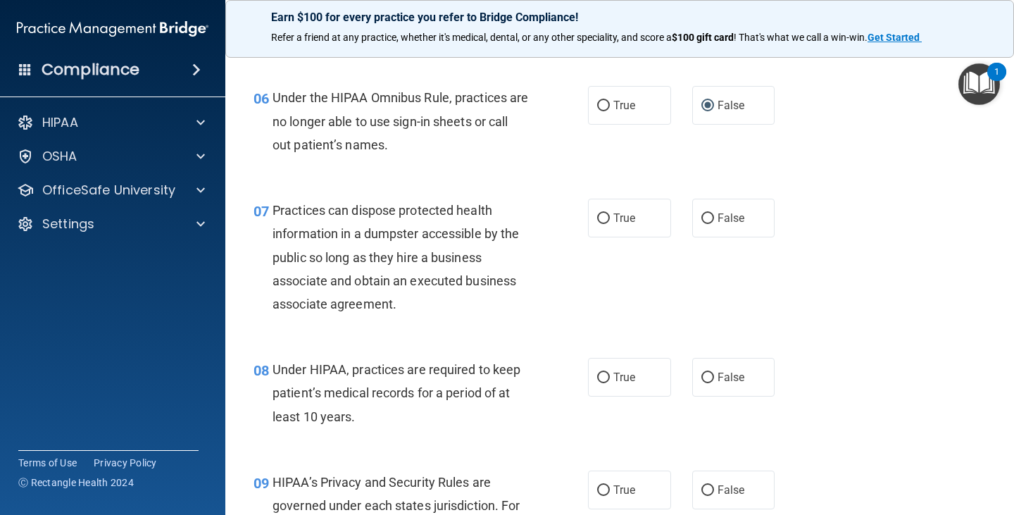
click at [285, 224] on div "Practices can dispose protected health information in a dumpster accessible by …" at bounding box center [405, 256] width 267 height 117
click at [717, 223] on span "False" at bounding box center [730, 217] width 27 height 13
click at [712, 223] on input "False" at bounding box center [707, 218] width 13 height 11
radio input "true"
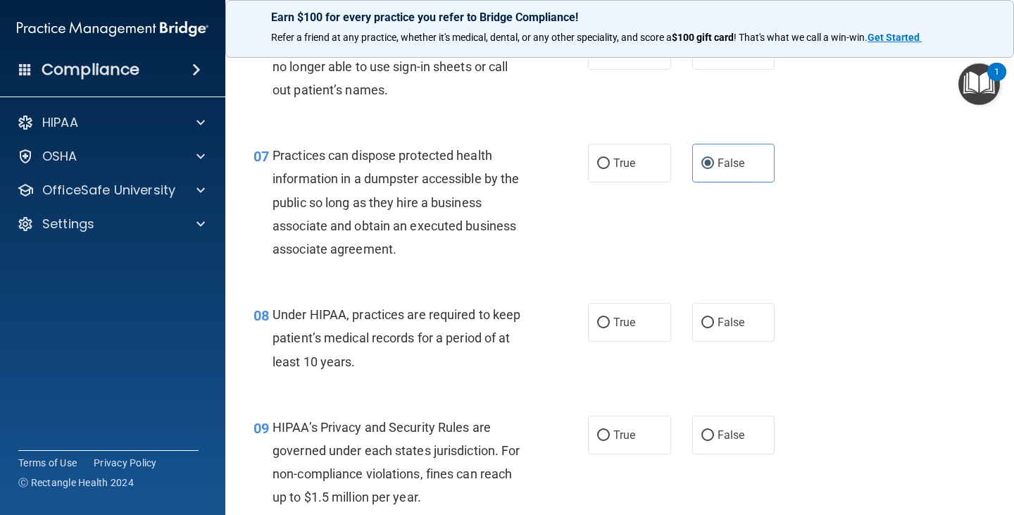
scroll to position [915, 0]
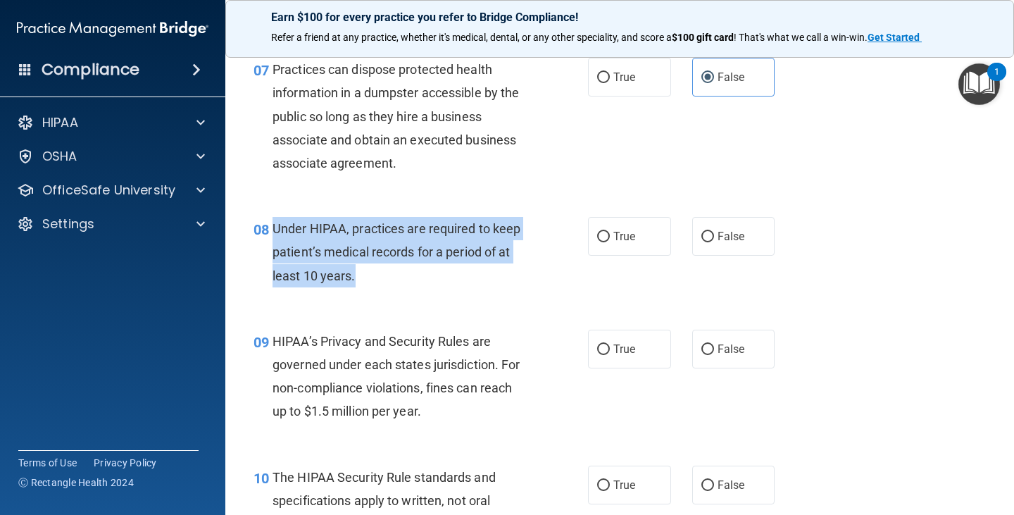
drag, startPoint x: 273, startPoint y: 228, endPoint x: 368, endPoint y: 288, distance: 112.3
click at [368, 288] on div "08 Under HIPAA, practices are required to keep patient’s medical records for a …" at bounding box center [420, 255] width 377 height 77
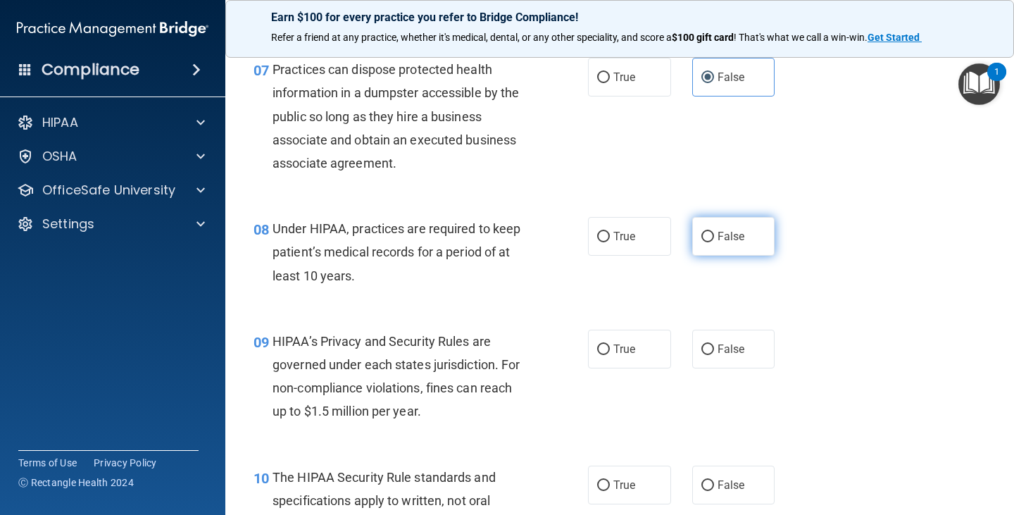
click at [719, 237] on span "False" at bounding box center [730, 235] width 27 height 13
click at [714, 237] on input "False" at bounding box center [707, 237] width 13 height 11
radio input "true"
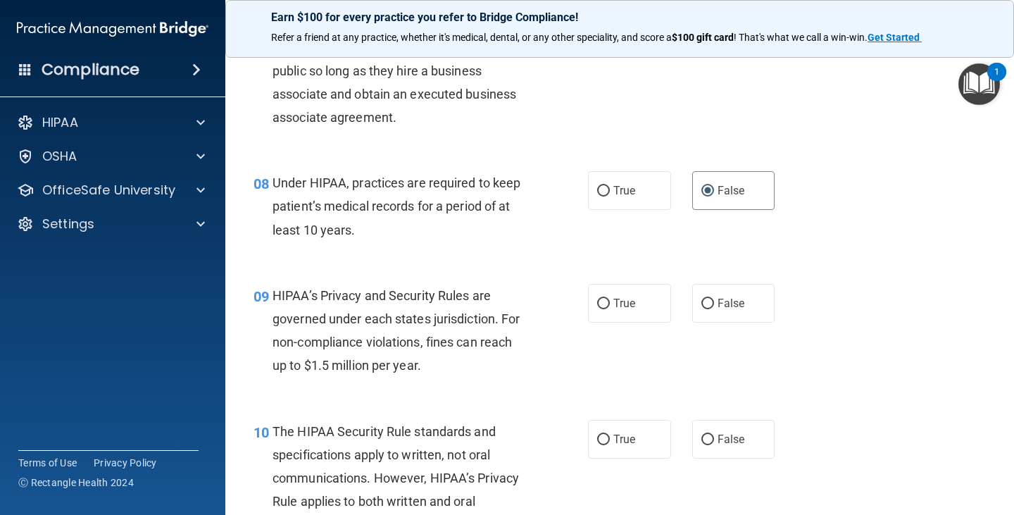
scroll to position [985, 0]
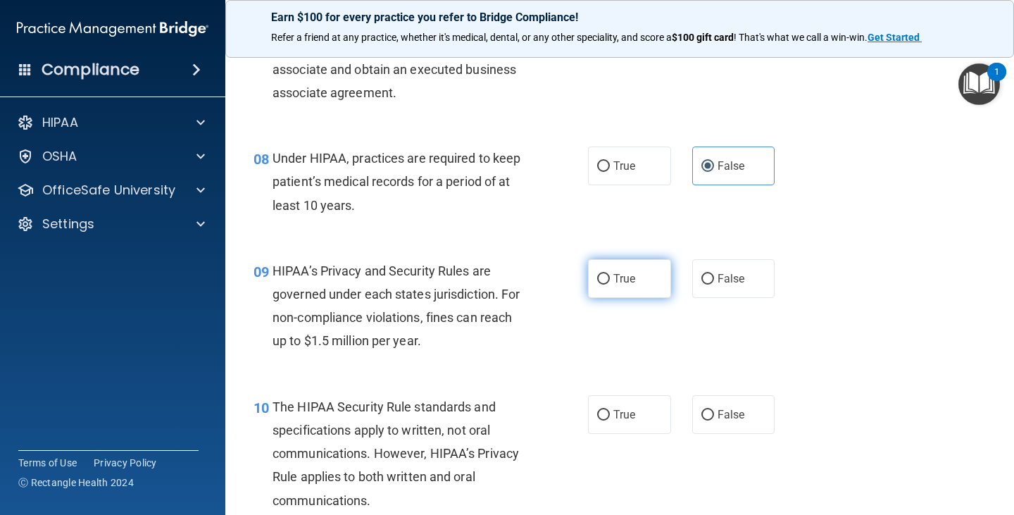
click at [591, 276] on label "True" at bounding box center [629, 278] width 83 height 39
click at [597, 276] on input "True" at bounding box center [603, 279] width 13 height 11
radio input "true"
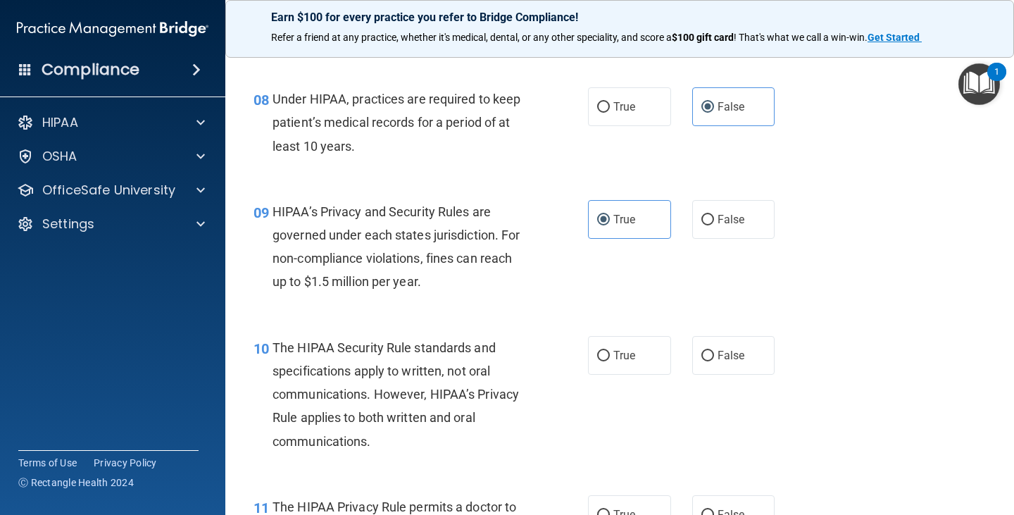
scroll to position [1197, 0]
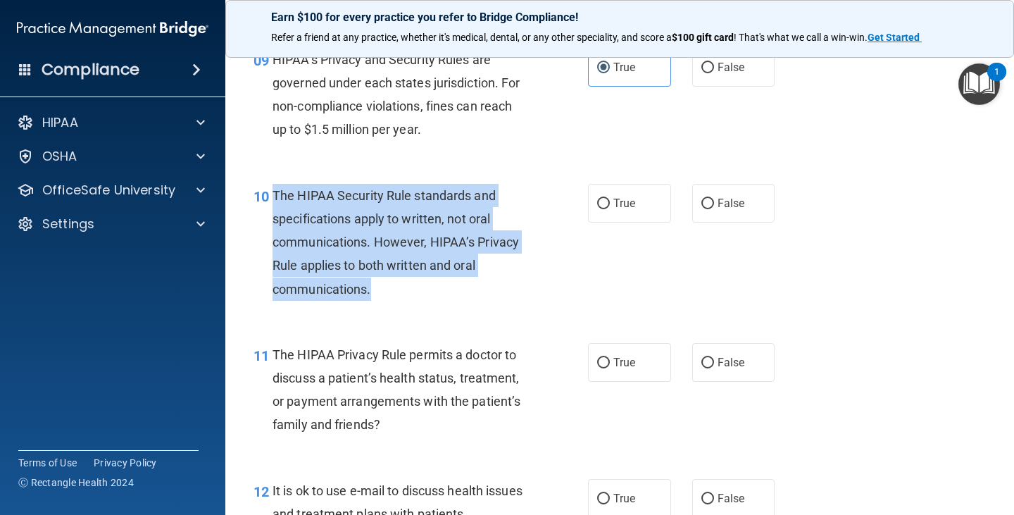
drag, startPoint x: 273, startPoint y: 192, endPoint x: 398, endPoint y: 286, distance: 156.8
click at [401, 304] on div "10 The HIPAA Security Rule standards and specifications apply to written, not o…" at bounding box center [420, 246] width 377 height 124
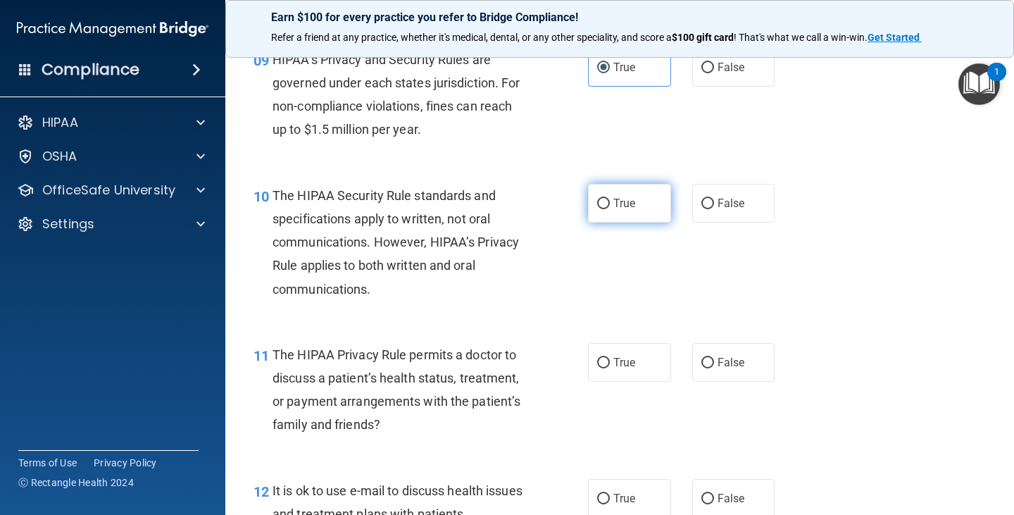
click at [633, 198] on label "True" at bounding box center [629, 203] width 83 height 39
click at [610, 198] on input "True" at bounding box center [603, 203] width 13 height 11
radio input "true"
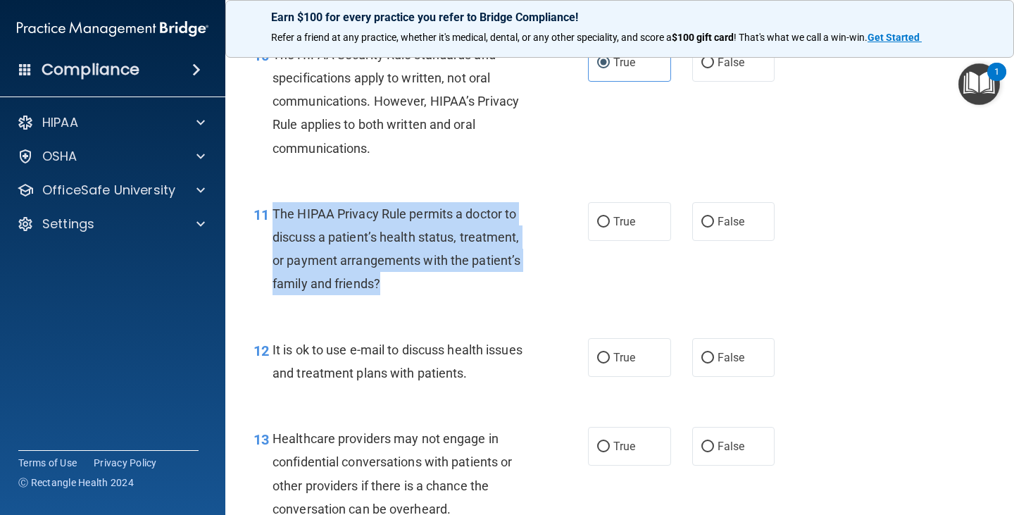
drag, startPoint x: 274, startPoint y: 212, endPoint x: 434, endPoint y: 279, distance: 173.2
click at [434, 279] on div "The HIPAA Privacy Rule permits a doctor to discuss a patient’s health status, t…" at bounding box center [405, 249] width 267 height 94
click at [597, 217] on input "True" at bounding box center [603, 222] width 13 height 11
radio input "true"
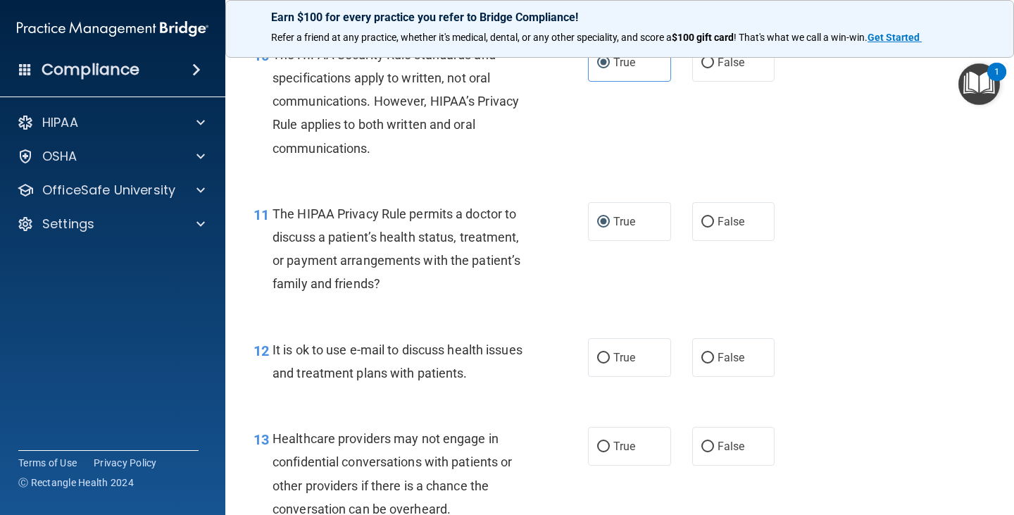
click at [544, 304] on div "11 The HIPAA Privacy Rule permits a doctor to discuss a patient’s health status…" at bounding box center [619, 252] width 753 height 136
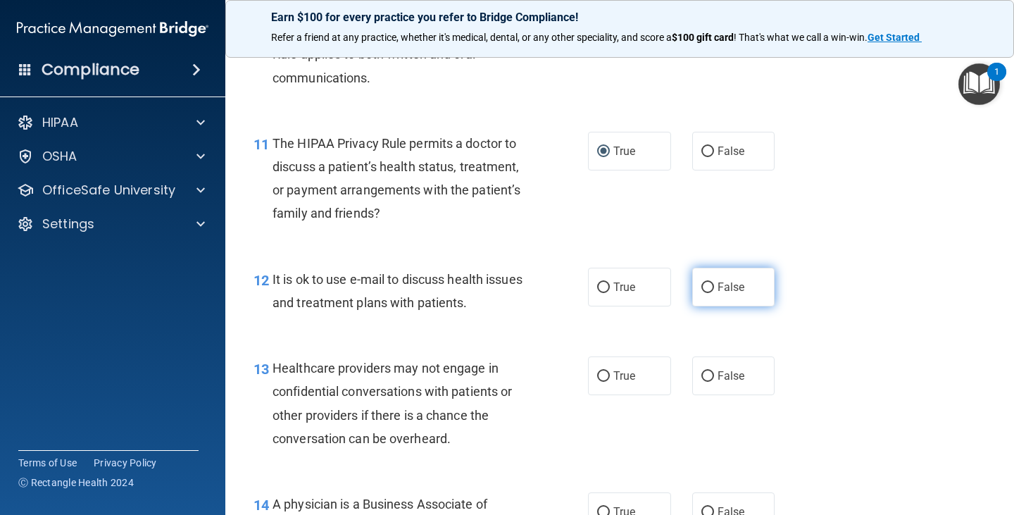
click at [717, 286] on span "False" at bounding box center [730, 286] width 27 height 13
click at [711, 286] on input "False" at bounding box center [707, 287] width 13 height 11
radio input "true"
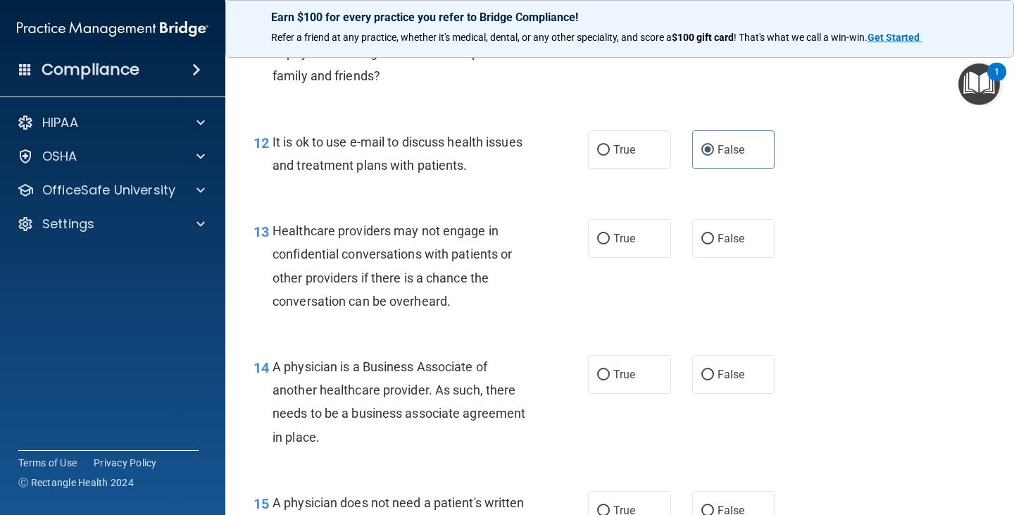
scroll to position [1549, 0]
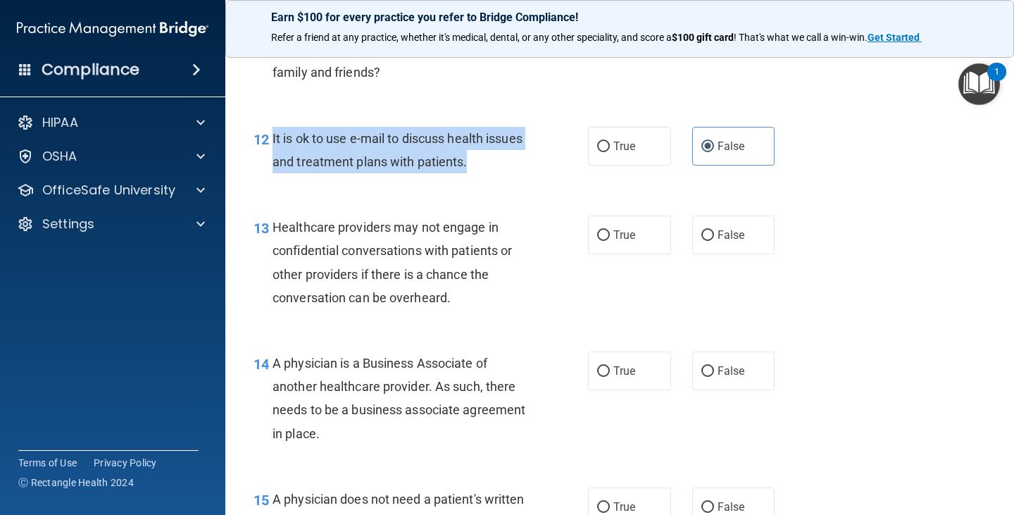
drag, startPoint x: 272, startPoint y: 137, endPoint x: 522, endPoint y: 158, distance: 250.0
click at [522, 158] on div "It is ok to use e-mail to discuss health issues and treatment plans with patien…" at bounding box center [405, 150] width 267 height 46
click at [603, 146] on input "True" at bounding box center [603, 146] width 13 height 11
radio input "true"
radio input "false"
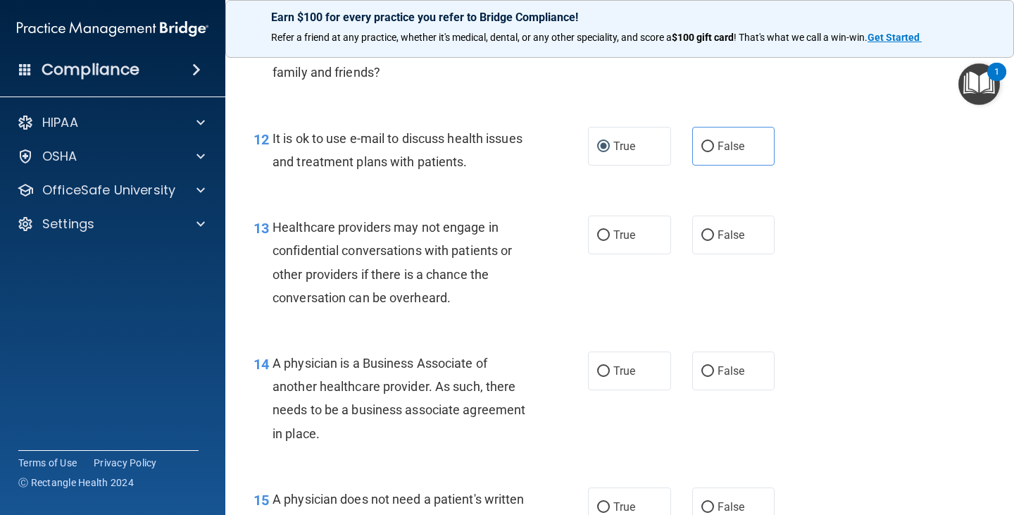
click at [406, 251] on span "Healthcare providers may not engage in confidential conversations with patients…" at bounding box center [391, 262] width 239 height 85
click at [607, 246] on label "True" at bounding box center [629, 234] width 83 height 39
click at [607, 241] on input "True" at bounding box center [603, 235] width 13 height 11
radio input "true"
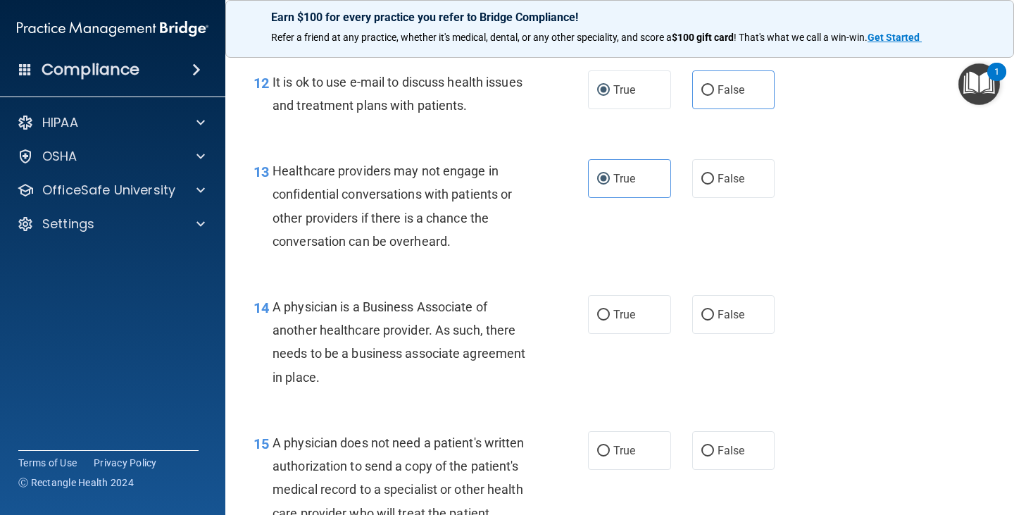
scroll to position [1689, 0]
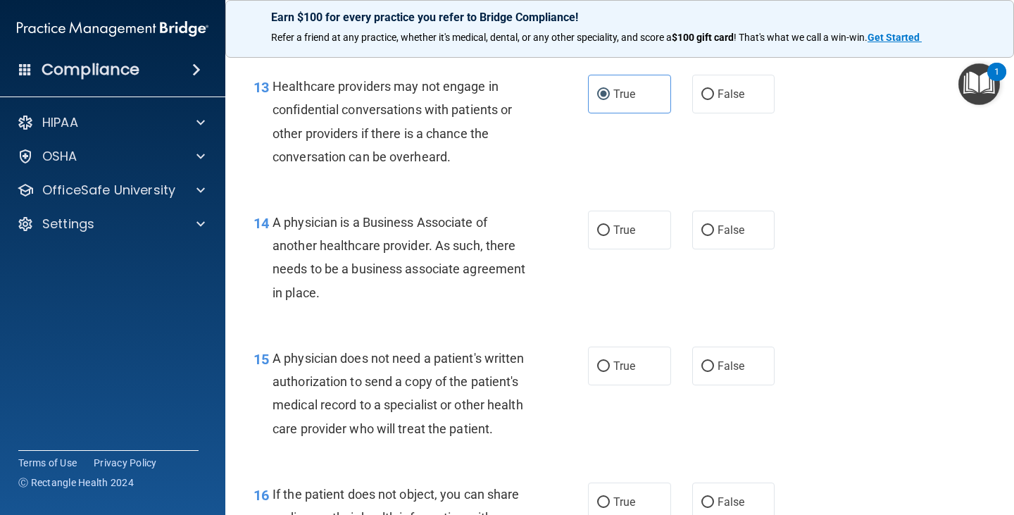
drag, startPoint x: 273, startPoint y: 222, endPoint x: 458, endPoint y: 298, distance: 199.7
click at [458, 298] on div "A physician is a Business Associate of another healthcare provider. As such, th…" at bounding box center [405, 257] width 267 height 94
click at [458, 301] on div "A physician is a Business Associate of another healthcare provider. As such, th…" at bounding box center [405, 257] width 267 height 94
click at [724, 237] on label "False" at bounding box center [733, 229] width 83 height 39
click at [714, 236] on input "False" at bounding box center [707, 230] width 13 height 11
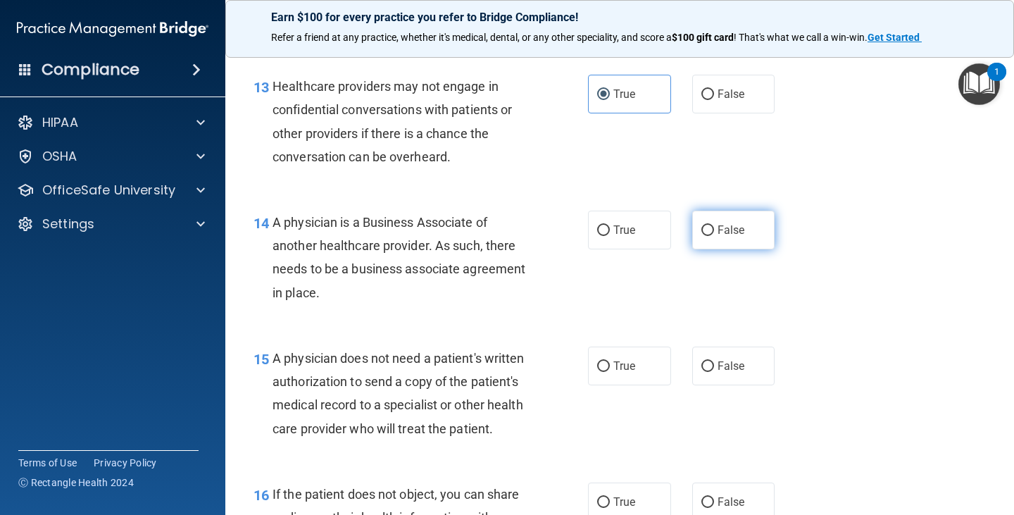
radio input "true"
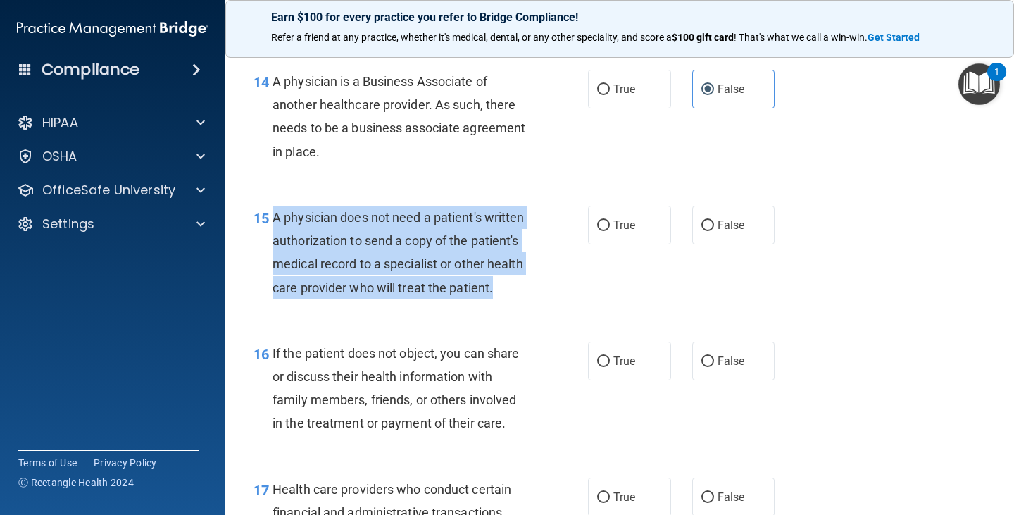
drag, startPoint x: 272, startPoint y: 218, endPoint x: 387, endPoint y: 327, distance: 157.8
click at [387, 306] on div "15 A physician does not need a patient's written authorization to send a copy o…" at bounding box center [420, 256] width 377 height 101
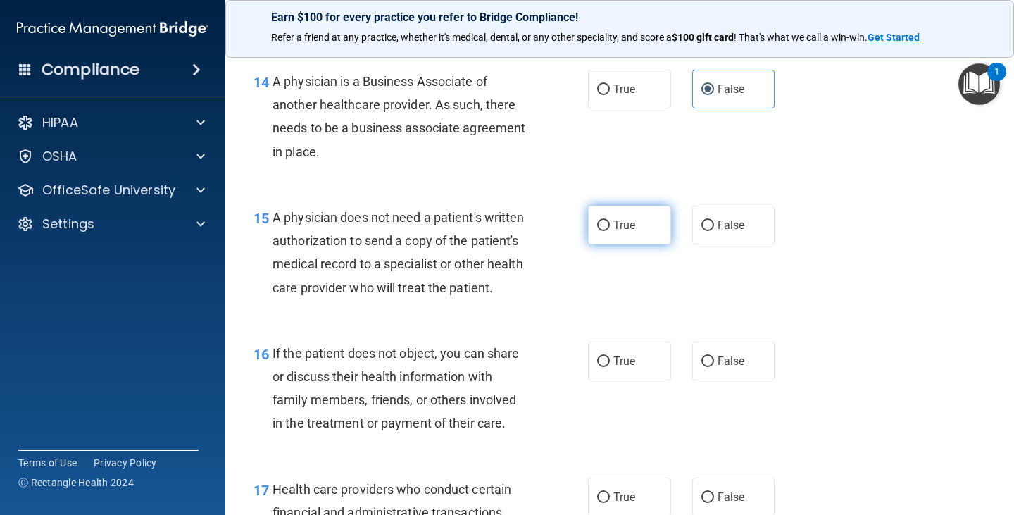
click at [614, 222] on span "True" at bounding box center [624, 224] width 22 height 13
click at [610, 222] on input "True" at bounding box center [603, 225] width 13 height 11
radio input "true"
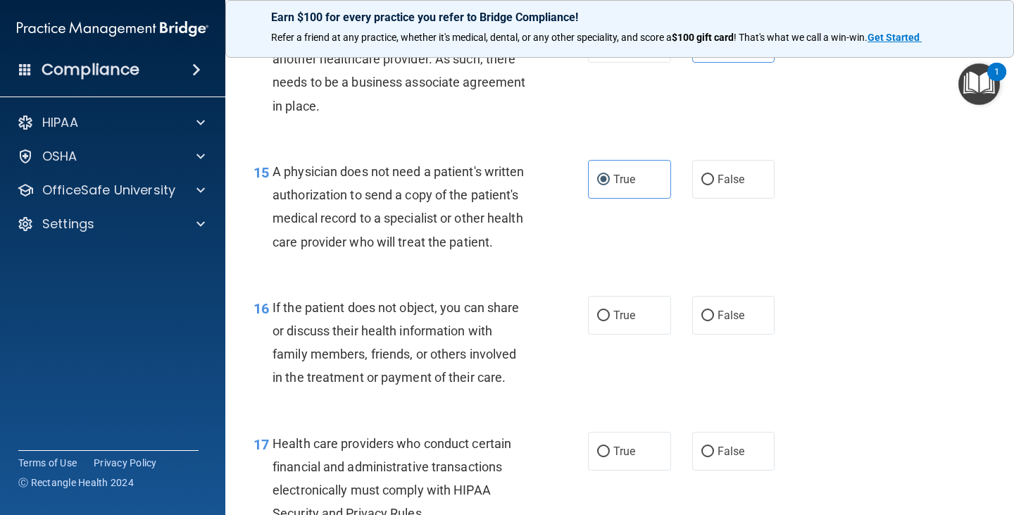
scroll to position [1900, 0]
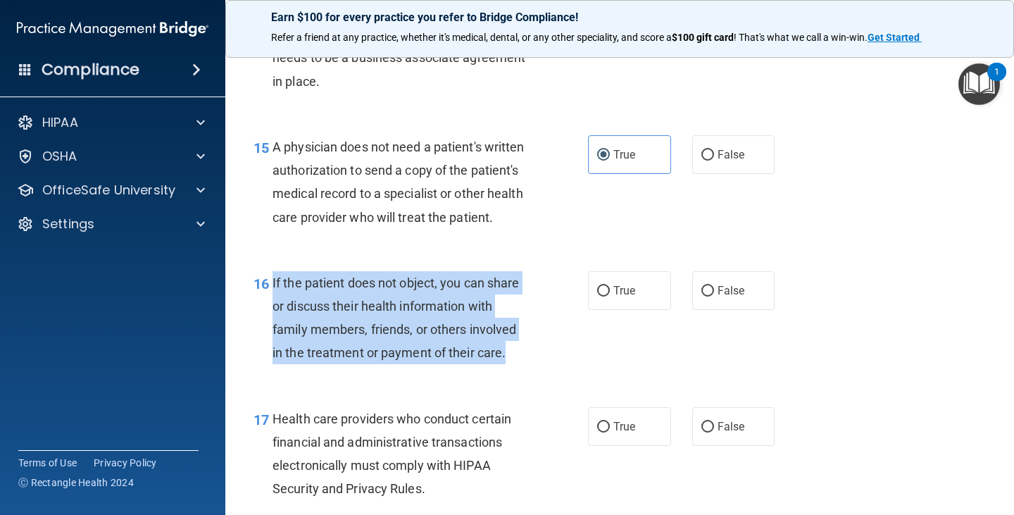
drag, startPoint x: 273, startPoint y: 303, endPoint x: 563, endPoint y: 376, distance: 299.1
click at [563, 372] on div "16 If the patient does not object, you can share or discuss their health inform…" at bounding box center [420, 321] width 377 height 101
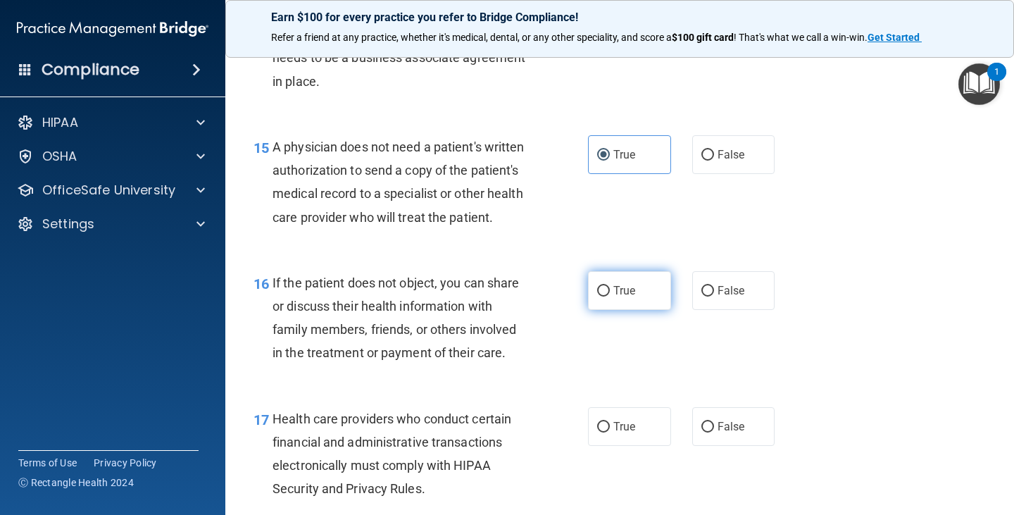
click at [613, 297] on span "True" at bounding box center [624, 290] width 22 height 13
click at [609, 296] on input "True" at bounding box center [603, 291] width 13 height 11
radio input "true"
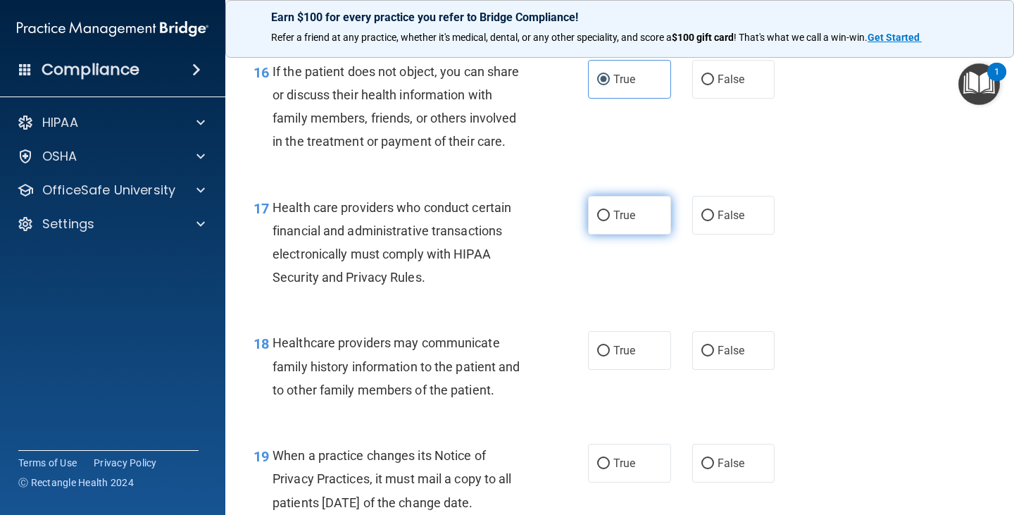
click at [618, 222] on span "True" at bounding box center [624, 214] width 22 height 13
click at [610, 221] on input "True" at bounding box center [603, 215] width 13 height 11
radio input "true"
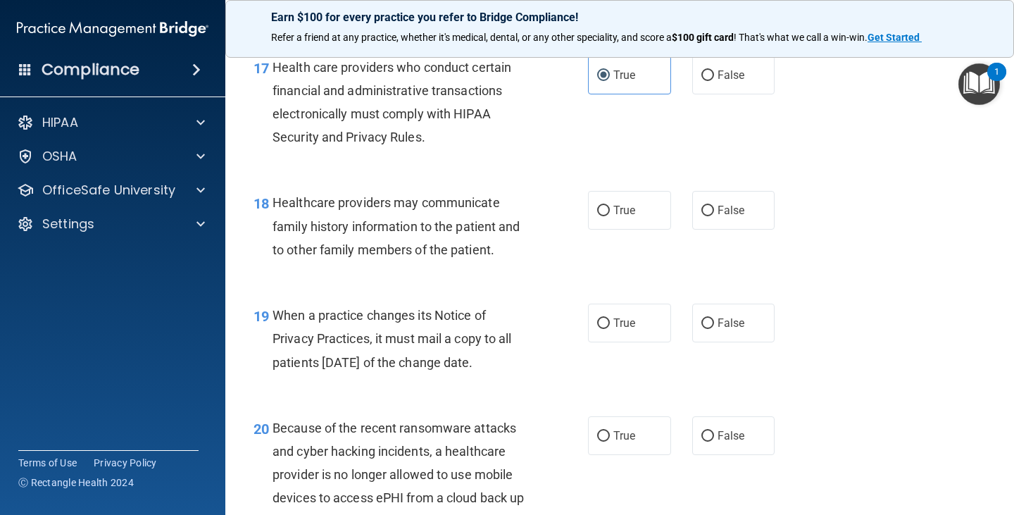
scroll to position [2252, 0]
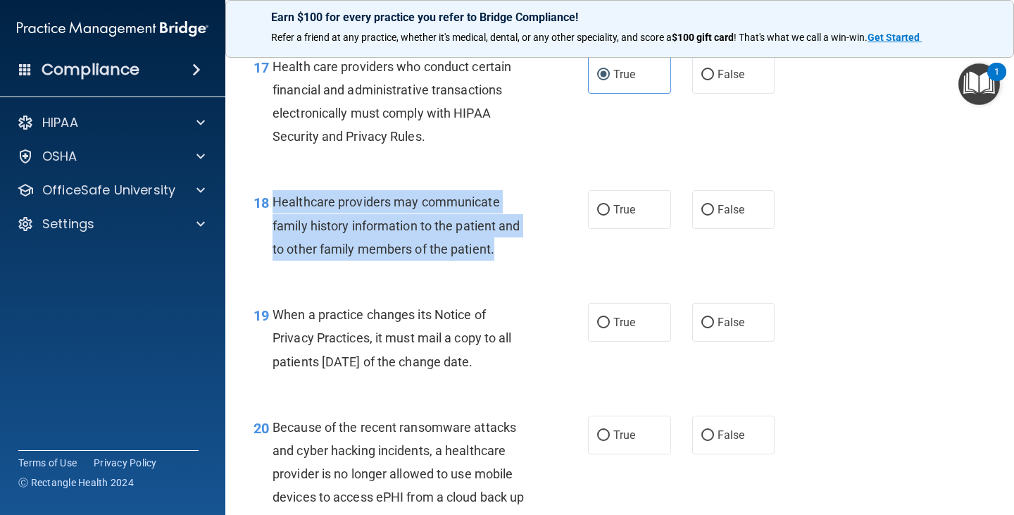
drag, startPoint x: 273, startPoint y: 225, endPoint x: 558, endPoint y: 283, distance: 290.9
click at [558, 267] on div "18 Healthcare providers may communicate family history information to the patie…" at bounding box center [420, 228] width 377 height 77
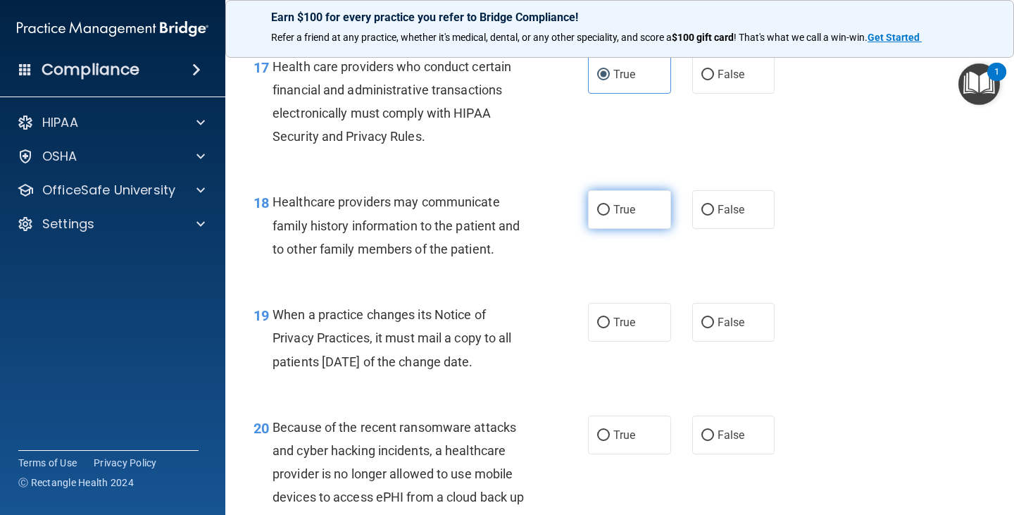
click at [614, 216] on span "True" at bounding box center [624, 209] width 22 height 13
click at [610, 215] on input "True" at bounding box center [603, 210] width 13 height 11
radio input "true"
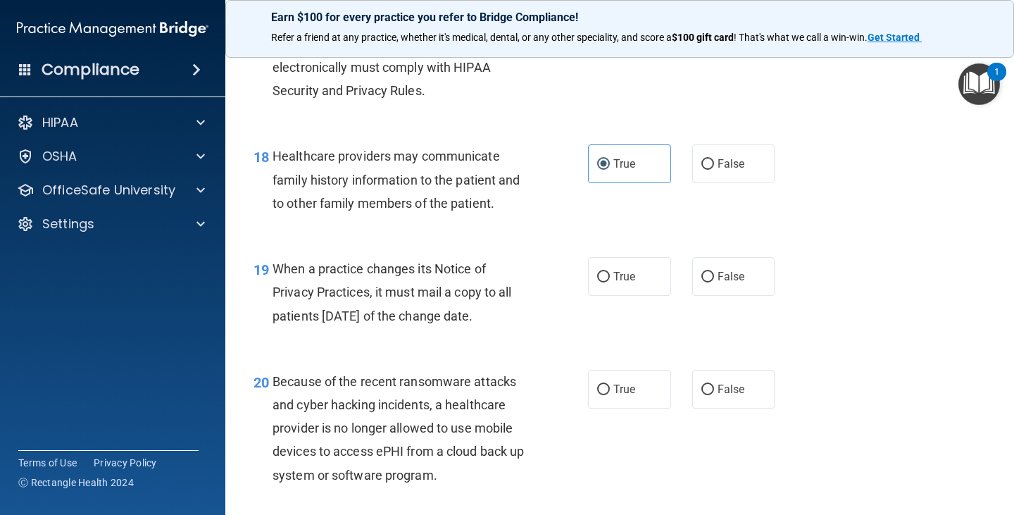
scroll to position [2323, 0]
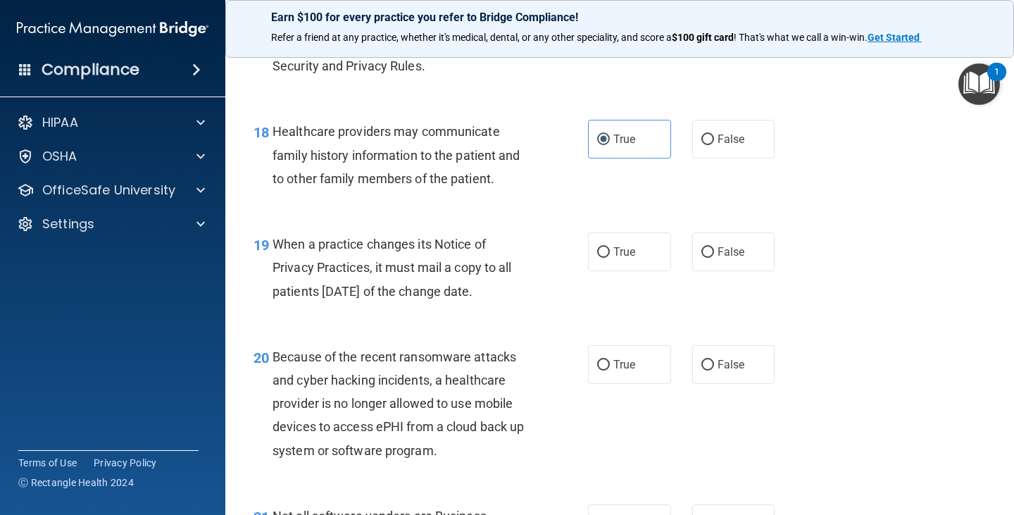
drag, startPoint x: 273, startPoint y: 267, endPoint x: 556, endPoint y: 317, distance: 287.3
click at [556, 310] on div "19 When a practice changes its Notice of Privacy Practices, it must mail a copy…" at bounding box center [420, 270] width 377 height 77
click at [725, 258] on span "False" at bounding box center [730, 251] width 27 height 13
click at [714, 258] on input "False" at bounding box center [707, 252] width 13 height 11
radio input "true"
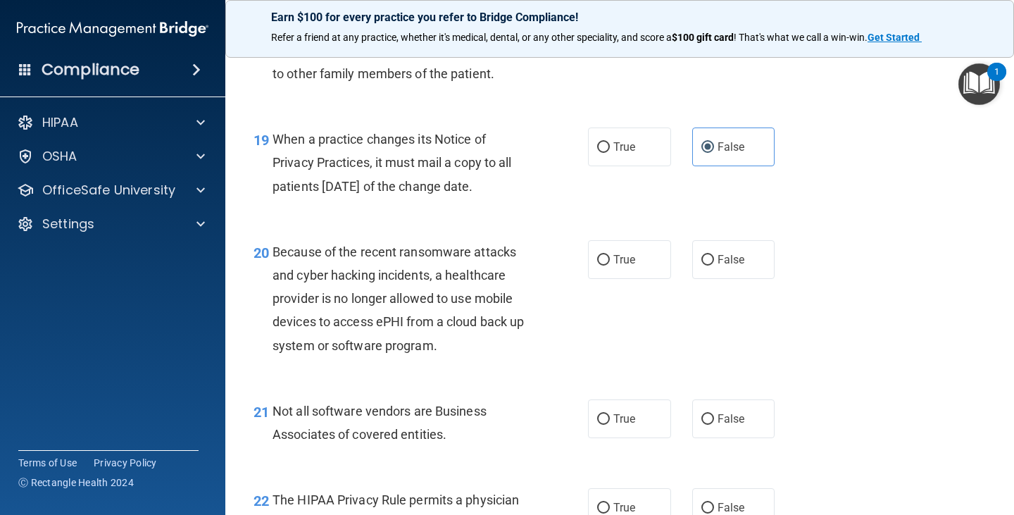
scroll to position [2534, 0]
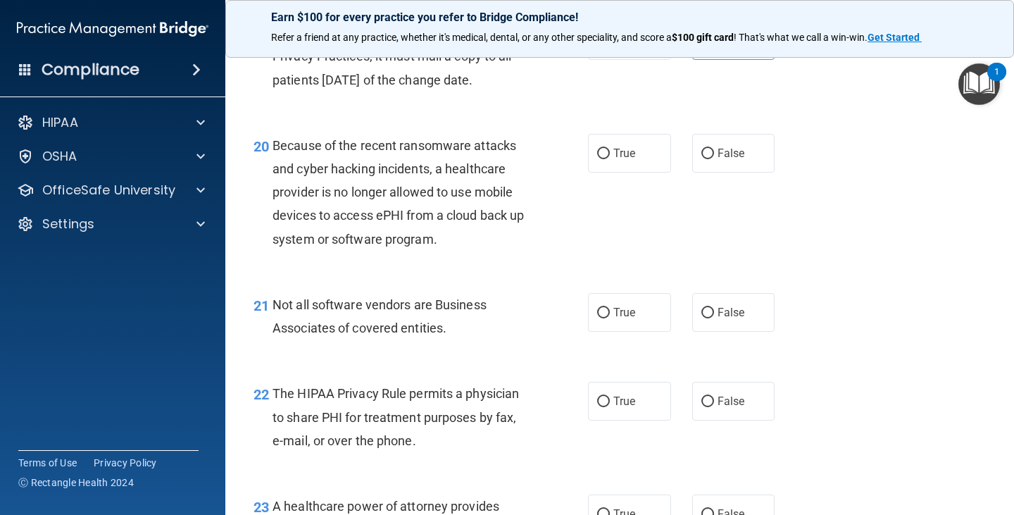
click at [479, 250] on div "Because of the recent ransomware attacks and cyber hacking incidents, a healthc…" at bounding box center [405, 192] width 267 height 117
click at [717, 160] on span "False" at bounding box center [730, 152] width 27 height 13
click at [712, 159] on input "False" at bounding box center [707, 154] width 13 height 11
radio input "true"
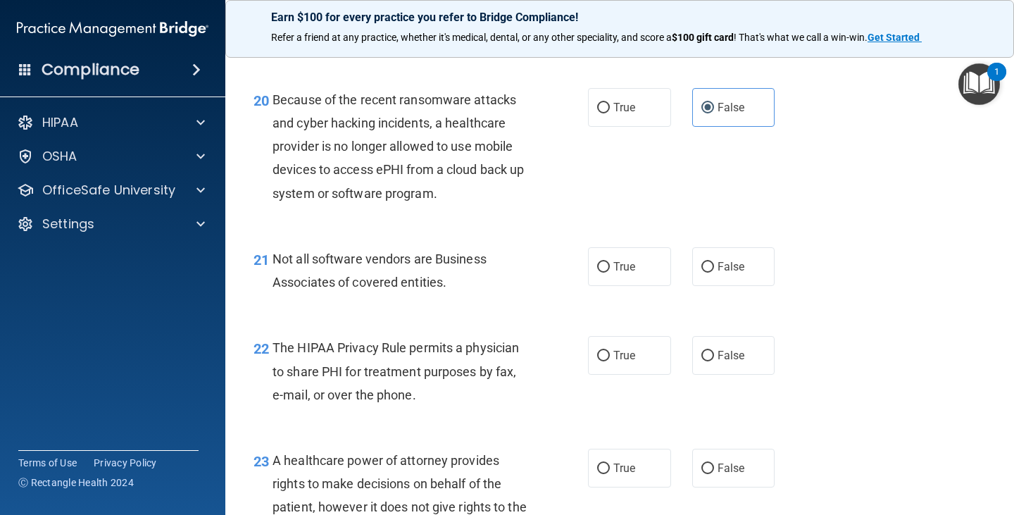
scroll to position [2604, 0]
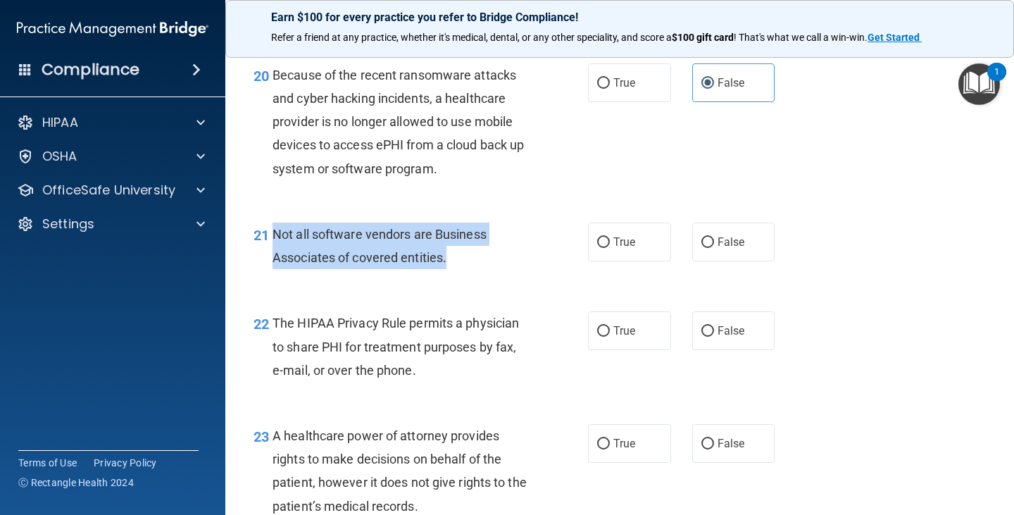
drag, startPoint x: 275, startPoint y: 255, endPoint x: 495, endPoint y: 285, distance: 222.4
click at [495, 269] on div "Not all software vendors are Business Associates of covered entities." at bounding box center [405, 245] width 267 height 46
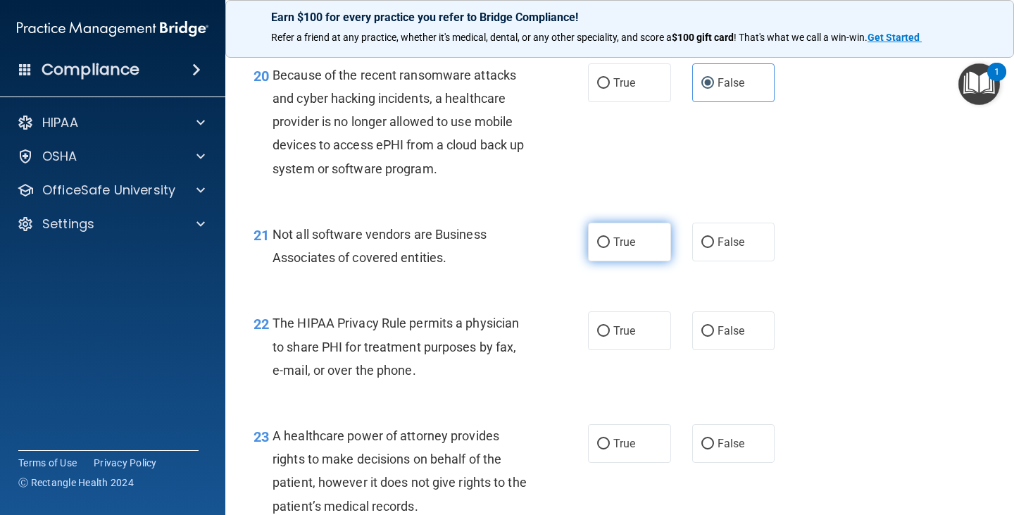
click at [613, 248] on span "True" at bounding box center [624, 241] width 22 height 13
click at [610, 248] on input "True" at bounding box center [603, 242] width 13 height 11
radio input "true"
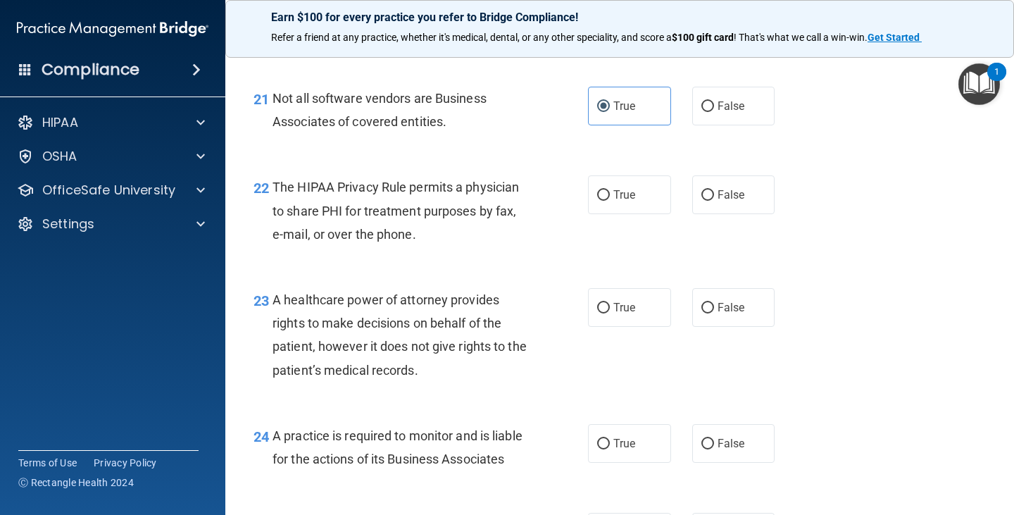
scroll to position [2745, 0]
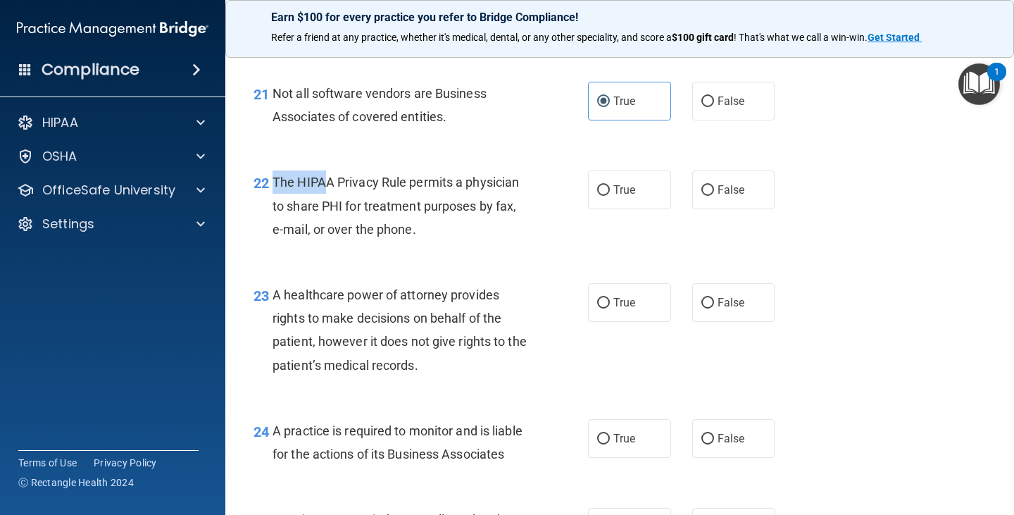
drag, startPoint x: 271, startPoint y: 204, endPoint x: 329, endPoint y: 210, distance: 58.0
click at [329, 210] on div "22 The HIPAA Privacy Rule permits a physician to share PHI for treatment purpos…" at bounding box center [420, 208] width 377 height 77
click at [279, 207] on span "The HIPAA Privacy Rule permits a physician to share PHI for treatment purposes …" at bounding box center [395, 205] width 246 height 61
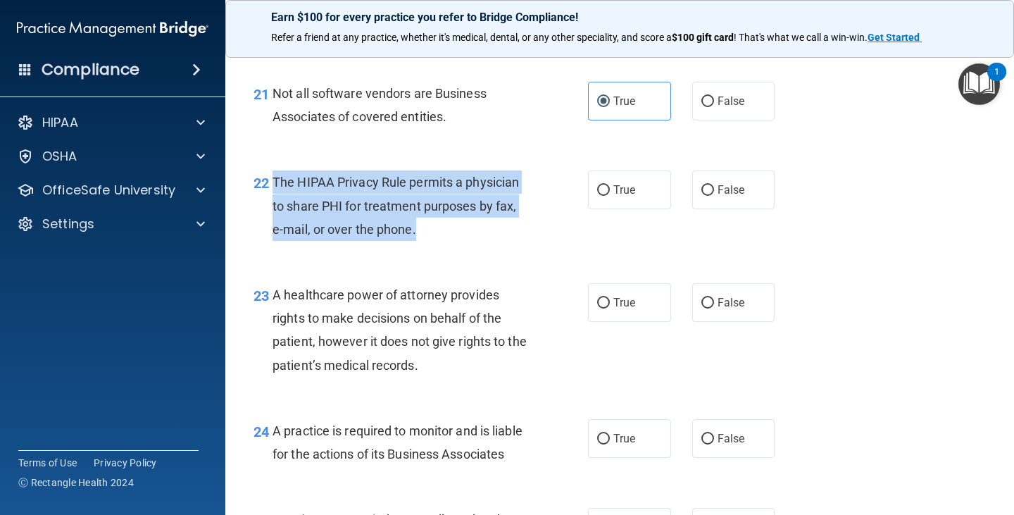
drag, startPoint x: 273, startPoint y: 208, endPoint x: 431, endPoint y: 256, distance: 165.7
click at [431, 241] on div "The HIPAA Privacy Rule permits a physician to share PHI for treatment purposes …" at bounding box center [405, 205] width 267 height 70
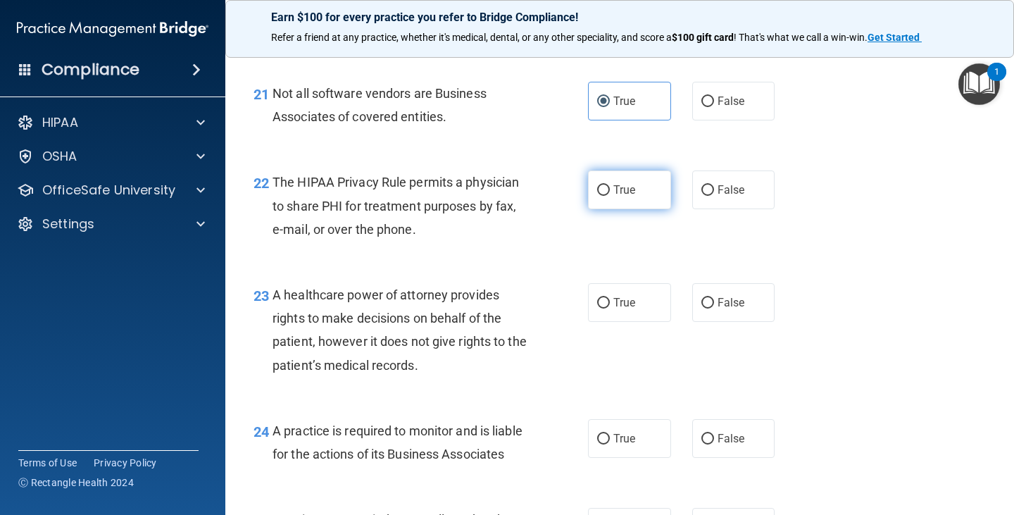
click at [591, 209] on label "True" at bounding box center [629, 189] width 83 height 39
click at [597, 196] on input "True" at bounding box center [603, 190] width 13 height 11
radio input "true"
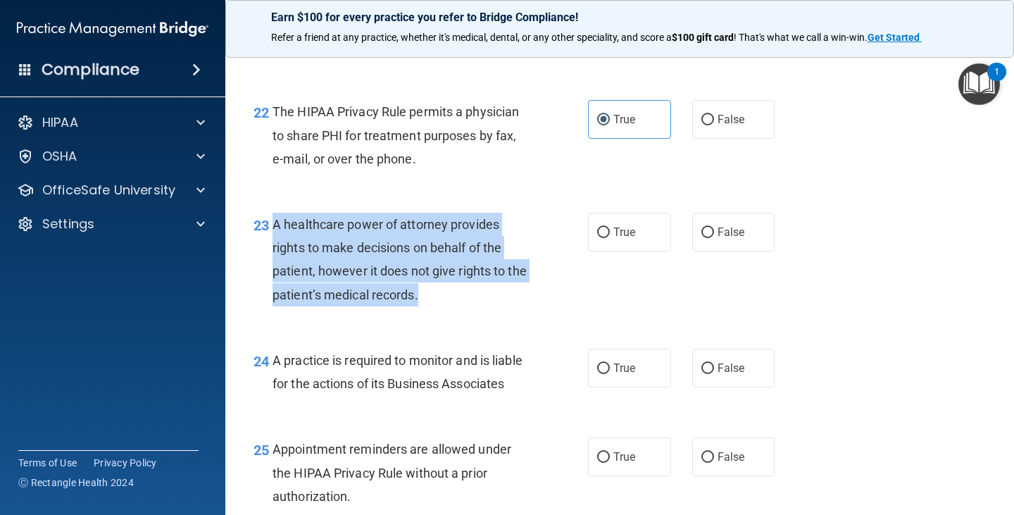
drag, startPoint x: 275, startPoint y: 246, endPoint x: 498, endPoint y: 336, distance: 240.9
click at [498, 313] on div "23 A healthcare power of attorney provides rights to make decisions on behalf o…" at bounding box center [420, 263] width 377 height 101
click at [701, 238] on input "False" at bounding box center [707, 232] width 13 height 11
radio input "true"
click at [527, 298] on div "A healthcare power of attorney provides rights to make decisions on behalf of t…" at bounding box center [405, 260] width 267 height 94
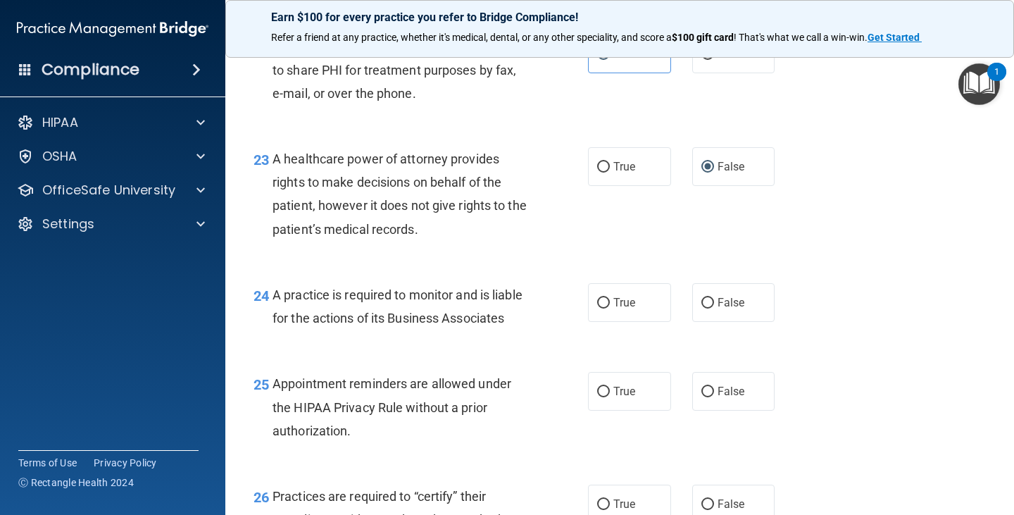
scroll to position [3027, 0]
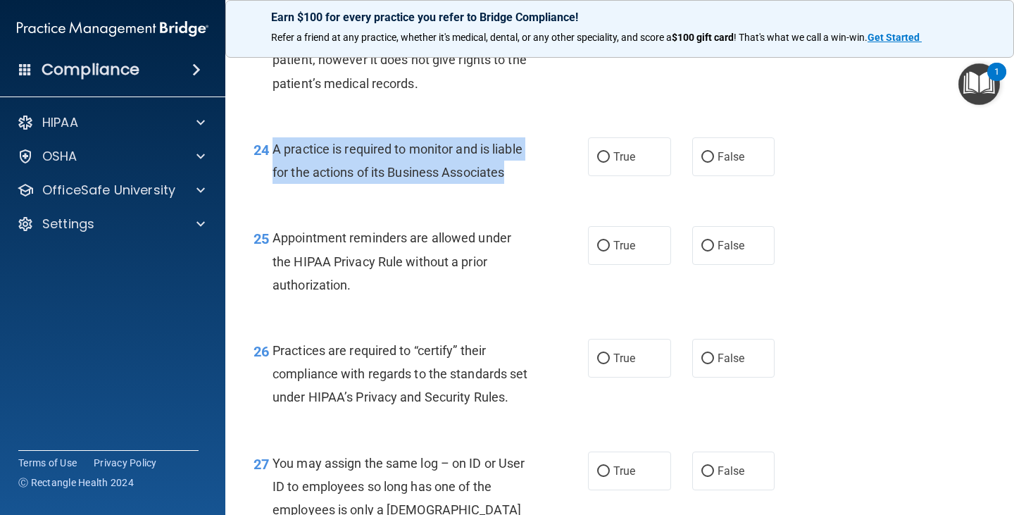
drag, startPoint x: 273, startPoint y: 173, endPoint x: 371, endPoint y: 225, distance: 110.5
click at [370, 184] on div "A practice is required to monitor and is liable for the actions of its Business…" at bounding box center [405, 160] width 267 height 46
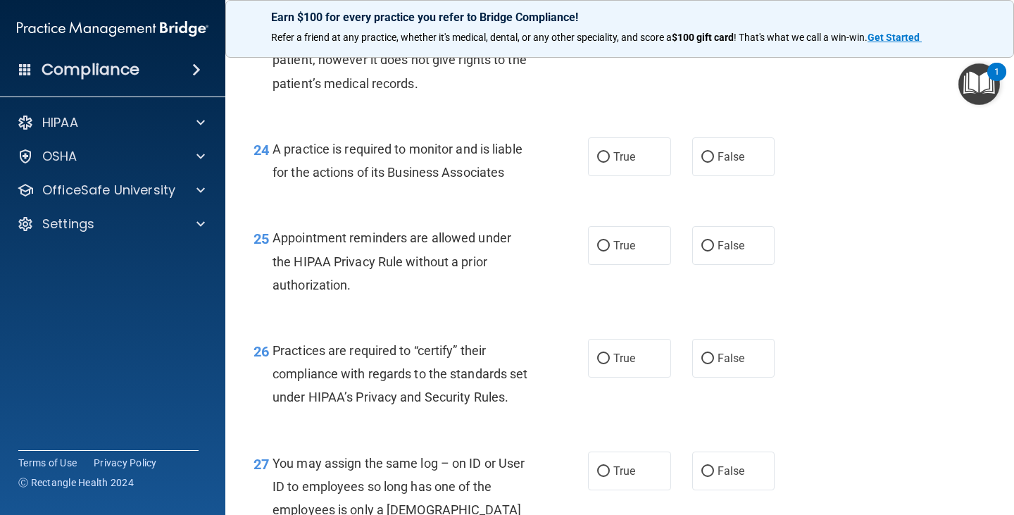
click at [498, 208] on div "24 A practice is required to monitor and is liable for the actions of its Busin…" at bounding box center [619, 164] width 753 height 89
click at [719, 163] on span "False" at bounding box center [730, 156] width 27 height 13
click at [714, 163] on input "False" at bounding box center [707, 157] width 13 height 11
radio input "true"
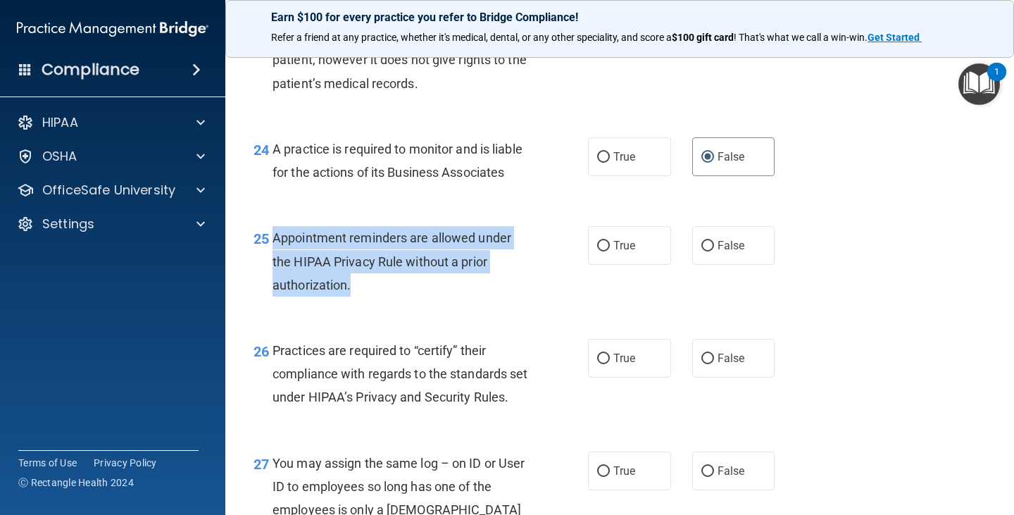
drag, startPoint x: 275, startPoint y: 286, endPoint x: 353, endPoint y: 333, distance: 91.9
click at [353, 296] on div "Appointment reminders are allowed under the HIPAA Privacy Rule without a prior …" at bounding box center [405, 261] width 267 height 70
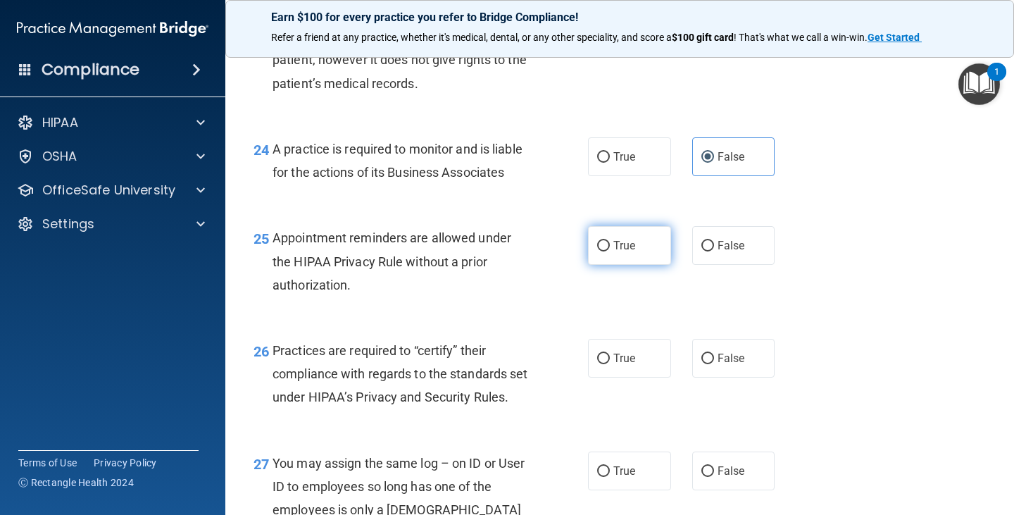
click at [622, 252] on span "True" at bounding box center [624, 245] width 22 height 13
click at [610, 251] on input "True" at bounding box center [603, 246] width 13 height 11
radio input "true"
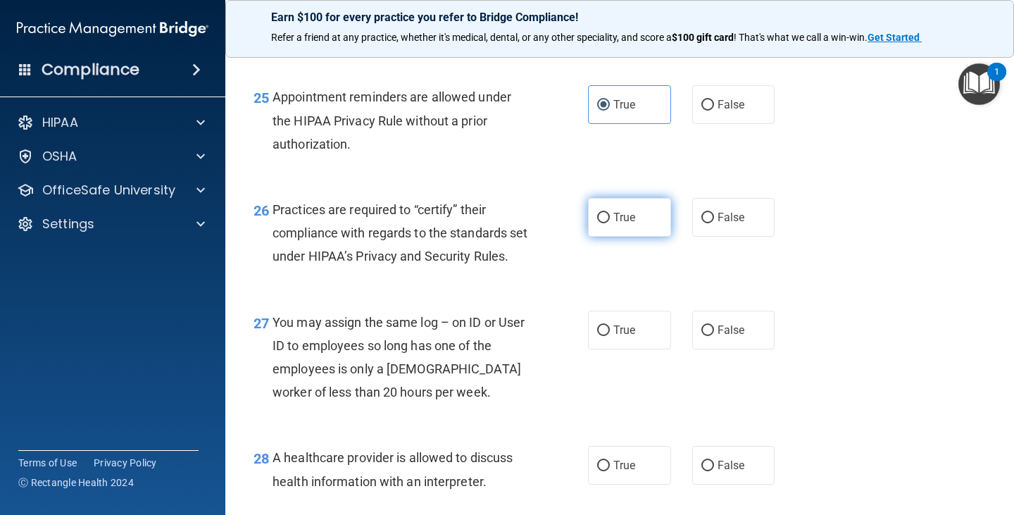
click at [614, 224] on span "True" at bounding box center [624, 216] width 22 height 13
click at [610, 223] on input "True" at bounding box center [603, 218] width 13 height 11
radio input "true"
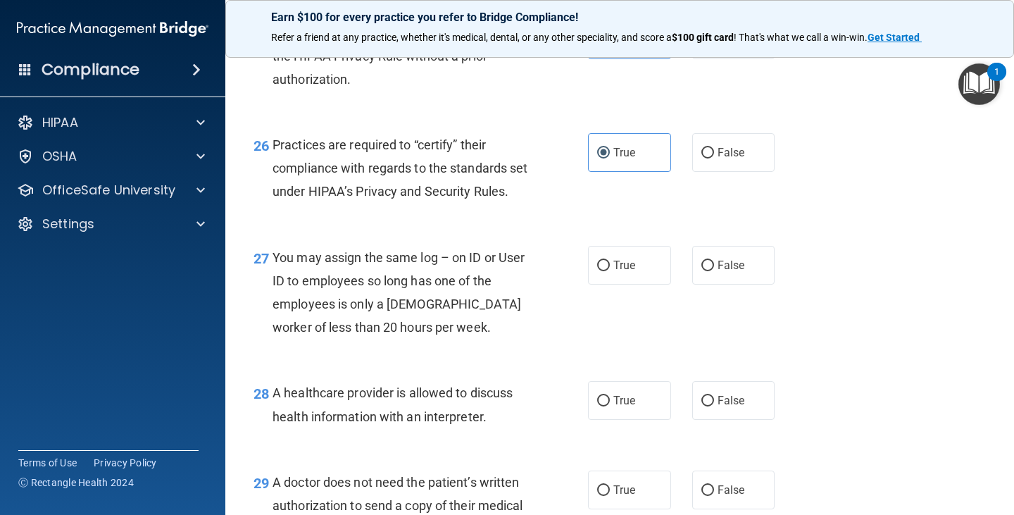
scroll to position [3308, 0]
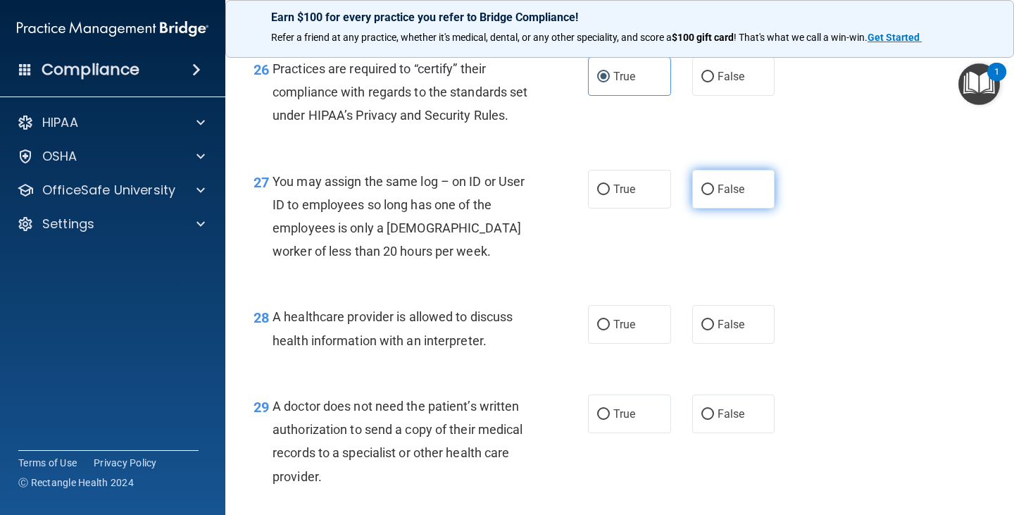
drag, startPoint x: 716, startPoint y: 265, endPoint x: 697, endPoint y: 272, distance: 20.3
click at [717, 196] on span "False" at bounding box center [730, 188] width 27 height 13
click at [714, 195] on input "False" at bounding box center [707, 189] width 13 height 11
radio input "true"
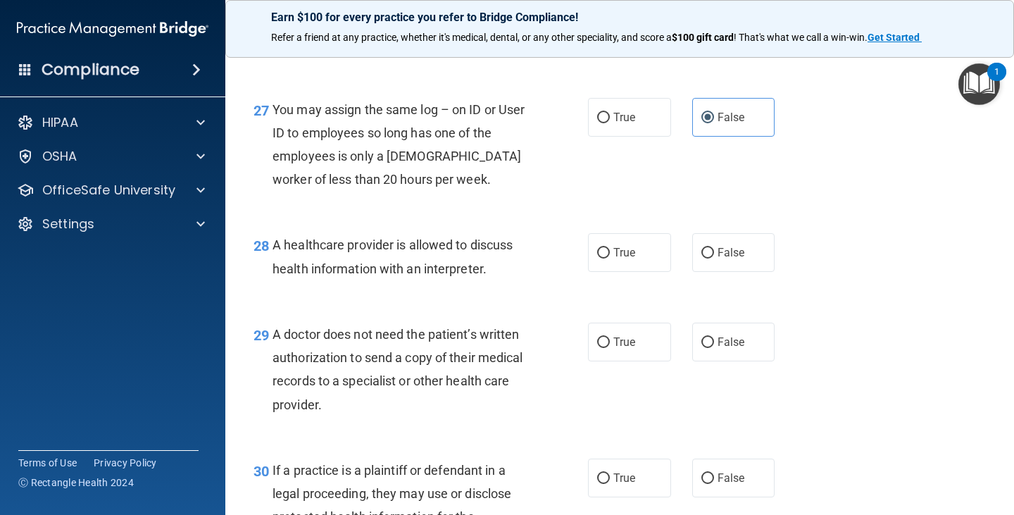
scroll to position [3449, 0]
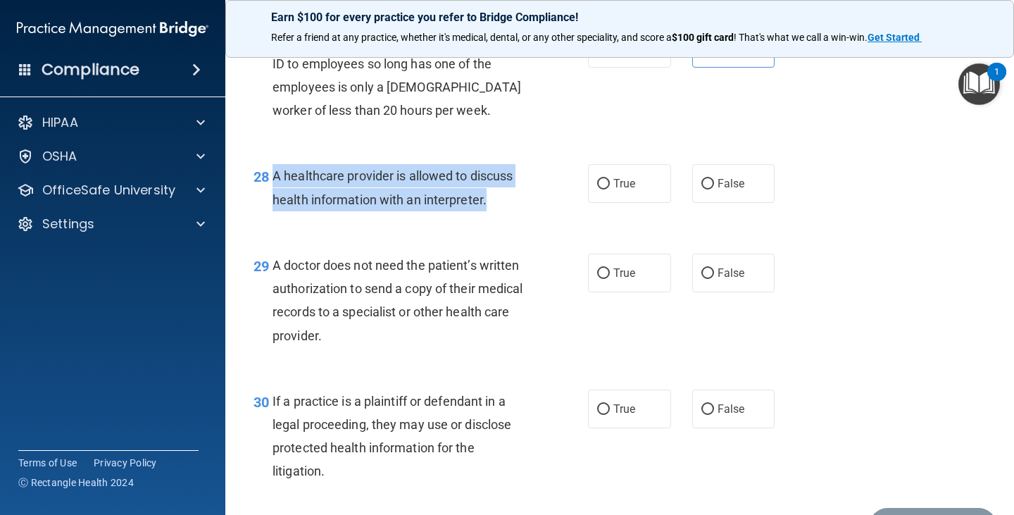
drag, startPoint x: 275, startPoint y: 244, endPoint x: 506, endPoint y: 268, distance: 232.8
click at [506, 210] on div "A healthcare provider is allowed to discuss health information with an interpre…" at bounding box center [405, 187] width 267 height 46
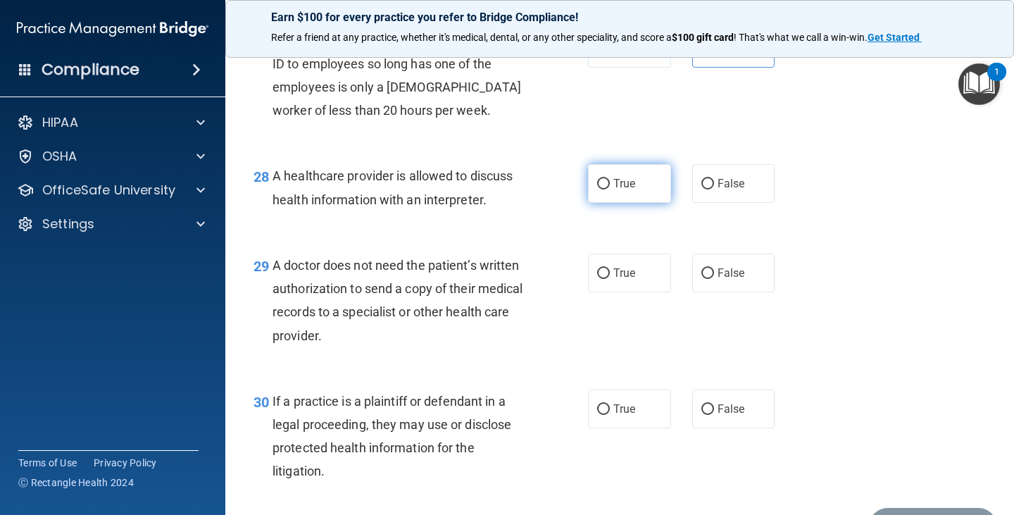
click at [617, 190] on span "True" at bounding box center [624, 183] width 22 height 13
click at [610, 189] on input "True" at bounding box center [603, 184] width 13 height 11
radio input "true"
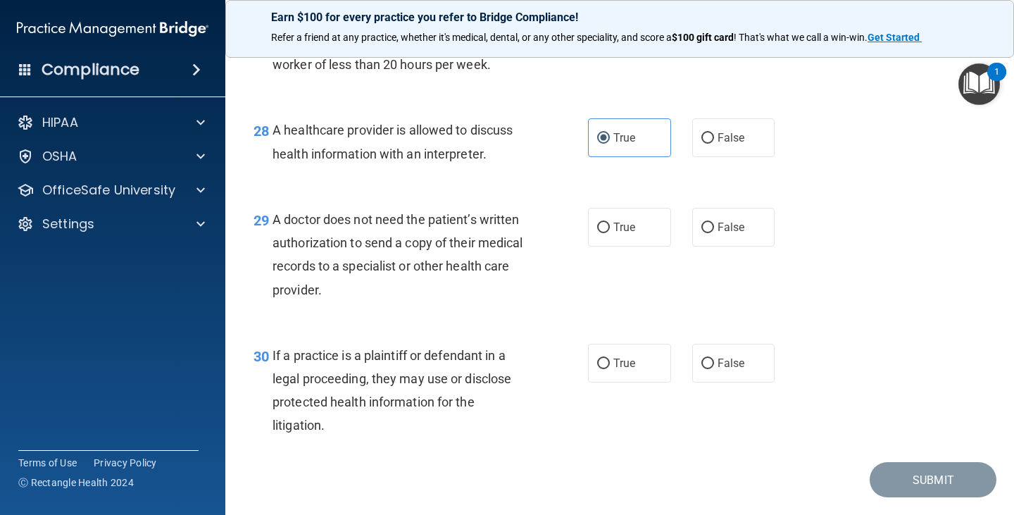
scroll to position [3519, 0]
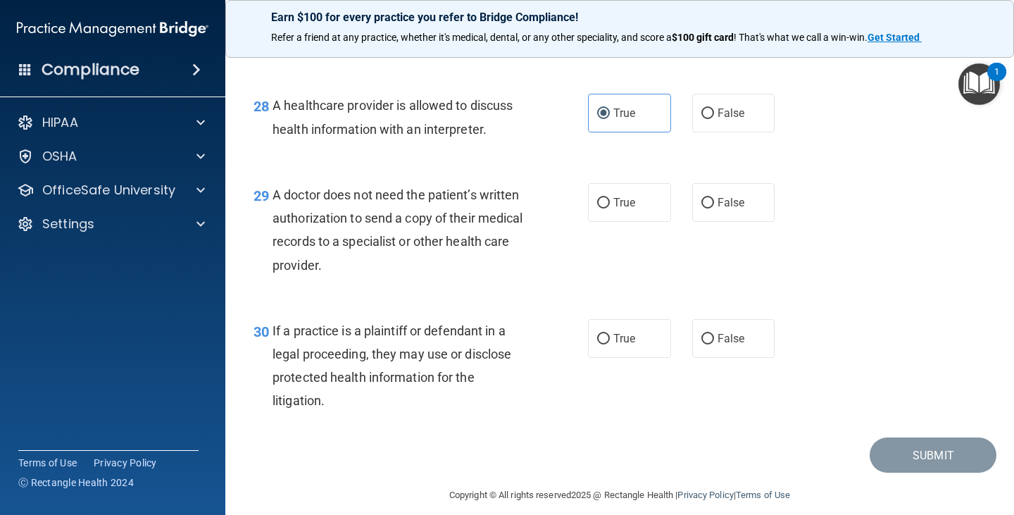
drag, startPoint x: 273, startPoint y: 264, endPoint x: 431, endPoint y: 315, distance: 165.6
click at [431, 277] on div "A doctor does not need the patient’s written authorization to send a copy of th…" at bounding box center [405, 230] width 267 height 94
click at [633, 222] on label "True" at bounding box center [629, 202] width 83 height 39
click at [610, 208] on input "True" at bounding box center [603, 203] width 13 height 11
radio input "true"
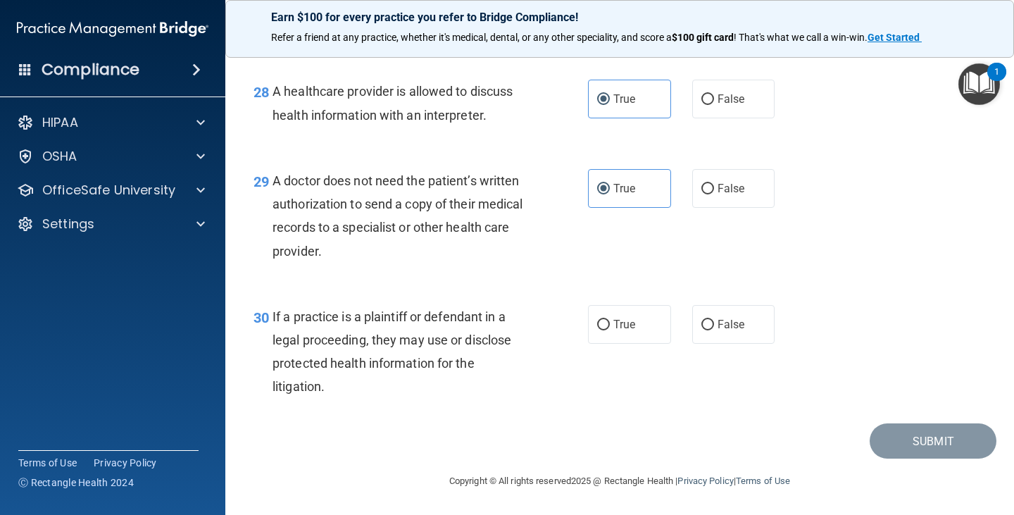
scroll to position [3604, 0]
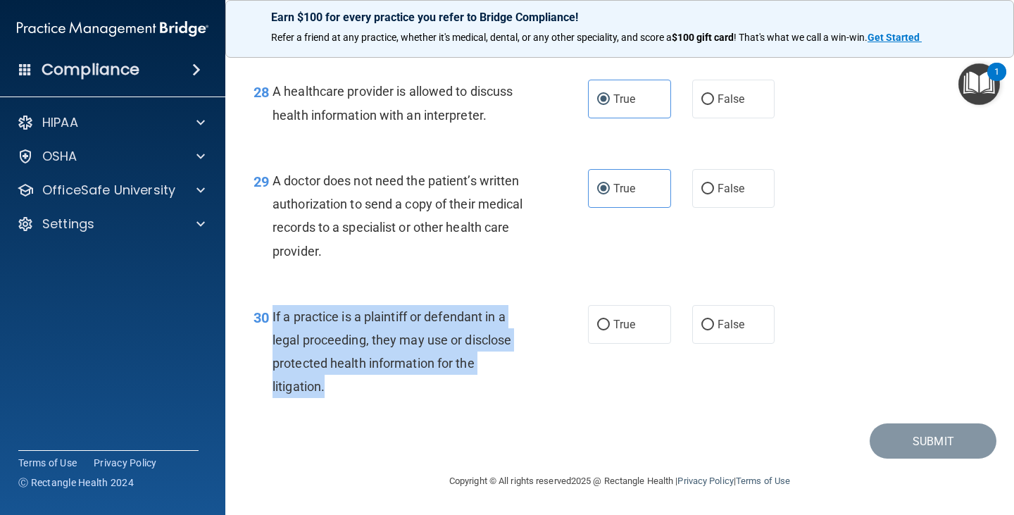
drag, startPoint x: 273, startPoint y: 313, endPoint x: 370, endPoint y: 376, distance: 115.6
click at [370, 402] on div "30 If a practice is a plaintiff or defendant in a legal proceeding, they may us…" at bounding box center [420, 355] width 377 height 101
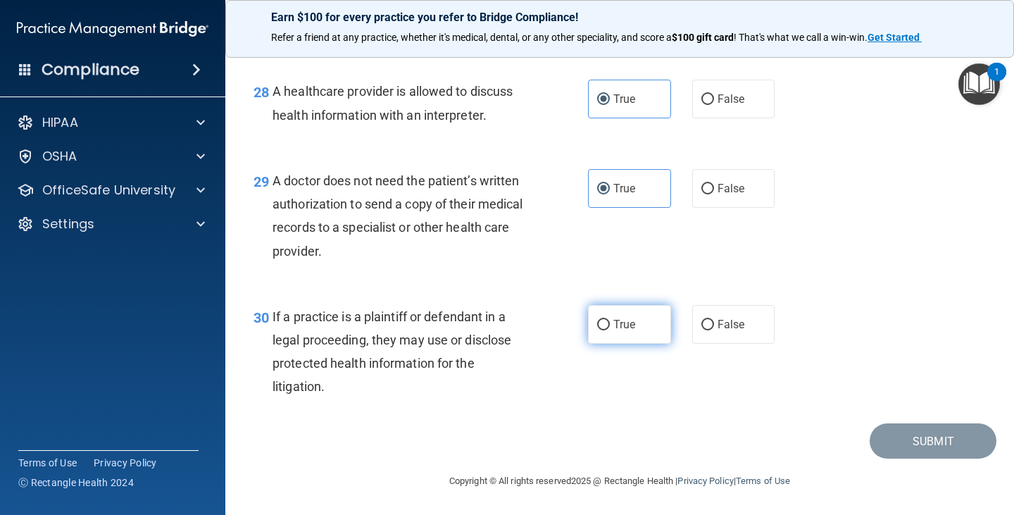
click at [629, 317] on span "True" at bounding box center [624, 323] width 22 height 13
click at [610, 320] on input "True" at bounding box center [603, 325] width 13 height 11
radio input "true"
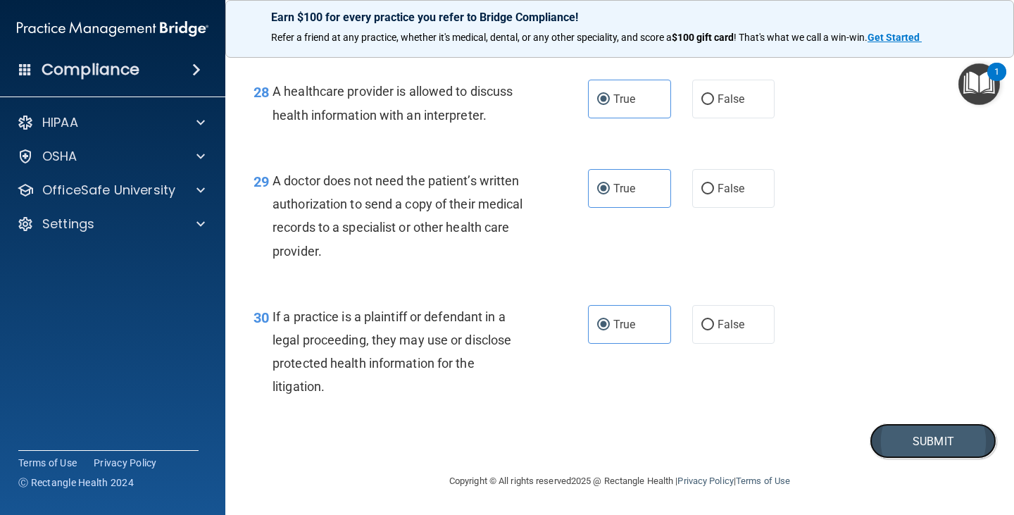
click at [912, 435] on button "Submit" at bounding box center [932, 441] width 127 height 36
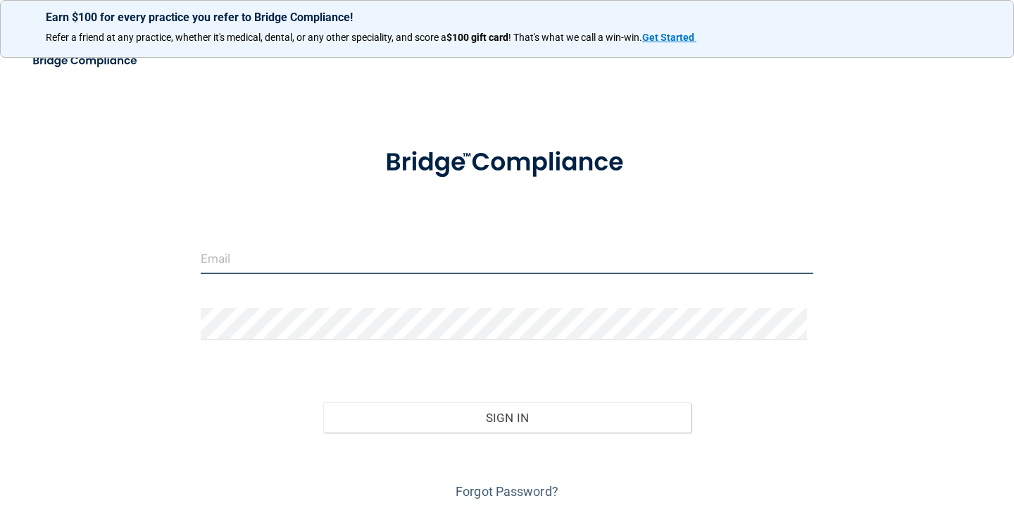
click at [275, 270] on input "email" at bounding box center [507, 258] width 612 height 32
type input "[EMAIL_ADDRESS][DOMAIN_NAME]"
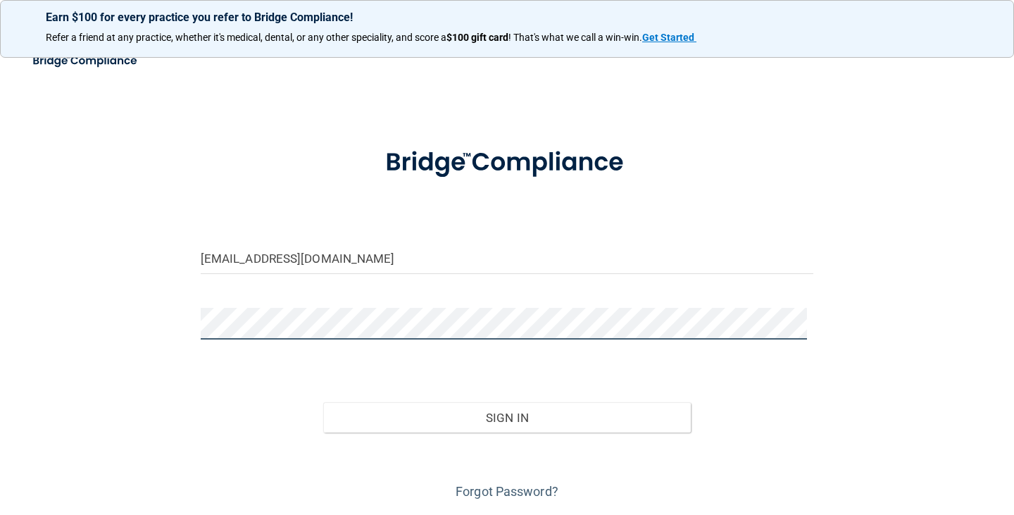
click at [323, 402] on button "Sign In" at bounding box center [506, 417] width 367 height 31
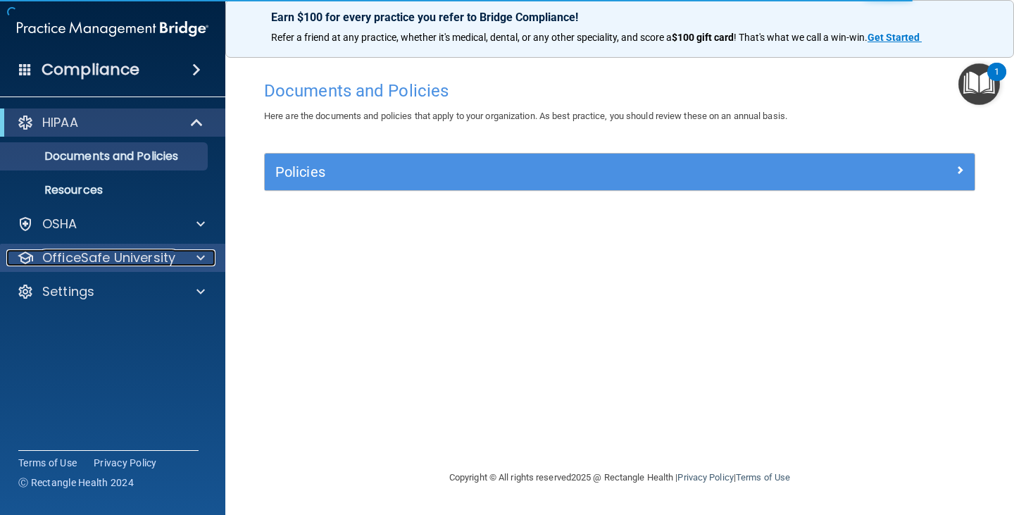
click at [189, 263] on div at bounding box center [198, 257] width 35 height 17
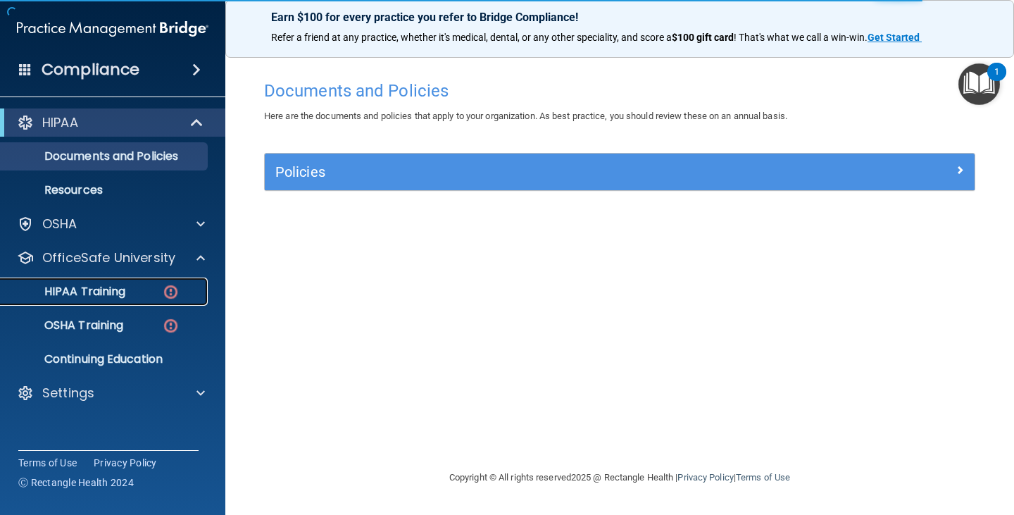
click at [160, 295] on div "HIPAA Training" at bounding box center [105, 291] width 192 height 14
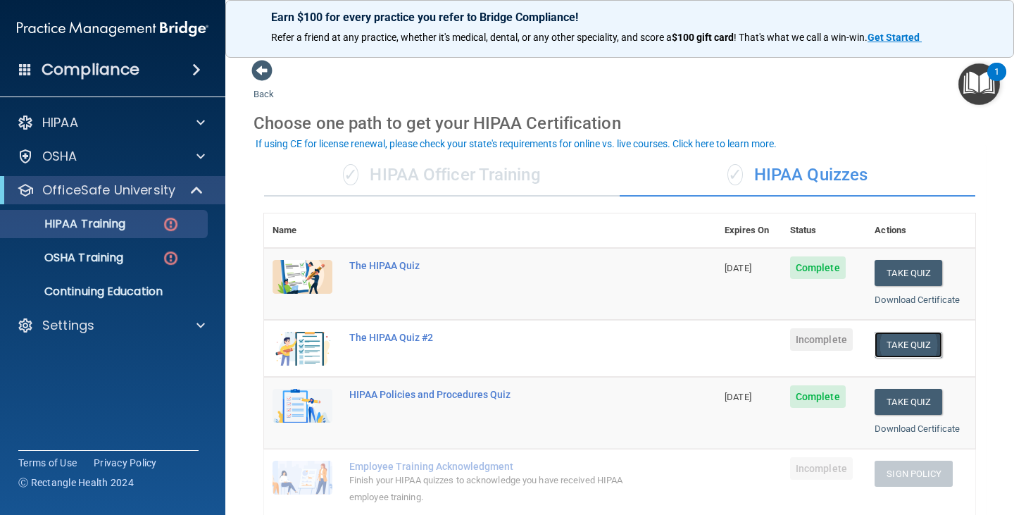
click at [893, 344] on button "Take Quiz" at bounding box center [908, 345] width 68 height 26
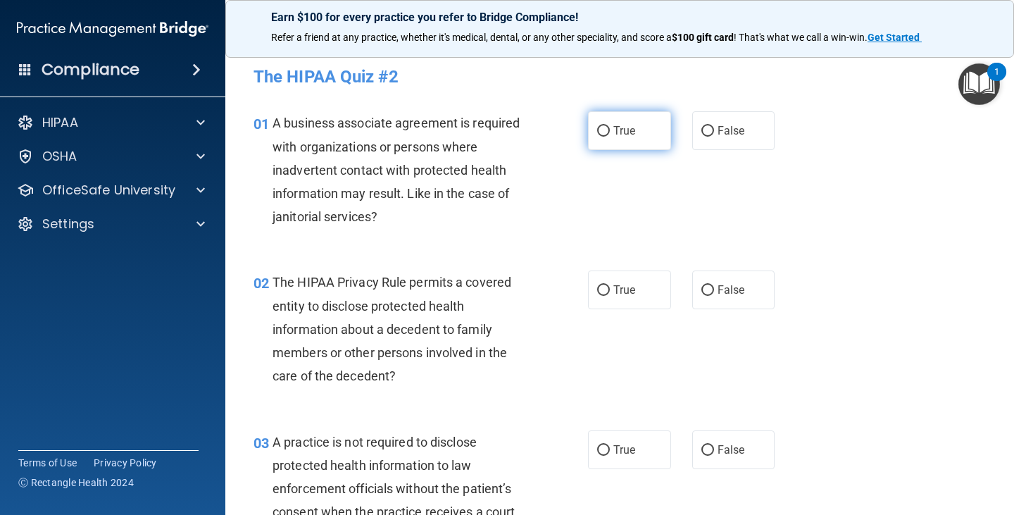
click at [614, 133] on span "True" at bounding box center [624, 130] width 22 height 13
click at [610, 133] on input "True" at bounding box center [603, 131] width 13 height 11
radio input "true"
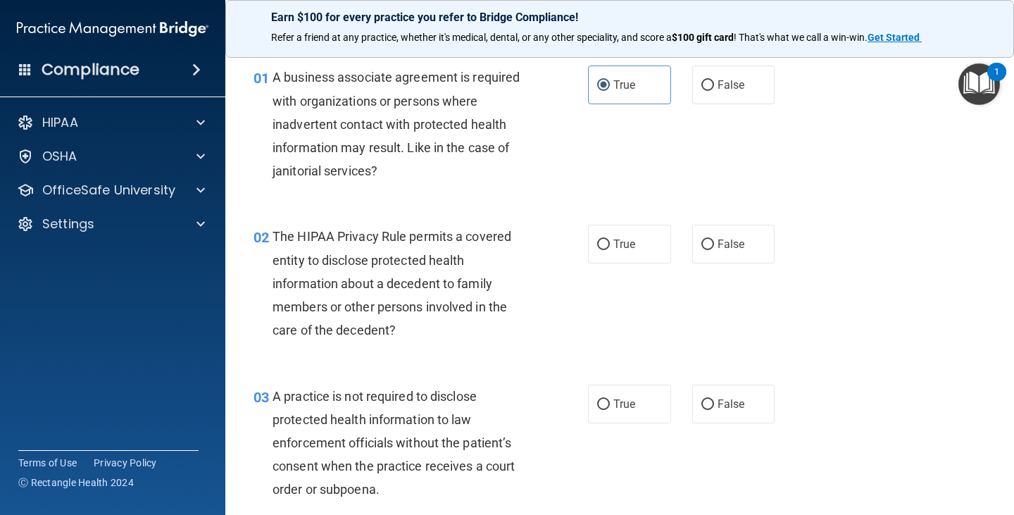
scroll to position [70, 0]
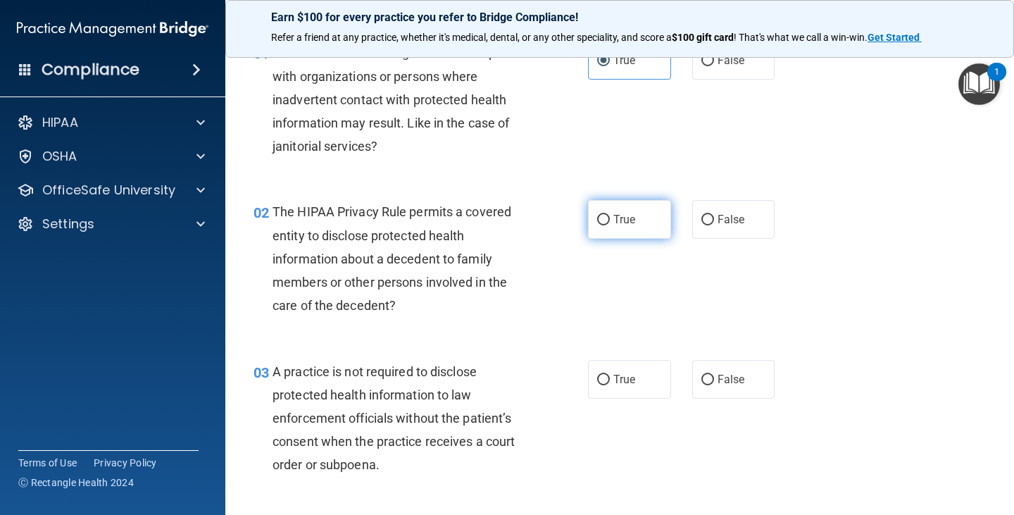
click at [634, 215] on label "True" at bounding box center [629, 219] width 83 height 39
click at [610, 215] on input "True" at bounding box center [603, 220] width 13 height 11
radio input "true"
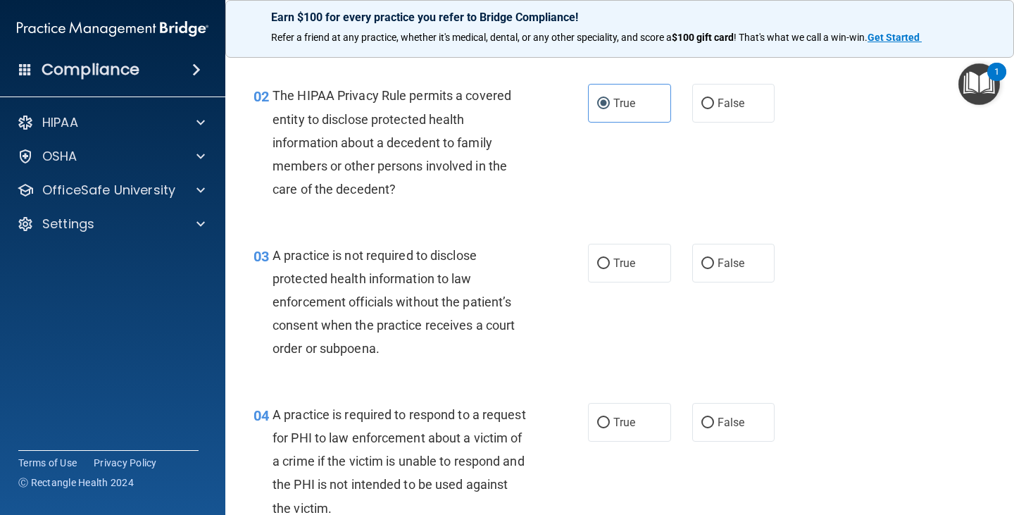
scroll to position [211, 0]
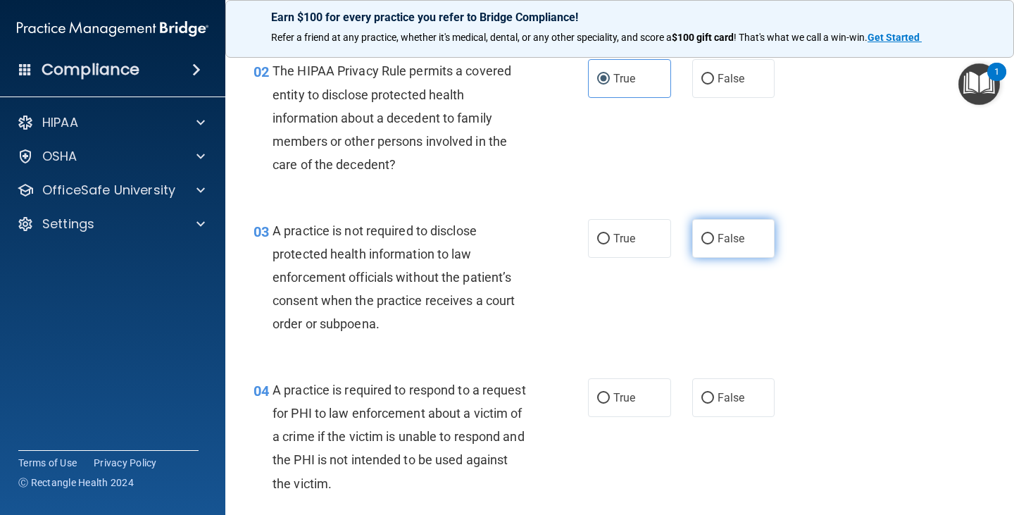
click at [734, 233] on span "False" at bounding box center [730, 238] width 27 height 13
click at [714, 234] on input "False" at bounding box center [707, 239] width 13 height 11
radio input "true"
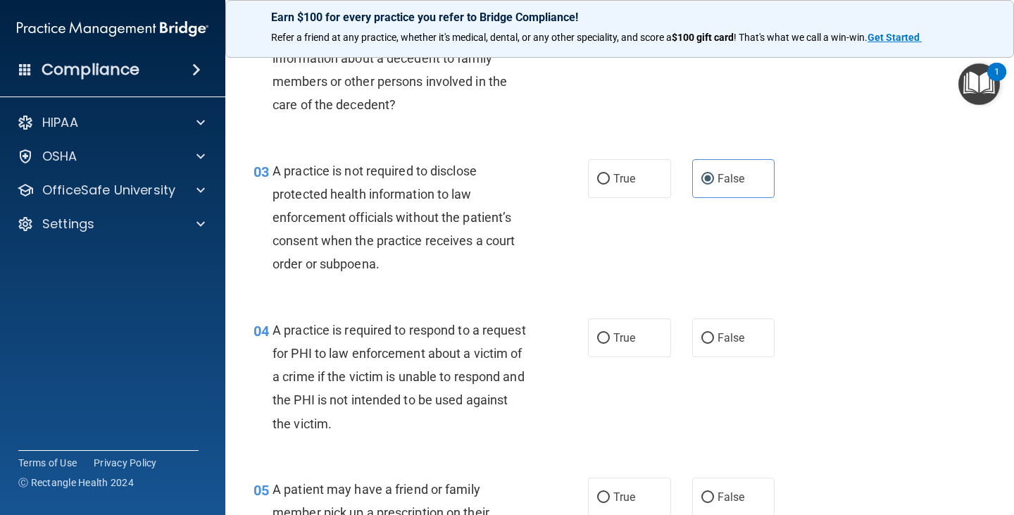
scroll to position [352, 0]
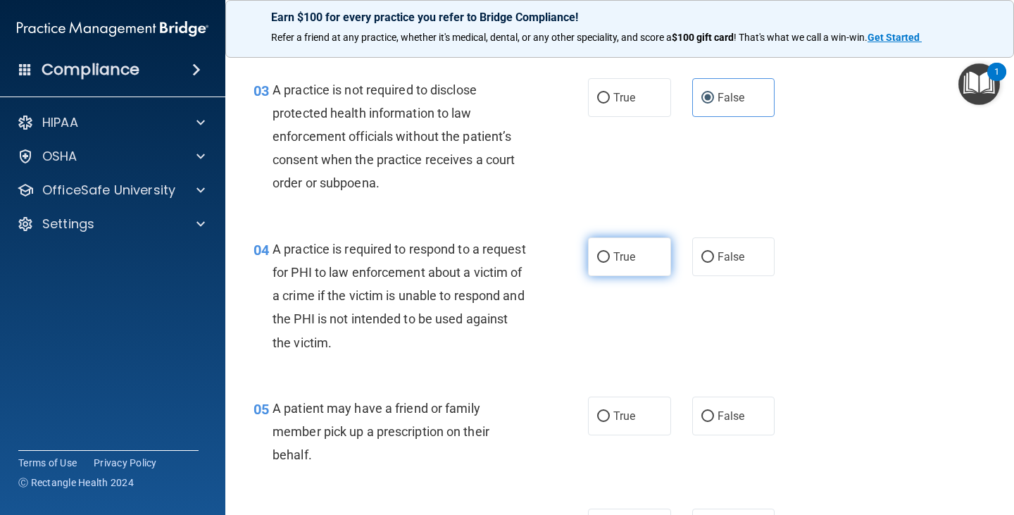
click at [590, 253] on label "True" at bounding box center [629, 256] width 83 height 39
click at [597, 253] on input "True" at bounding box center [603, 257] width 13 height 11
radio input "true"
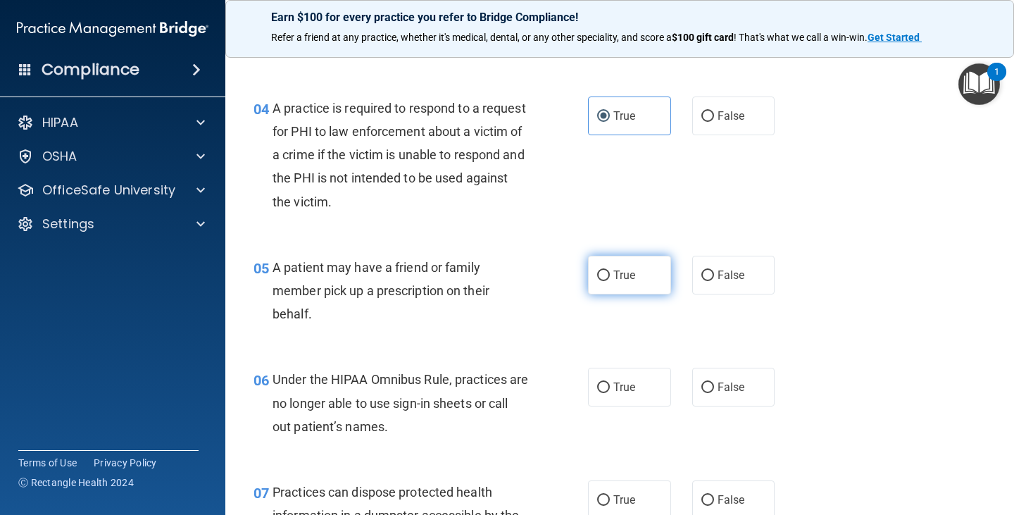
click at [617, 273] on span "True" at bounding box center [624, 274] width 22 height 13
click at [610, 273] on input "True" at bounding box center [603, 275] width 13 height 11
radio input "true"
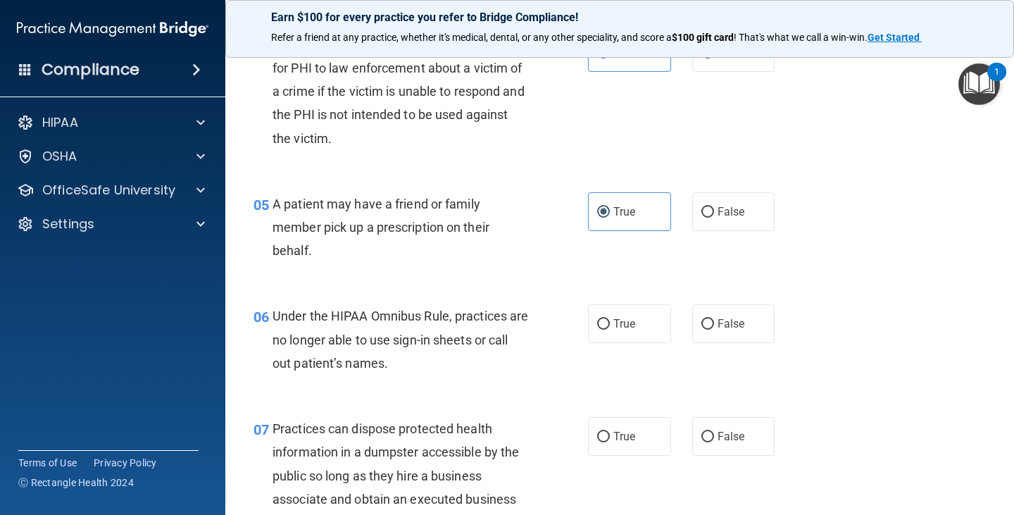
scroll to position [633, 0]
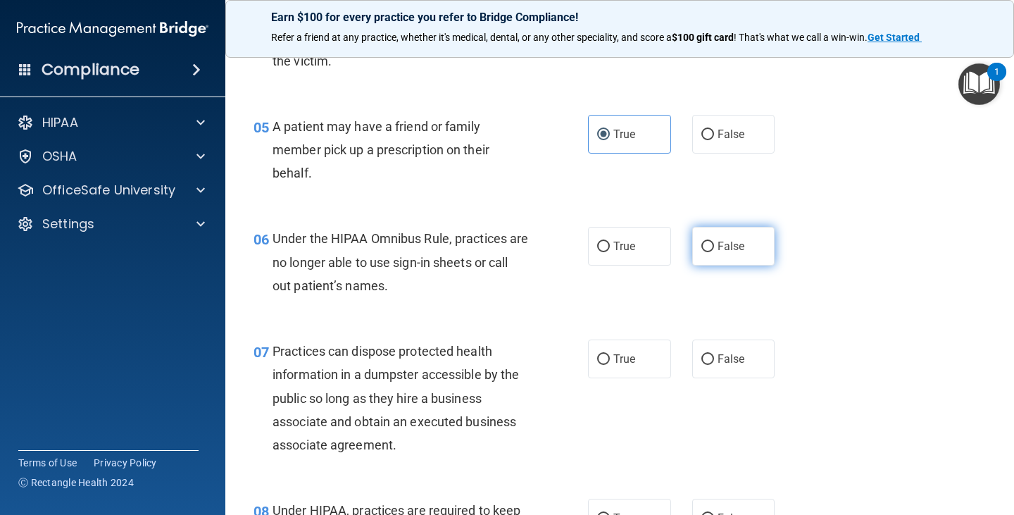
click at [705, 250] on input "False" at bounding box center [707, 246] width 13 height 11
radio input "true"
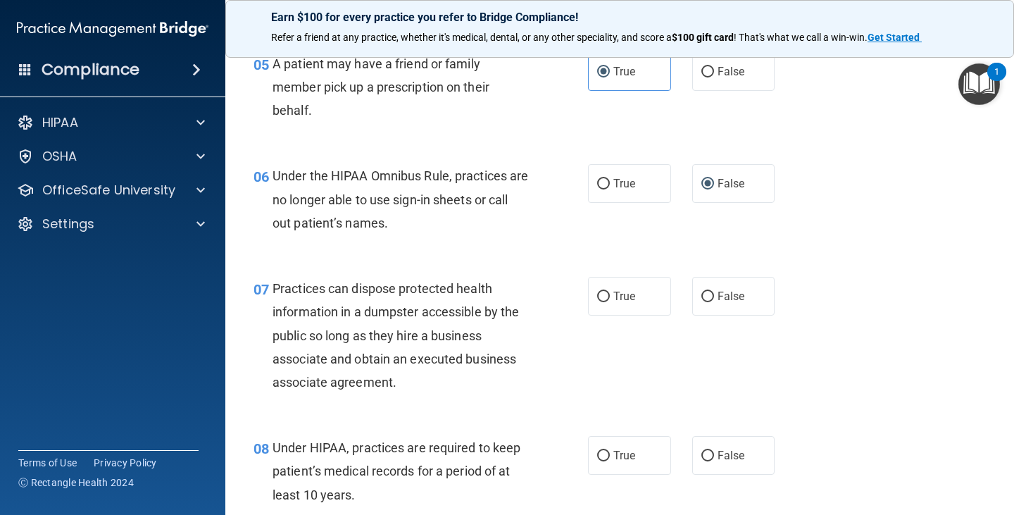
scroll to position [774, 0]
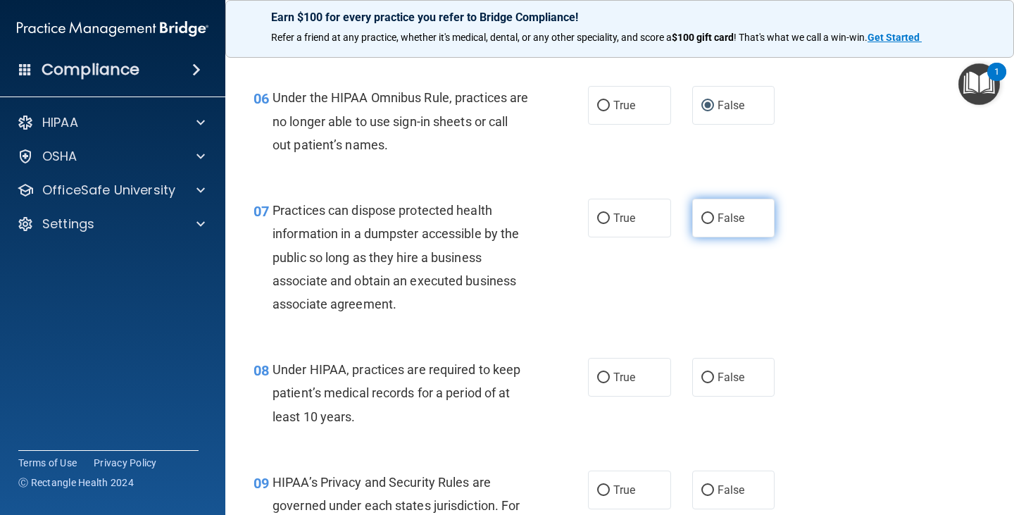
click at [702, 220] on input "False" at bounding box center [707, 218] width 13 height 11
radio input "true"
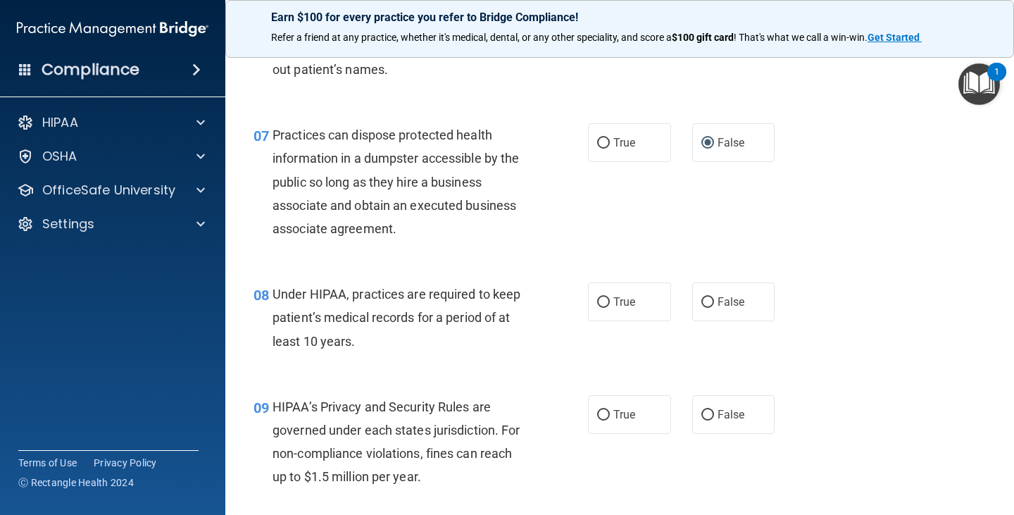
scroll to position [985, 0]
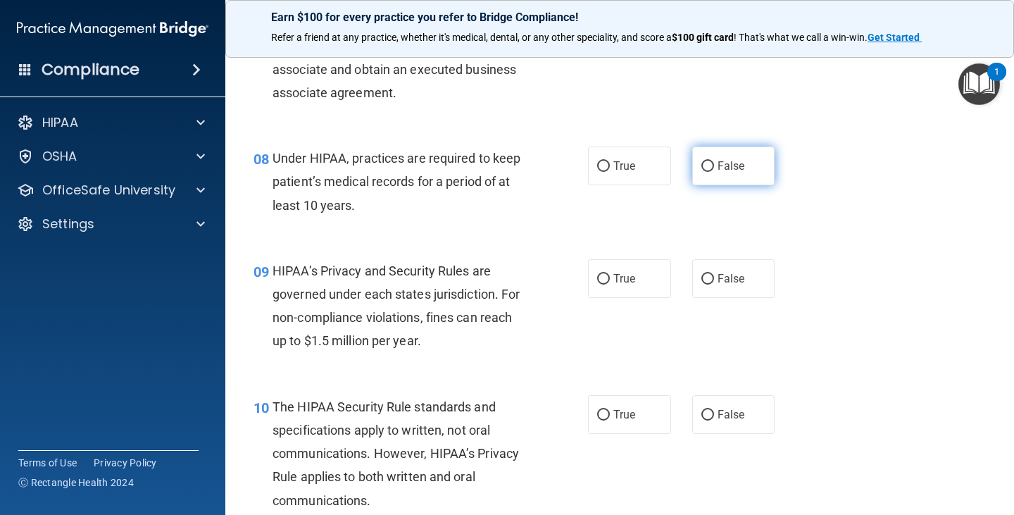
click at [720, 171] on span "False" at bounding box center [730, 165] width 27 height 13
click at [714, 171] on input "False" at bounding box center [707, 166] width 13 height 11
radio input "true"
click at [635, 289] on label "True" at bounding box center [629, 278] width 83 height 39
click at [610, 284] on input "True" at bounding box center [603, 279] width 13 height 11
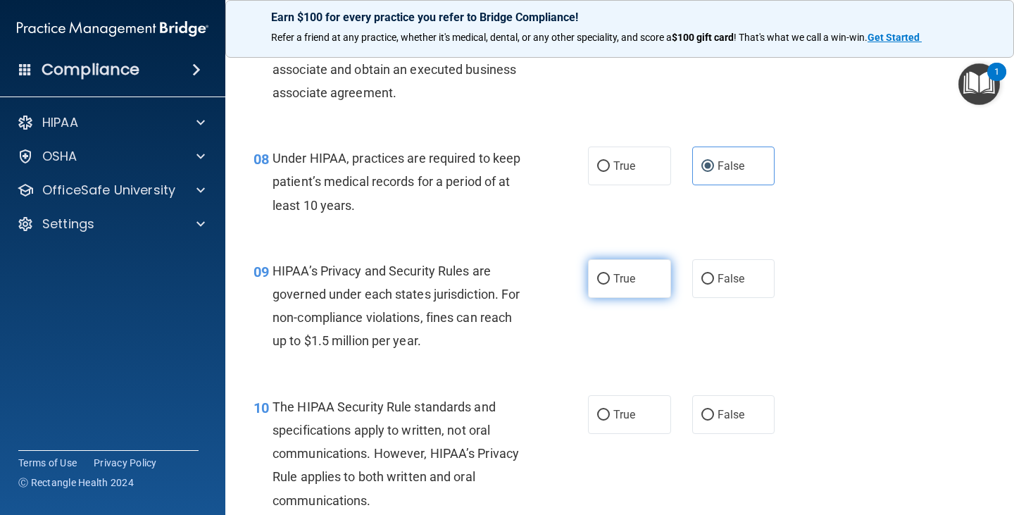
radio input "true"
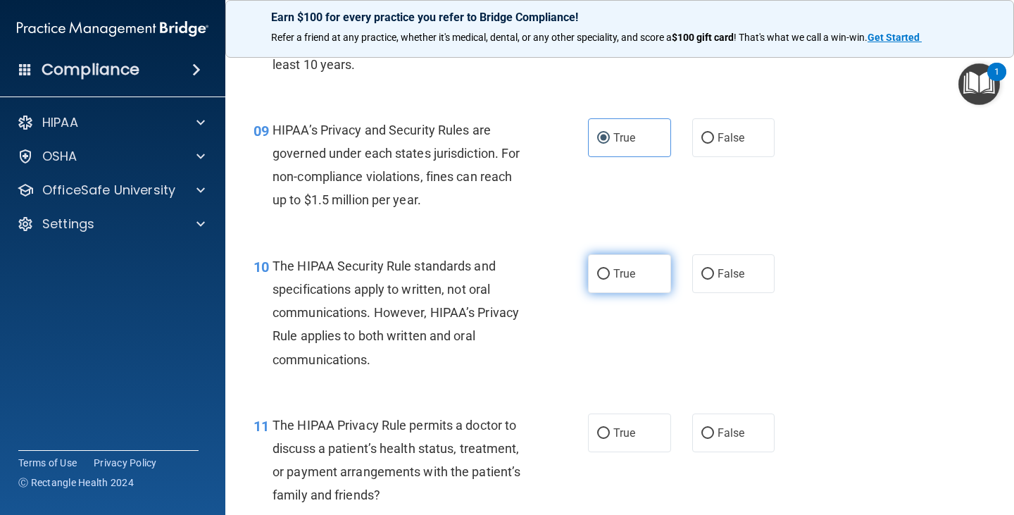
click at [626, 282] on label "True" at bounding box center [629, 273] width 83 height 39
click at [610, 279] on input "True" at bounding box center [603, 274] width 13 height 11
radio input "true"
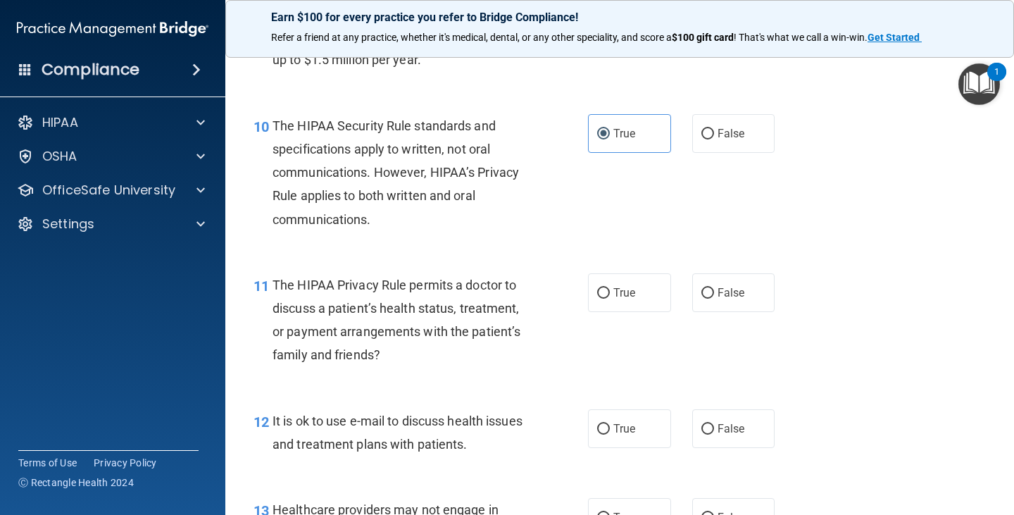
scroll to position [1267, 0]
click at [710, 294] on label "False" at bounding box center [733, 291] width 83 height 39
click at [710, 294] on input "False" at bounding box center [707, 292] width 13 height 11
radio input "true"
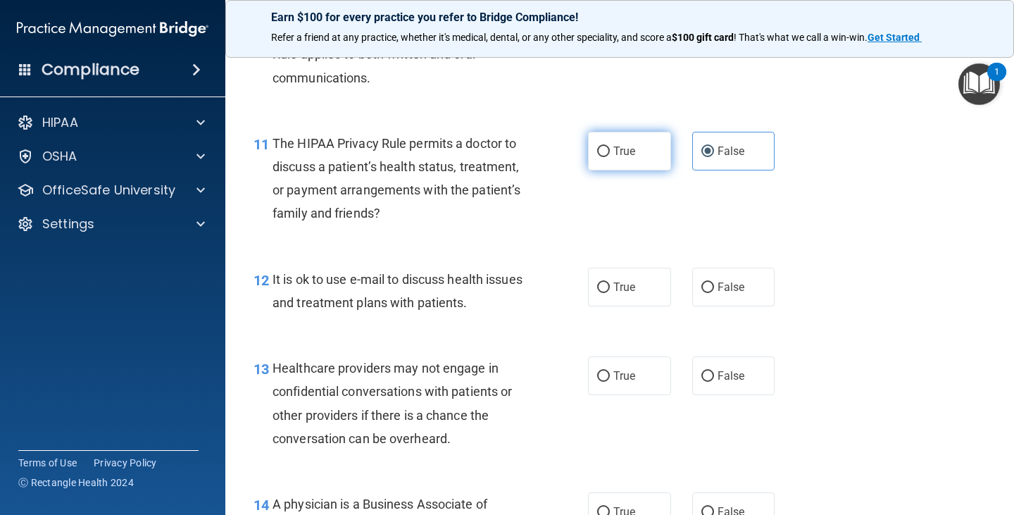
click at [607, 143] on label "True" at bounding box center [629, 151] width 83 height 39
click at [607, 146] on input "True" at bounding box center [603, 151] width 13 height 11
radio input "true"
radio input "false"
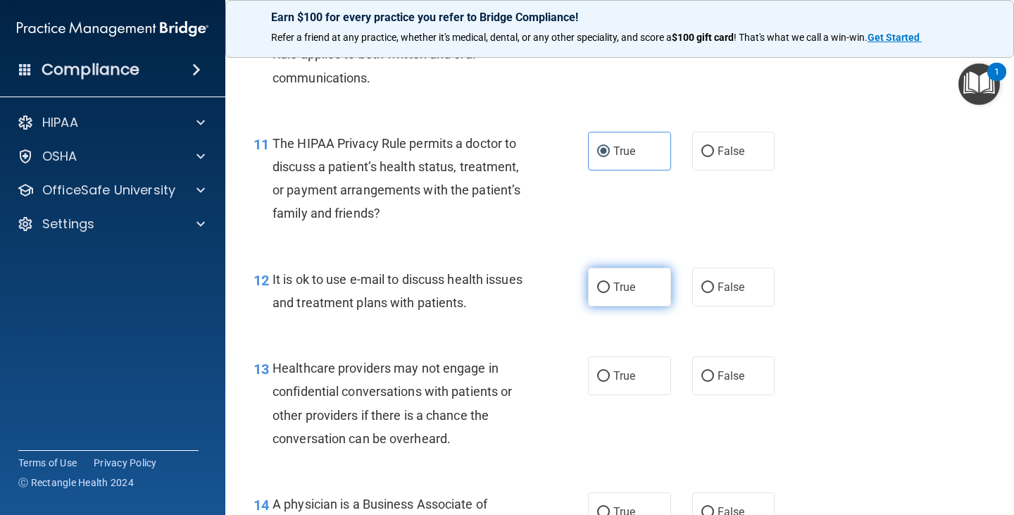
click at [633, 298] on label "True" at bounding box center [629, 286] width 83 height 39
click at [610, 293] on input "True" at bounding box center [603, 287] width 13 height 11
radio input "true"
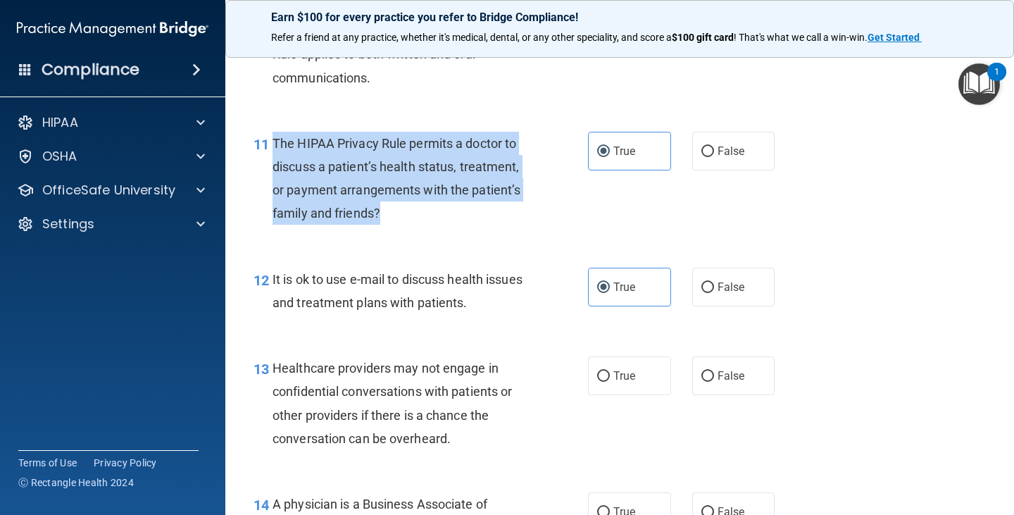
drag, startPoint x: 272, startPoint y: 141, endPoint x: 476, endPoint y: 229, distance: 222.6
click at [476, 229] on div "11 The HIPAA Privacy Rule permits a doctor to discuss a patient’s health status…" at bounding box center [420, 182] width 377 height 101
click at [604, 149] on input "True" at bounding box center [603, 151] width 13 height 11
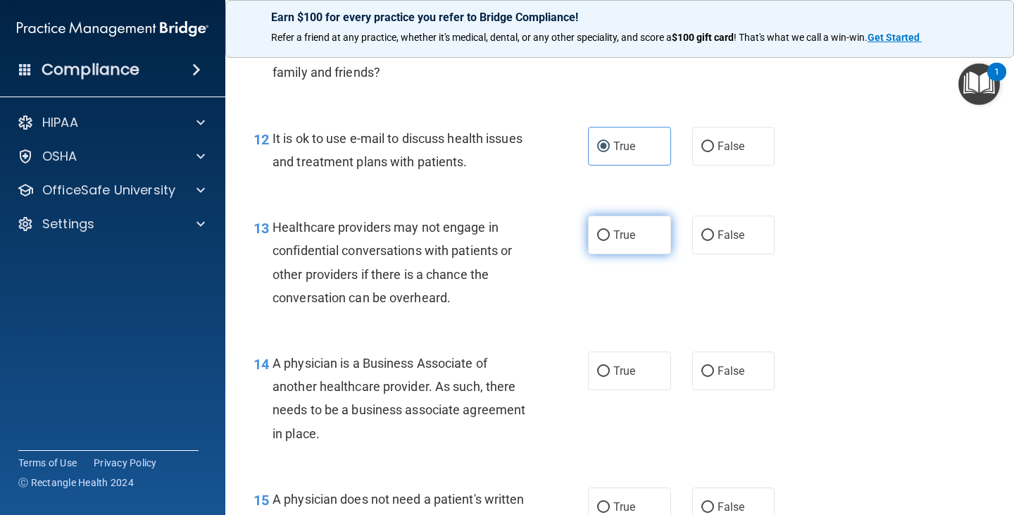
click at [613, 241] on span "True" at bounding box center [624, 234] width 22 height 13
click at [610, 241] on input "True" at bounding box center [603, 235] width 13 height 11
radio input "true"
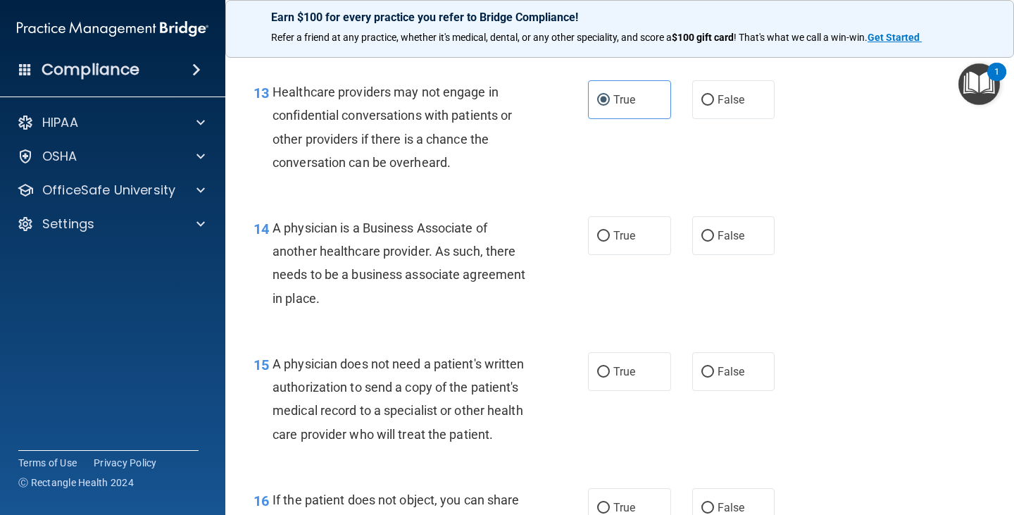
scroll to position [1689, 0]
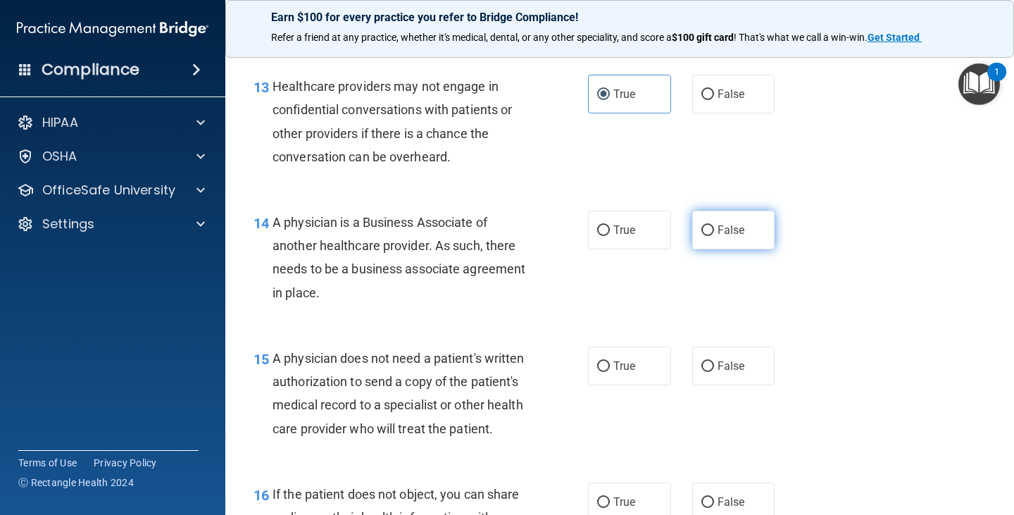
click at [737, 229] on span "False" at bounding box center [730, 229] width 27 height 13
click at [714, 229] on input "False" at bounding box center [707, 230] width 13 height 11
radio input "true"
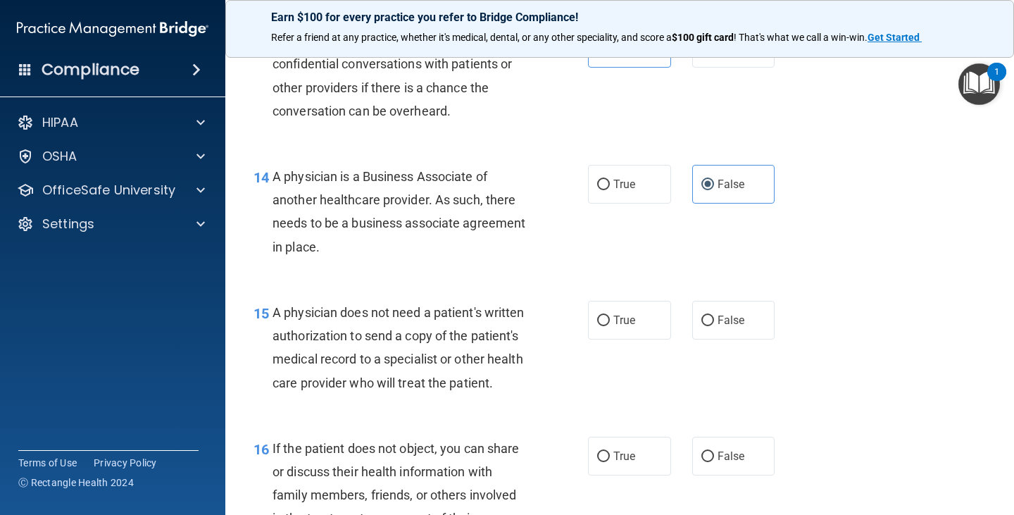
scroll to position [1760, 0]
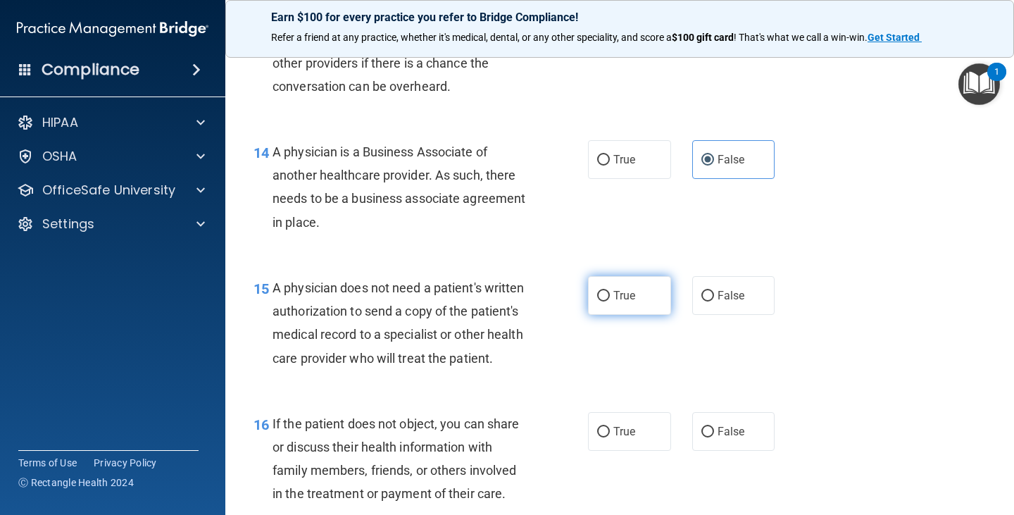
click at [607, 283] on label "True" at bounding box center [629, 295] width 83 height 39
click at [607, 291] on input "True" at bounding box center [603, 296] width 13 height 11
radio input "true"
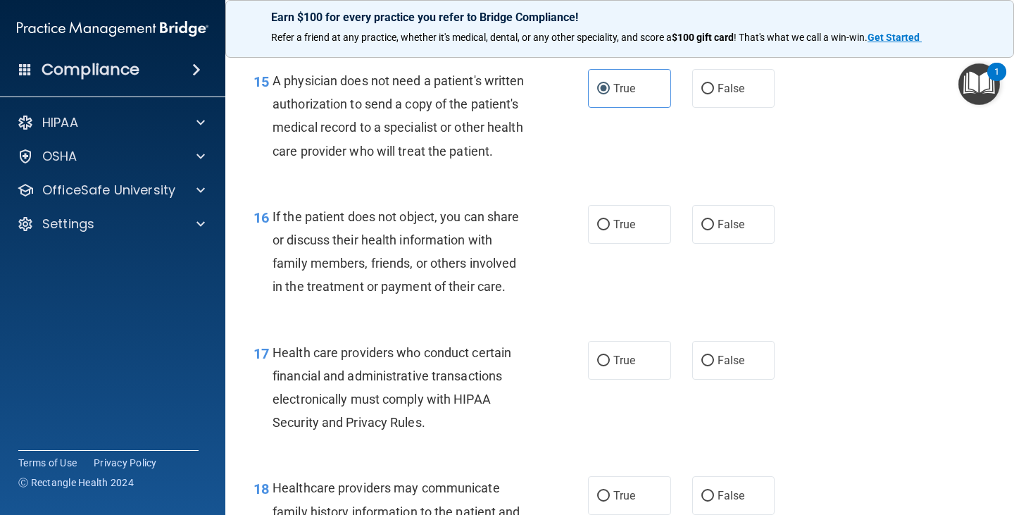
scroll to position [1971, 0]
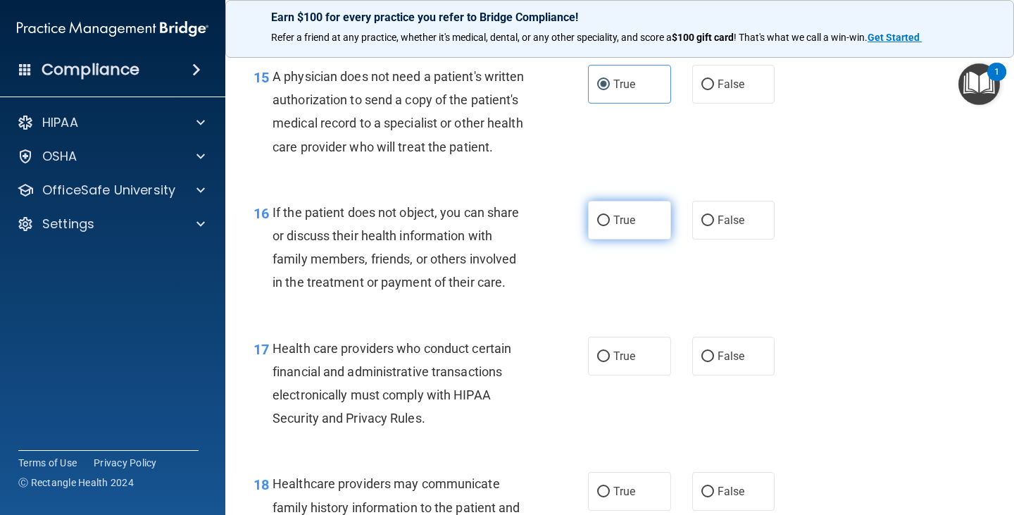
click at [614, 239] on label "True" at bounding box center [629, 220] width 83 height 39
click at [610, 226] on input "True" at bounding box center [603, 220] width 13 height 11
radio input "true"
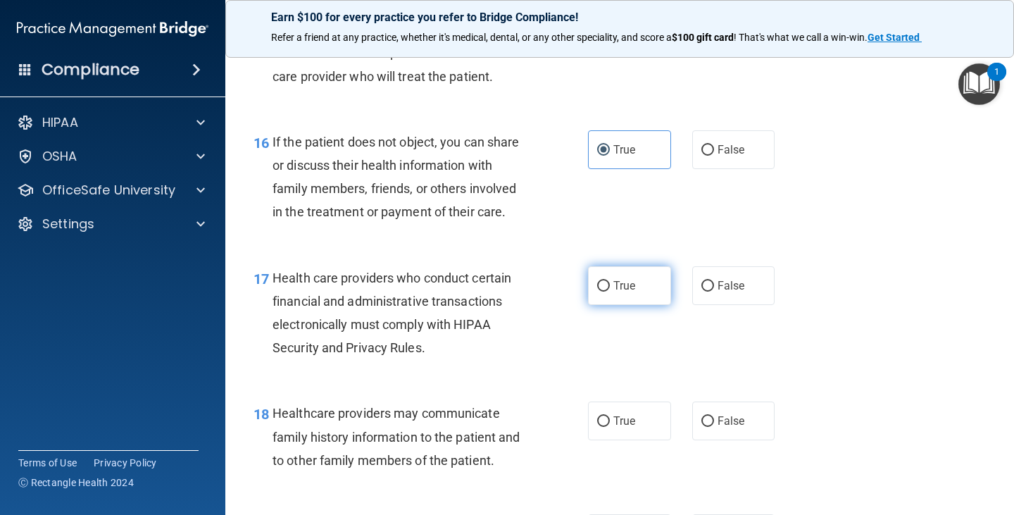
click at [597, 291] on input "True" at bounding box center [603, 286] width 13 height 11
radio input "true"
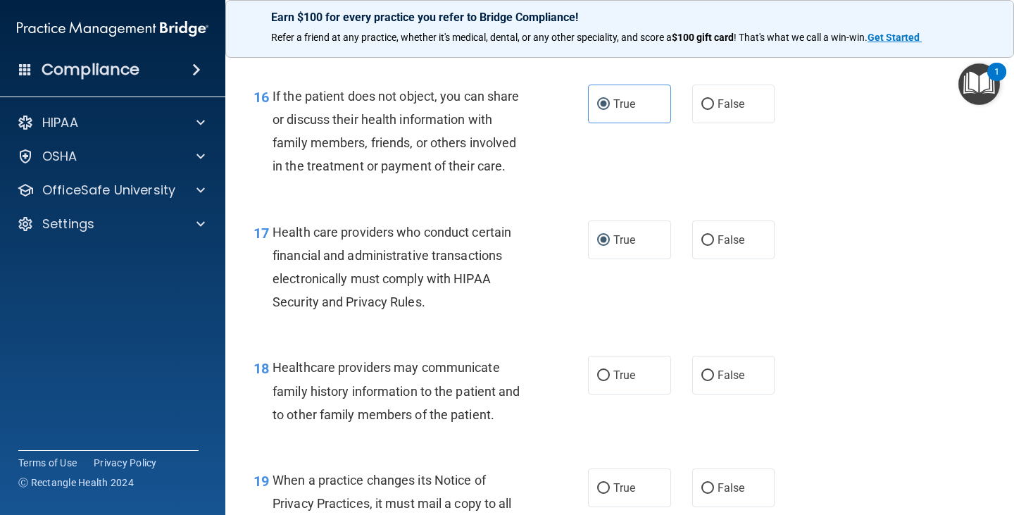
scroll to position [2112, 0]
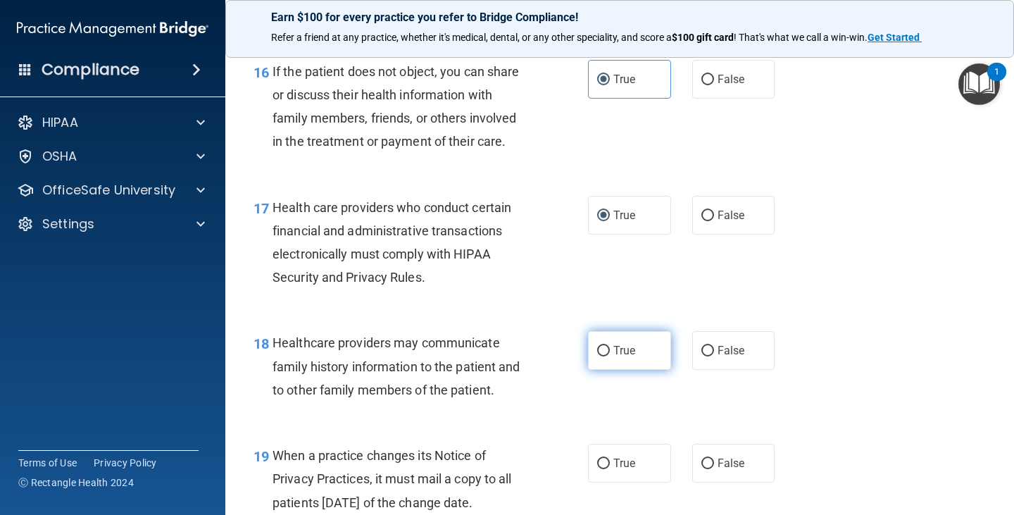
click at [626, 357] on span "True" at bounding box center [624, 349] width 22 height 13
click at [610, 356] on input "True" at bounding box center [603, 351] width 13 height 11
radio input "true"
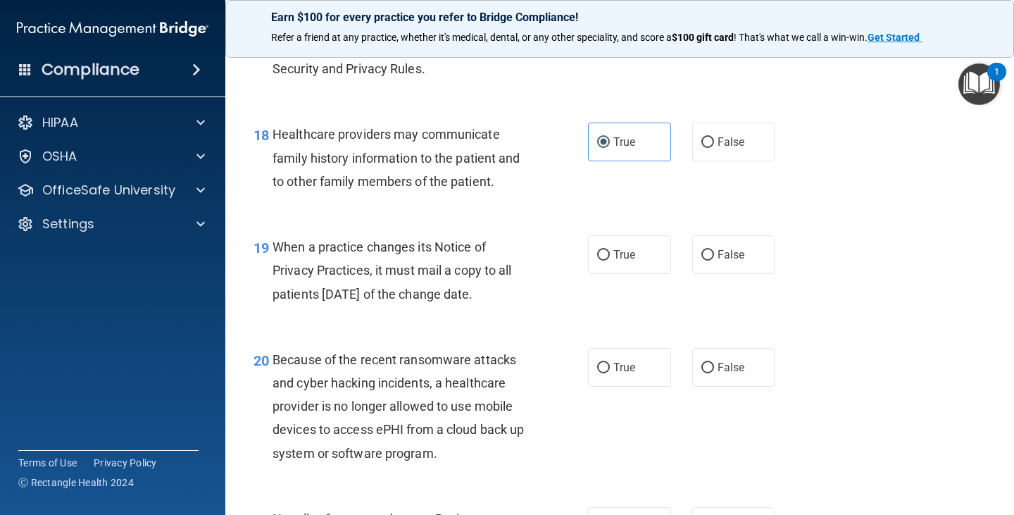
scroll to position [2323, 0]
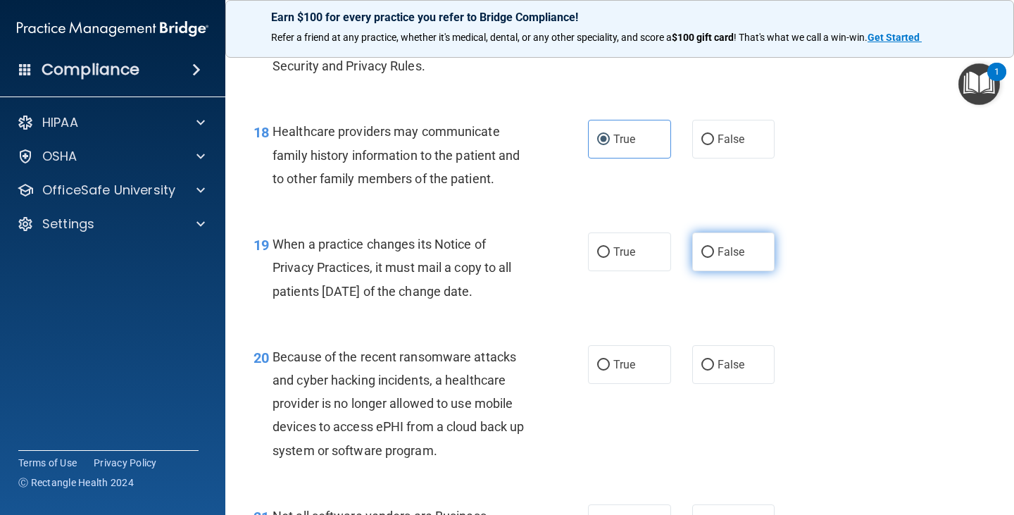
click at [723, 258] on span "False" at bounding box center [730, 251] width 27 height 13
click at [714, 258] on input "False" at bounding box center [707, 252] width 13 height 11
radio input "true"
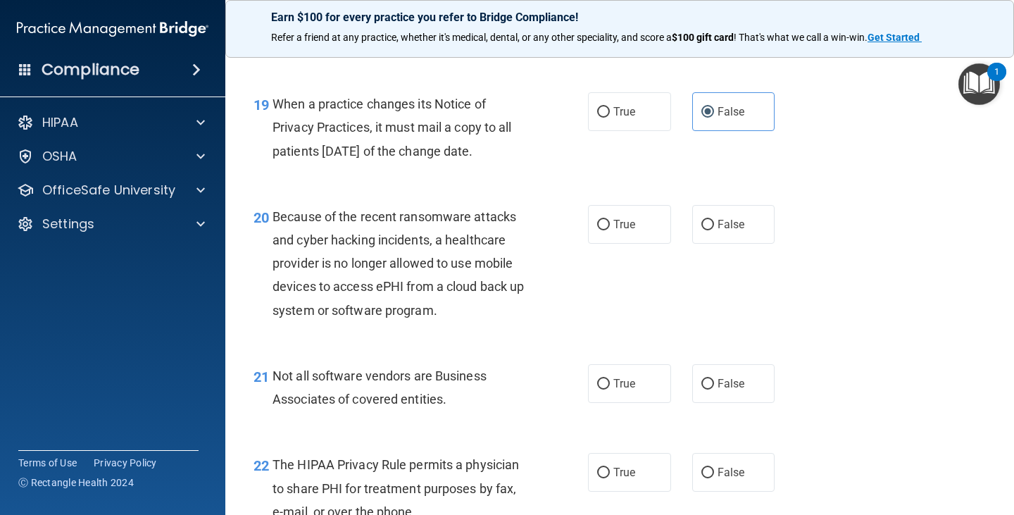
scroll to position [2464, 0]
click at [726, 230] on span "False" at bounding box center [730, 223] width 27 height 13
click at [714, 229] on input "False" at bounding box center [707, 224] width 13 height 11
radio input "true"
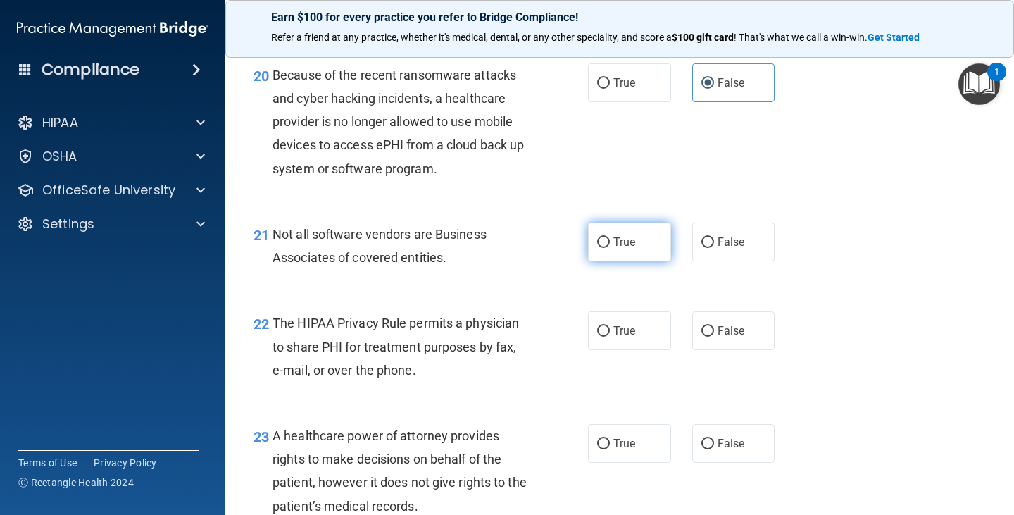
click at [625, 248] on span "True" at bounding box center [624, 241] width 22 height 13
click at [610, 248] on input "True" at bounding box center [603, 242] width 13 height 11
radio input "true"
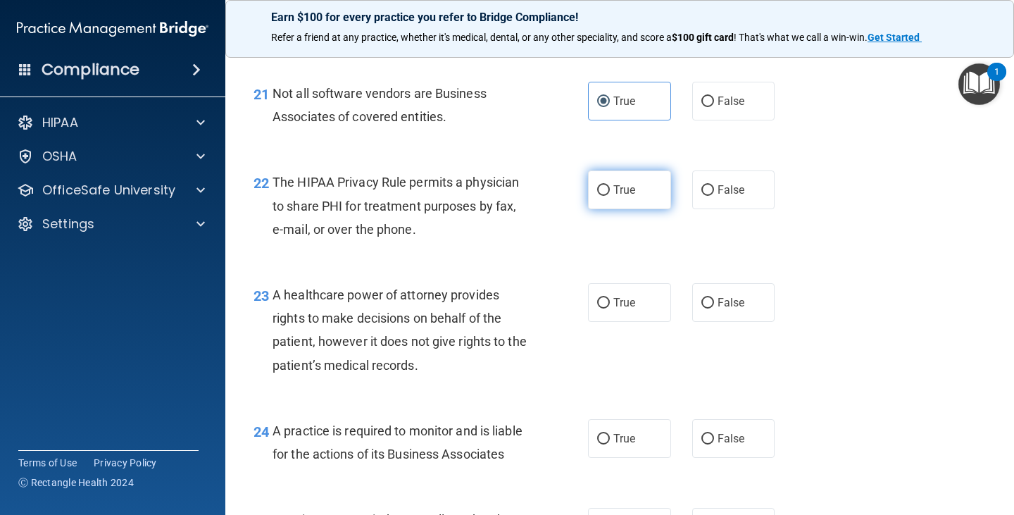
click at [622, 209] on label "True" at bounding box center [629, 189] width 83 height 39
click at [610, 196] on input "True" at bounding box center [603, 190] width 13 height 11
radio input "true"
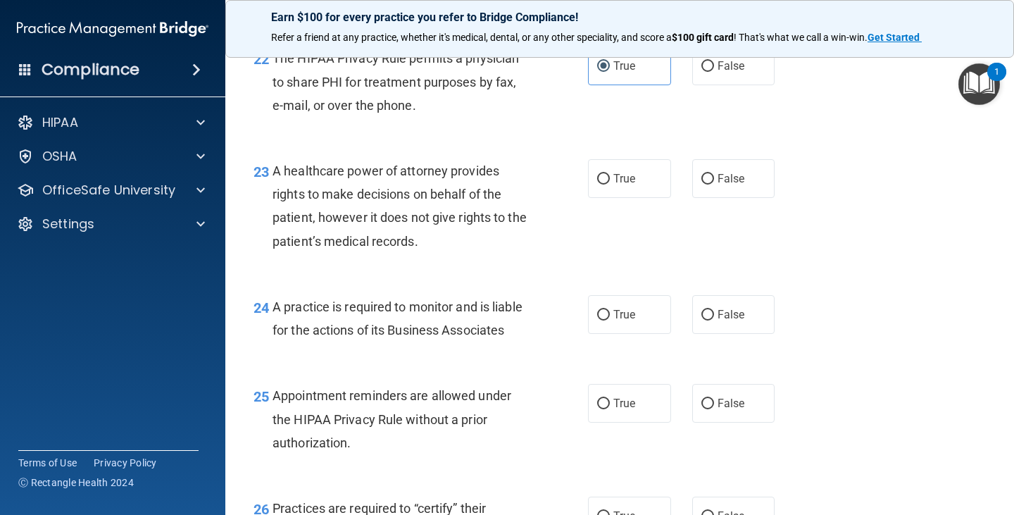
scroll to position [2886, 0]
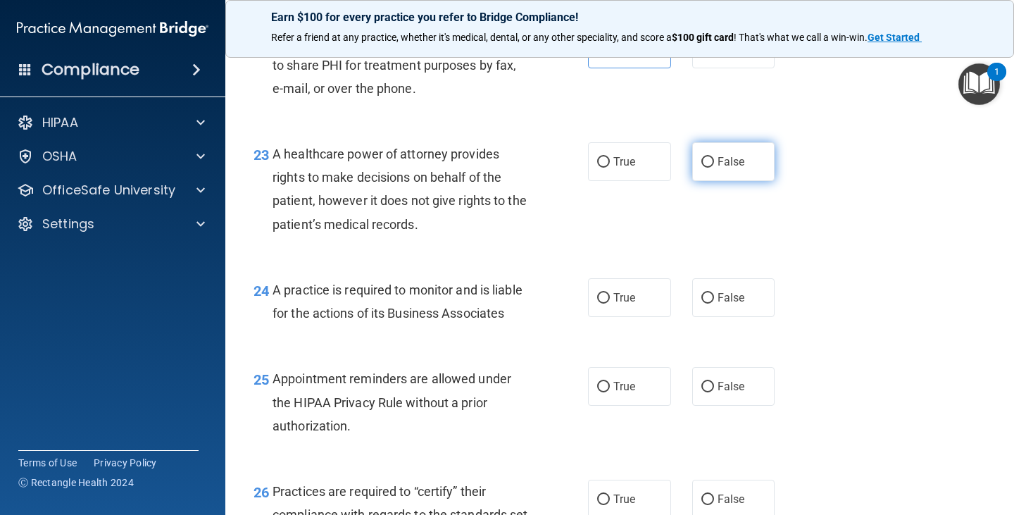
click at [731, 168] on span "False" at bounding box center [730, 161] width 27 height 13
click at [714, 168] on input "False" at bounding box center [707, 162] width 13 height 11
radio input "true"
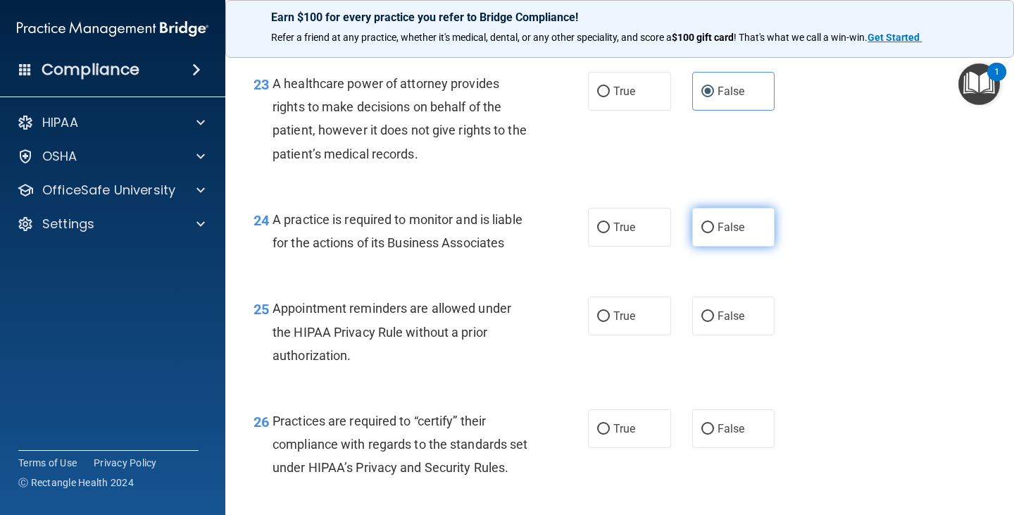
click at [733, 234] on span "False" at bounding box center [730, 226] width 27 height 13
click at [714, 233] on input "False" at bounding box center [707, 227] width 13 height 11
radio input "true"
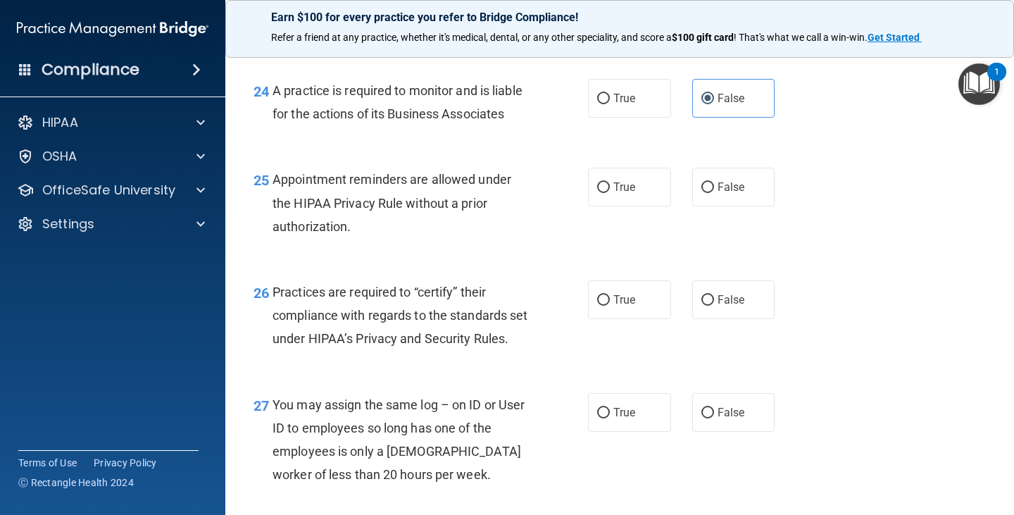
scroll to position [3097, 0]
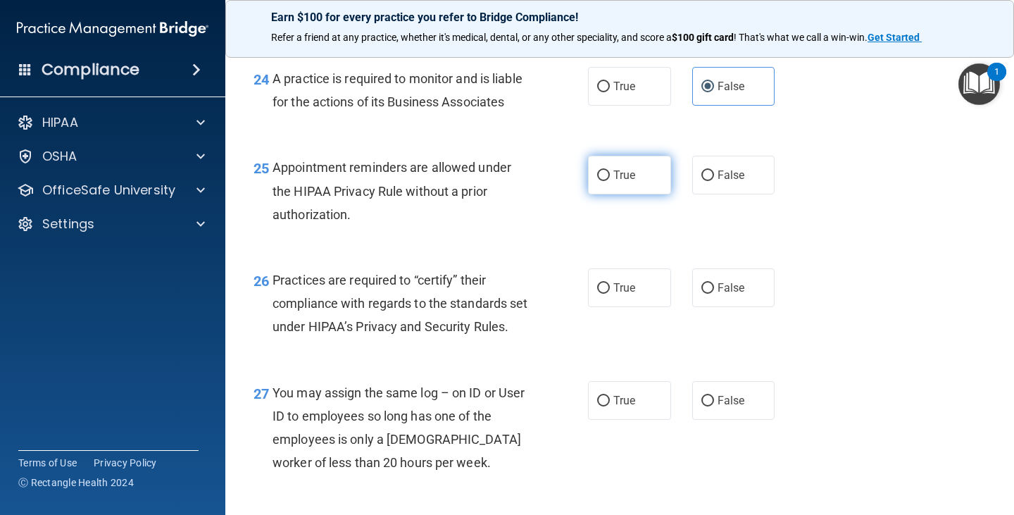
click at [626, 194] on label "True" at bounding box center [629, 175] width 83 height 39
click at [610, 181] on input "True" at bounding box center [603, 175] width 13 height 11
radio input "true"
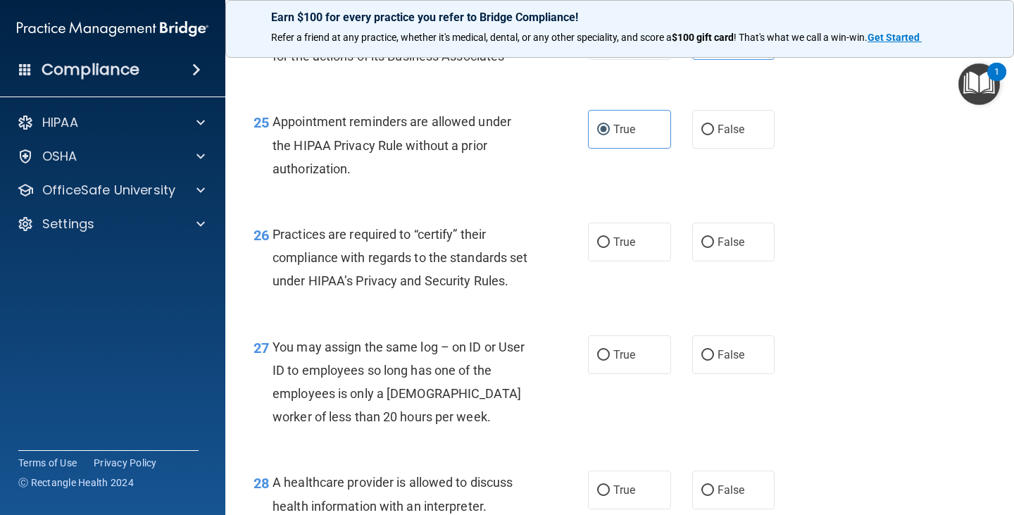
scroll to position [3167, 0]
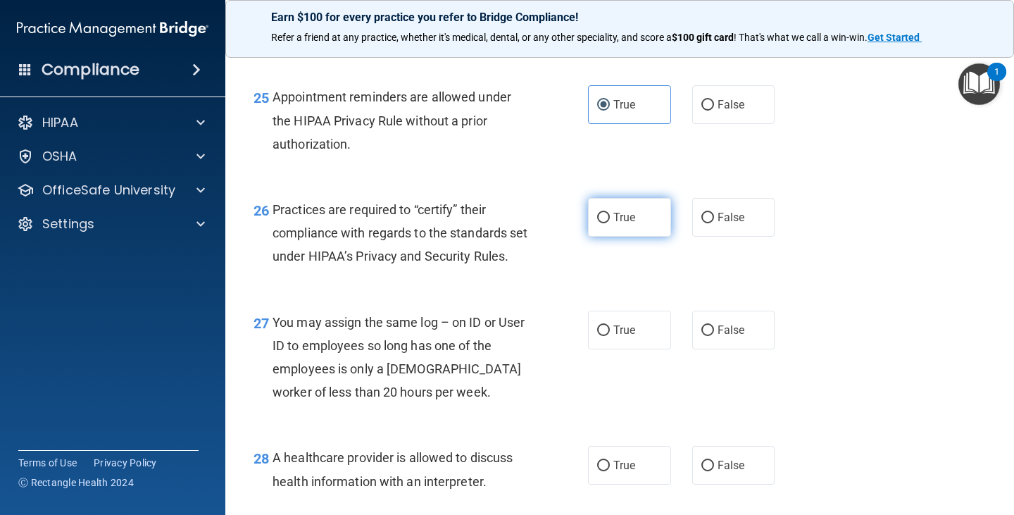
click at [613, 224] on span "True" at bounding box center [624, 216] width 22 height 13
click at [610, 223] on input "True" at bounding box center [603, 218] width 13 height 11
radio input "true"
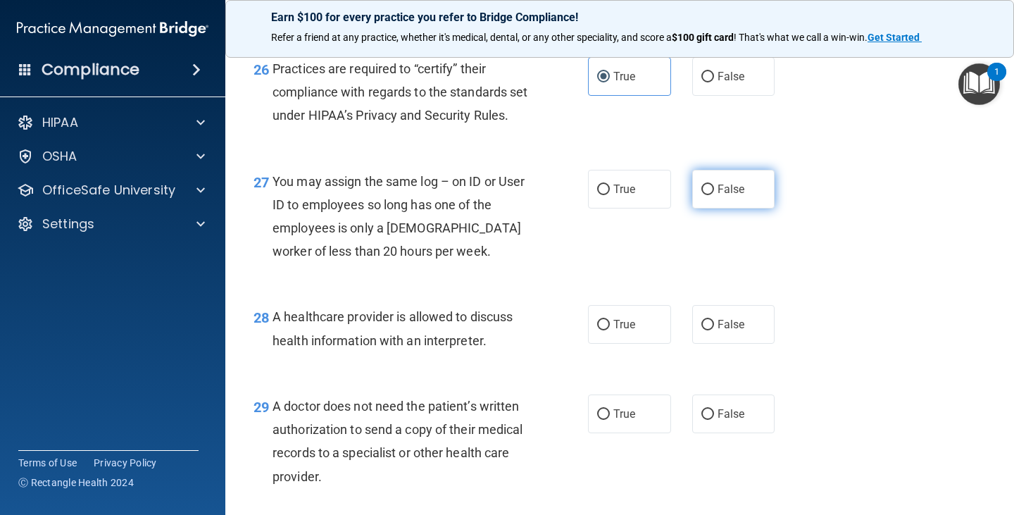
click at [696, 208] on label "False" at bounding box center [733, 189] width 83 height 39
click at [701, 195] on input "False" at bounding box center [707, 189] width 13 height 11
radio input "true"
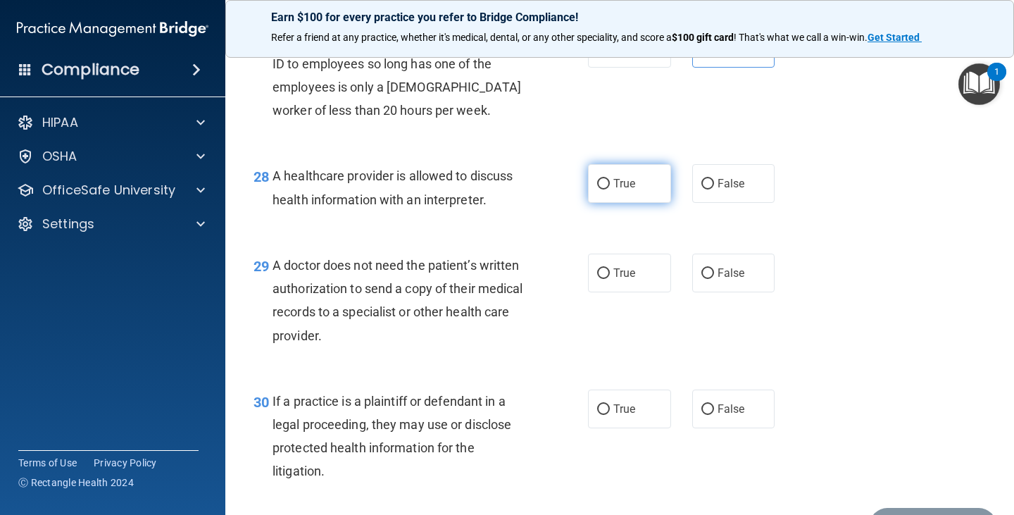
click at [623, 190] on span "True" at bounding box center [624, 183] width 22 height 13
click at [610, 189] on input "True" at bounding box center [603, 184] width 13 height 11
radio input "true"
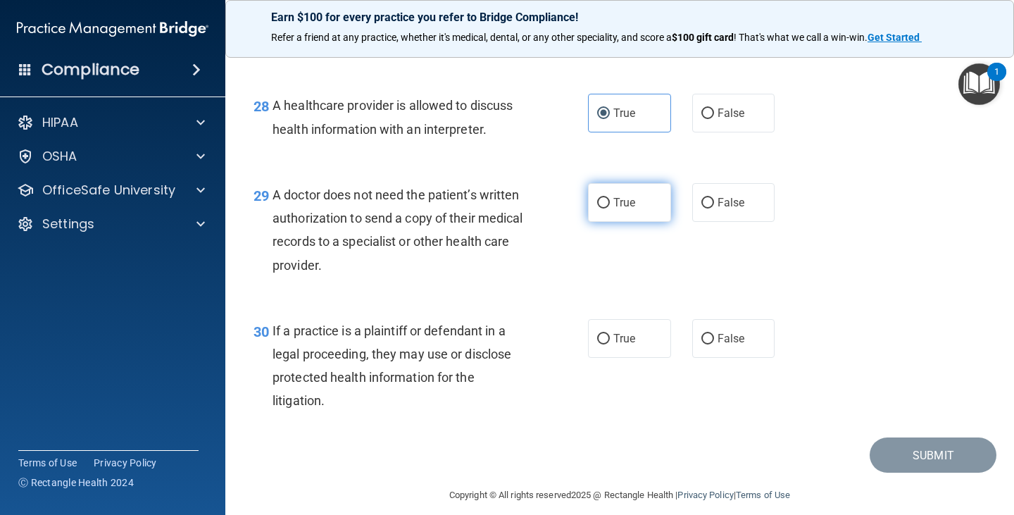
click at [634, 222] on label "True" at bounding box center [629, 202] width 83 height 39
click at [610, 208] on input "True" at bounding box center [603, 203] width 13 height 11
radio input "true"
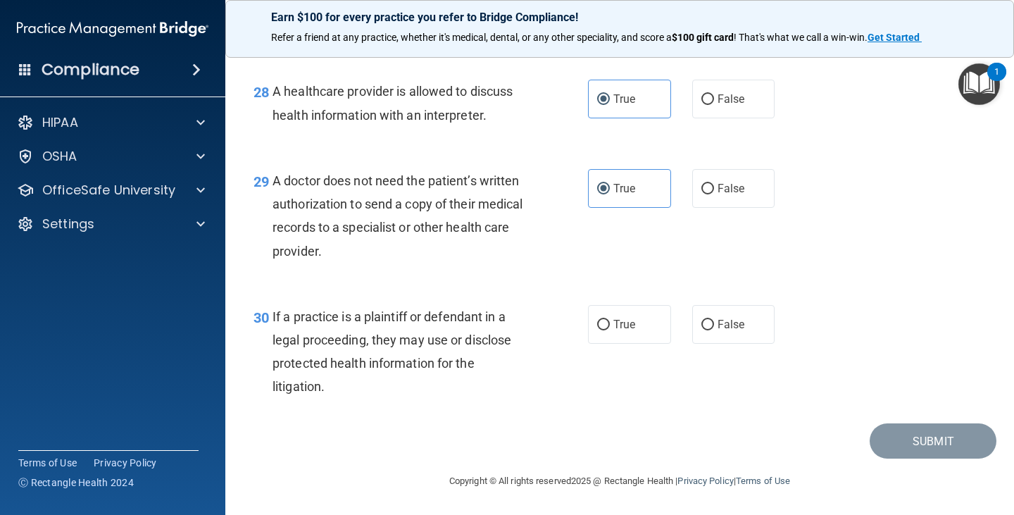
scroll to position [3604, 0]
click at [603, 320] on input "True" at bounding box center [603, 325] width 13 height 11
radio input "true"
click at [891, 441] on button "Submit" at bounding box center [932, 441] width 127 height 36
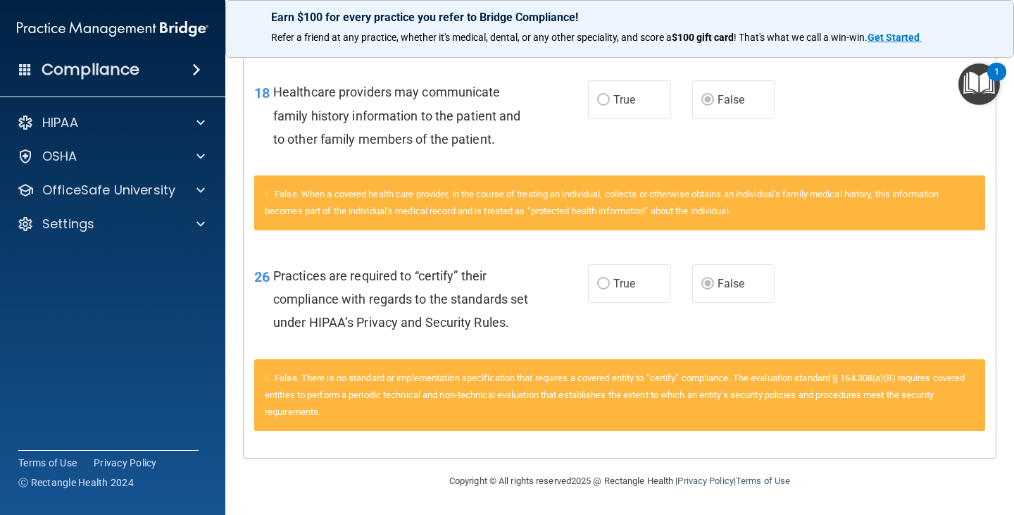
scroll to position [1016, 0]
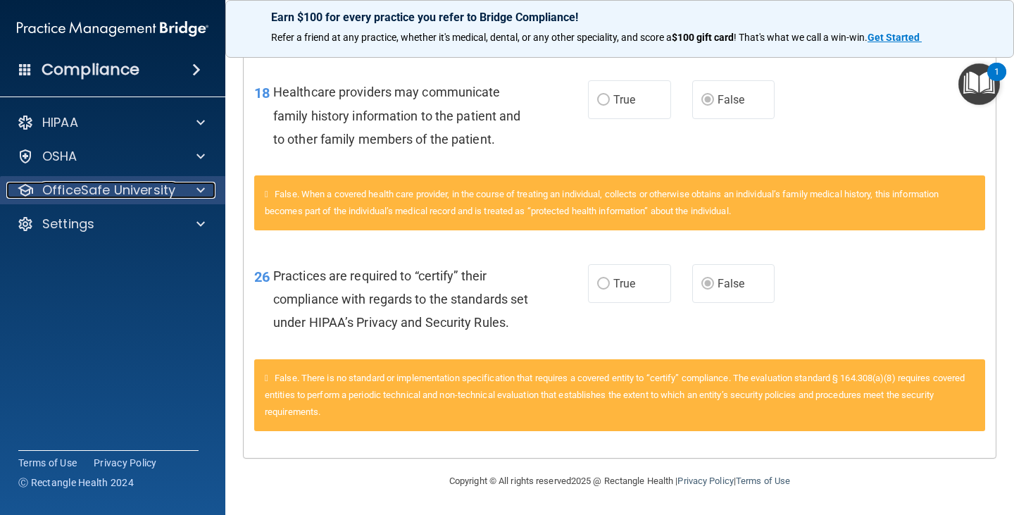
click at [203, 193] on span at bounding box center [200, 190] width 8 height 17
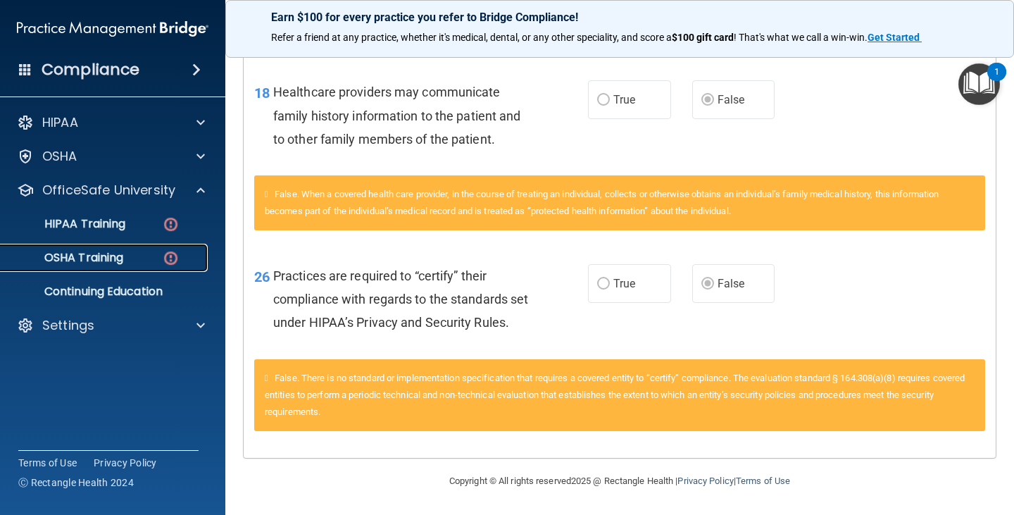
click at [165, 259] on img at bounding box center [171, 258] width 18 height 18
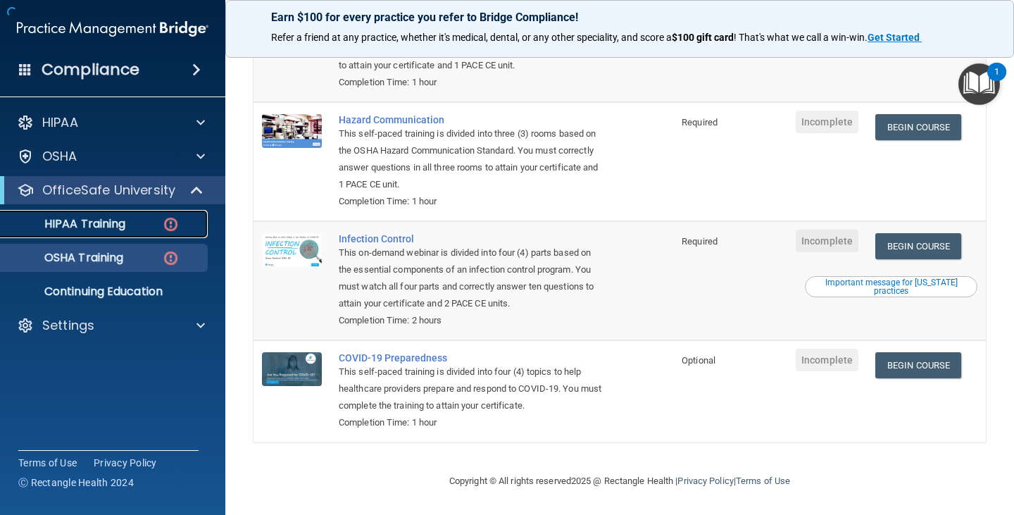
scroll to position [234, 0]
click at [165, 220] on img at bounding box center [171, 224] width 18 height 18
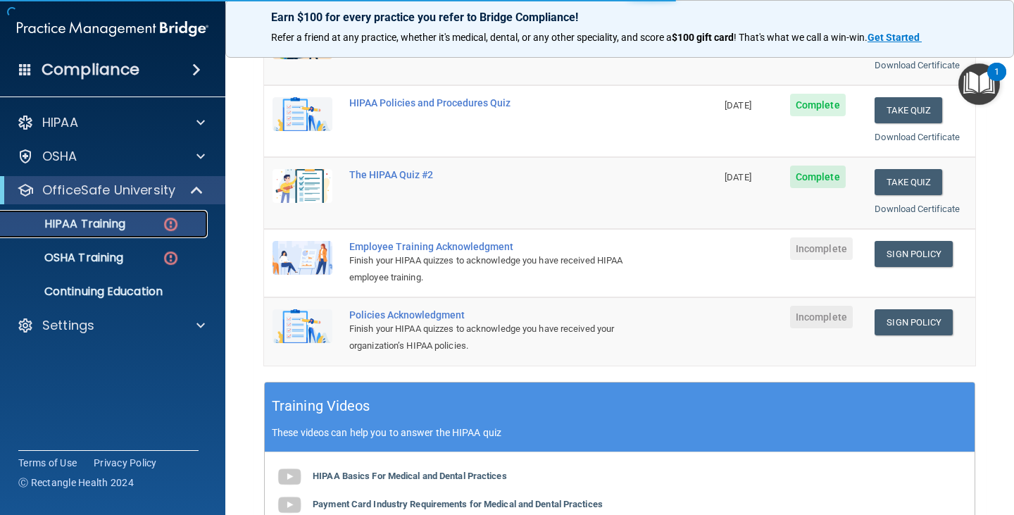
scroll to position [540, 0]
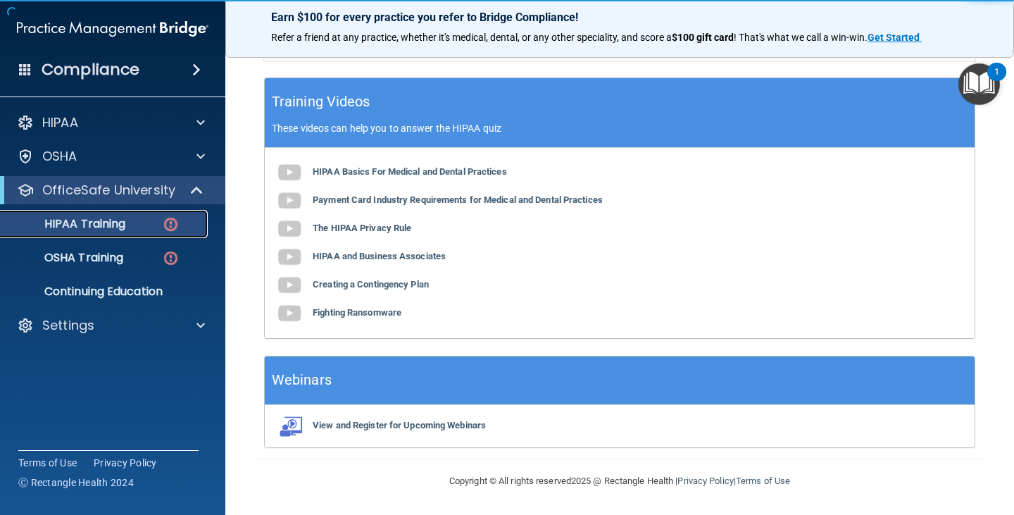
click at [118, 224] on p "HIPAA Training" at bounding box center [67, 224] width 116 height 14
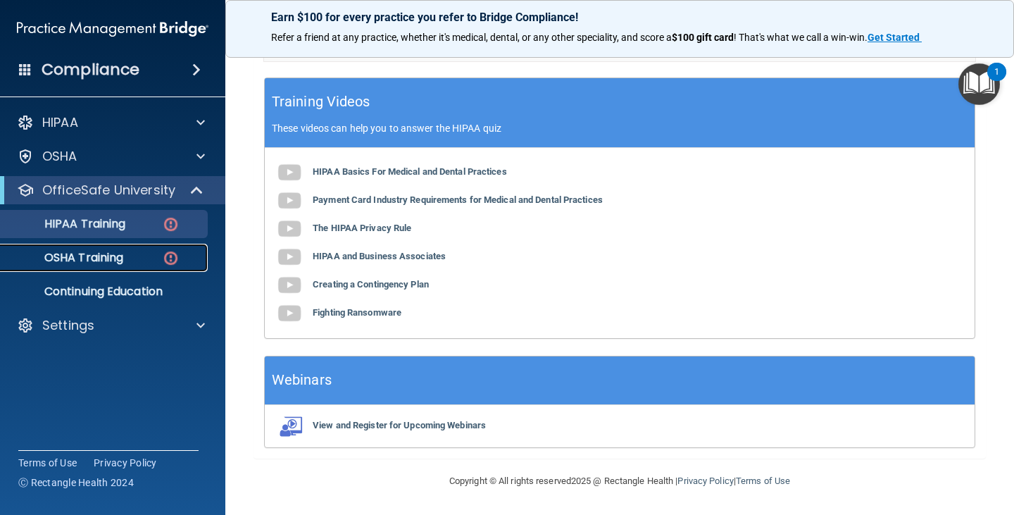
click at [93, 260] on p "OSHA Training" at bounding box center [66, 258] width 114 height 14
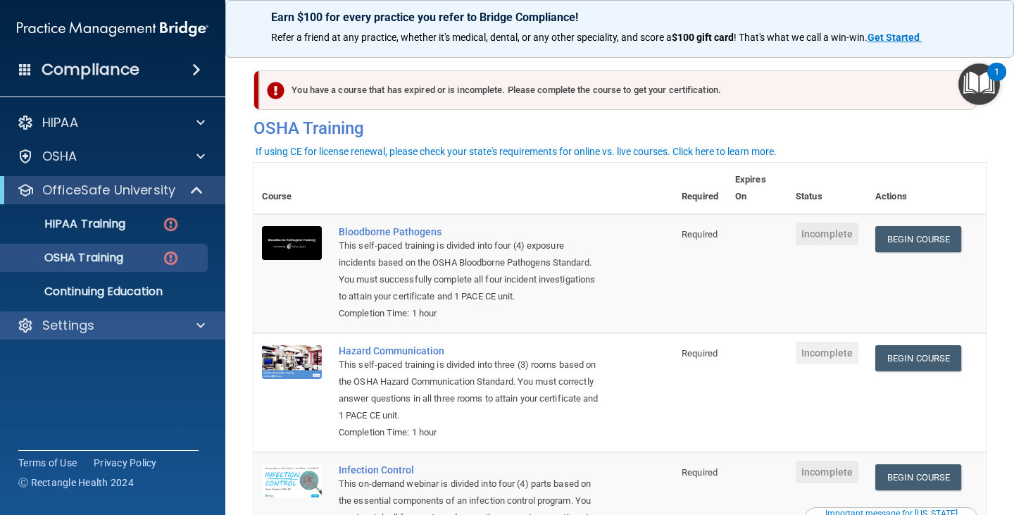
click at [164, 337] on div "Settings" at bounding box center [113, 325] width 226 height 28
click at [177, 320] on div "Settings" at bounding box center [93, 325] width 175 height 17
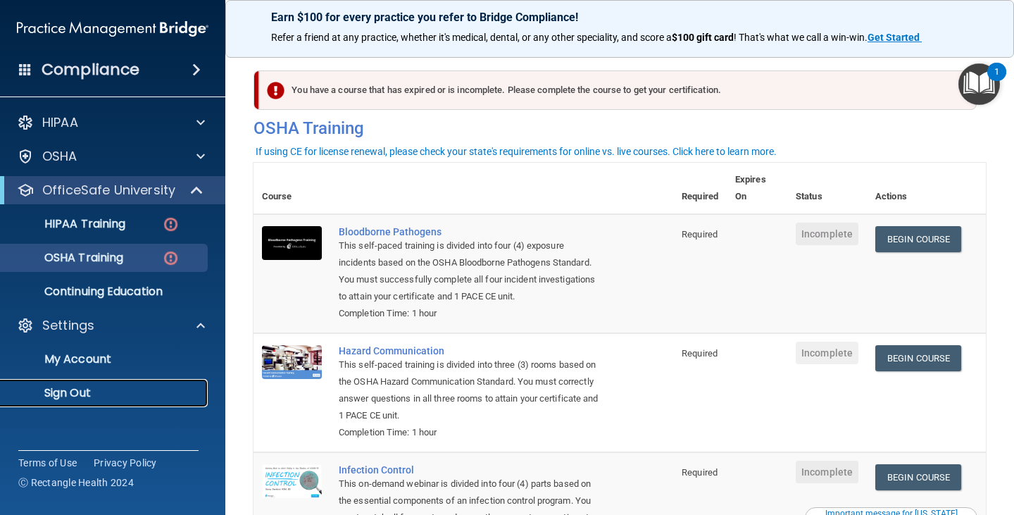
click at [59, 393] on p "Sign Out" at bounding box center [105, 393] width 192 height 14
